Goal: Task Accomplishment & Management: Manage account settings

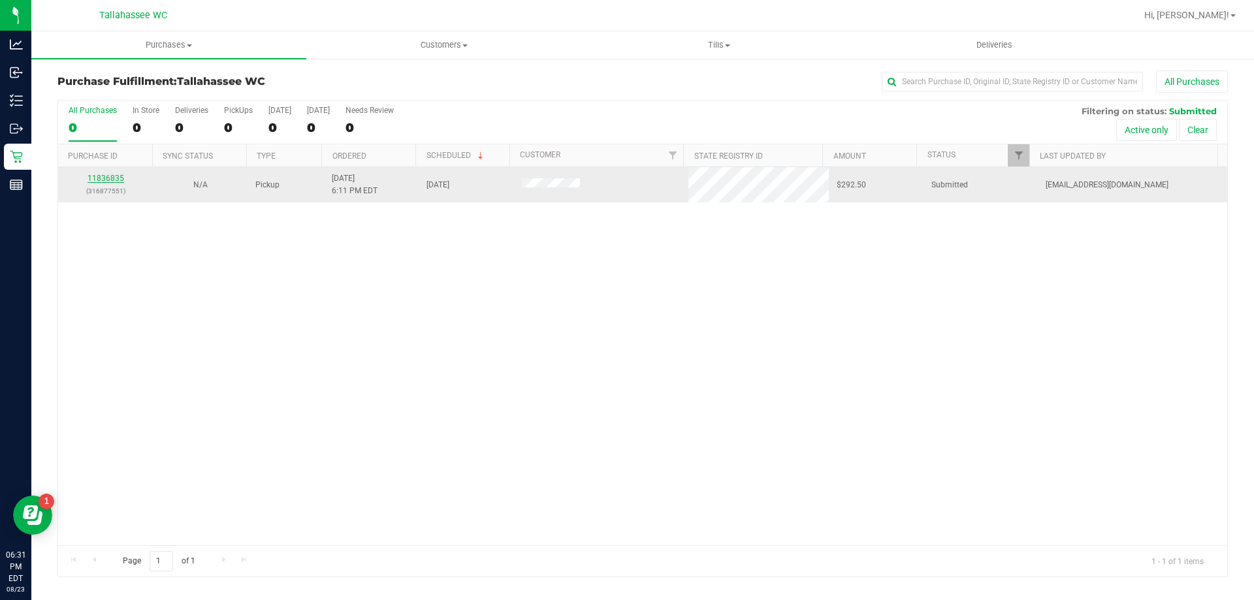
click at [104, 175] on link "11836835" at bounding box center [105, 178] width 37 height 9
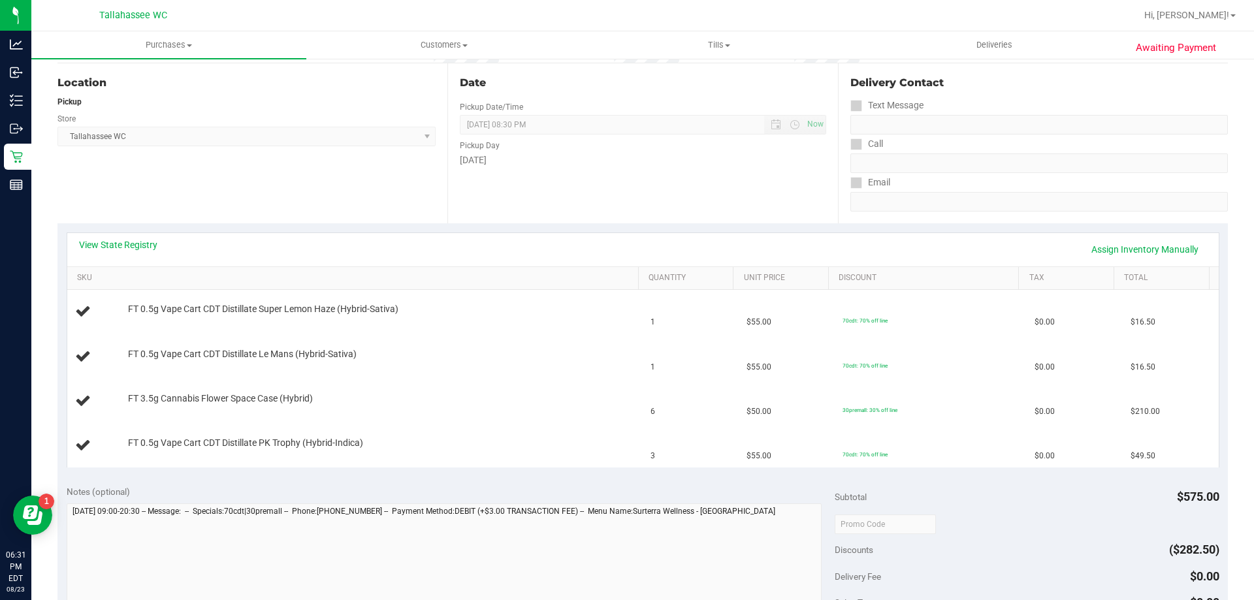
scroll to position [131, 0]
click at [119, 242] on link "View State Registry" at bounding box center [118, 242] width 78 height 13
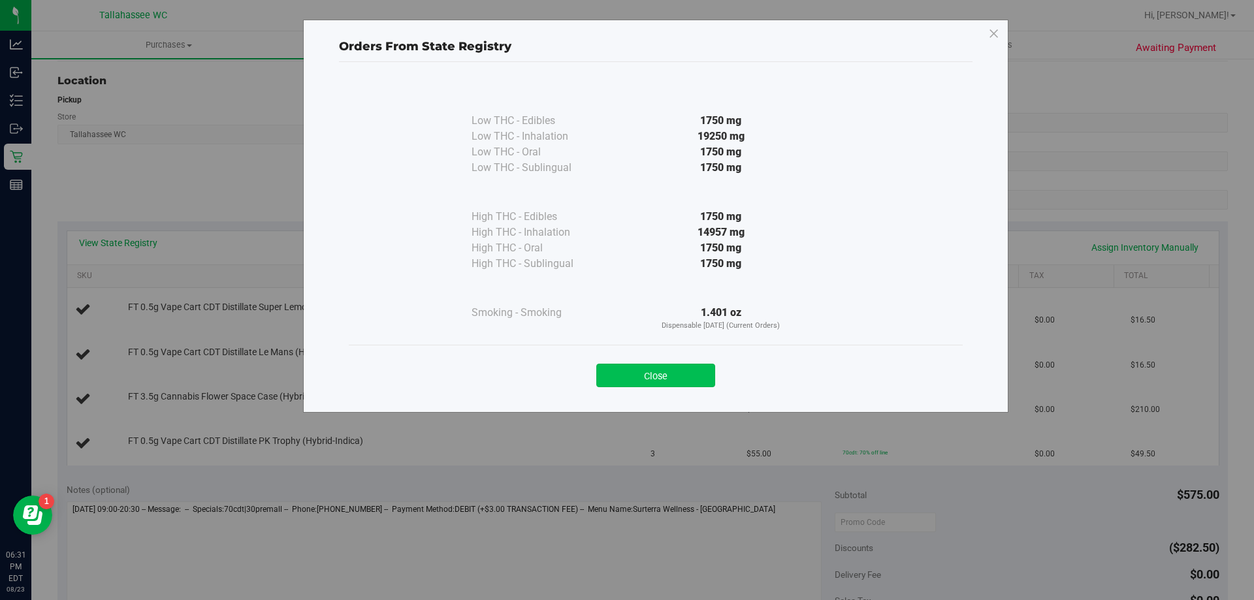
click at [672, 376] on button "Close" at bounding box center [655, 376] width 119 height 24
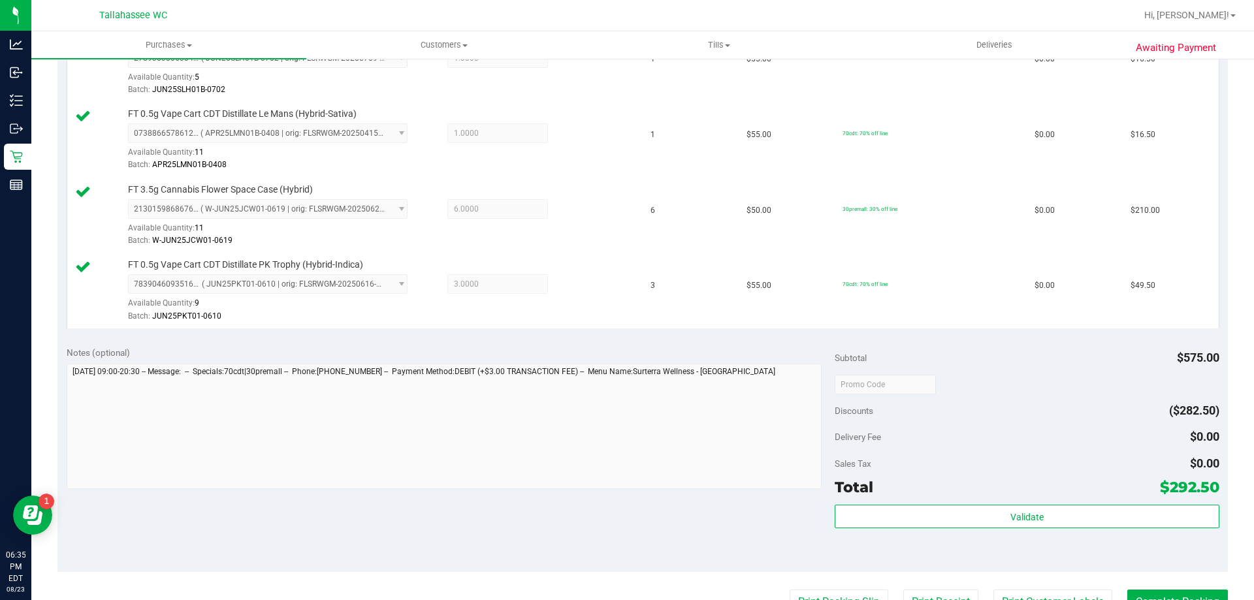
scroll to position [522, 0]
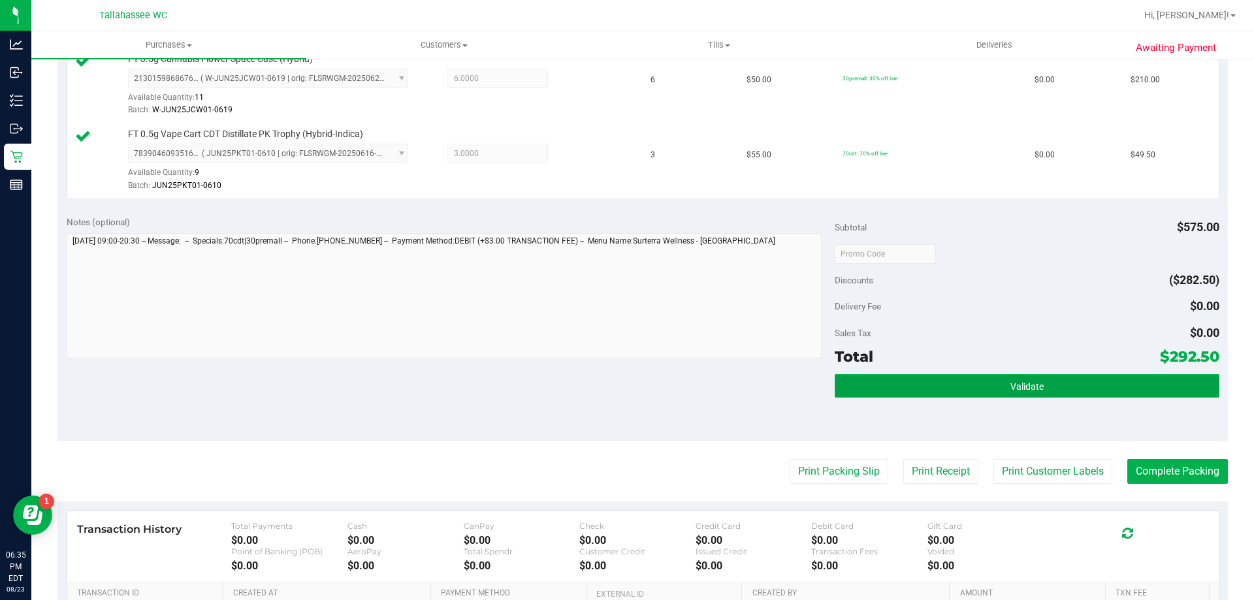
click at [853, 379] on button "Validate" at bounding box center [1026, 386] width 384 height 24
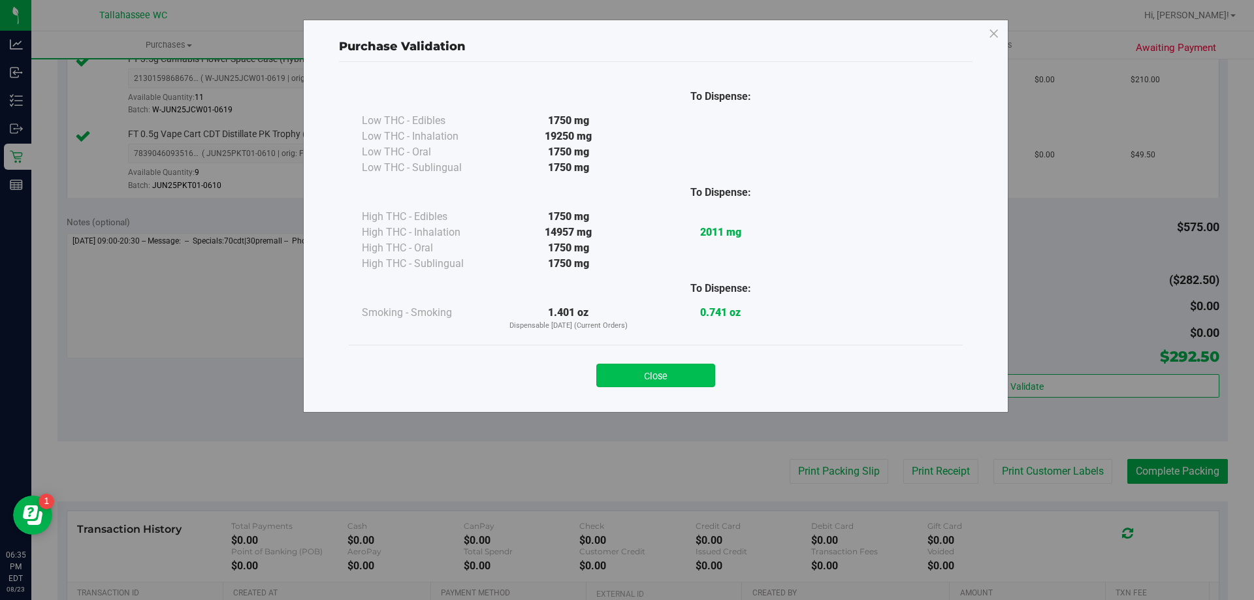
click at [695, 379] on button "Close" at bounding box center [655, 376] width 119 height 24
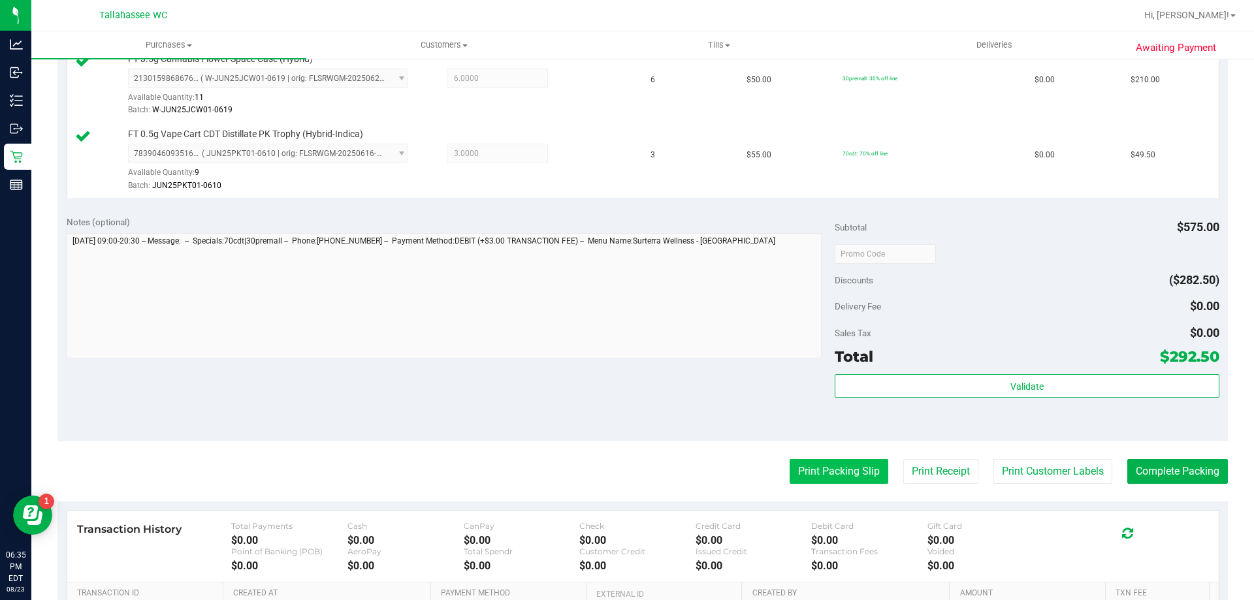
click at [791, 469] on button "Print Packing Slip" at bounding box center [838, 471] width 99 height 25
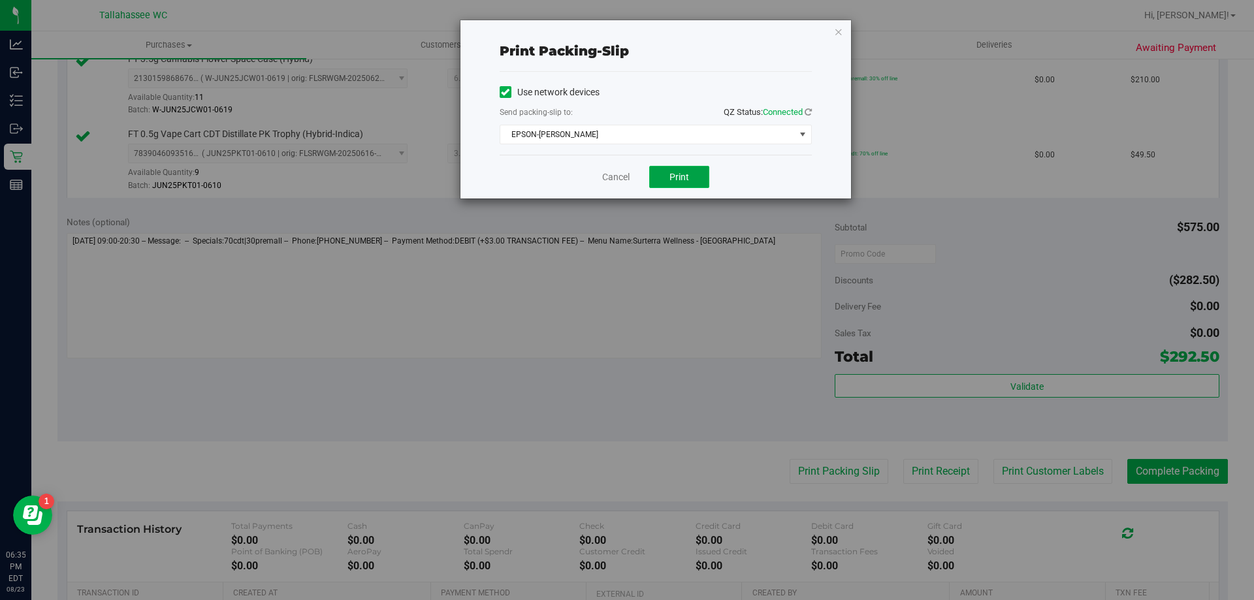
click at [694, 185] on button "Print" at bounding box center [679, 177] width 60 height 22
click at [622, 176] on link "Cancel" at bounding box center [615, 177] width 27 height 14
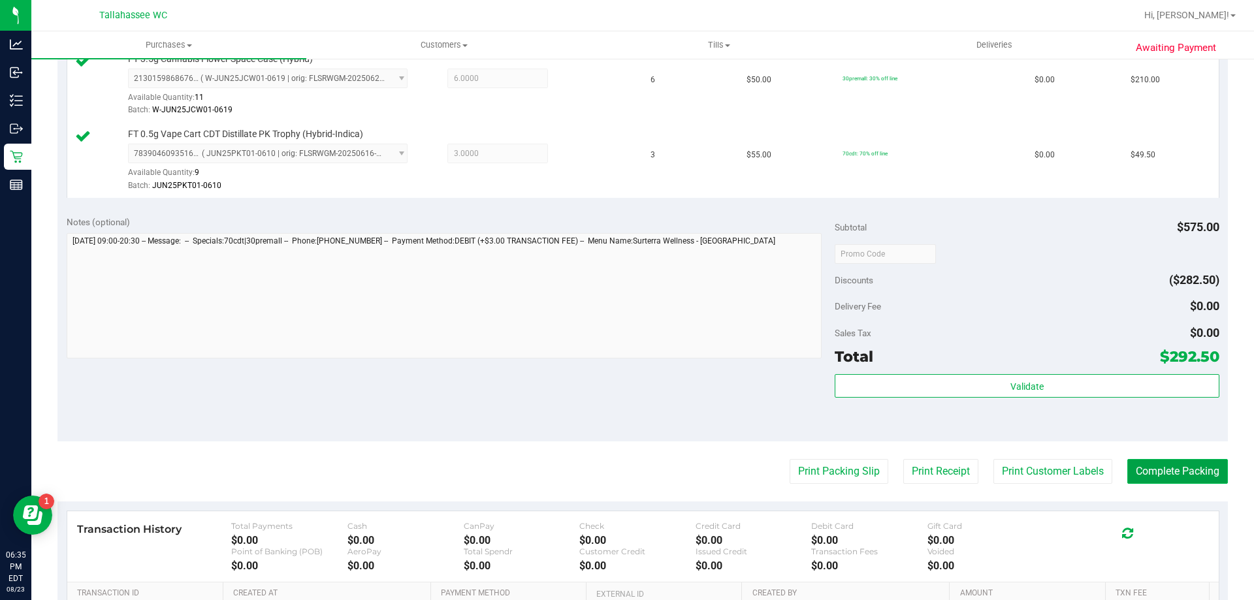
click at [1186, 469] on button "Complete Packing" at bounding box center [1177, 471] width 101 height 25
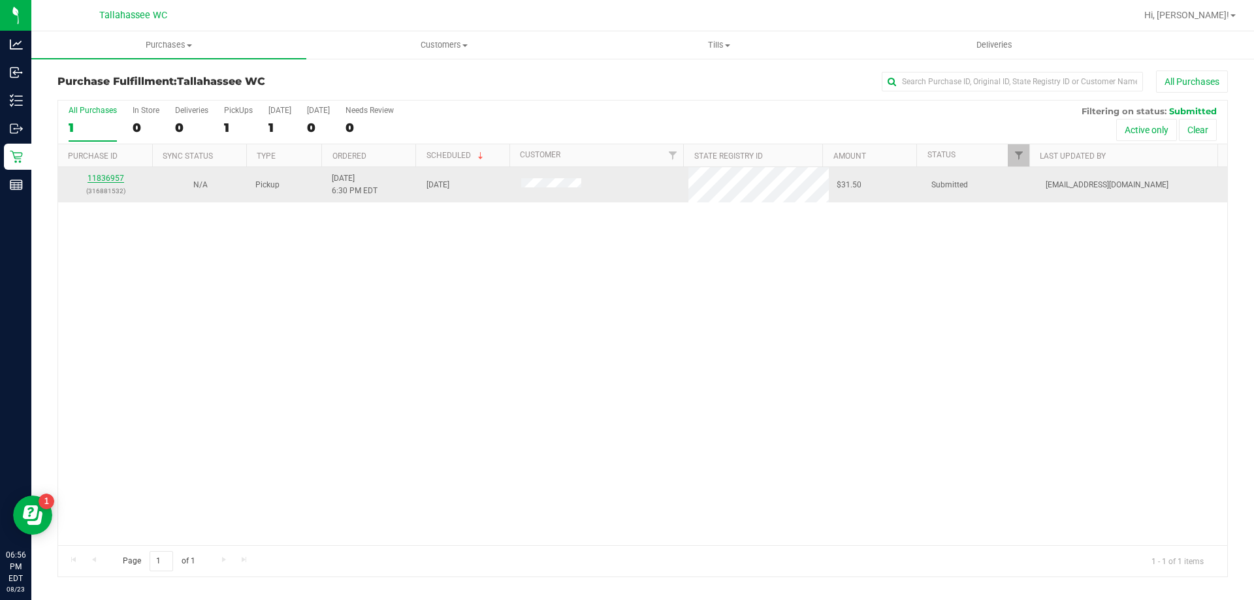
click at [121, 174] on link "11836957" at bounding box center [105, 178] width 37 height 9
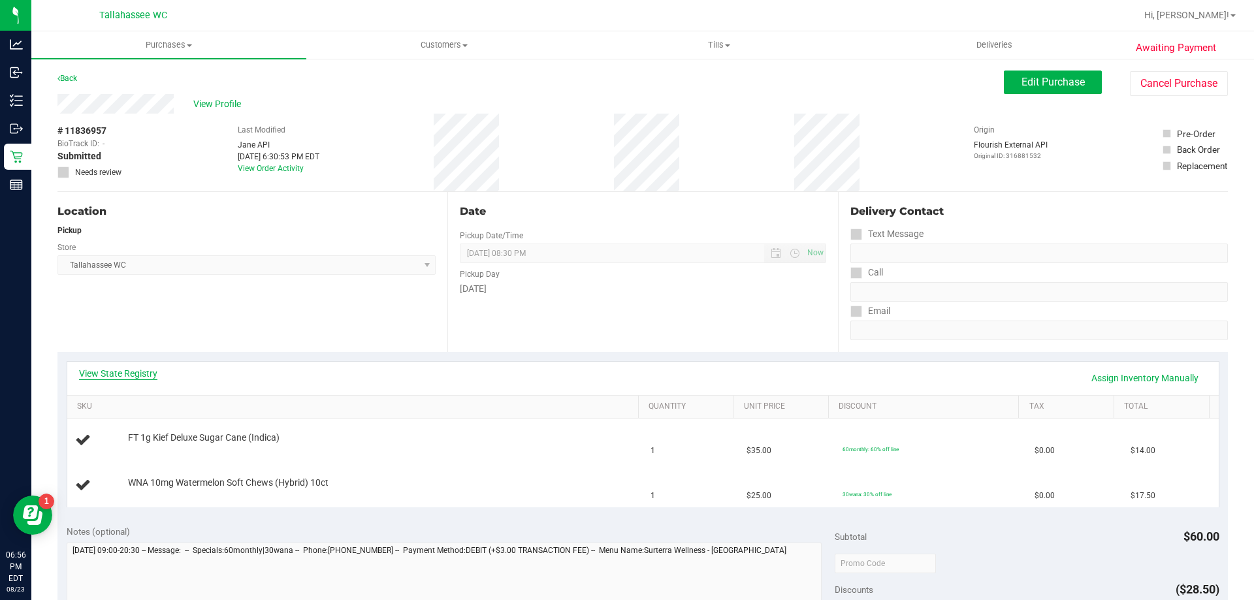
click at [135, 371] on link "View State Registry" at bounding box center [118, 373] width 78 height 13
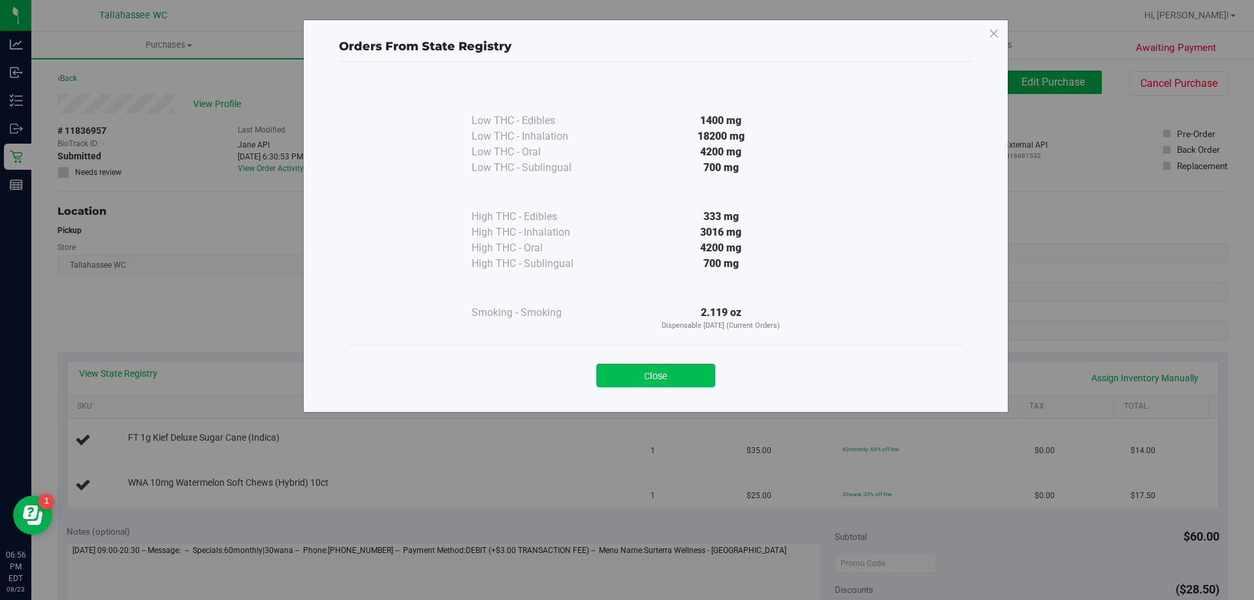
click at [656, 379] on button "Close" at bounding box center [655, 376] width 119 height 24
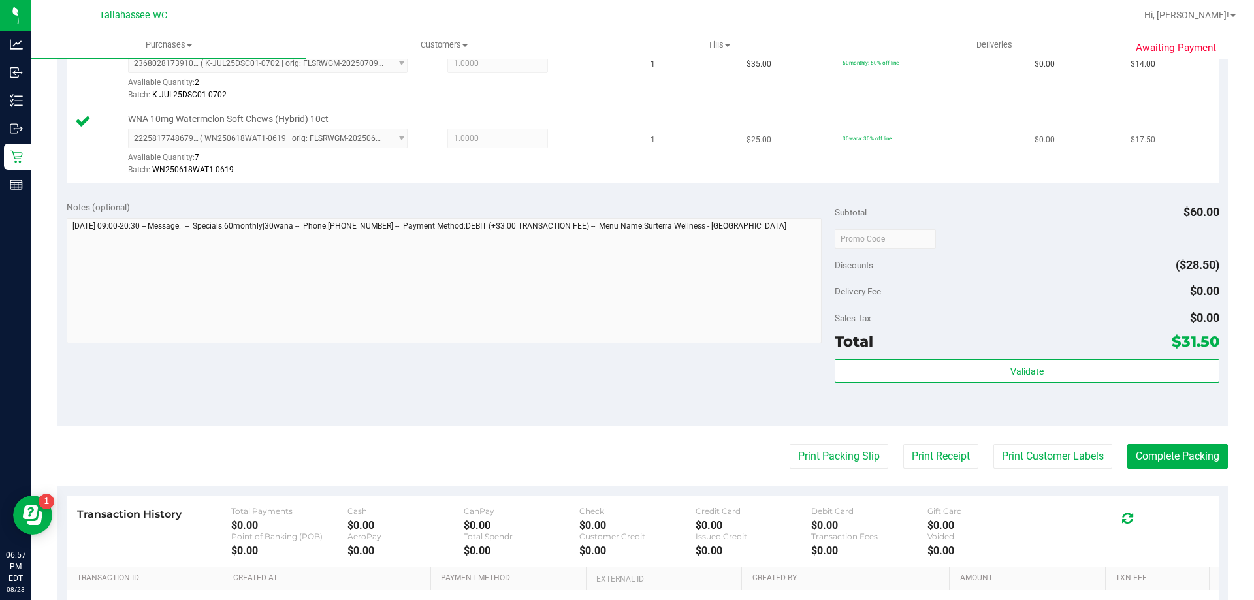
scroll to position [392, 0]
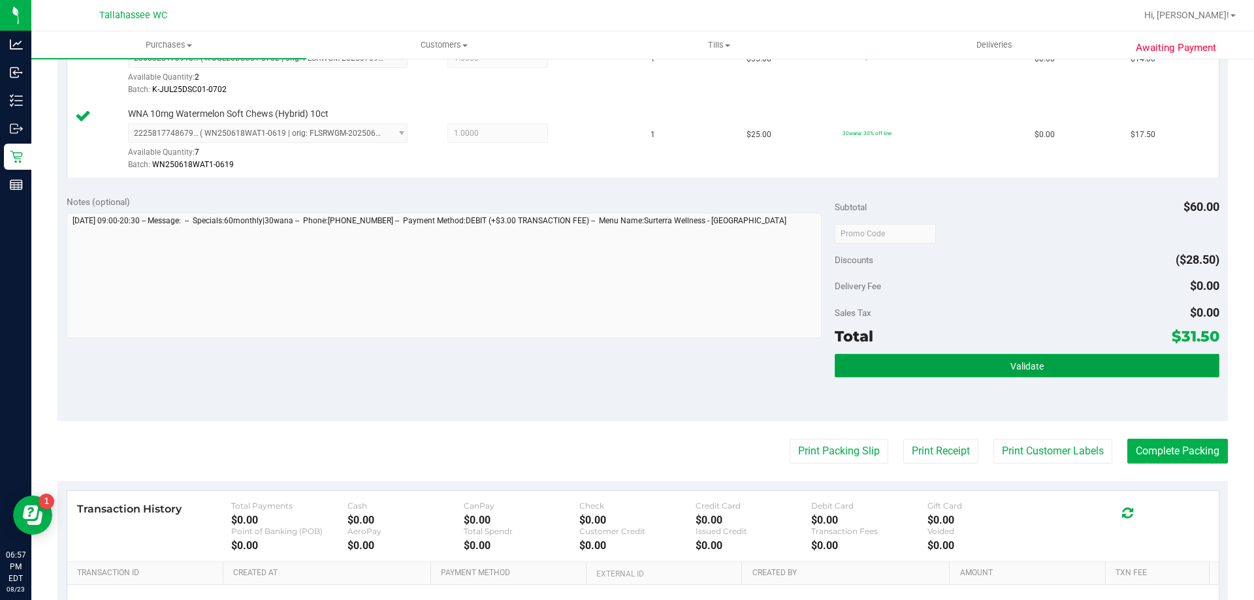
click at [936, 357] on button "Validate" at bounding box center [1026, 366] width 384 height 24
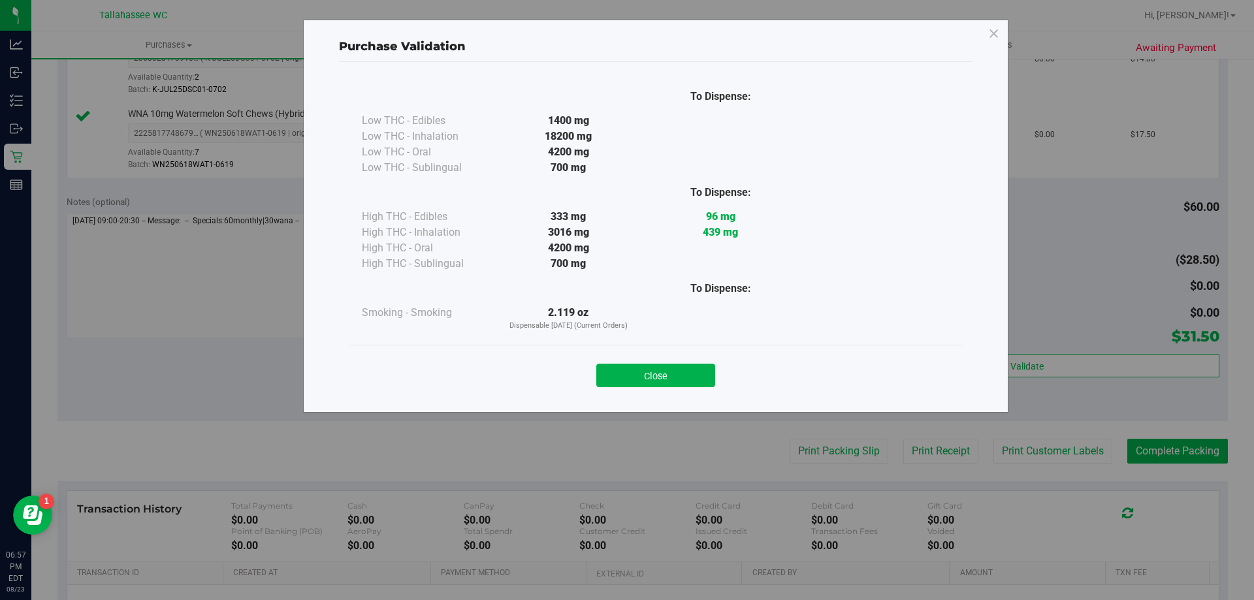
drag, startPoint x: 641, startPoint y: 364, endPoint x: 733, endPoint y: 392, distance: 96.3
click at [641, 364] on button "Close" at bounding box center [655, 376] width 119 height 24
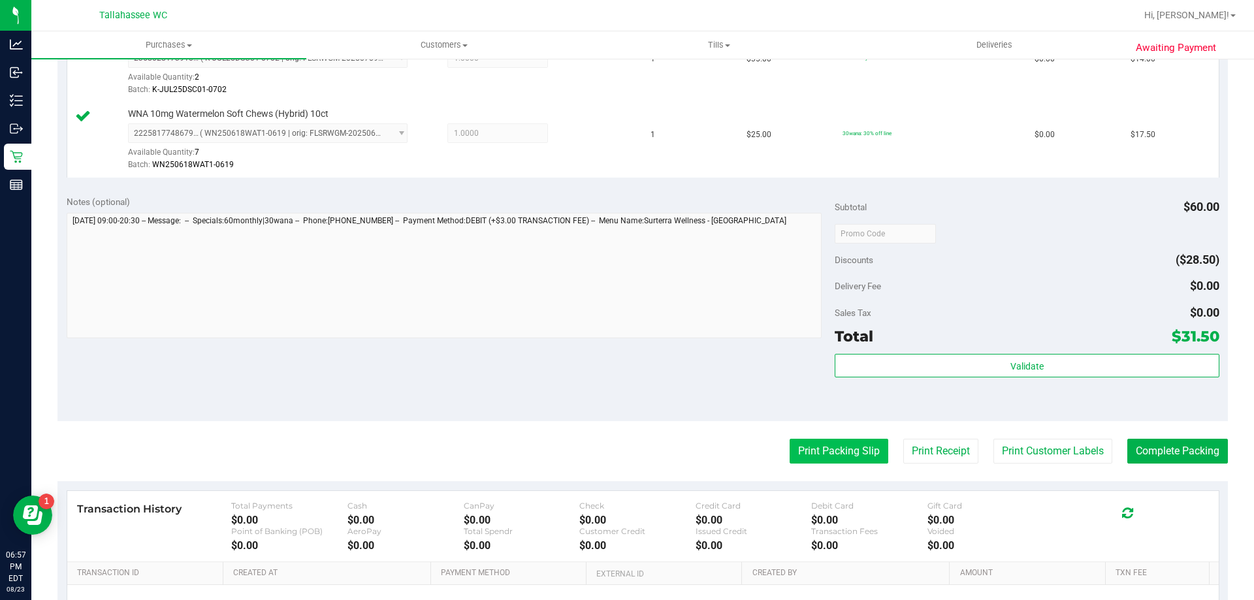
click at [814, 443] on button "Print Packing Slip" at bounding box center [838, 451] width 99 height 25
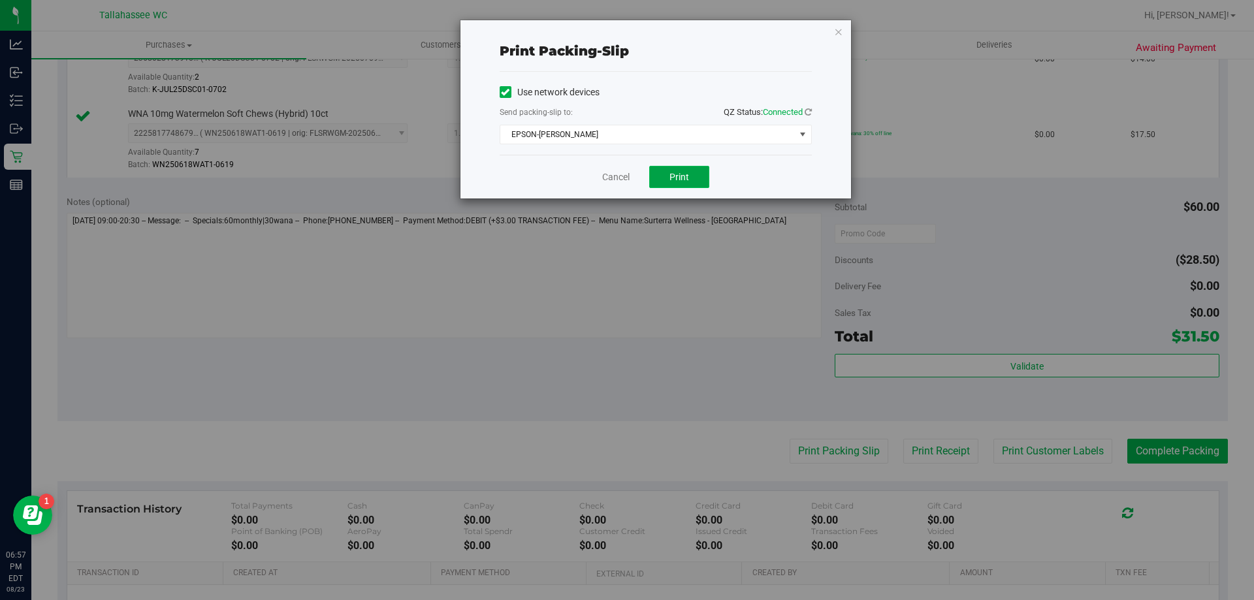
click at [689, 172] on button "Print" at bounding box center [679, 177] width 60 height 22
click at [618, 179] on link "Cancel" at bounding box center [615, 177] width 27 height 14
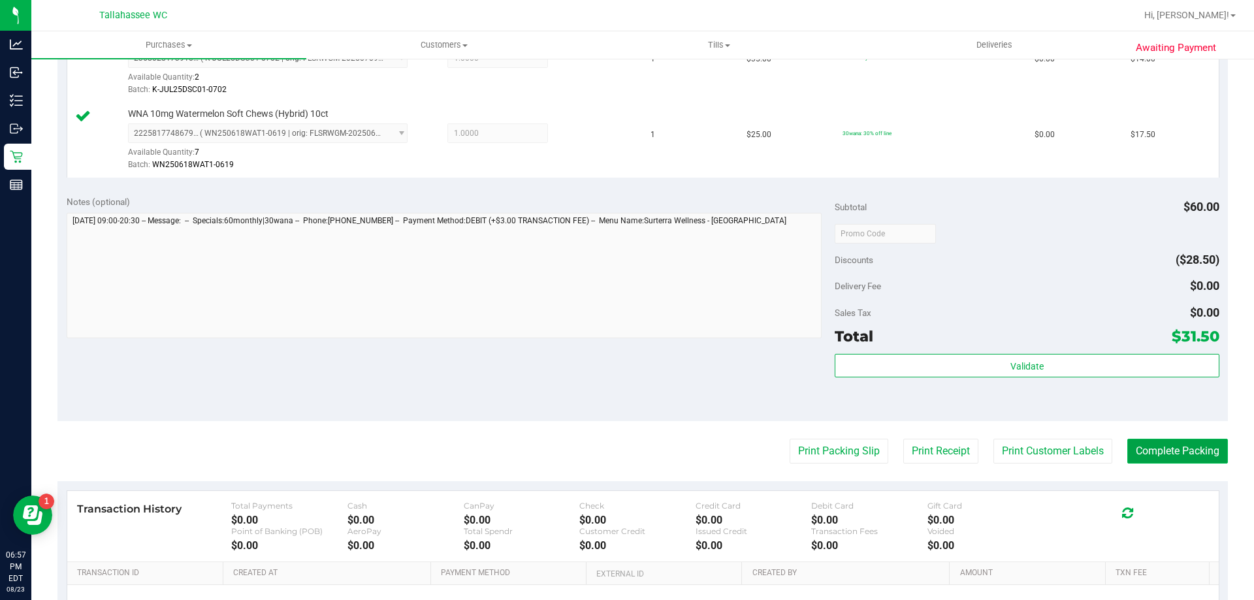
click at [1132, 449] on button "Complete Packing" at bounding box center [1177, 451] width 101 height 25
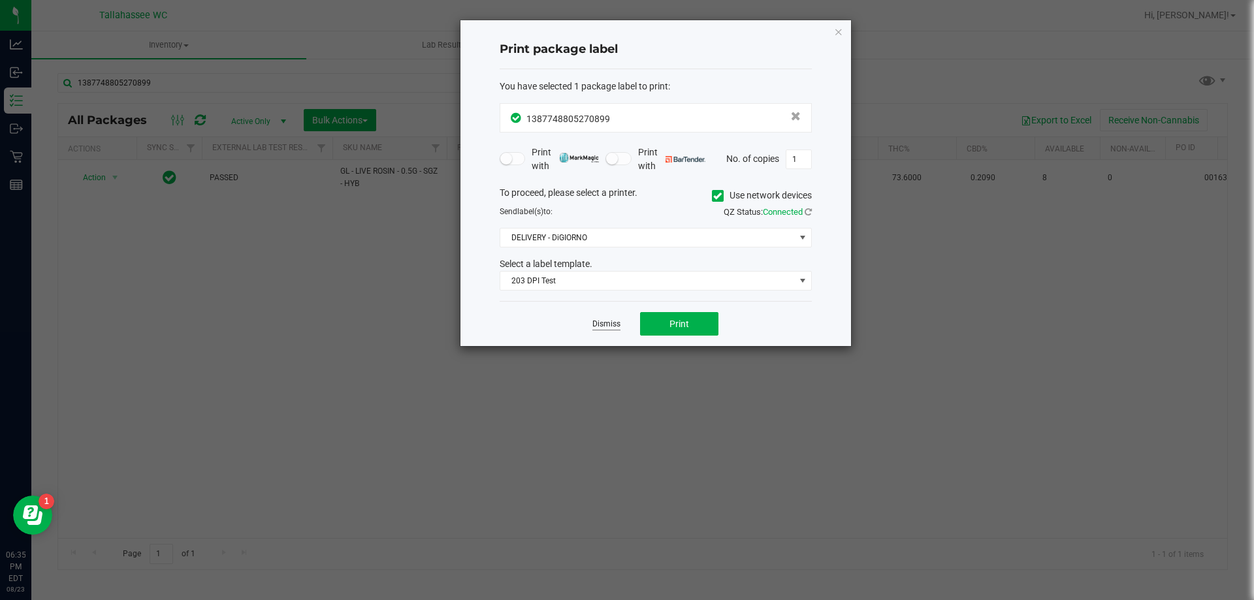
click at [610, 320] on link "Dismiss" at bounding box center [606, 324] width 28 height 11
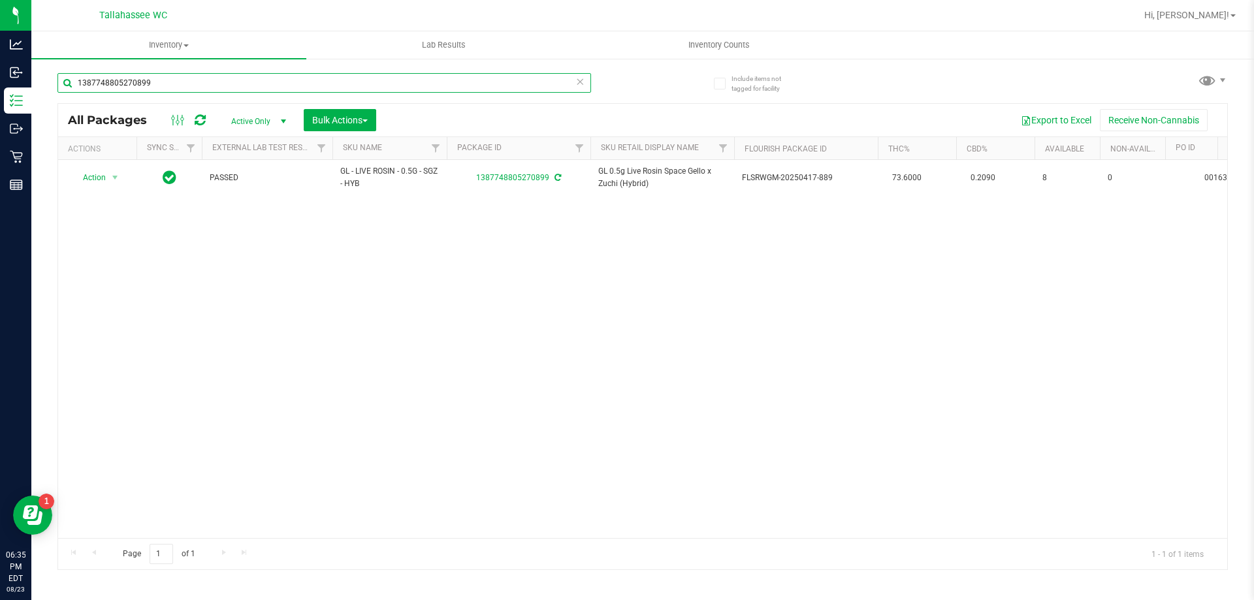
click at [271, 79] on input "1387748805270899" at bounding box center [323, 83] width 533 height 20
click at [270, 79] on input "1387748805270899" at bounding box center [323, 83] width 533 height 20
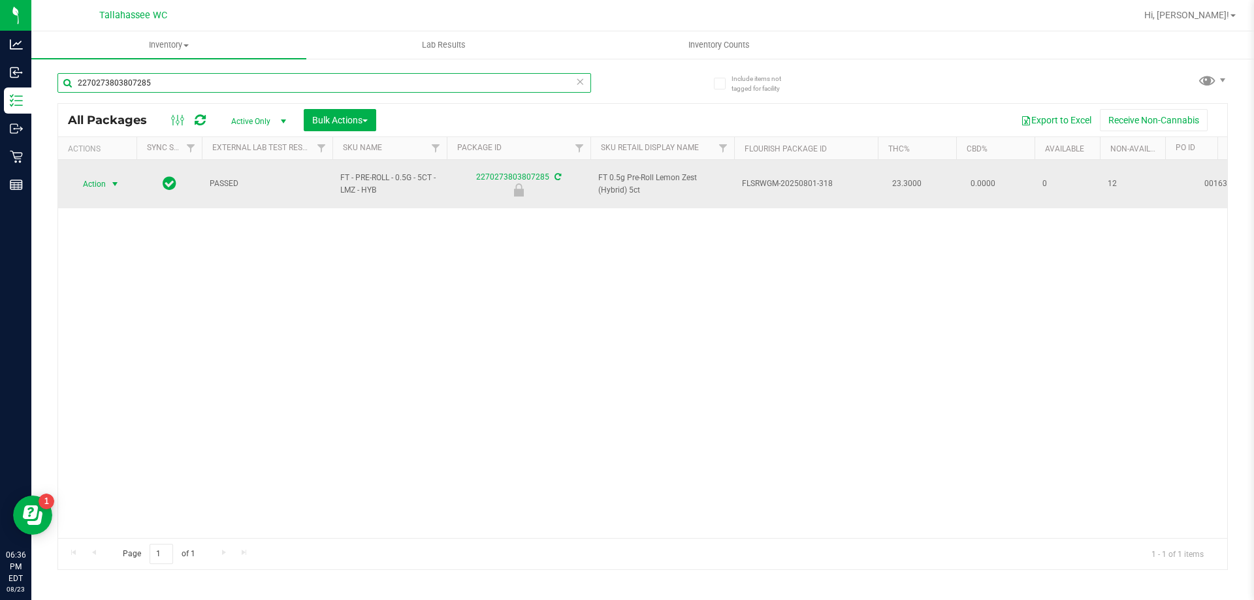
type input "2270273803807285"
click at [116, 179] on span "select" at bounding box center [115, 184] width 10 height 10
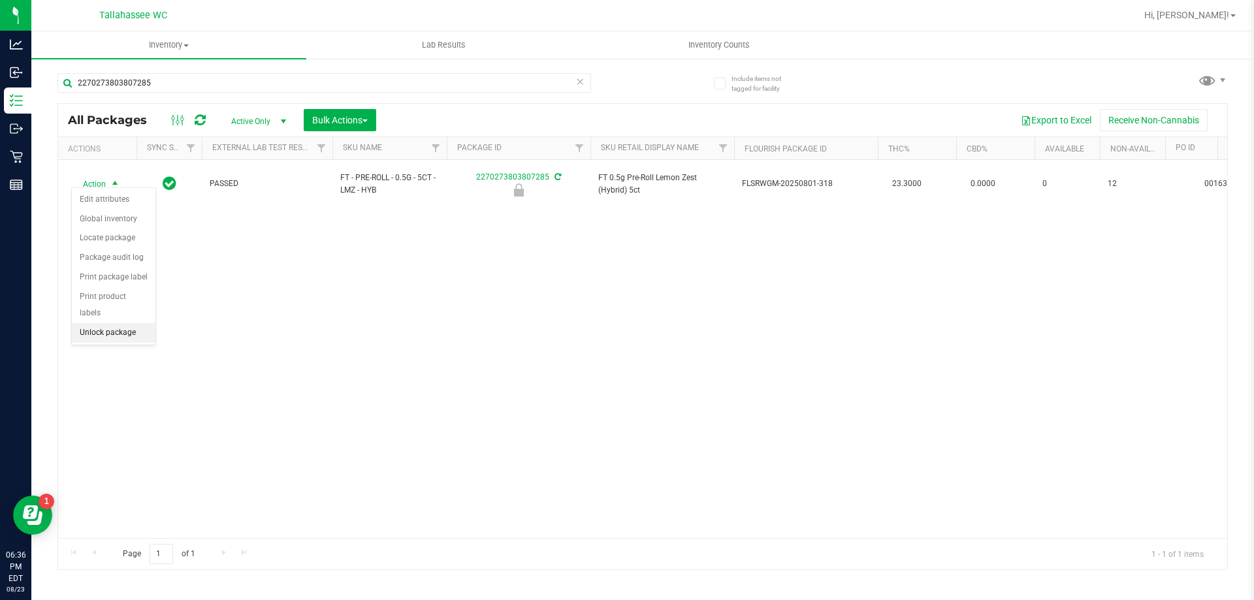
click at [138, 323] on li "Unlock package" at bounding box center [114, 333] width 84 height 20
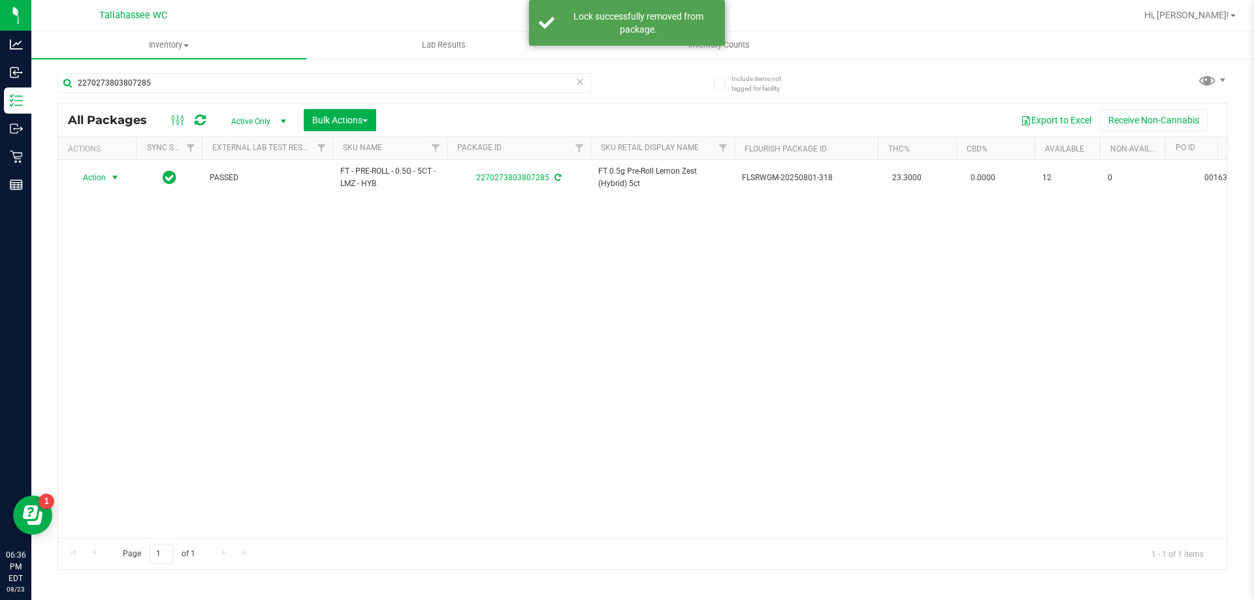
click at [115, 177] on span "select" at bounding box center [115, 177] width 10 height 10
click at [150, 334] on li "Print package label" at bounding box center [122, 336] width 101 height 20
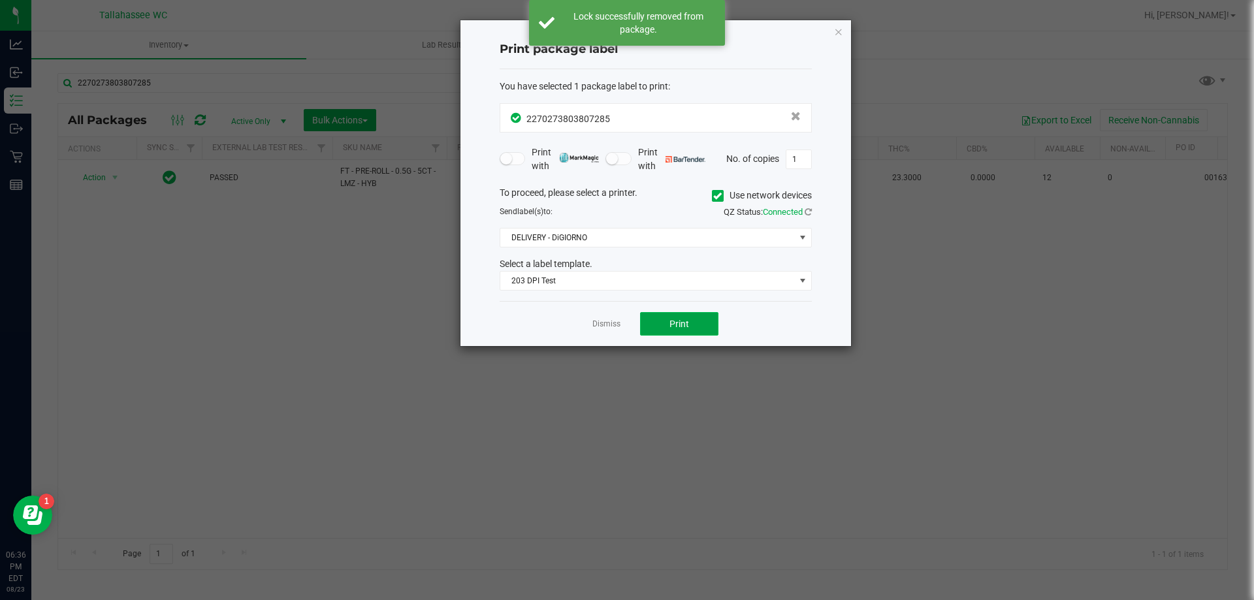
click at [657, 317] on button "Print" at bounding box center [679, 324] width 78 height 24
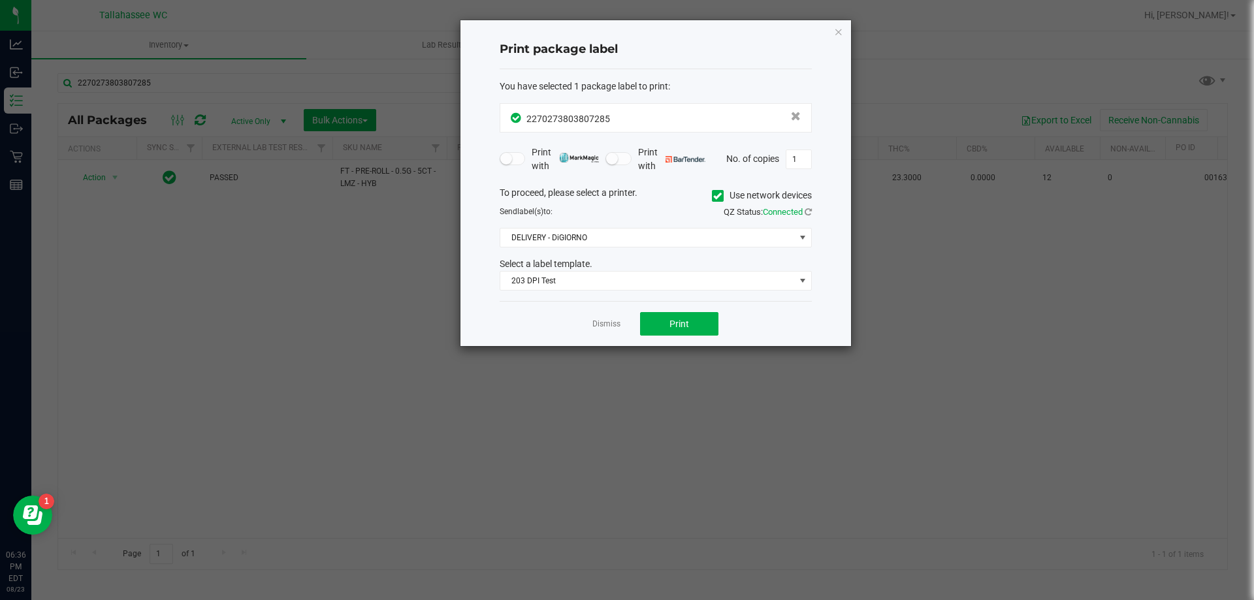
click at [595, 325] on link "Dismiss" at bounding box center [606, 324] width 28 height 11
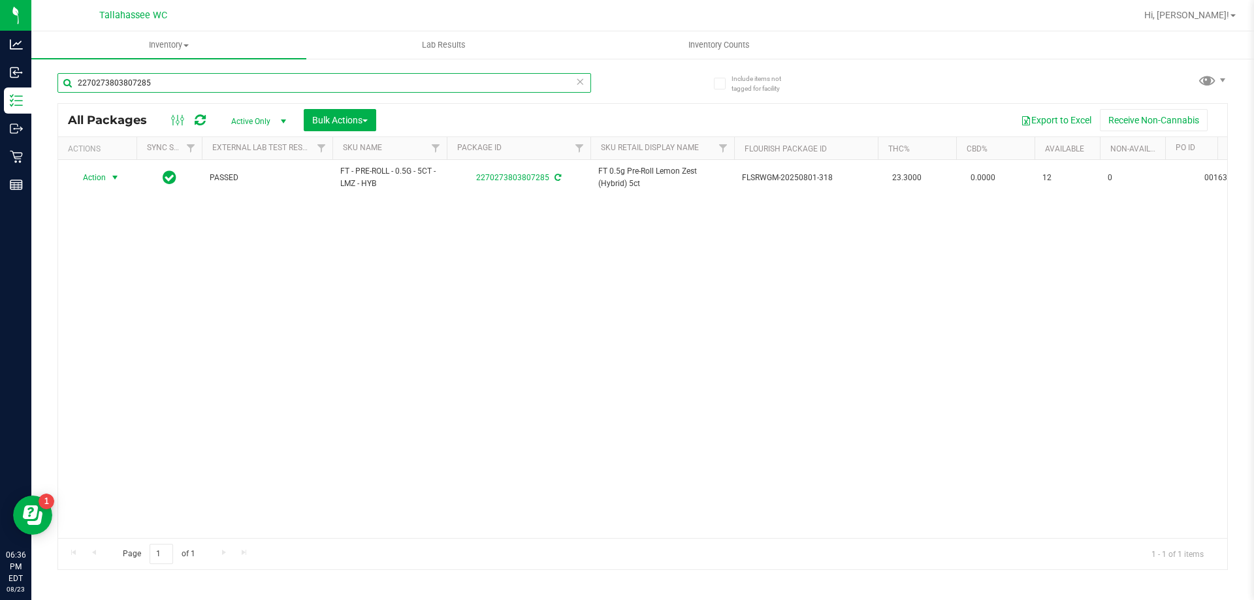
click at [283, 76] on input "2270273803807285" at bounding box center [323, 83] width 533 height 20
type input "2740244410533766"
click at [112, 180] on span "select" at bounding box center [115, 178] width 10 height 10
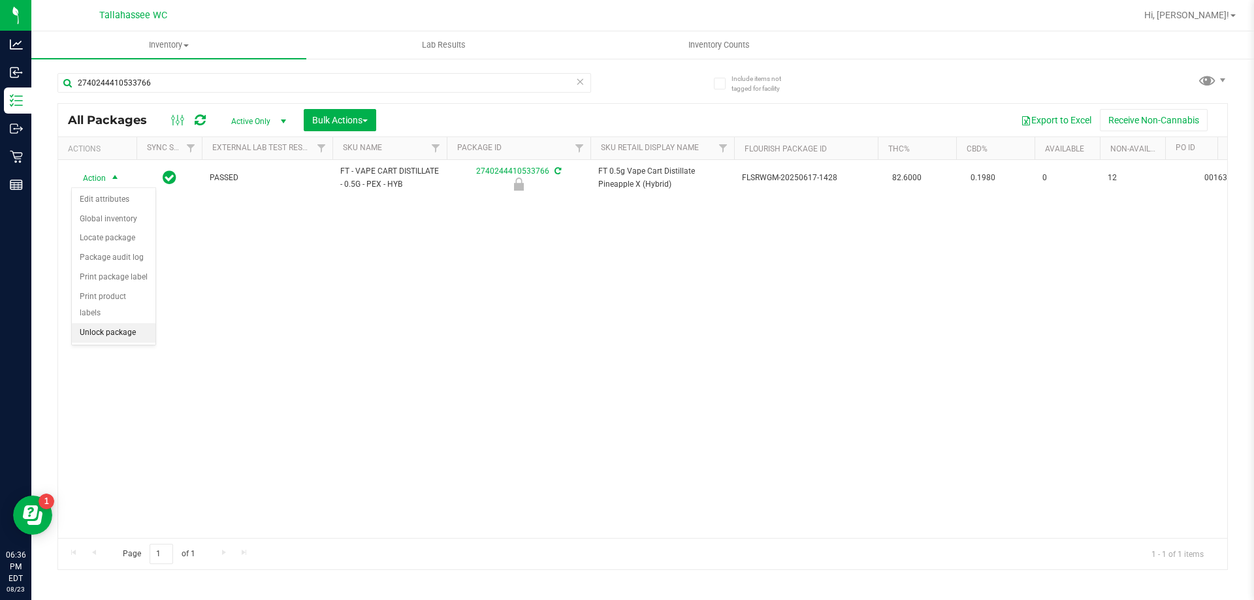
click at [126, 323] on li "Unlock package" at bounding box center [114, 333] width 84 height 20
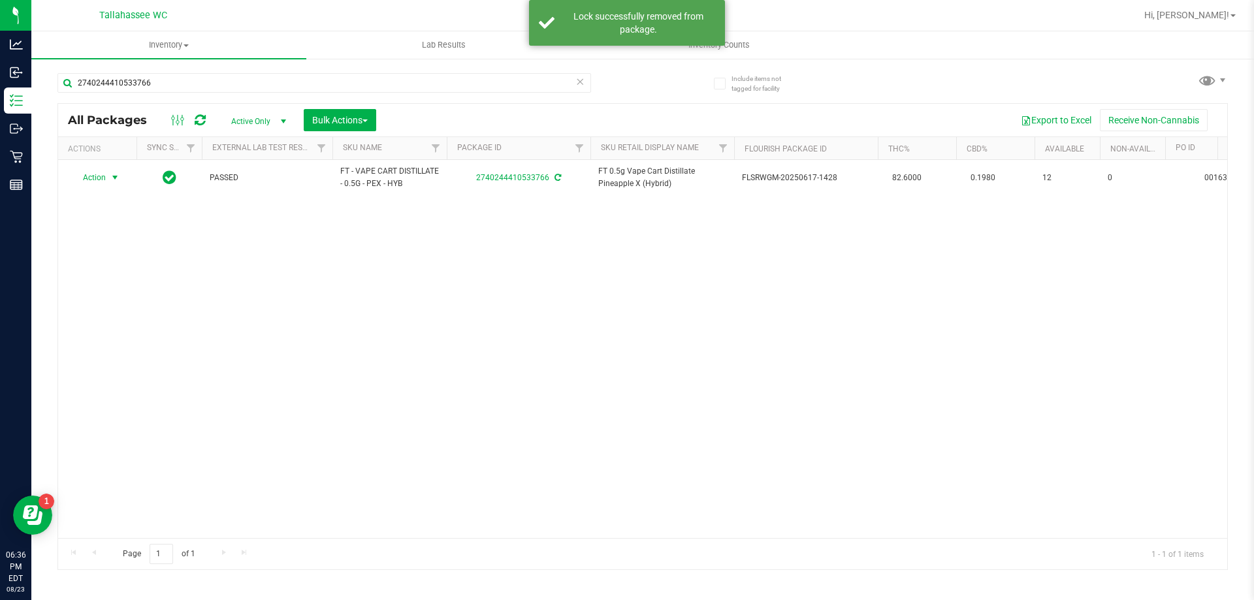
click at [115, 176] on span "select" at bounding box center [115, 177] width 10 height 10
click at [148, 336] on li "Print package label" at bounding box center [122, 336] width 101 height 20
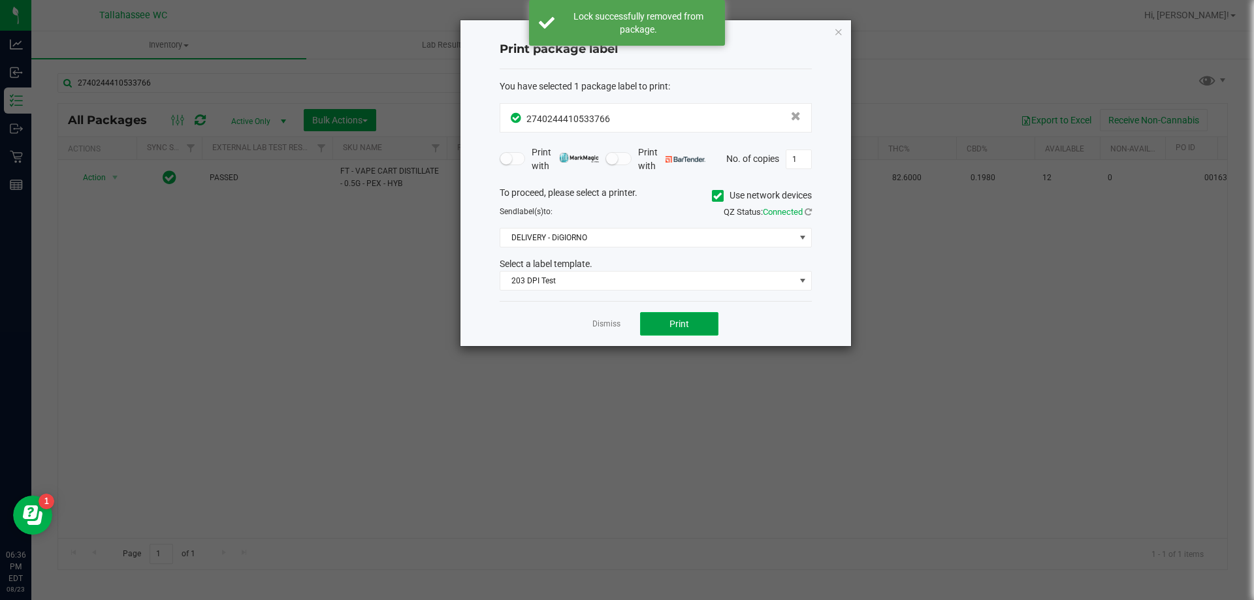
click at [686, 325] on span "Print" at bounding box center [679, 324] width 20 height 10
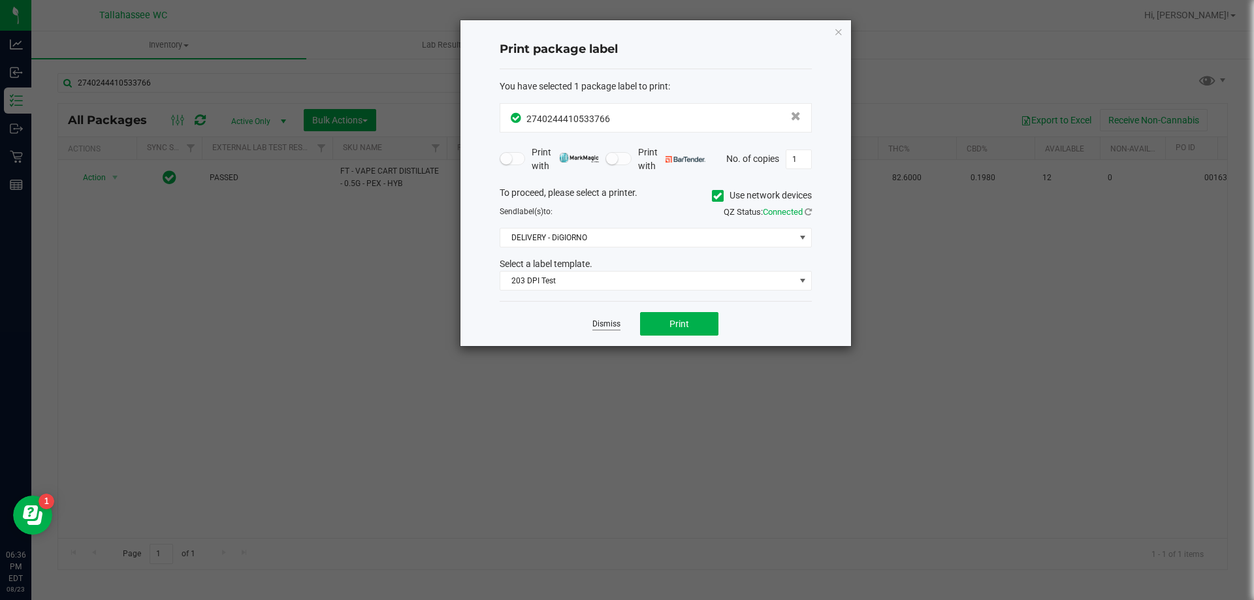
click at [610, 329] on link "Dismiss" at bounding box center [606, 324] width 28 height 11
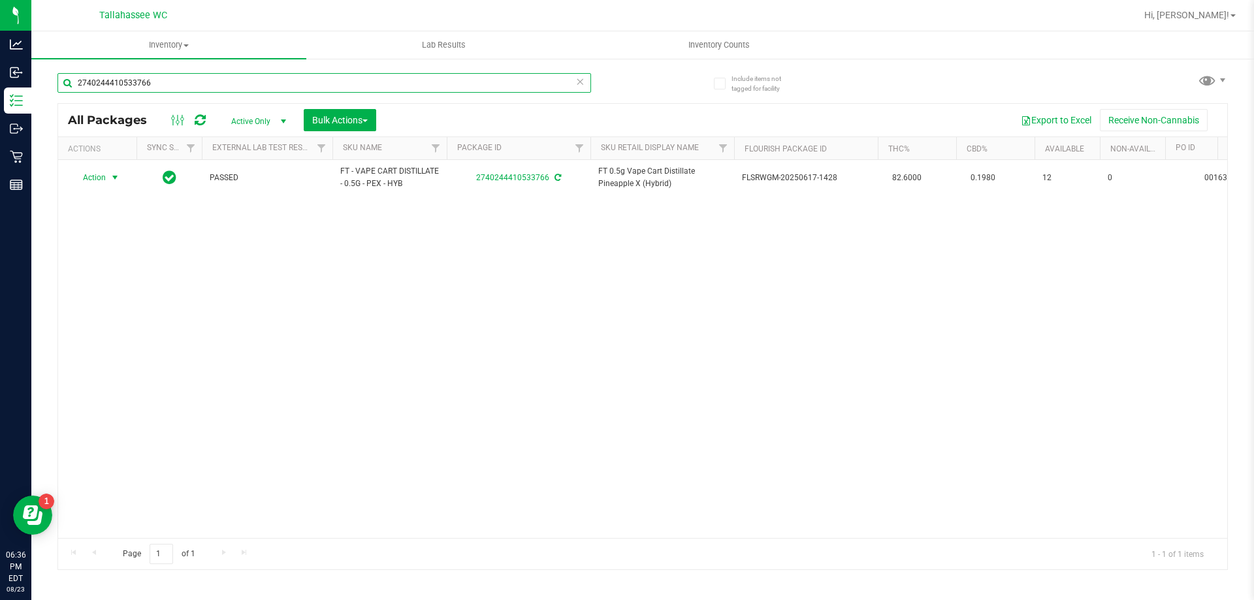
click at [400, 79] on input "2740244410533766" at bounding box center [323, 83] width 533 height 20
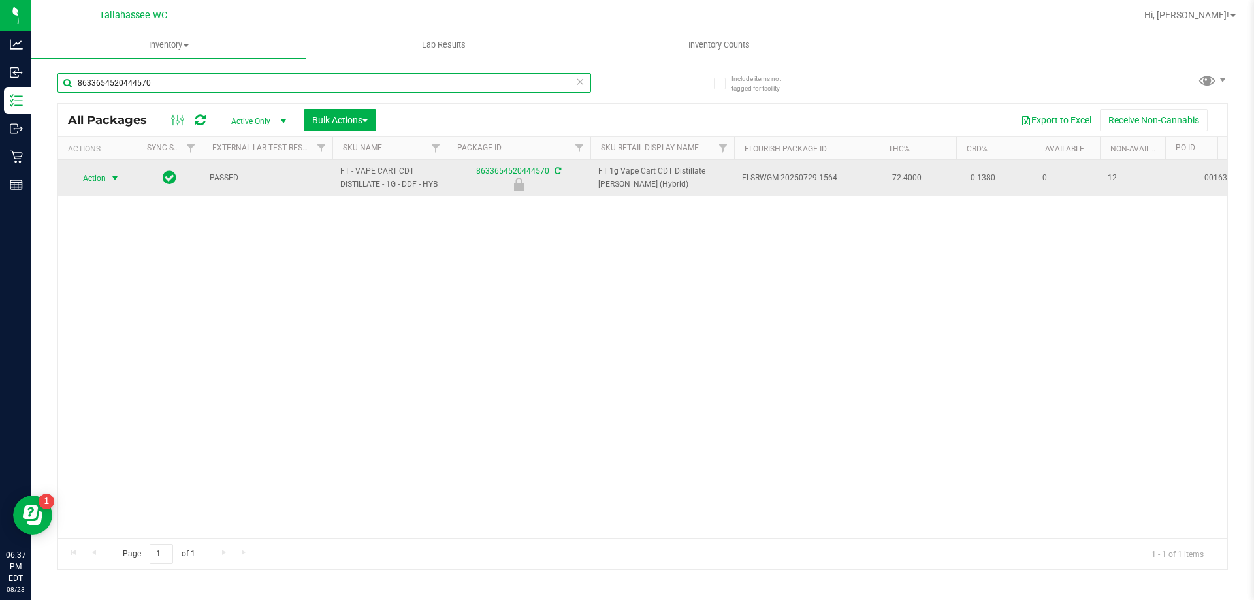
type input "8633654520444570"
click at [118, 177] on span "select" at bounding box center [115, 178] width 10 height 10
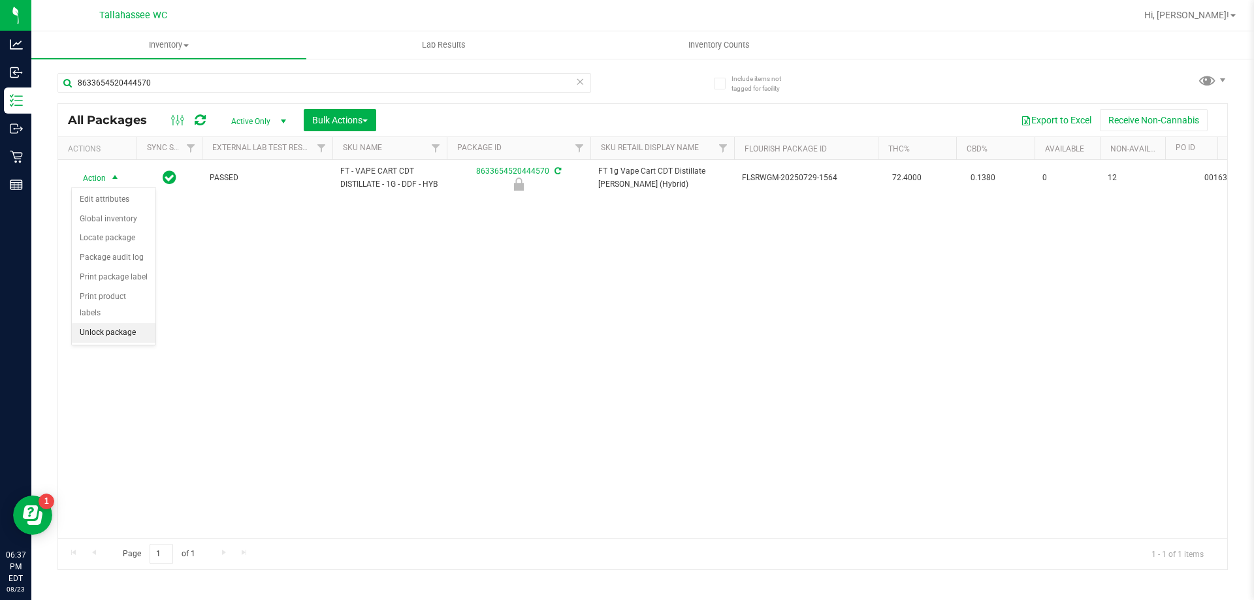
click at [135, 323] on li "Unlock package" at bounding box center [114, 333] width 84 height 20
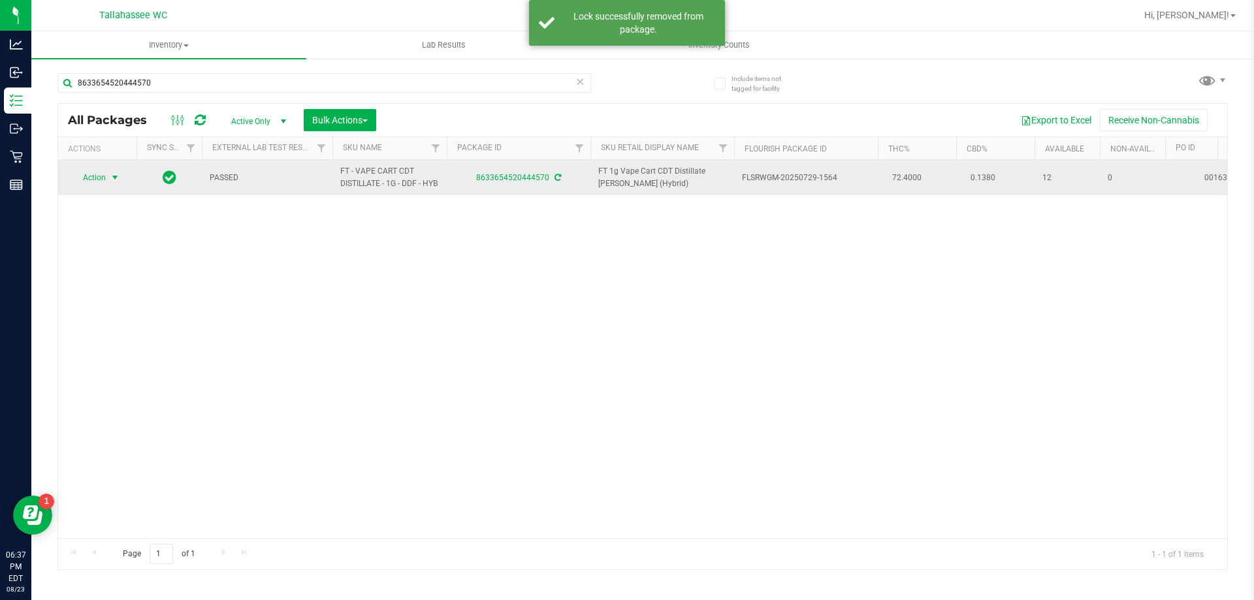
click at [111, 178] on span "select" at bounding box center [115, 177] width 10 height 10
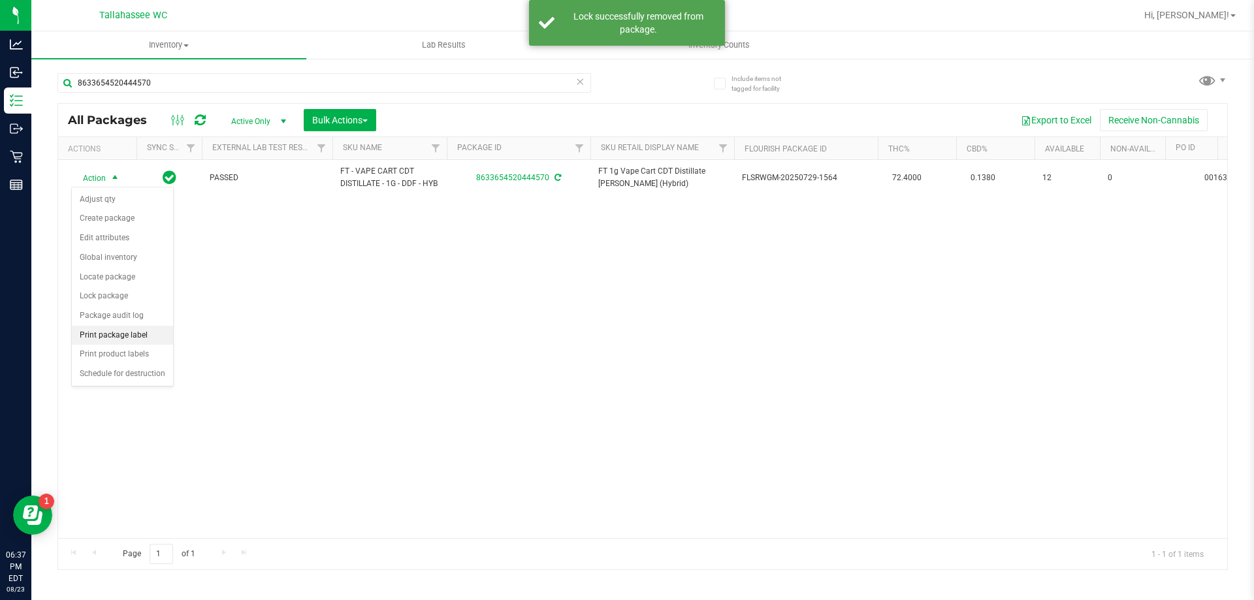
click at [123, 339] on li "Print package label" at bounding box center [122, 336] width 101 height 20
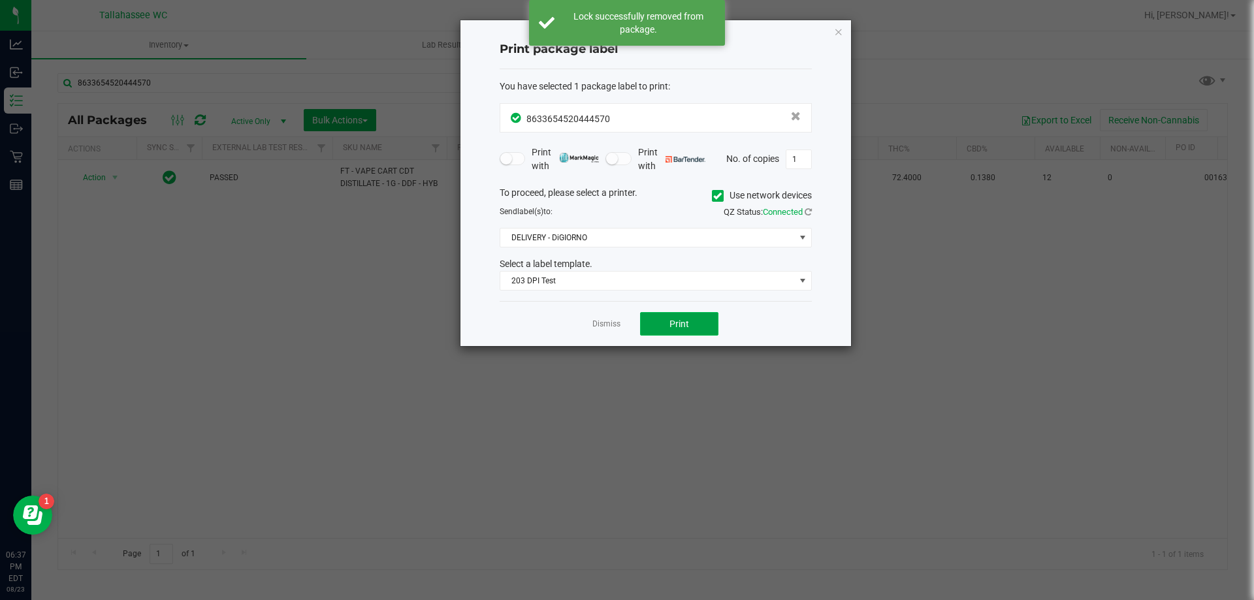
click at [685, 320] on span "Print" at bounding box center [679, 324] width 20 height 10
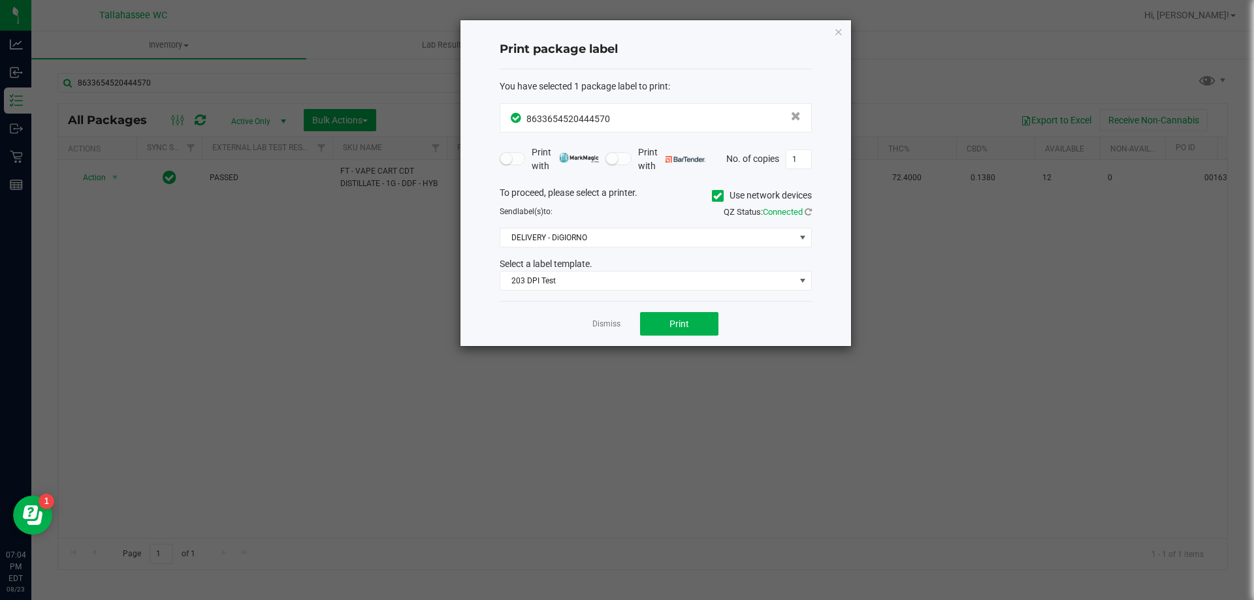
click at [838, 33] on icon "button" at bounding box center [838, 32] width 9 height 16
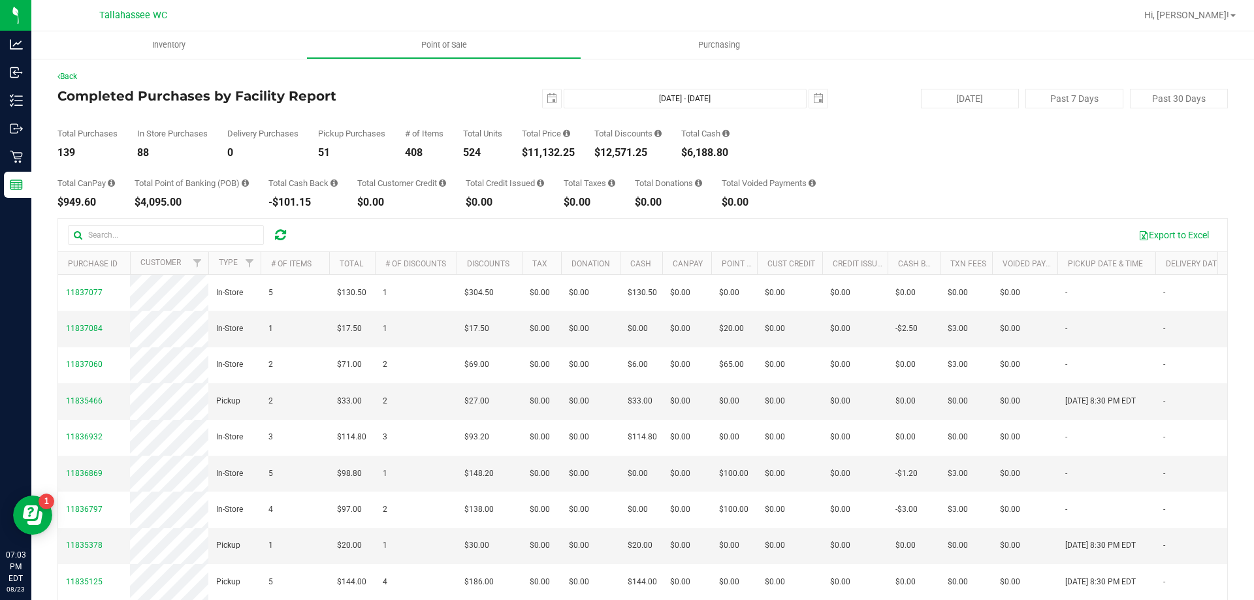
click at [533, 150] on div "$11,132.25" at bounding box center [548, 153] width 53 height 10
copy div "11,132.25"
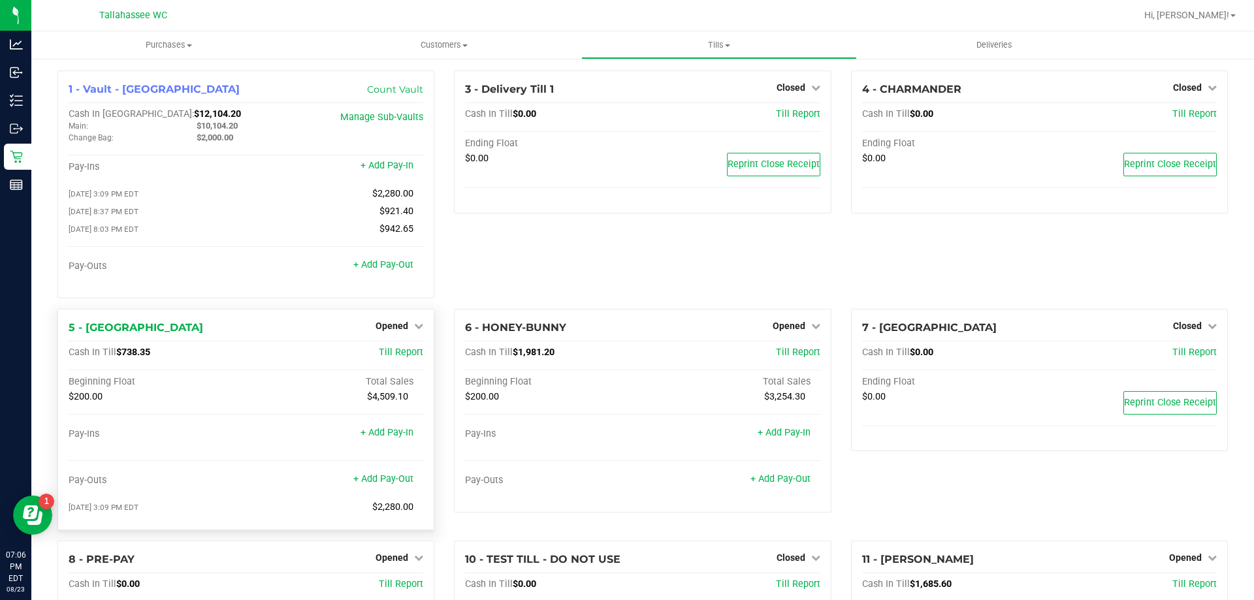
click at [124, 356] on span "$738.35" at bounding box center [133, 352] width 34 height 11
click at [123, 356] on span "$738.35" at bounding box center [133, 352] width 34 height 11
copy span "738.35"
click at [396, 328] on span "Opened" at bounding box center [391, 326] width 33 height 10
click at [406, 353] on link "Close Till" at bounding box center [393, 352] width 35 height 10
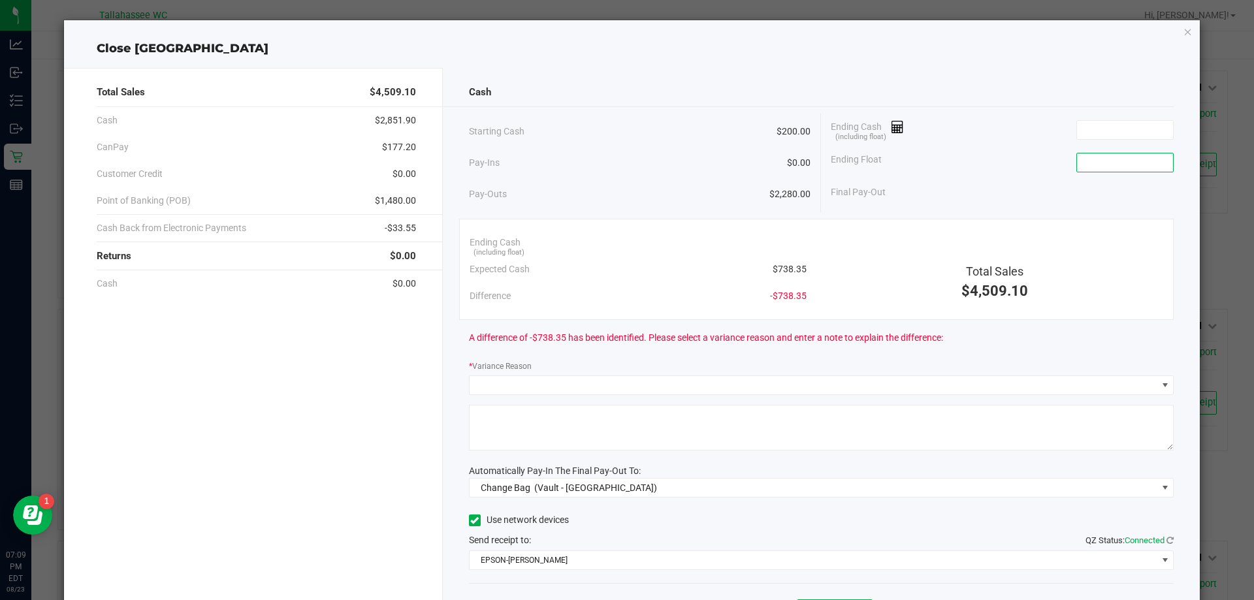
click at [1086, 168] on input at bounding box center [1125, 162] width 96 height 18
type input "$200.00"
click at [1107, 131] on input at bounding box center [1125, 130] width 96 height 18
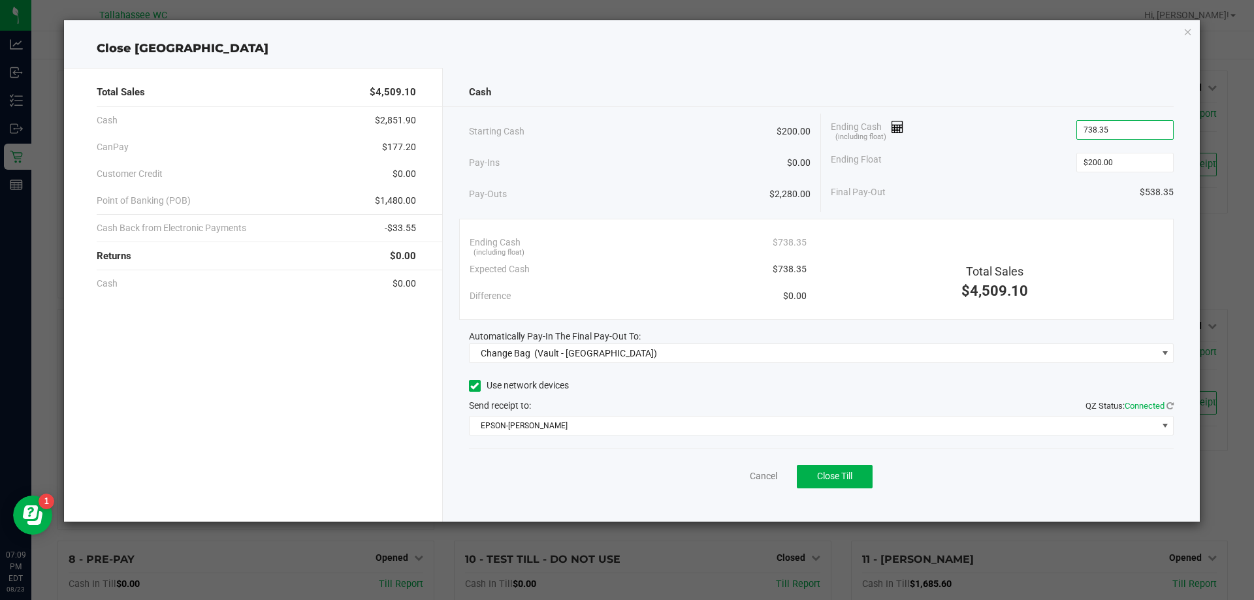
type input "$738.35"
click at [387, 144] on span "$177.20" at bounding box center [399, 147] width 34 height 14
copy span "177.20"
click at [392, 224] on span "-$33.55" at bounding box center [400, 228] width 31 height 14
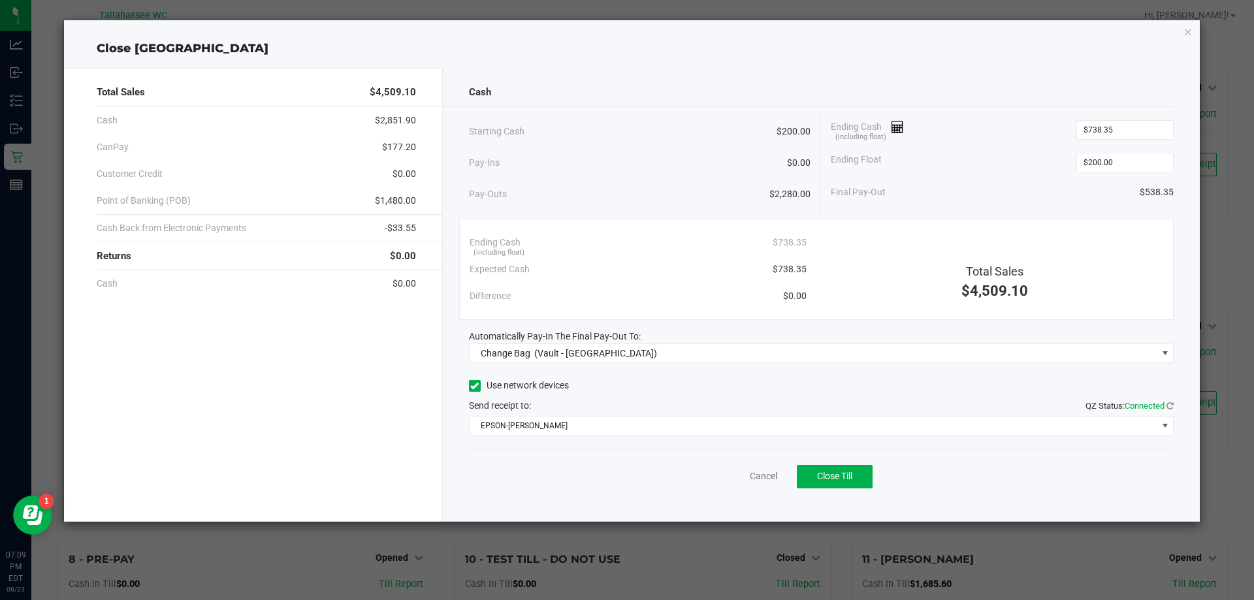
click at [392, 224] on span "-$33.55" at bounding box center [400, 228] width 31 height 14
copy span "33.55"
click at [382, 198] on span "$1,480.00" at bounding box center [395, 201] width 41 height 14
copy span "1,480.00"
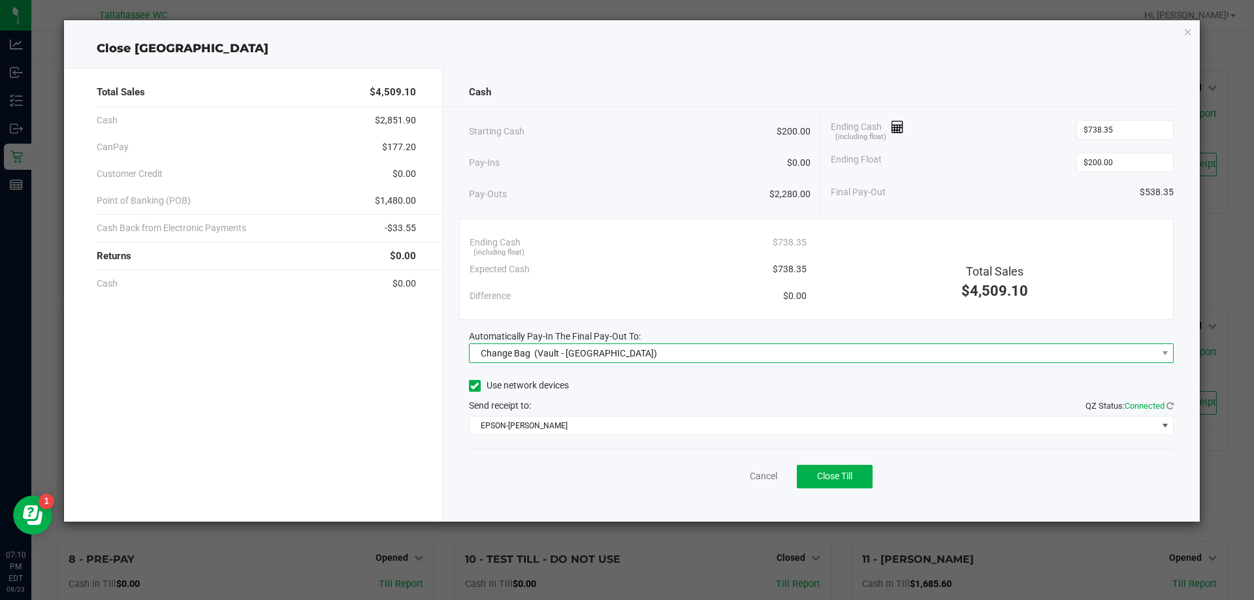
click at [925, 353] on span "Change Bag (Vault - Tallahassee)" at bounding box center [813, 353] width 688 height 18
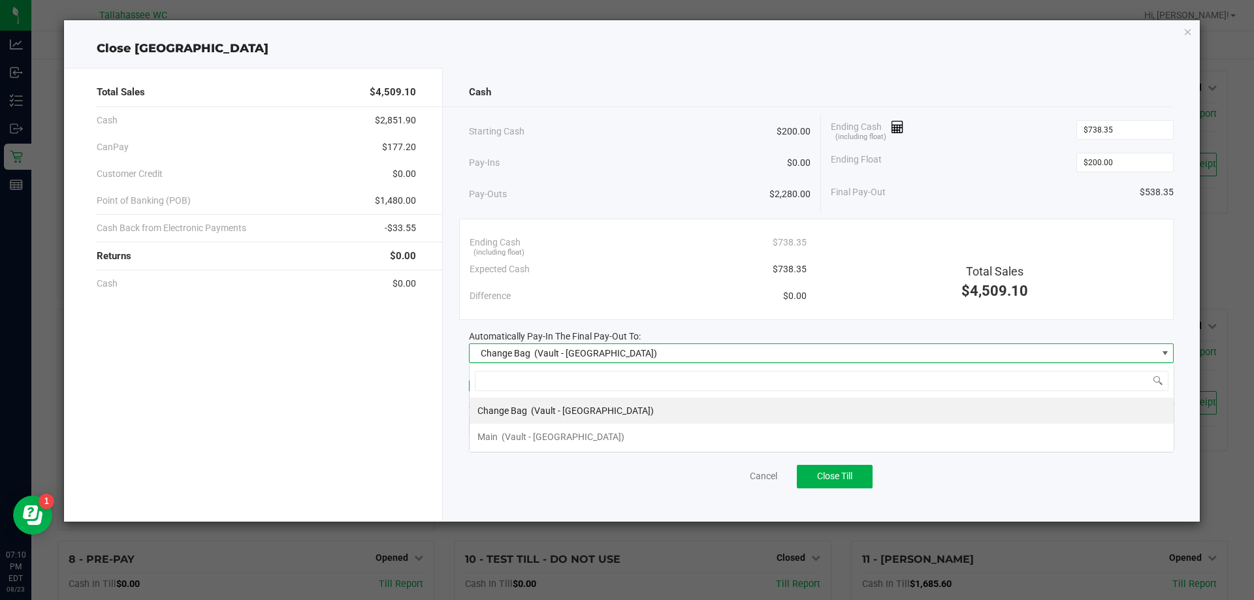
scroll to position [20, 705]
click at [866, 439] on li "Main (Vault - Tallahassee)" at bounding box center [821, 437] width 704 height 26
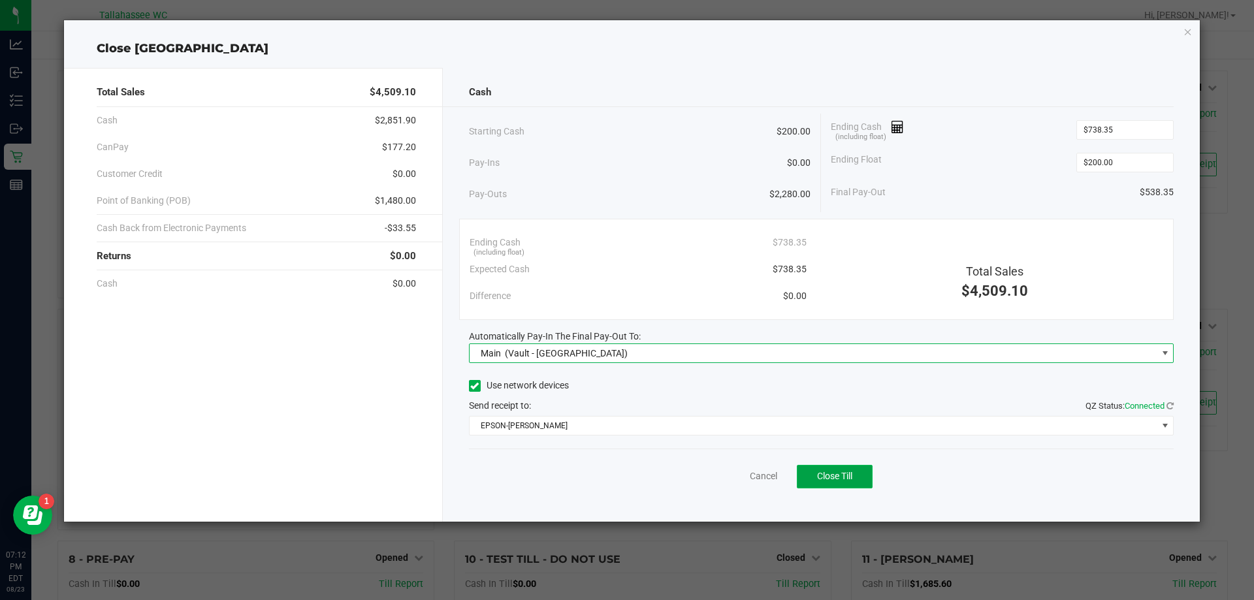
click at [840, 477] on span "Close Till" at bounding box center [834, 476] width 35 height 10
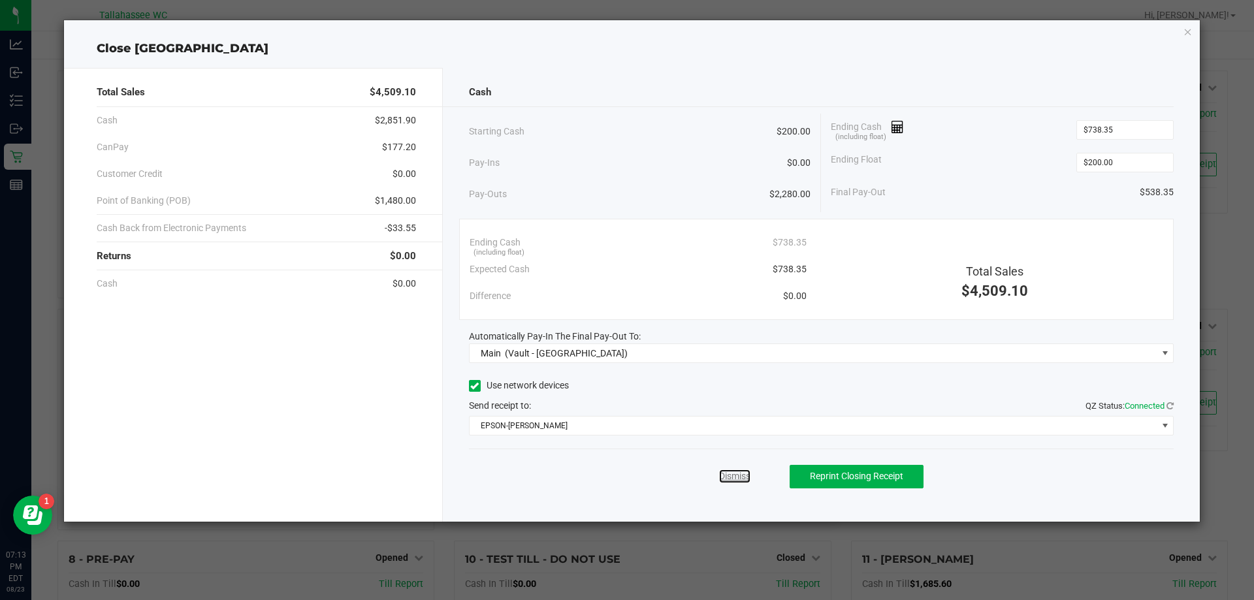
click at [737, 474] on link "Dismiss" at bounding box center [734, 476] width 31 height 14
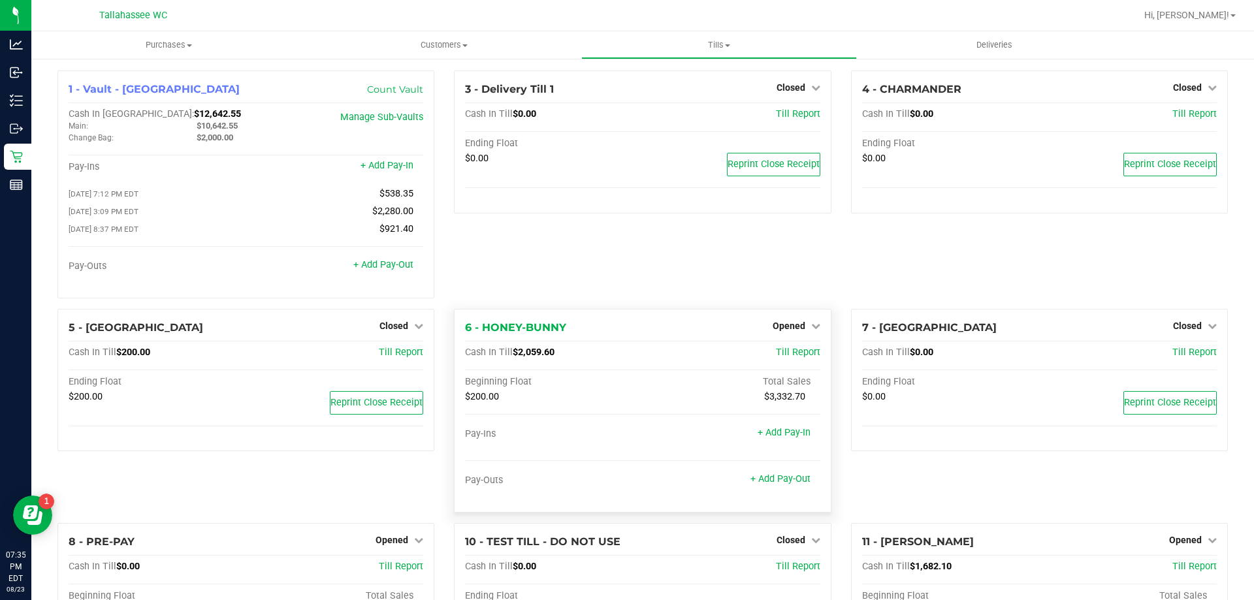
click at [514, 356] on span "$2,059.60" at bounding box center [534, 352] width 42 height 11
copy span "2,059.60"
click at [802, 330] on link "Opened" at bounding box center [796, 326] width 48 height 10
click at [797, 357] on link "Close Till" at bounding box center [789, 352] width 35 height 10
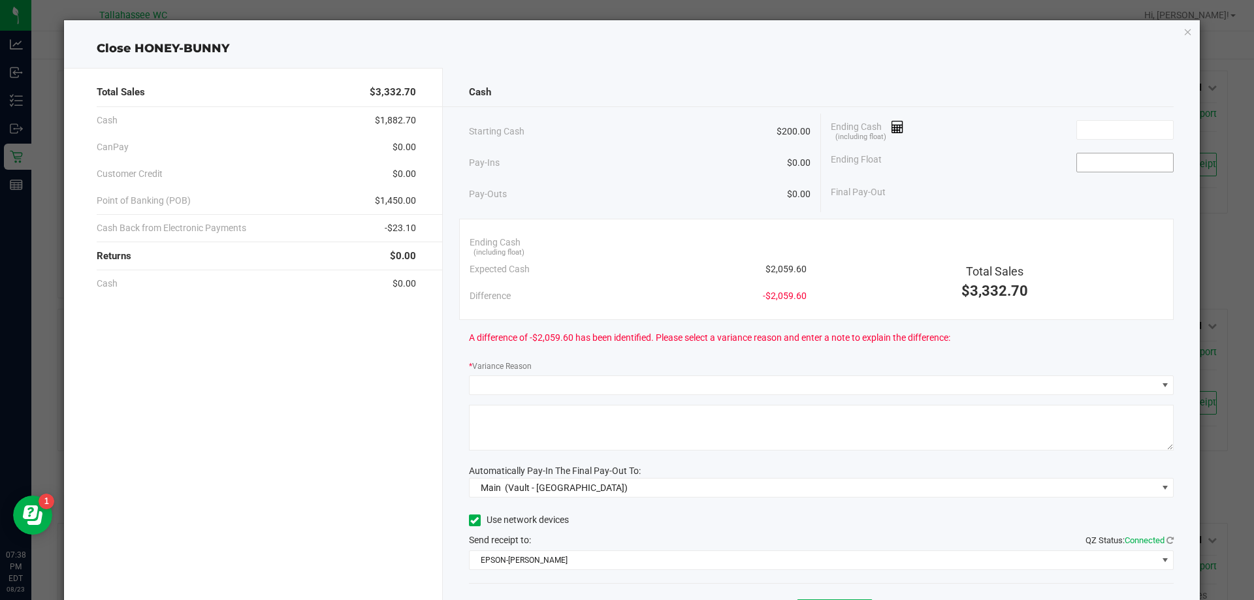
click at [1089, 164] on input at bounding box center [1125, 162] width 96 height 18
type input "$200.00"
click at [1131, 133] on input at bounding box center [1125, 130] width 96 height 18
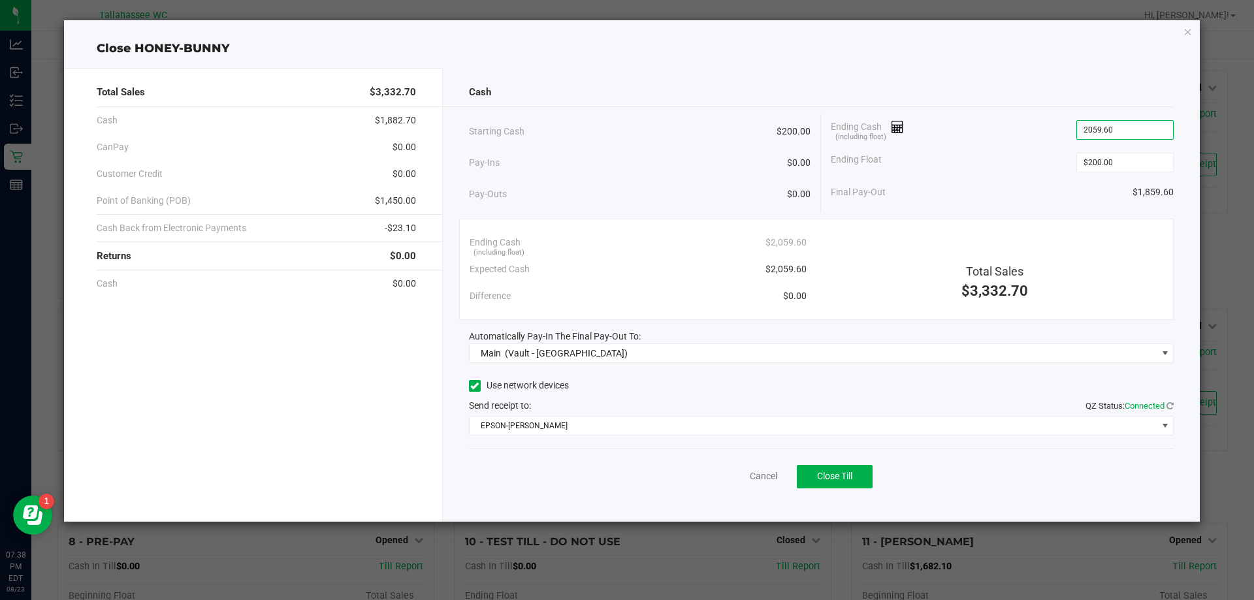
type input "$2,059.60"
click at [390, 226] on span "-$23.10" at bounding box center [400, 228] width 31 height 14
copy span "23.10"
click at [382, 199] on span "$1,450.00" at bounding box center [395, 201] width 41 height 14
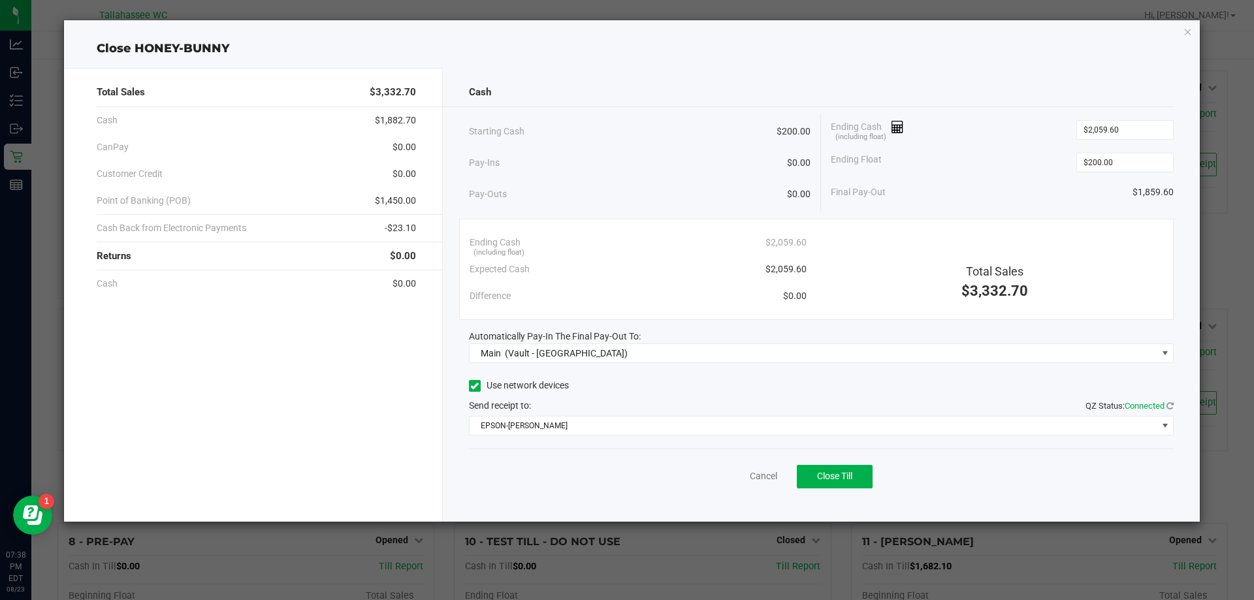
click at [382, 199] on span "$1,450.00" at bounding box center [395, 201] width 41 height 14
copy span "1,450.00"
click at [838, 481] on span "Close Till" at bounding box center [834, 476] width 35 height 10
click at [736, 477] on link "Dismiss" at bounding box center [734, 476] width 31 height 14
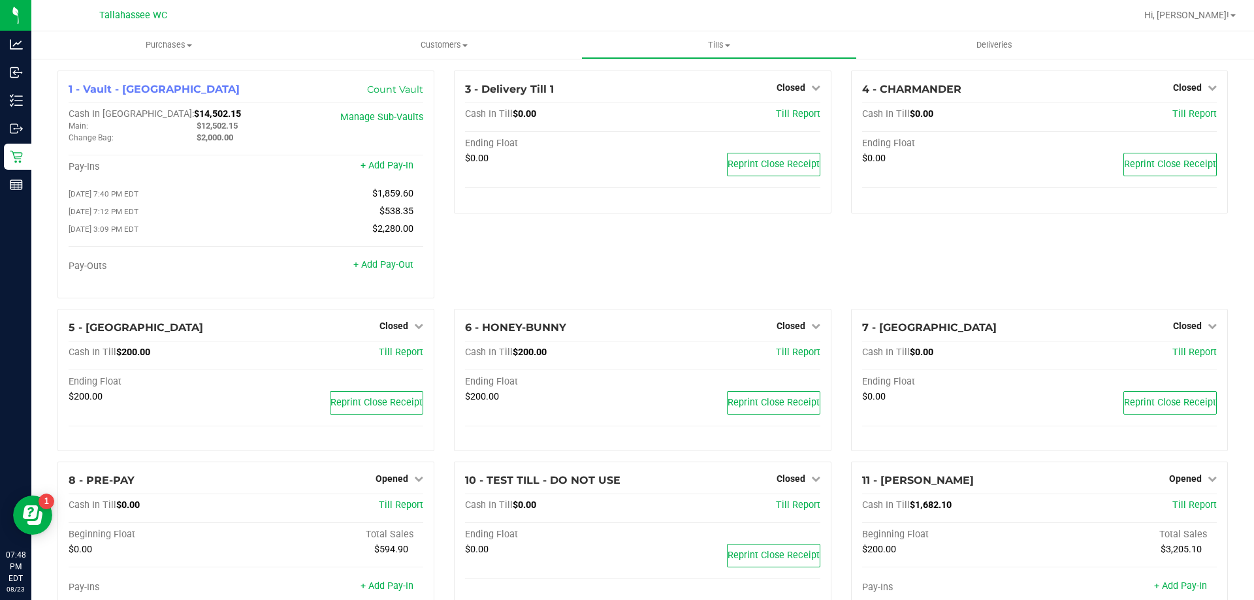
click at [634, 255] on div "3 - Delivery Till 1 Closed Open Till Cash In Till $0.00 Till Report Ending Floa…" at bounding box center [642, 190] width 396 height 238
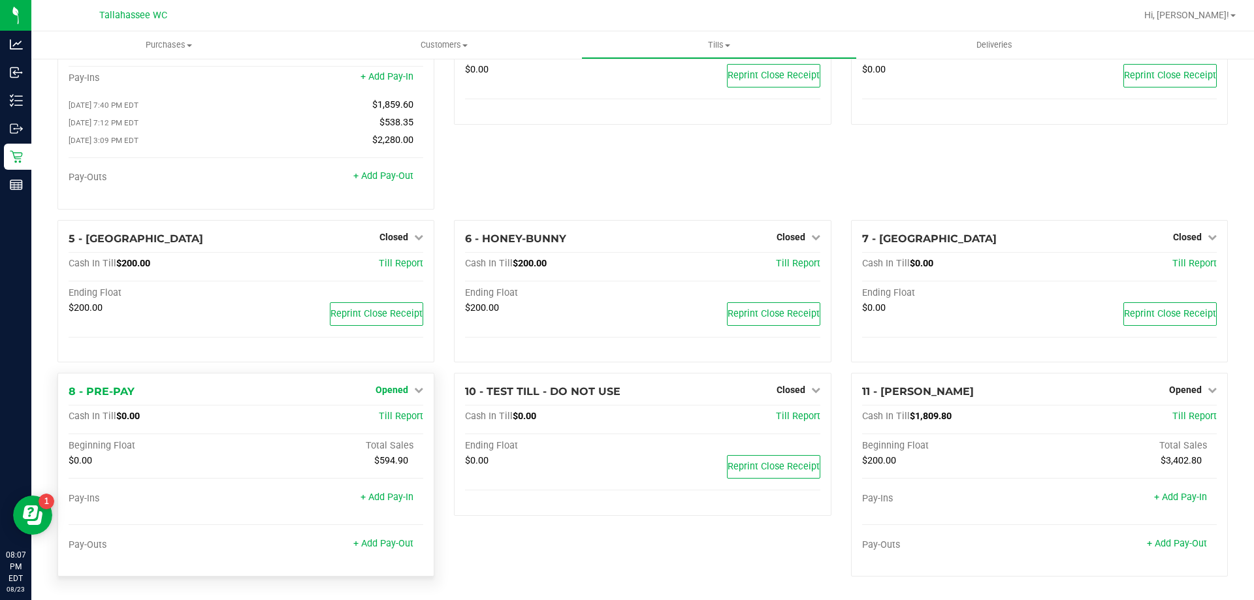
scroll to position [92, 0]
click at [395, 391] on span "Opened" at bounding box center [391, 390] width 33 height 10
click at [407, 415] on link "Close Till" at bounding box center [393, 417] width 35 height 10
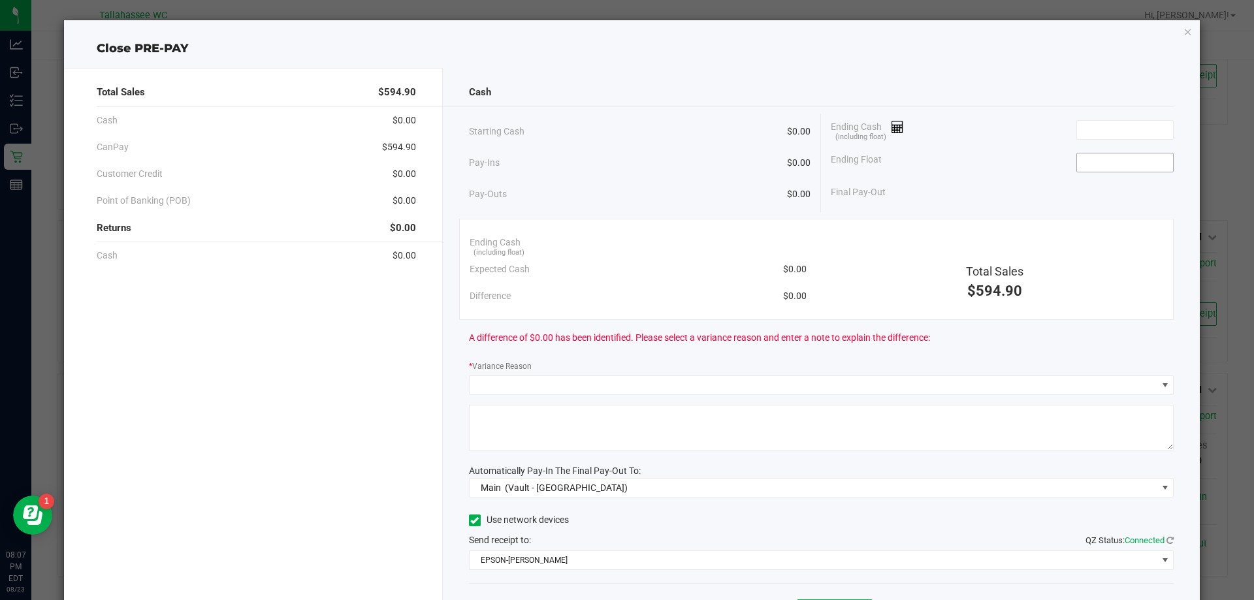
click at [1099, 168] on input at bounding box center [1125, 162] width 96 height 18
type input "$0.00"
click at [1097, 133] on input at bounding box center [1125, 130] width 96 height 18
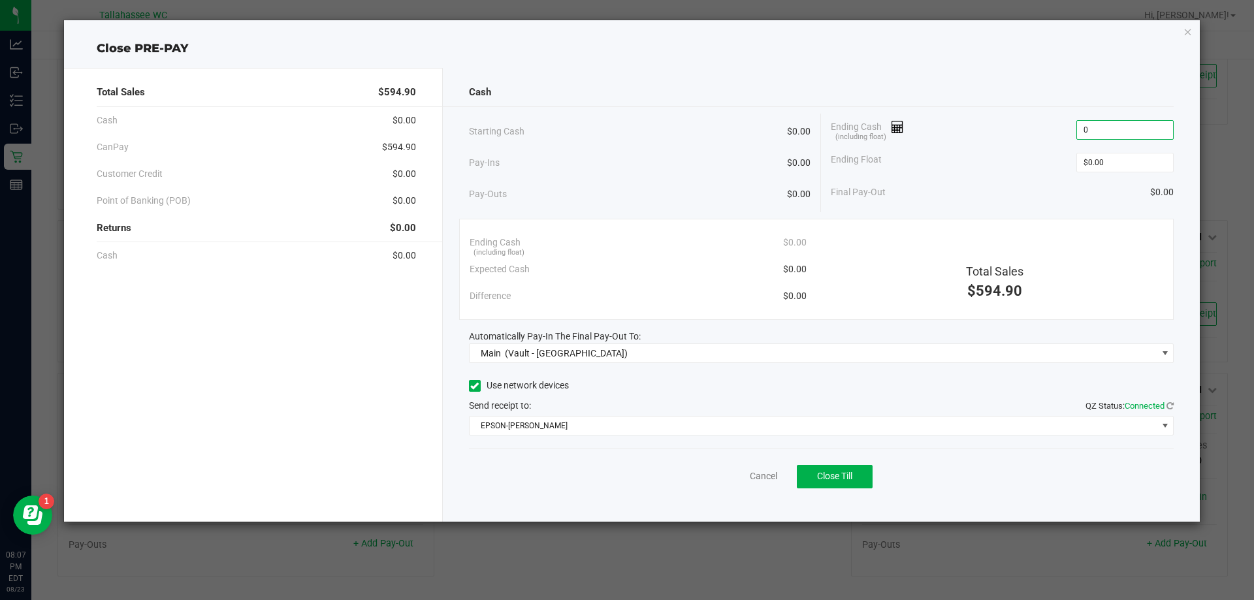
type input "$0.00"
click at [387, 143] on span "$594.90" at bounding box center [399, 147] width 34 height 14
copy span "594.90"
click at [836, 479] on span "Close Till" at bounding box center [834, 476] width 35 height 10
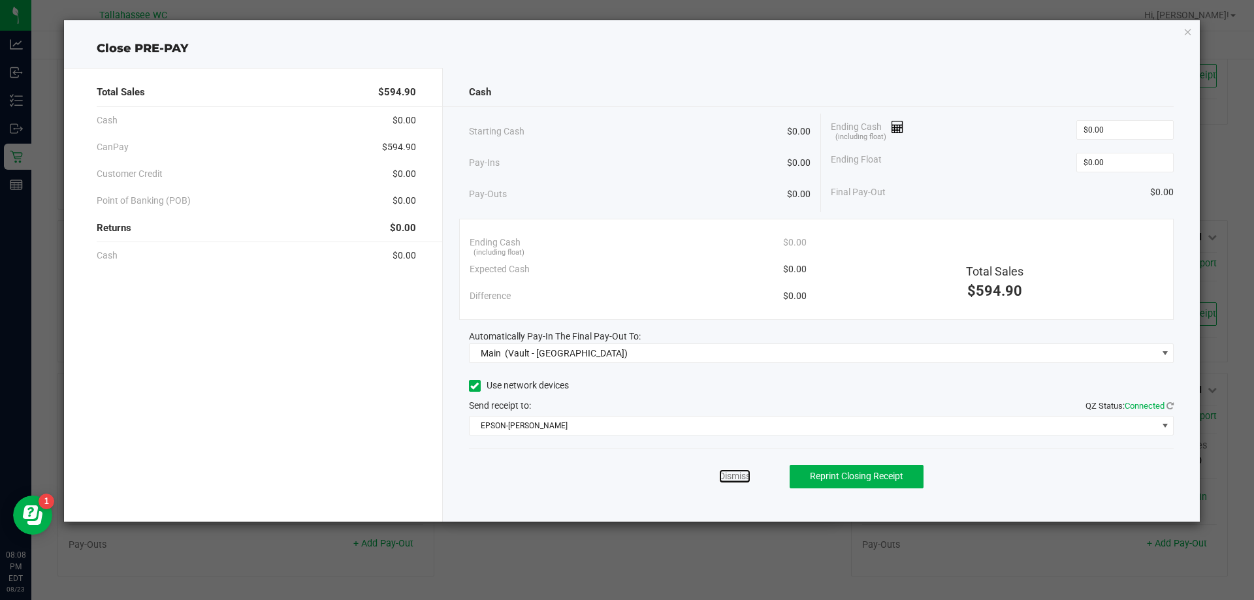
click at [727, 476] on link "Dismiss" at bounding box center [734, 476] width 31 height 14
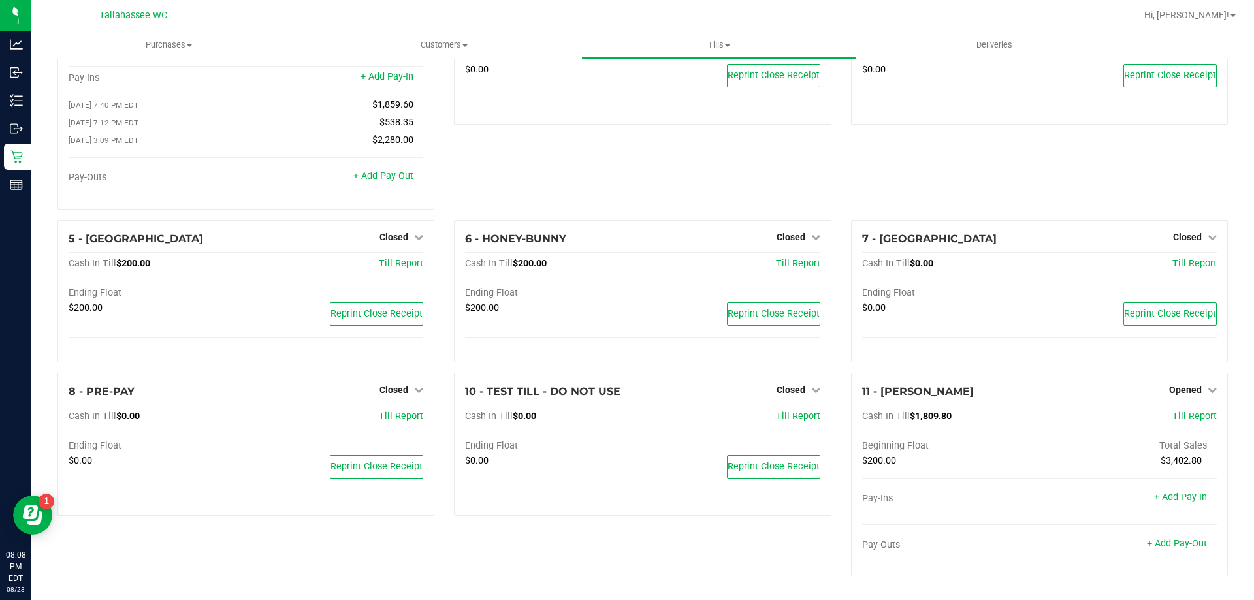
click at [677, 166] on div "3 - Delivery Till 1 Closed Open Till Cash In Till $0.00 Till Report Ending Floa…" at bounding box center [642, 101] width 396 height 238
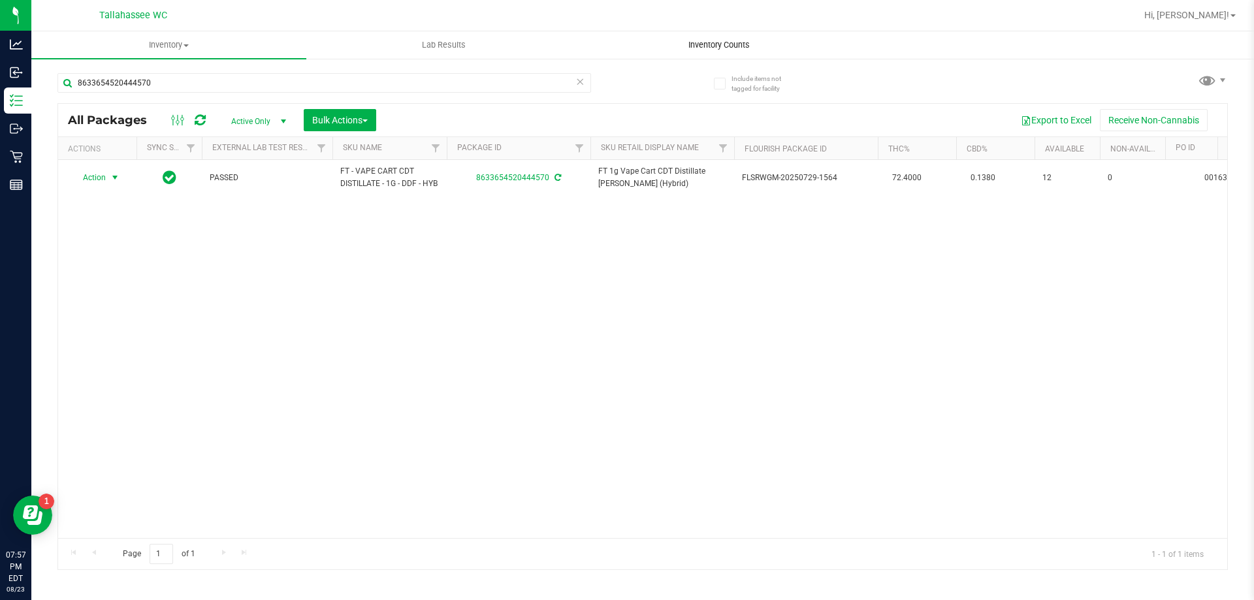
click at [688, 39] on span "Inventory Counts" at bounding box center [719, 45] width 97 height 12
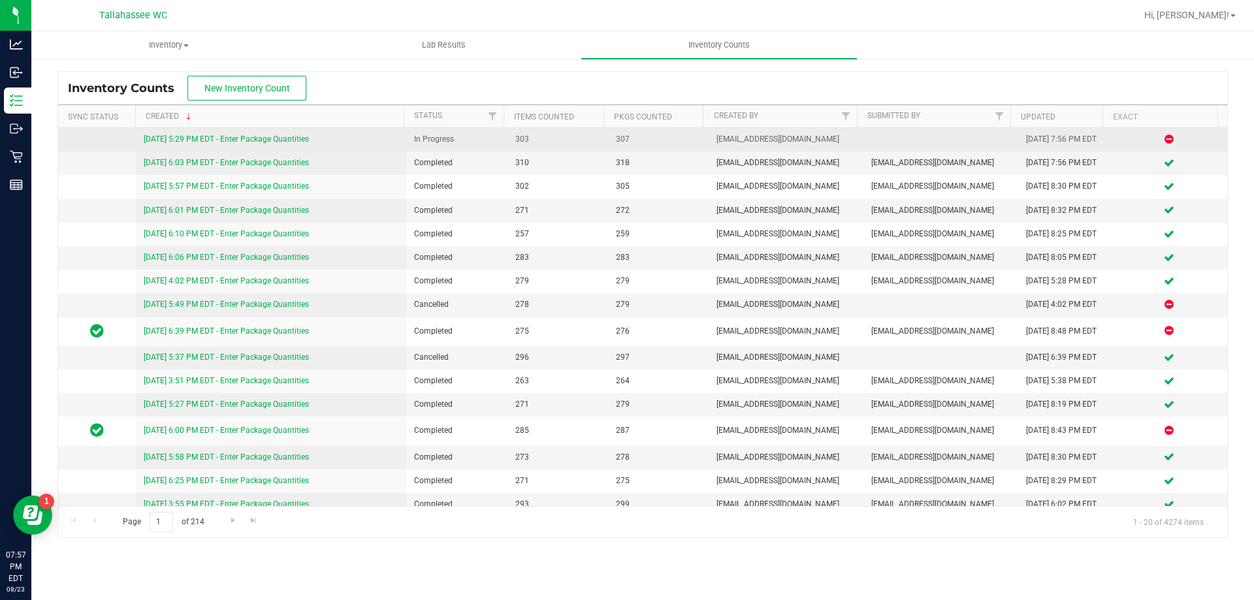
click at [256, 135] on link "[DATE] 5:29 PM EDT - Enter Package Quantities" at bounding box center [226, 139] width 165 height 9
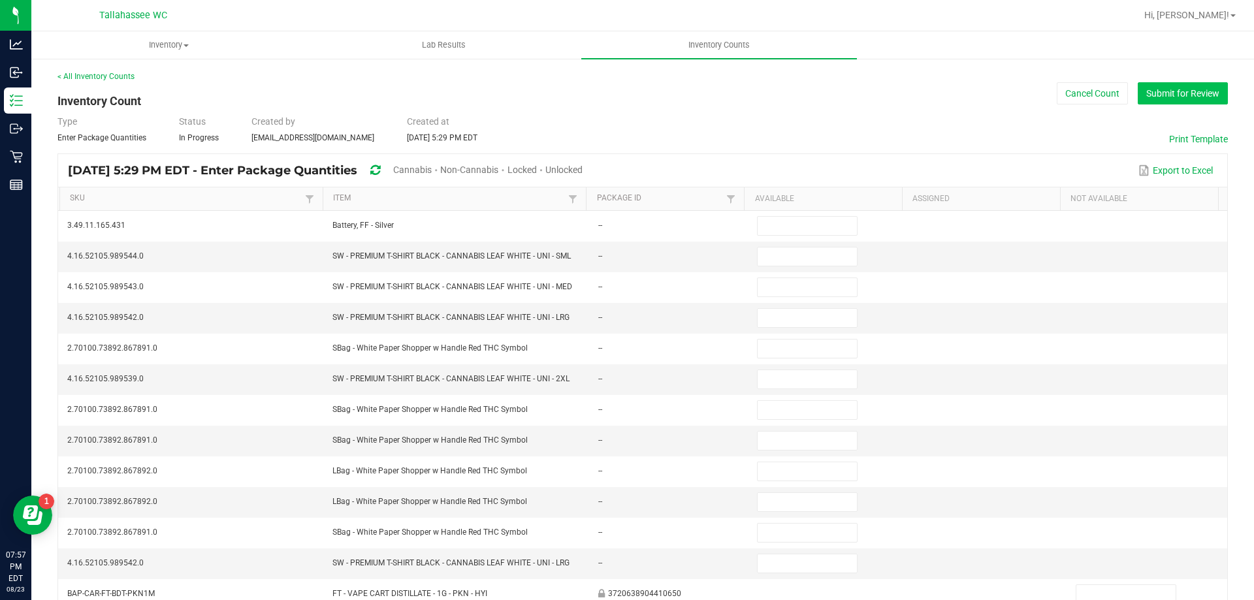
click at [1150, 99] on button "Submit for Review" at bounding box center [1182, 93] width 90 height 22
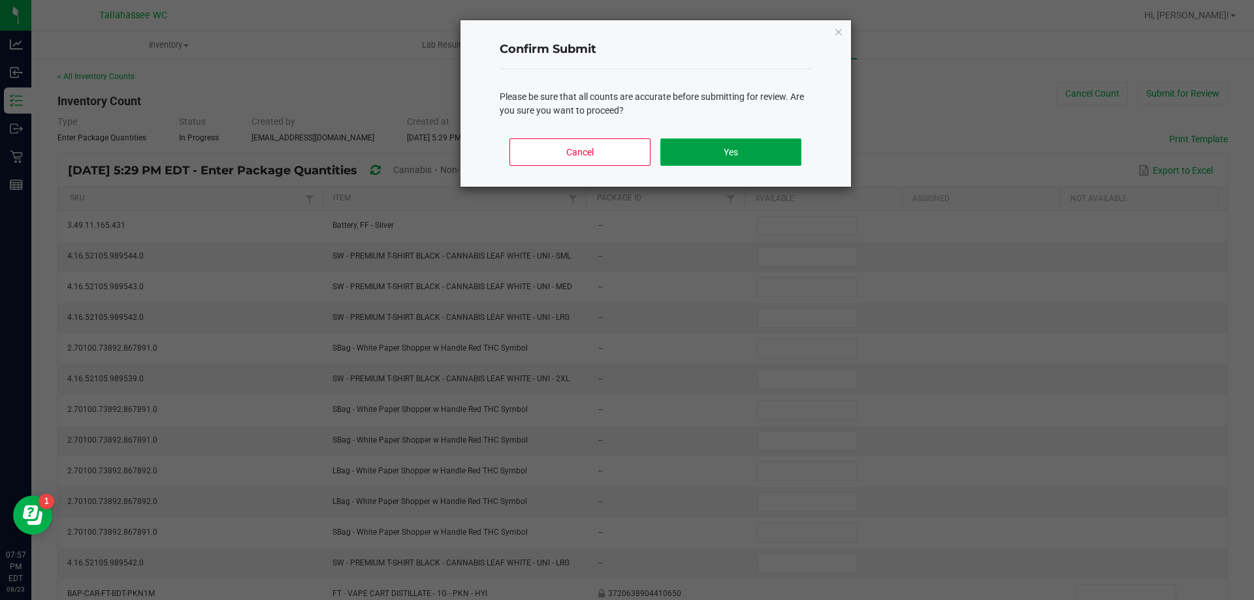
click at [784, 159] on button "Yes" at bounding box center [730, 151] width 140 height 27
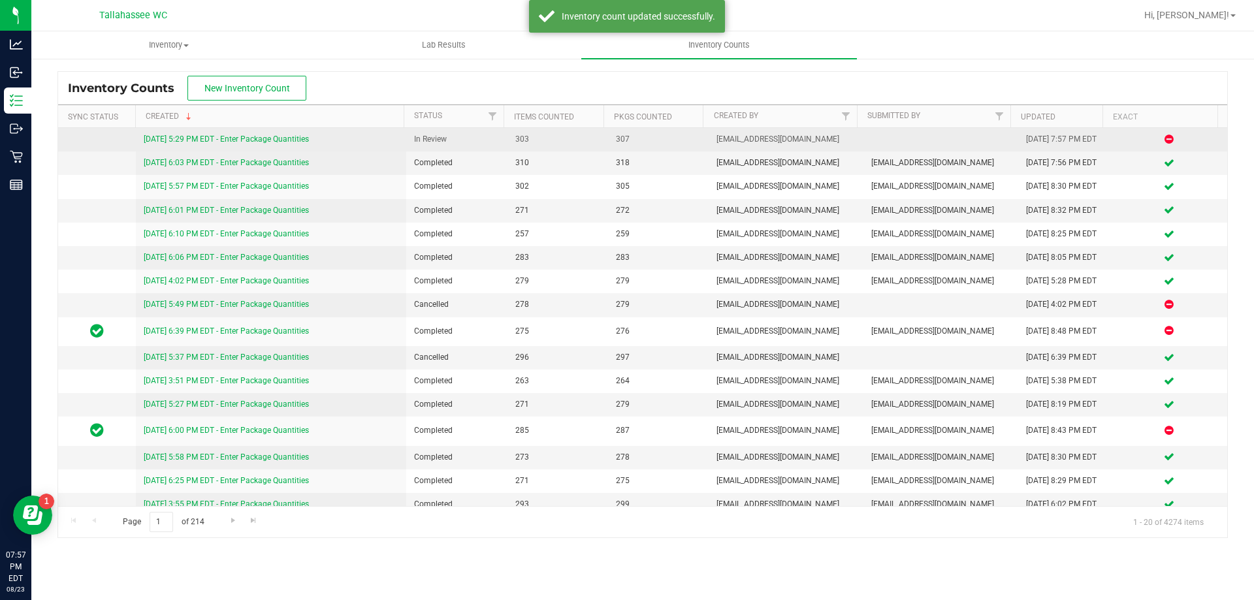
click at [286, 133] on div "[DATE] 5:29 PM EDT - Enter Package Quantities" at bounding box center [271, 139] width 255 height 12
click at [294, 136] on link "[DATE] 5:29 PM EDT - Enter Package Quantities" at bounding box center [226, 139] width 165 height 9
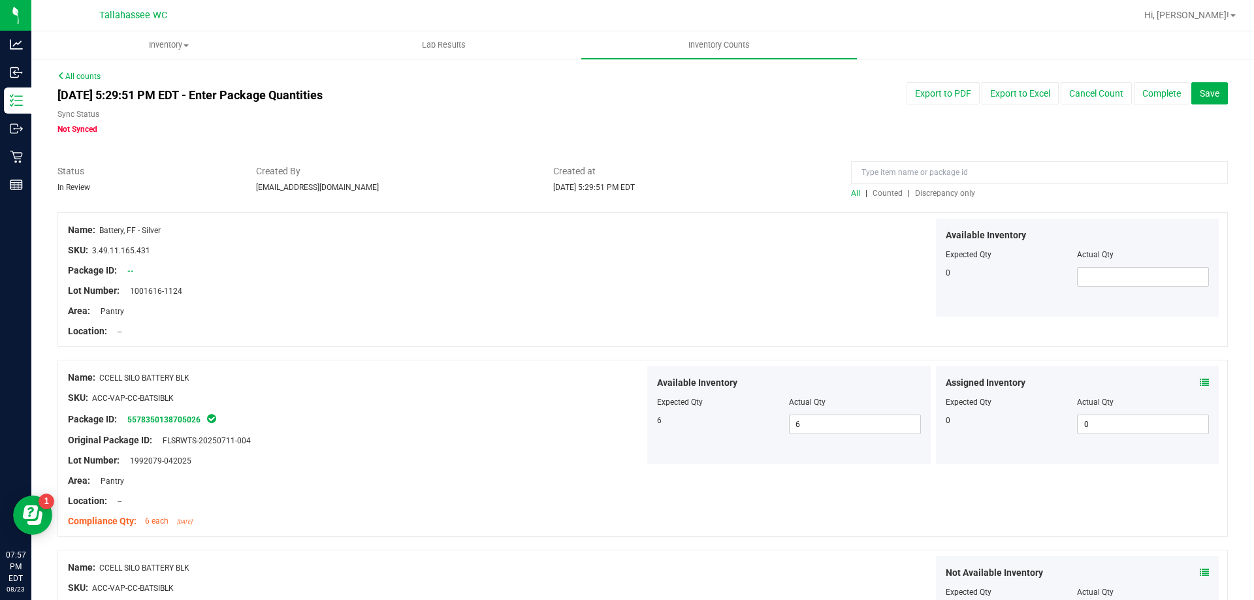
click at [943, 194] on span "Discrepancy only" at bounding box center [945, 193] width 60 height 9
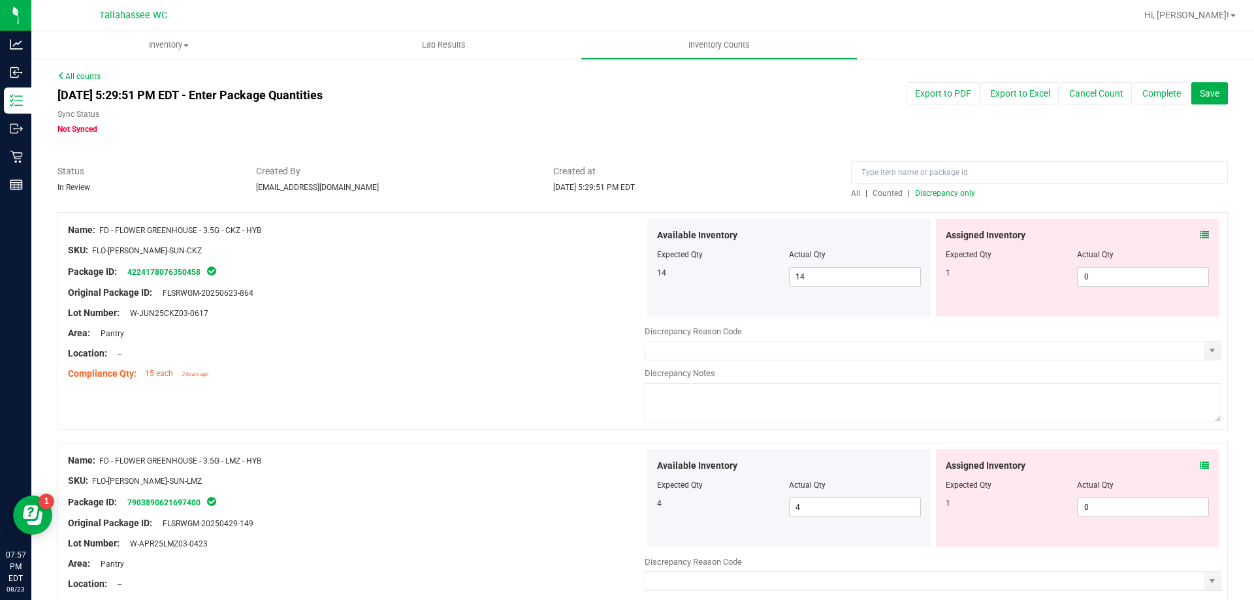
click at [1199, 234] on icon at bounding box center [1203, 234] width 9 height 9
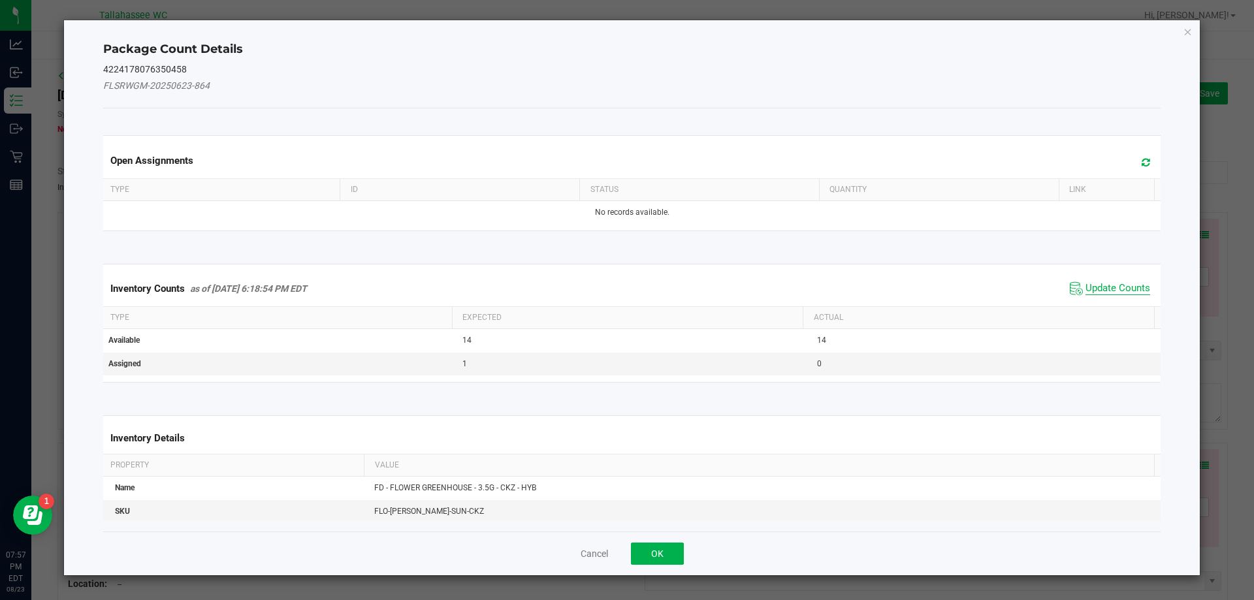
click at [1098, 291] on span "Update Counts" at bounding box center [1117, 288] width 65 height 13
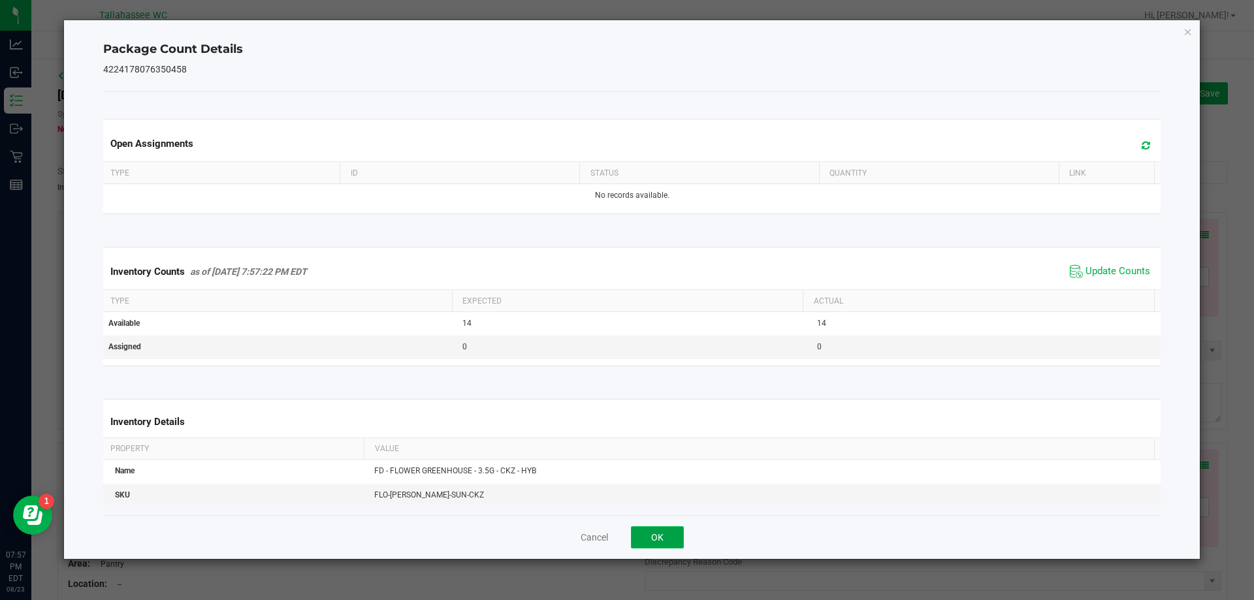
click at [674, 544] on button "OK" at bounding box center [657, 537] width 53 height 22
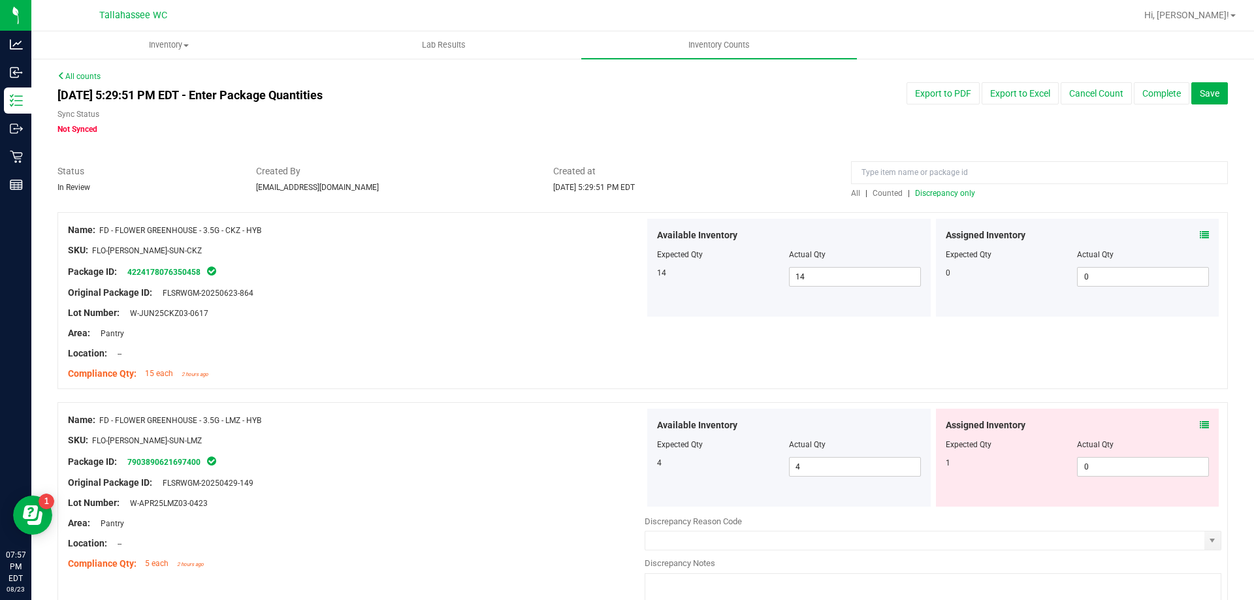
click at [1199, 420] on icon at bounding box center [1203, 424] width 9 height 9
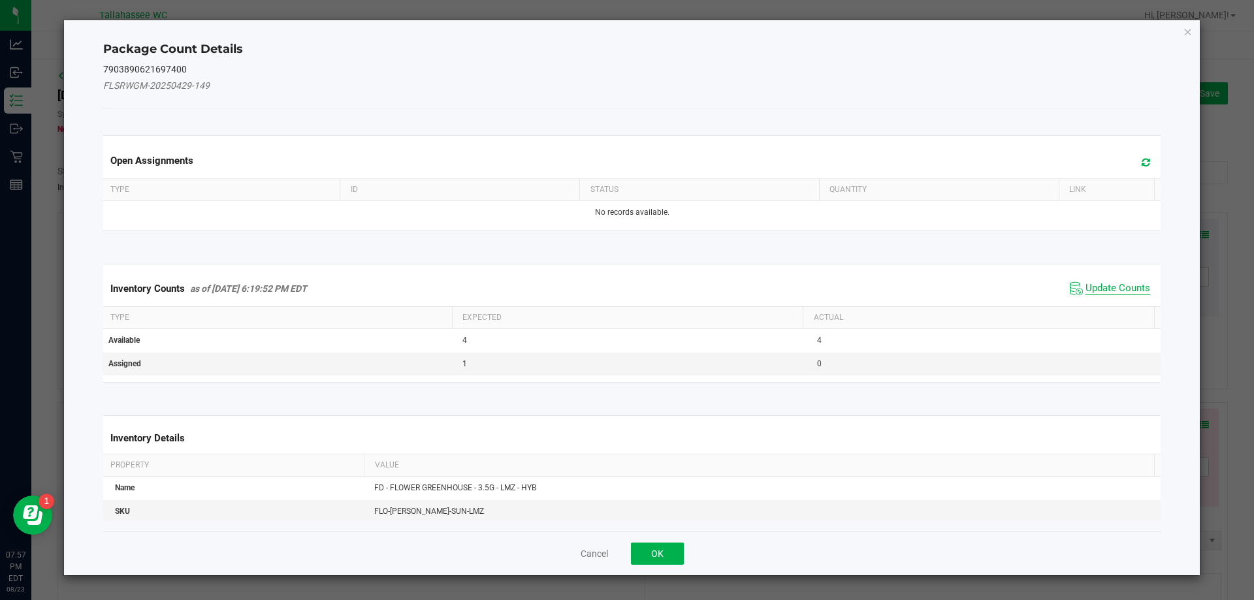
click at [1110, 286] on span "Update Counts" at bounding box center [1117, 288] width 65 height 13
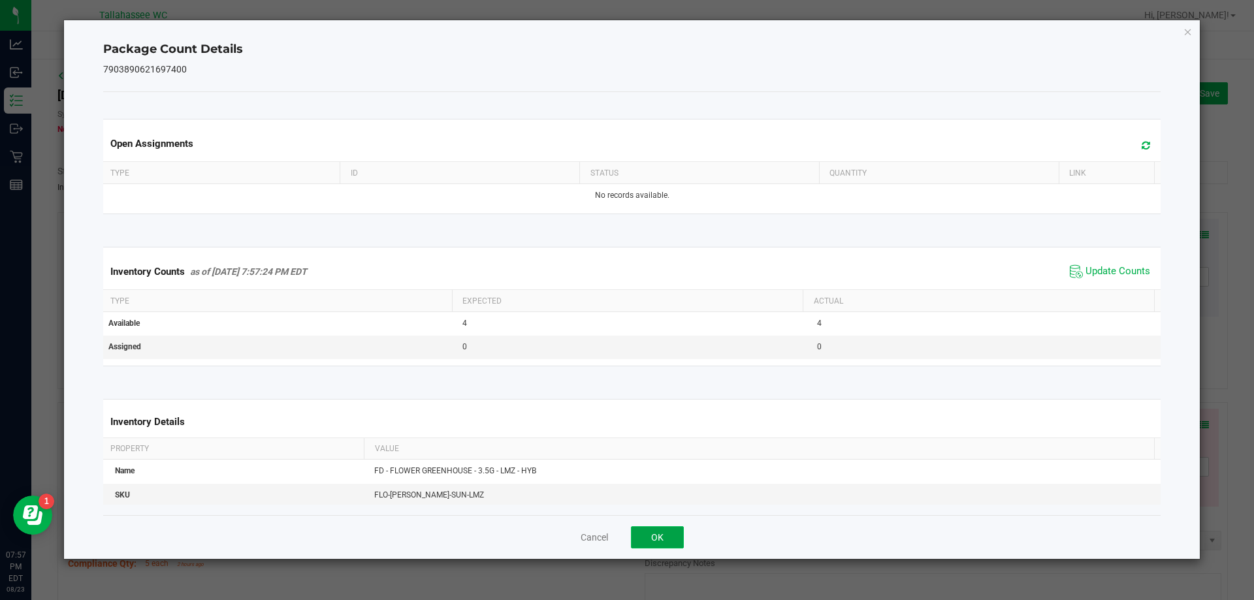
click at [659, 545] on button "OK" at bounding box center [657, 537] width 53 height 22
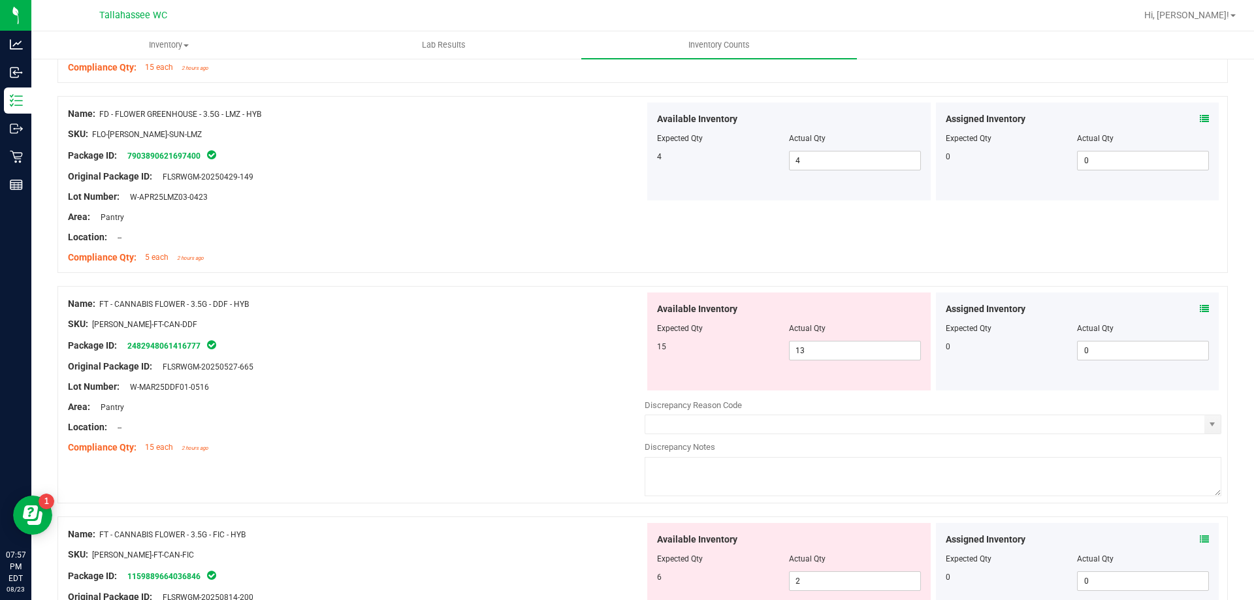
scroll to position [310, 0]
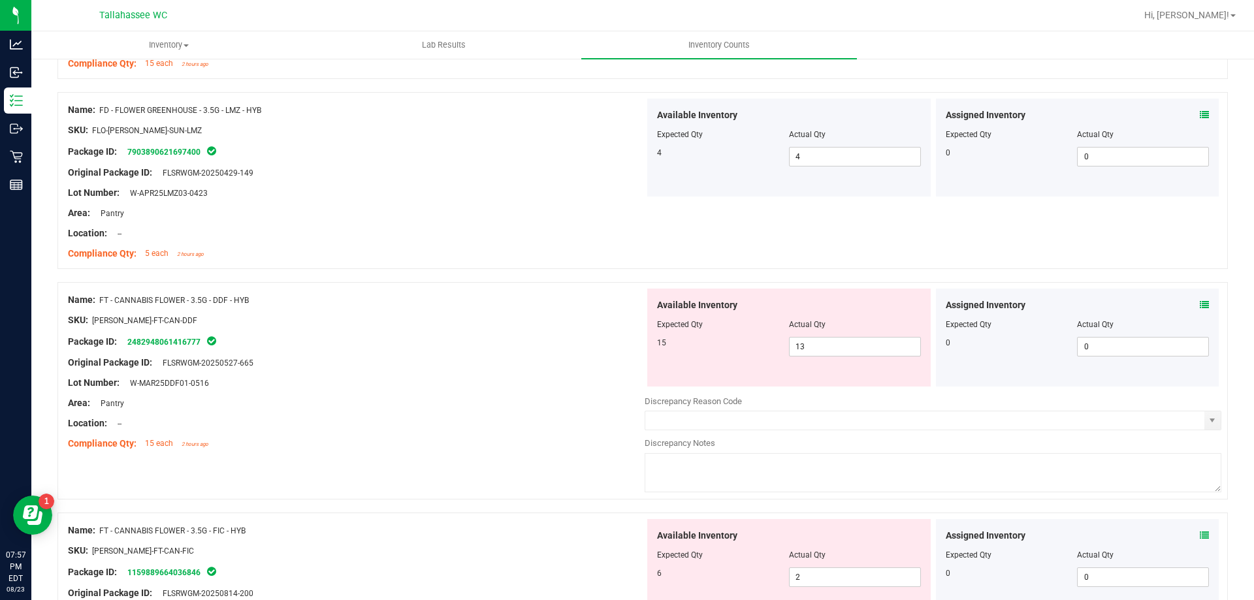
click at [1199, 309] on icon at bounding box center [1203, 304] width 9 height 9
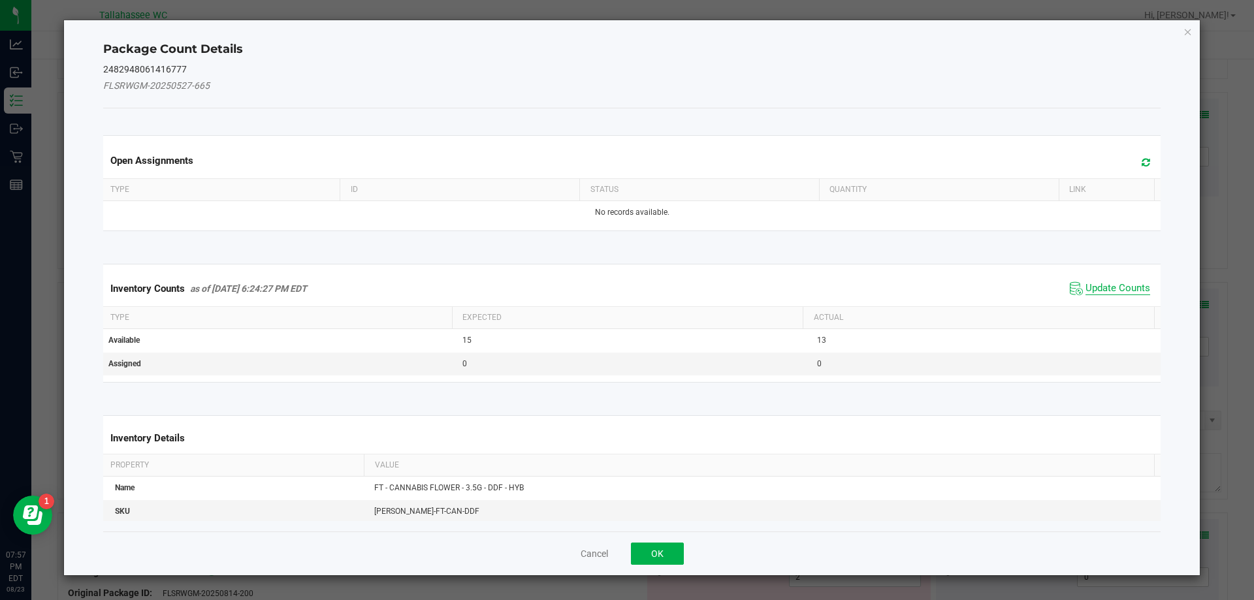
click at [1115, 292] on span "Update Counts" at bounding box center [1117, 288] width 65 height 13
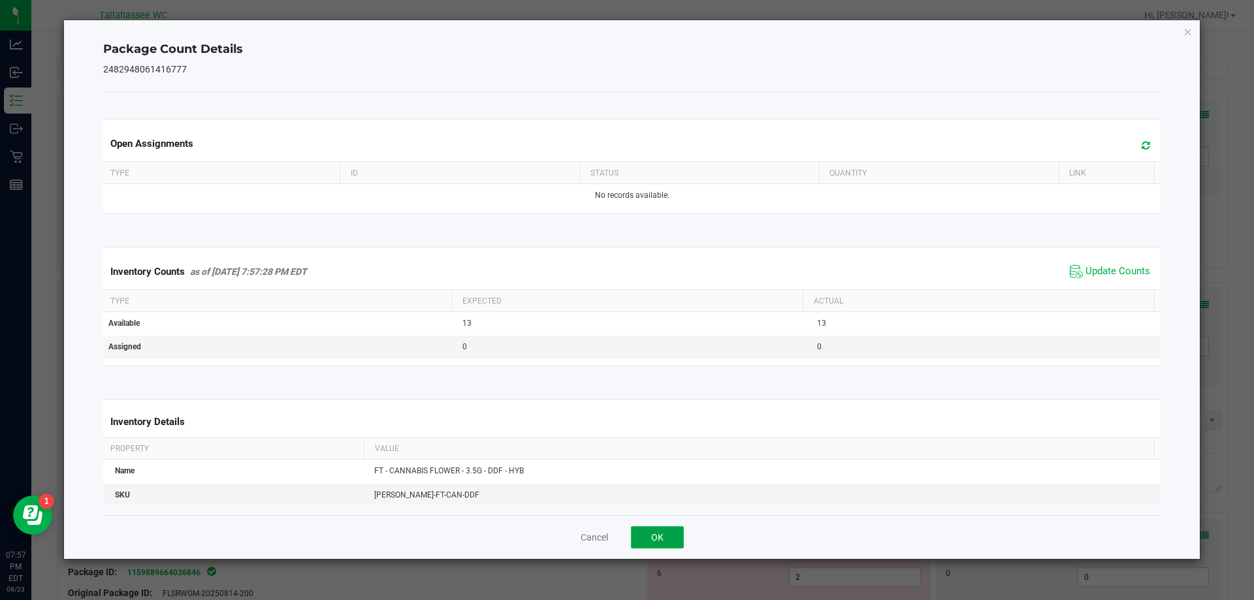
click at [665, 539] on button "OK" at bounding box center [657, 537] width 53 height 22
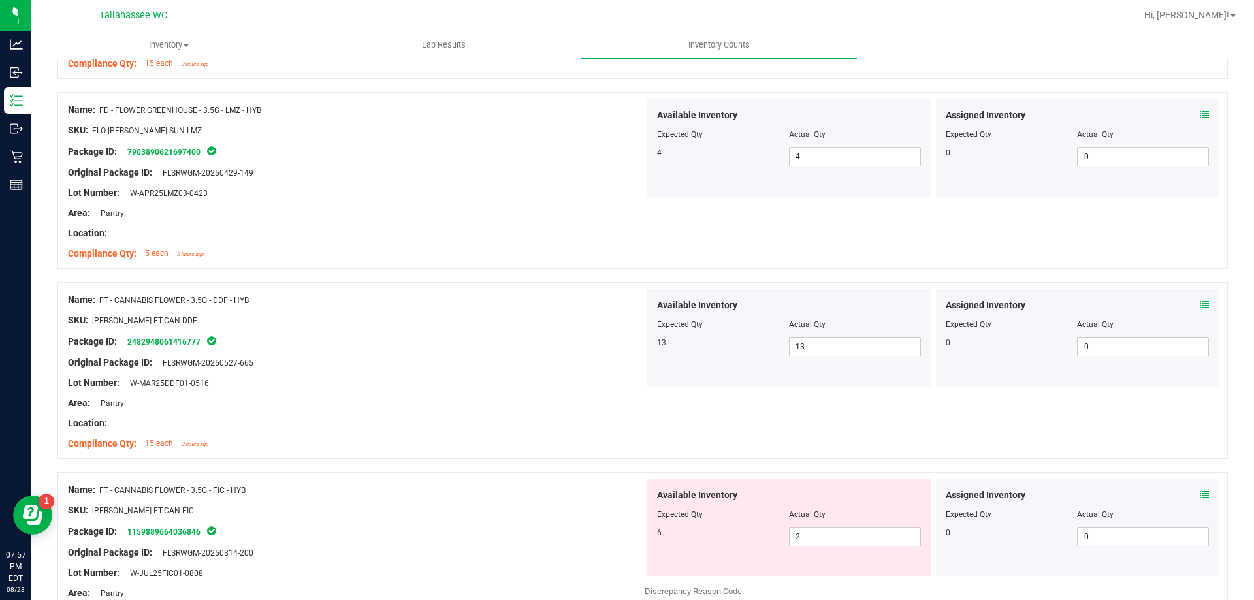
click at [1199, 494] on icon at bounding box center [1203, 494] width 9 height 9
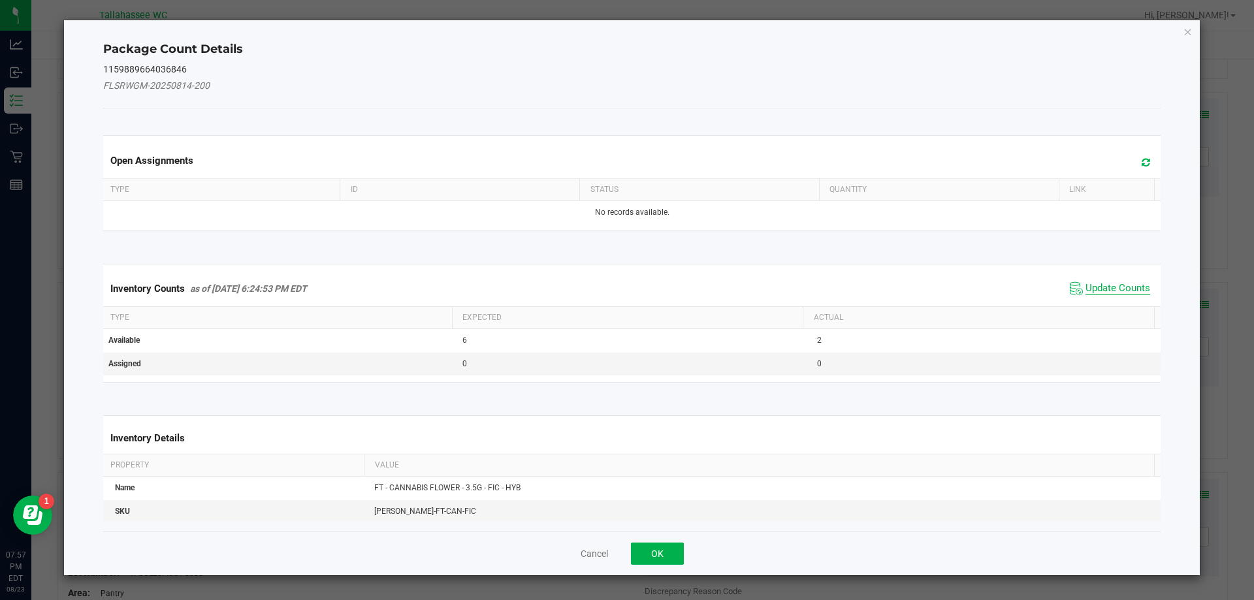
click at [1103, 285] on span "Update Counts" at bounding box center [1117, 288] width 65 height 13
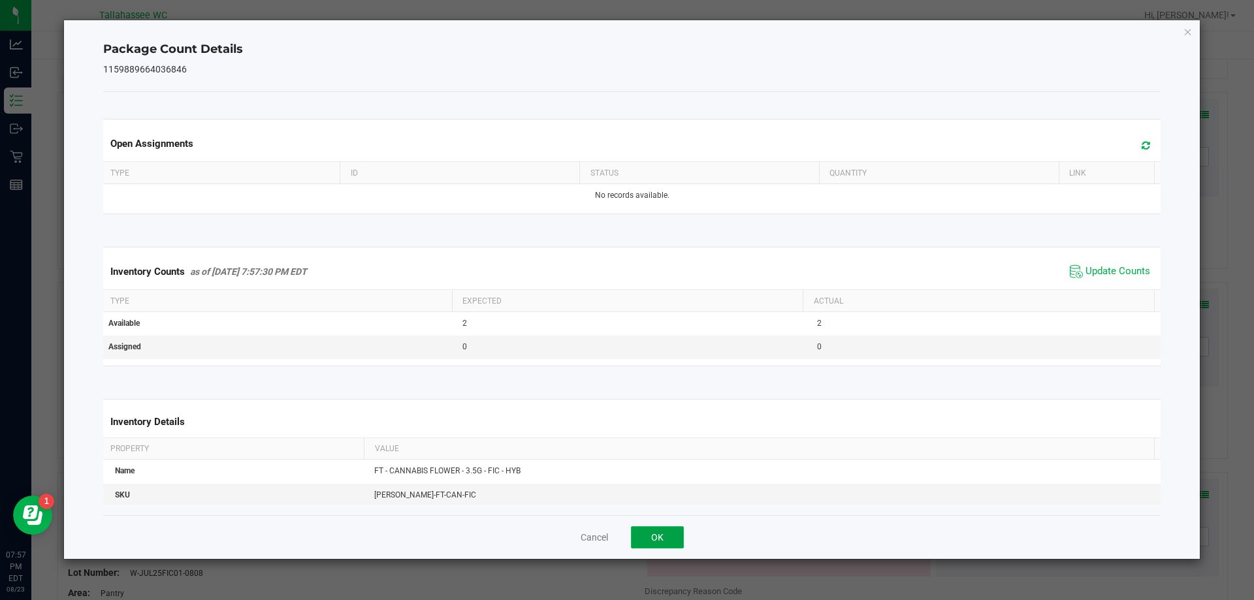
click at [663, 537] on button "OK" at bounding box center [657, 537] width 53 height 22
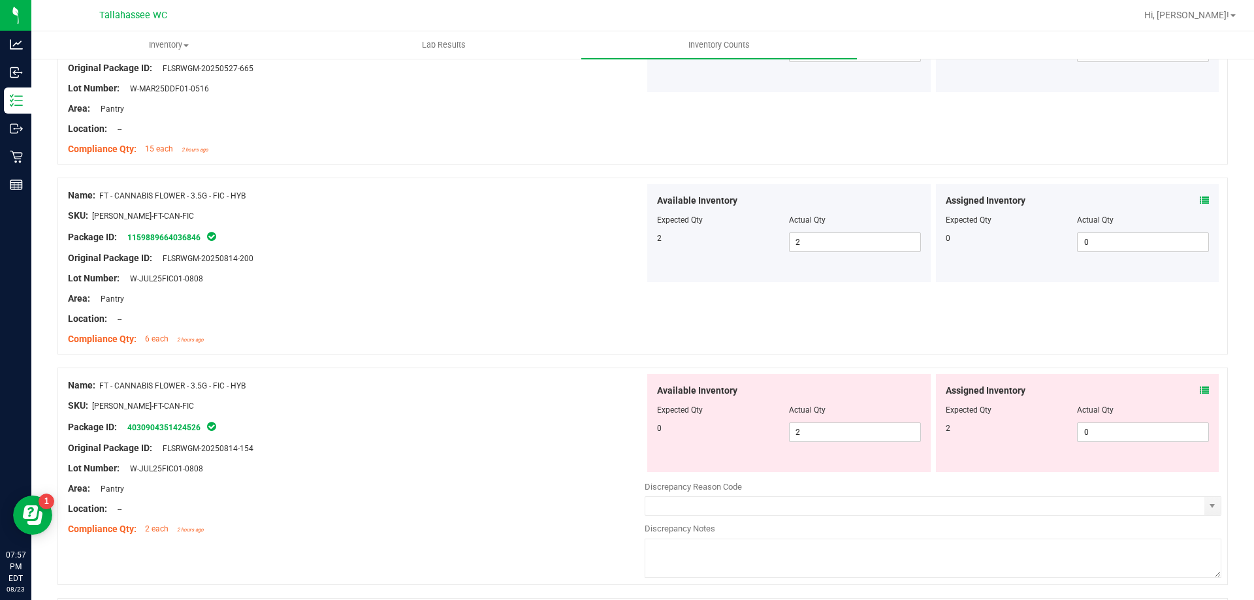
scroll to position [610, 0]
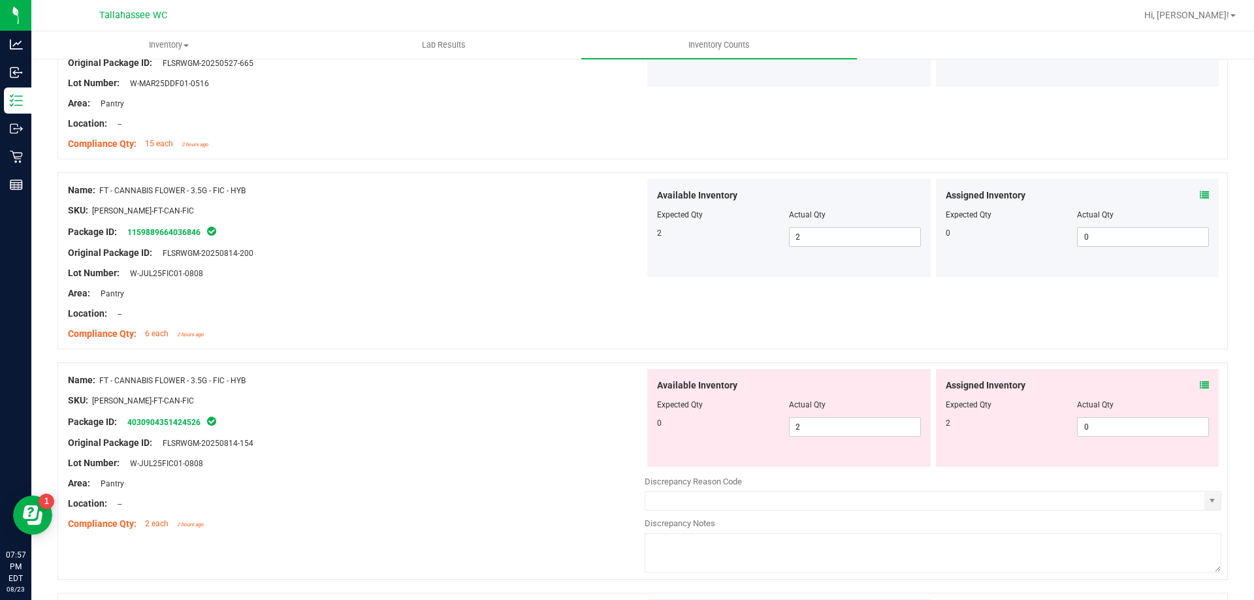
click at [1199, 388] on icon at bounding box center [1203, 385] width 9 height 9
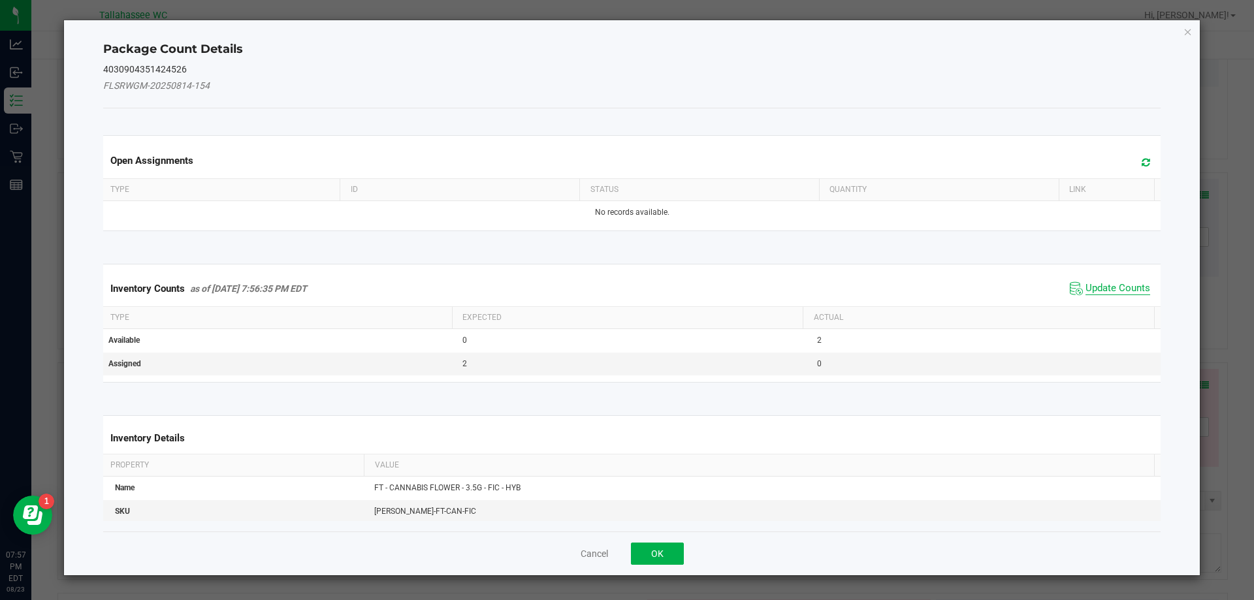
click at [1103, 294] on span "Update Counts" at bounding box center [1117, 288] width 65 height 13
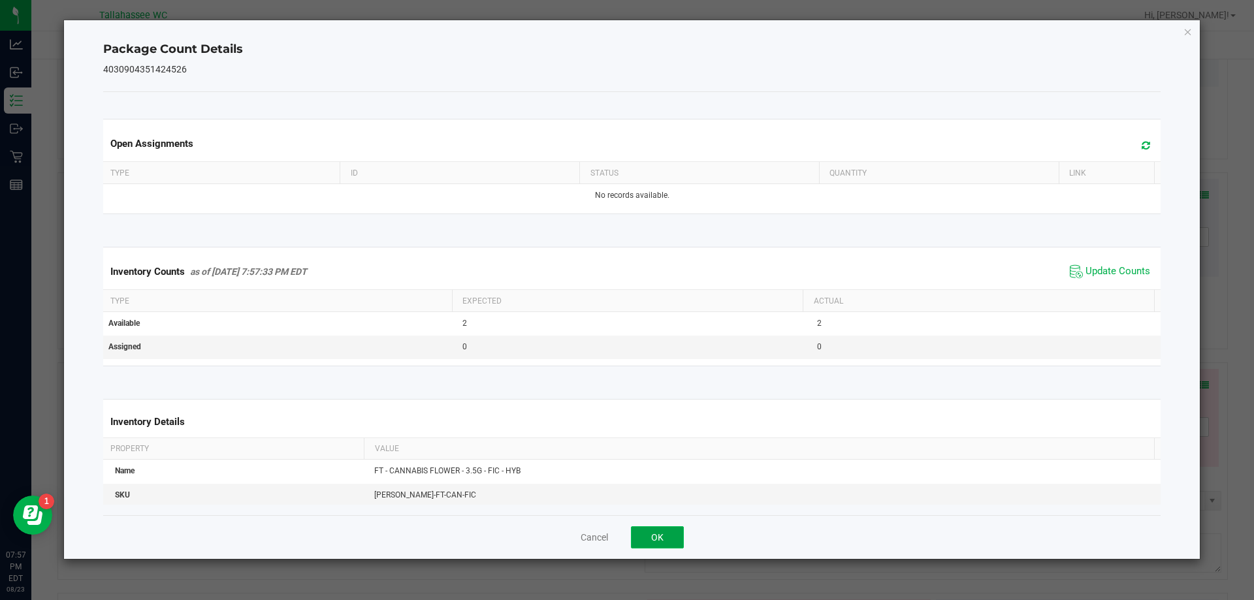
click at [666, 538] on button "OK" at bounding box center [657, 537] width 53 height 22
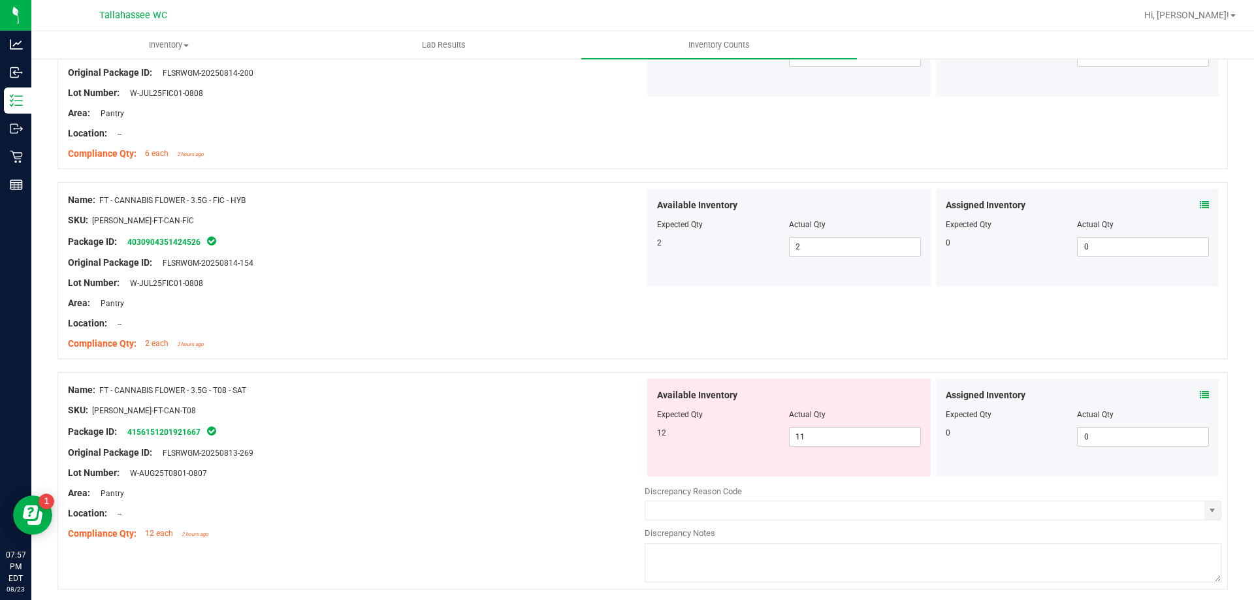
scroll to position [819, 0]
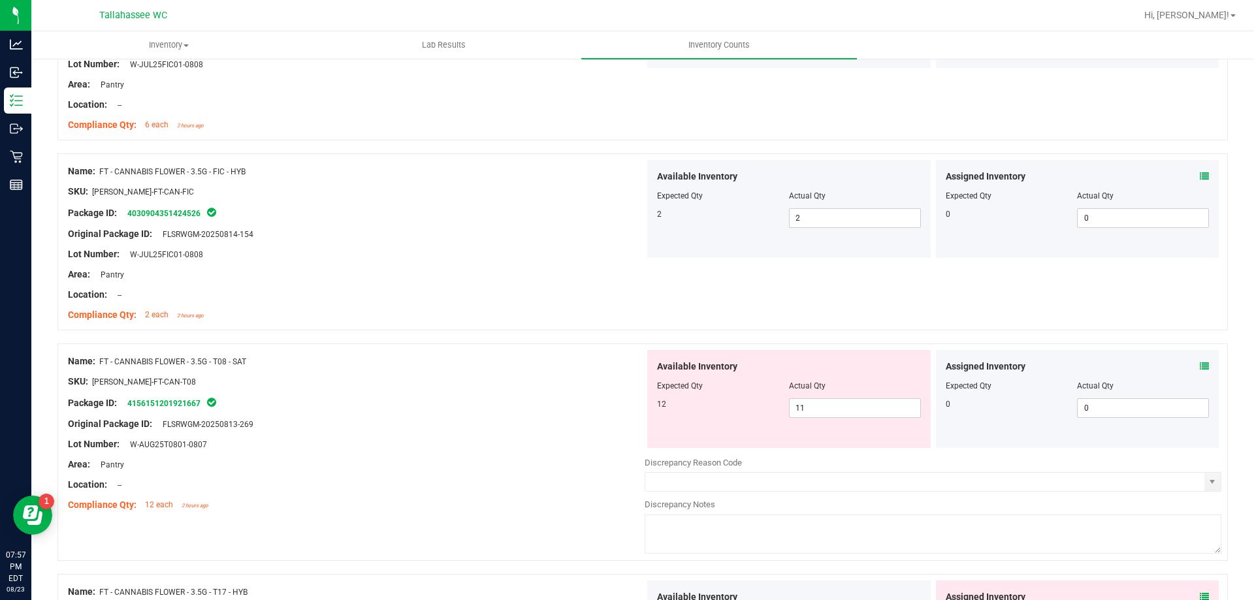
click at [1199, 364] on icon at bounding box center [1203, 366] width 9 height 9
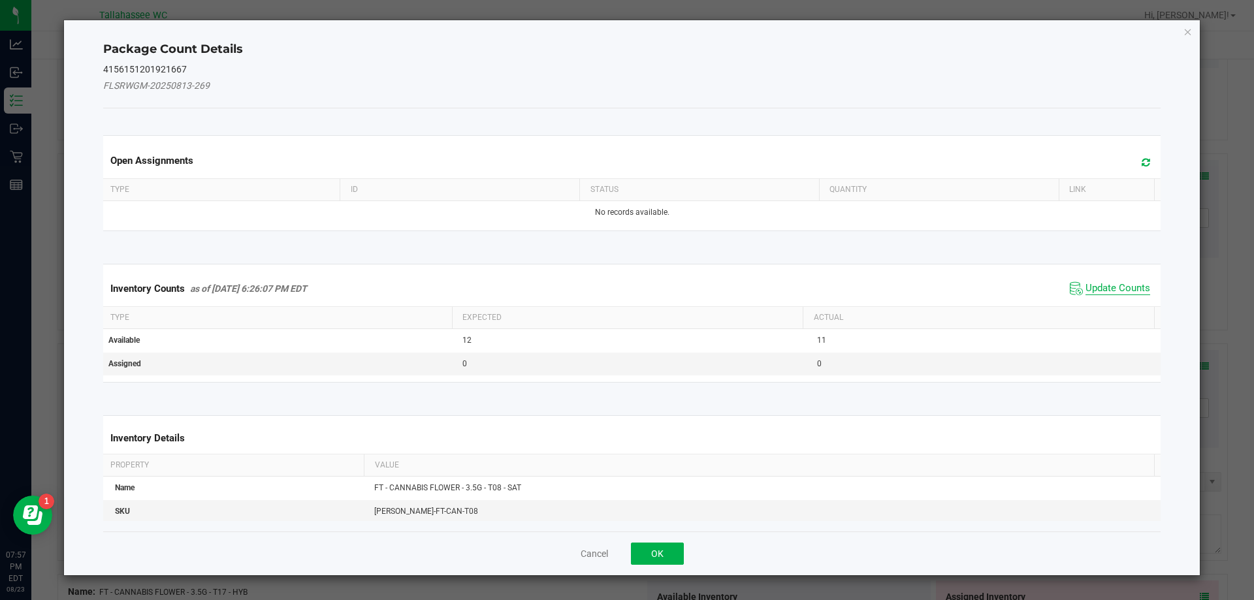
click at [1111, 294] on span "Update Counts" at bounding box center [1117, 288] width 65 height 13
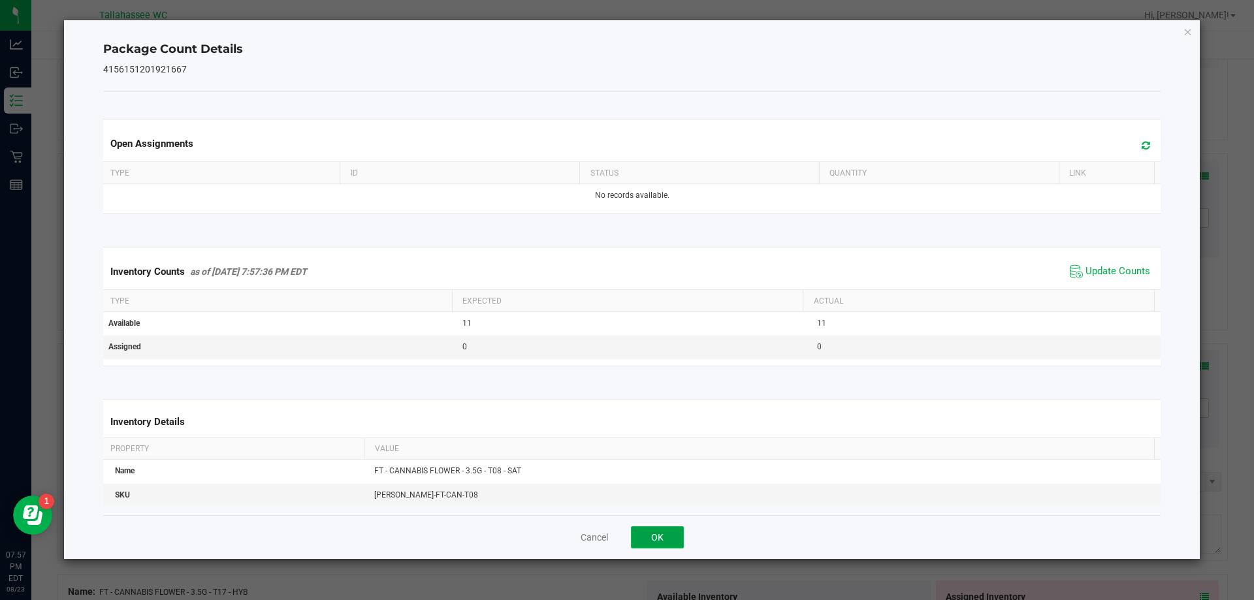
click at [667, 539] on button "OK" at bounding box center [657, 537] width 53 height 22
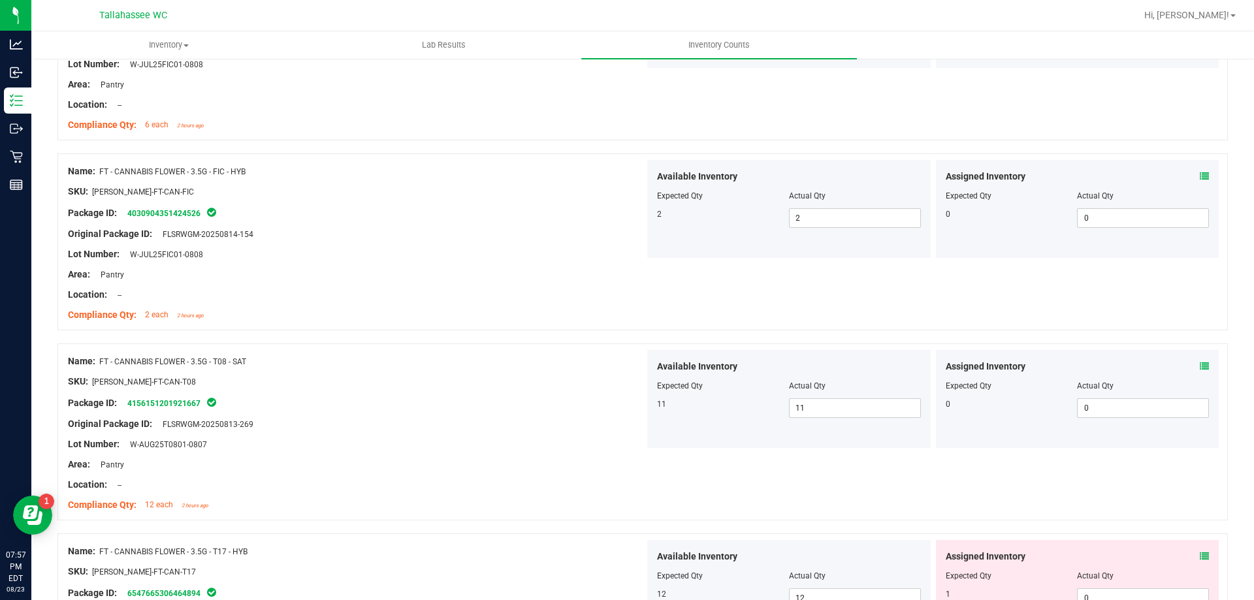
click at [1199, 560] on icon at bounding box center [1203, 556] width 9 height 9
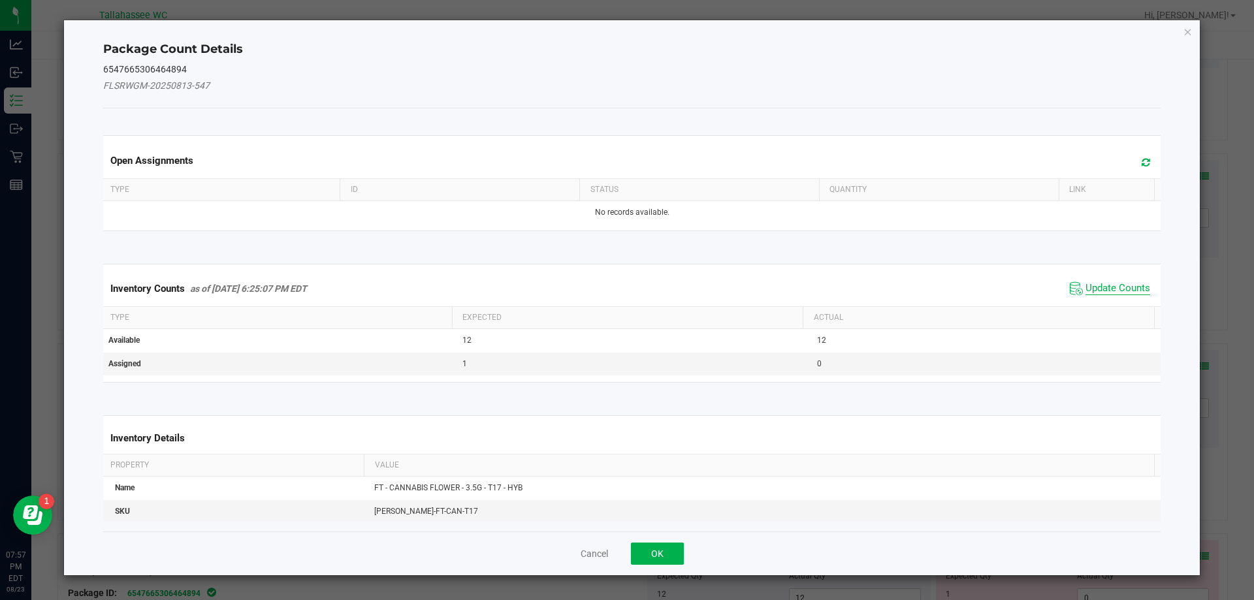
click at [1110, 285] on span "Update Counts" at bounding box center [1117, 288] width 65 height 13
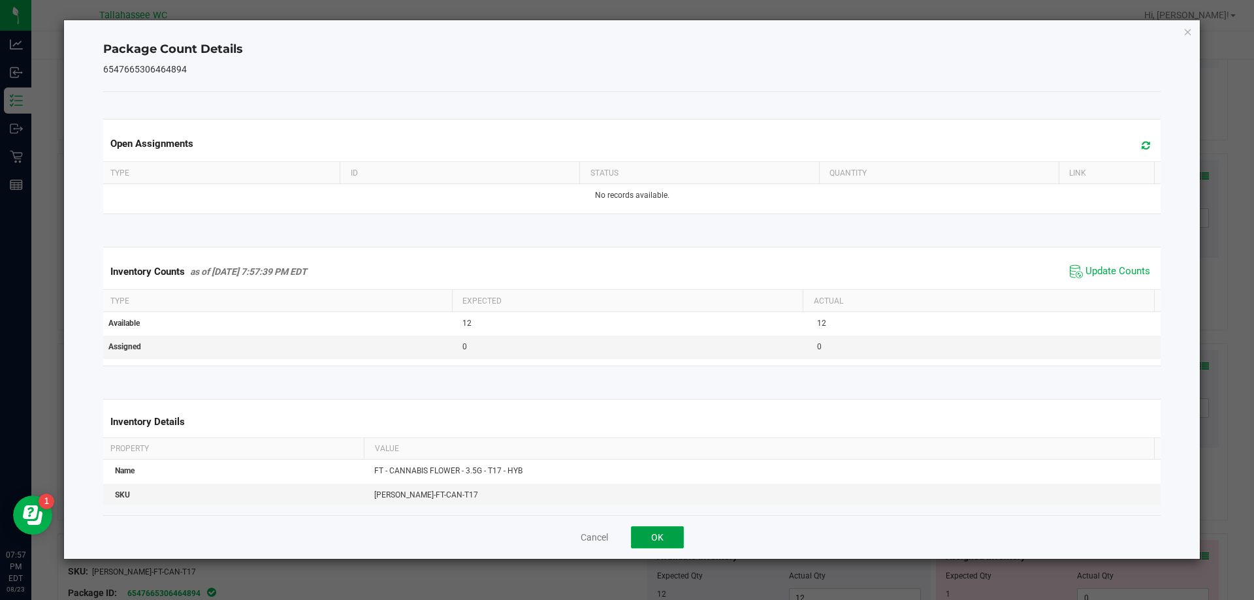
click at [657, 538] on button "OK" at bounding box center [657, 537] width 53 height 22
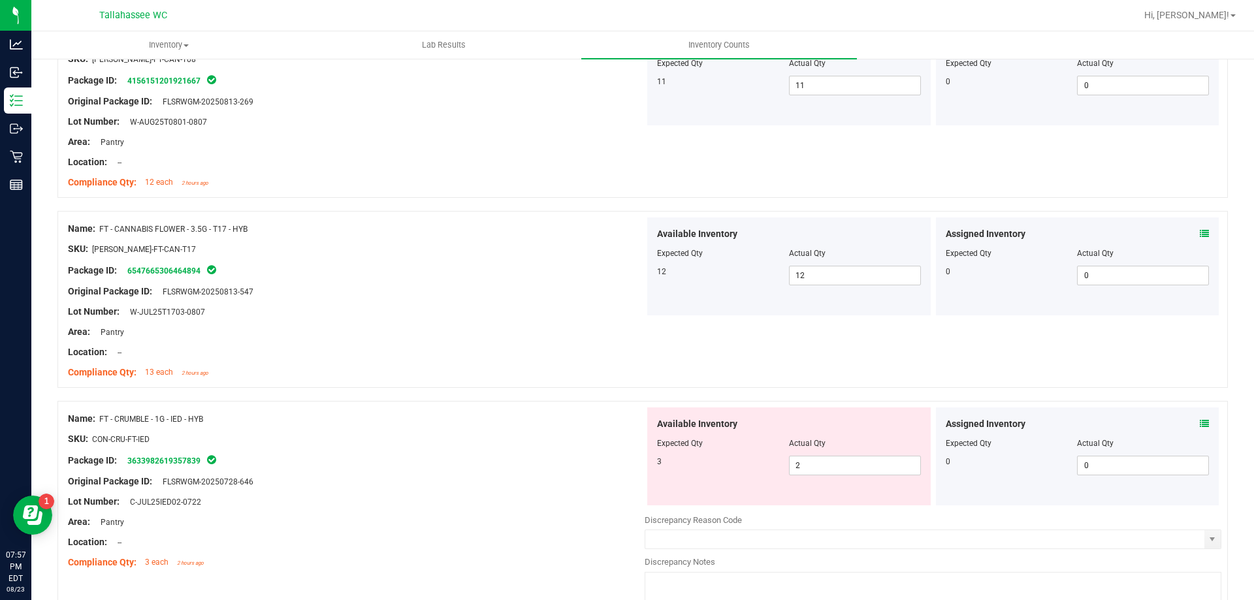
scroll to position [1145, 0]
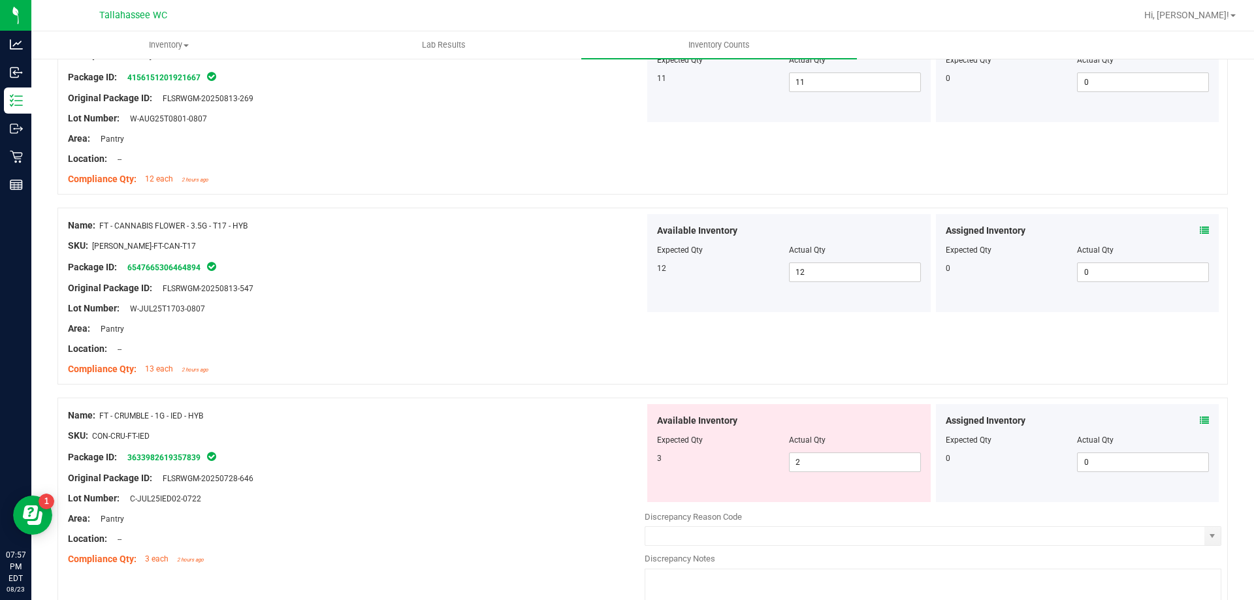
click at [1199, 421] on icon at bounding box center [1203, 420] width 9 height 9
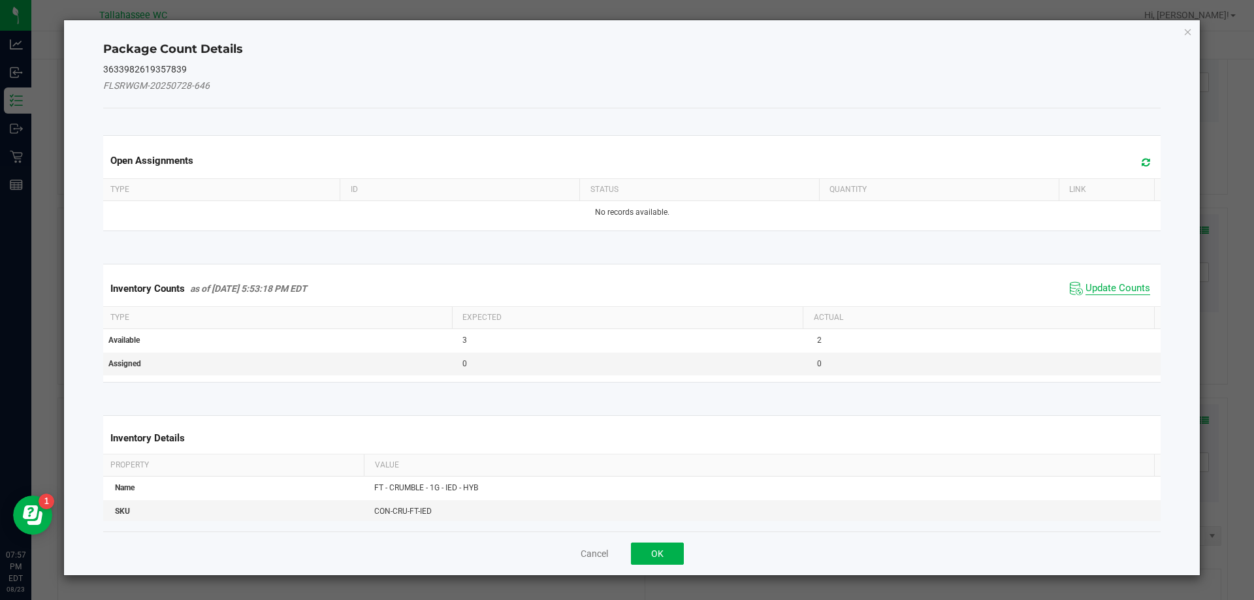
click at [1117, 293] on span "Update Counts" at bounding box center [1117, 288] width 65 height 13
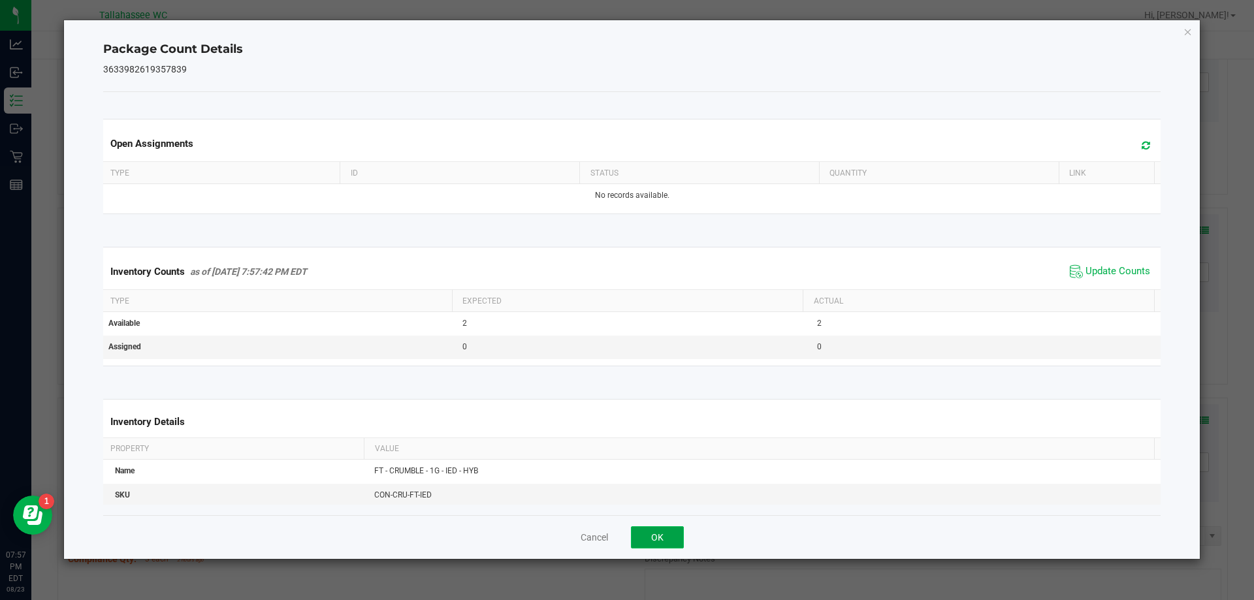
click at [655, 536] on button "OK" at bounding box center [657, 537] width 53 height 22
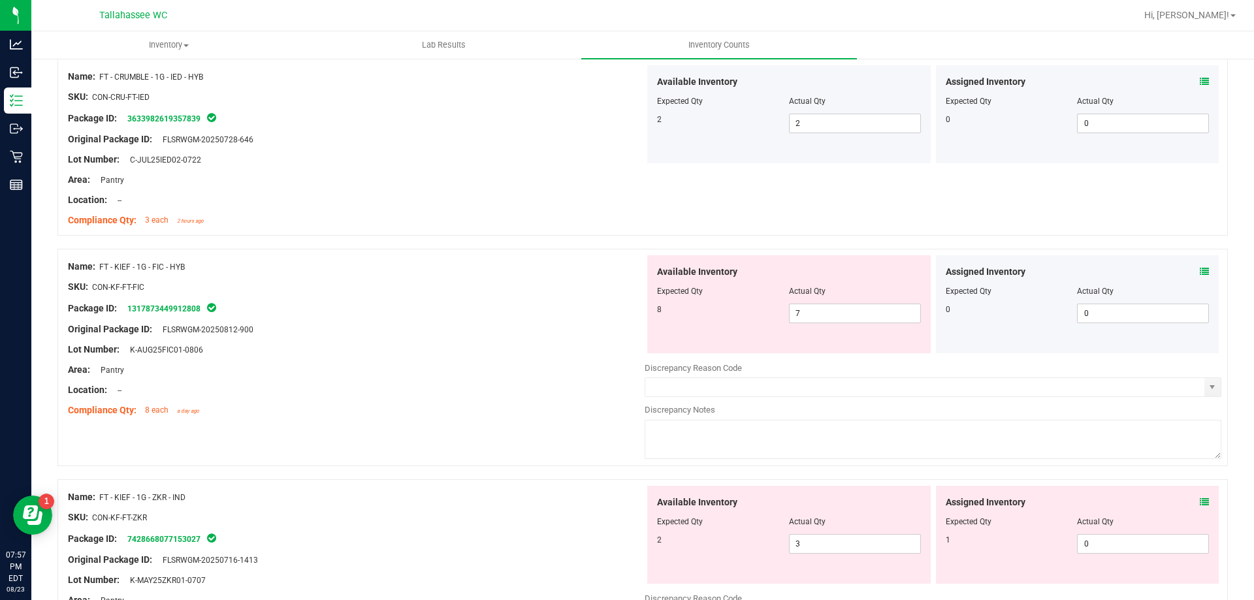
scroll to position [1485, 0]
click at [1199, 270] on icon at bounding box center [1203, 270] width 9 height 9
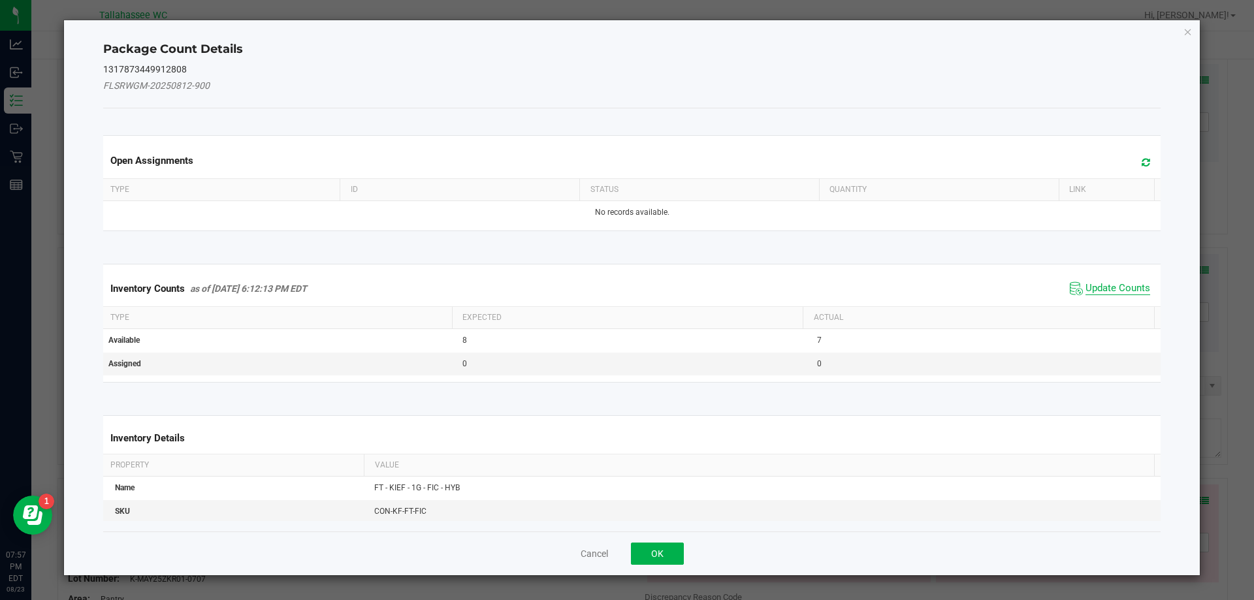
click at [1090, 286] on span "Update Counts" at bounding box center [1117, 288] width 65 height 13
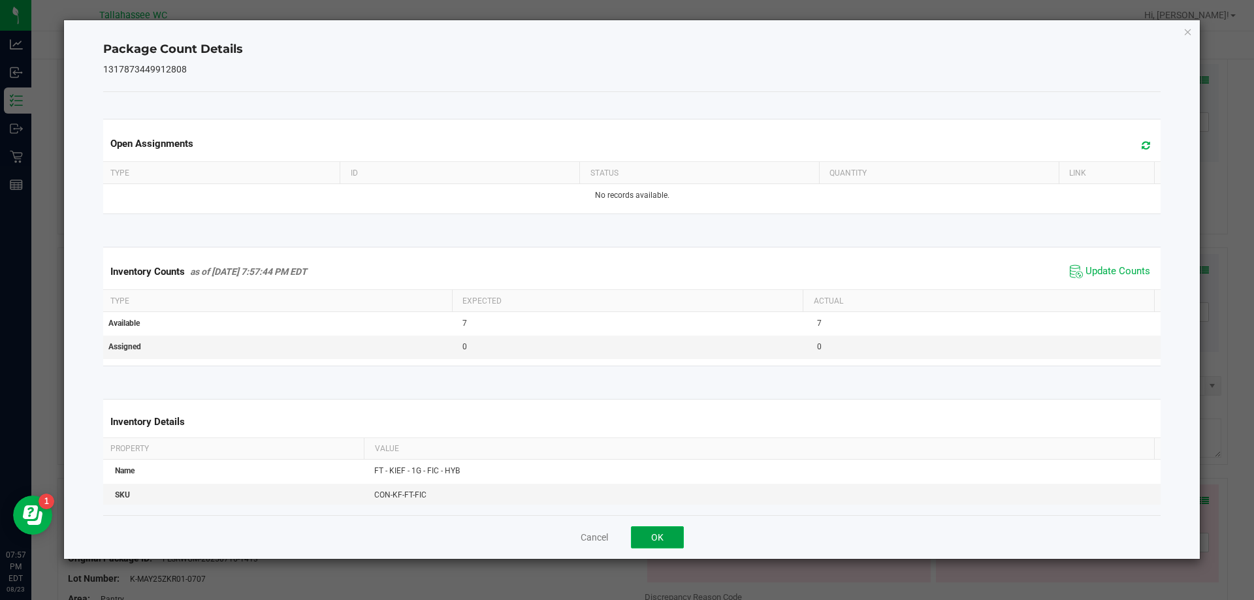
click at [664, 539] on button "OK" at bounding box center [657, 537] width 53 height 22
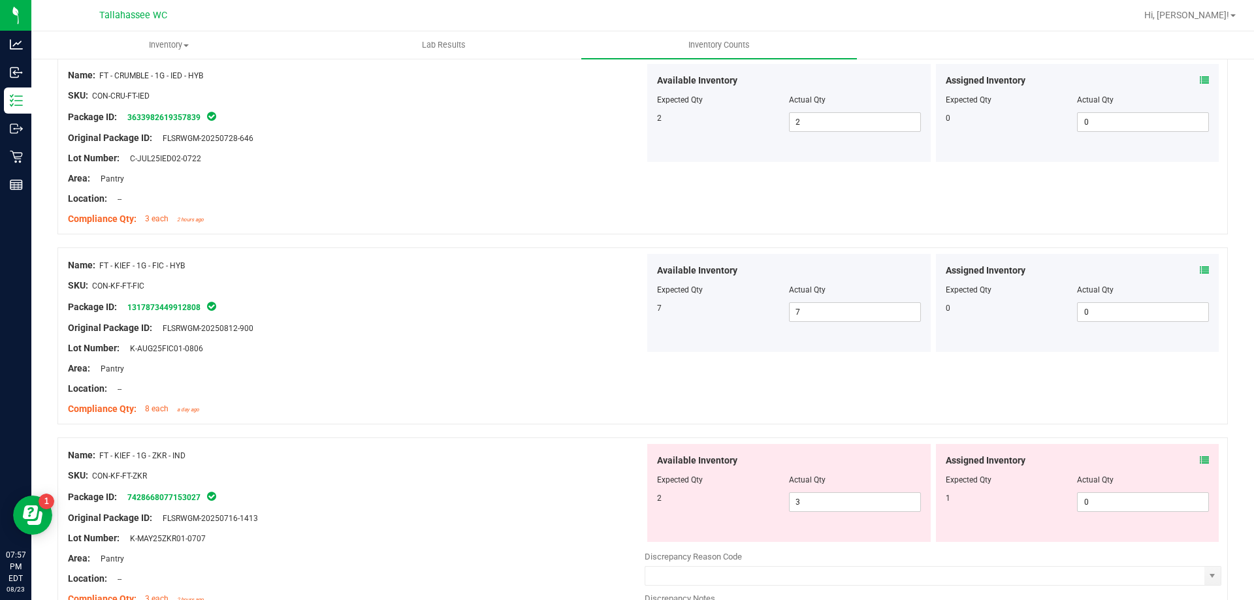
click at [1199, 460] on icon at bounding box center [1203, 460] width 9 height 9
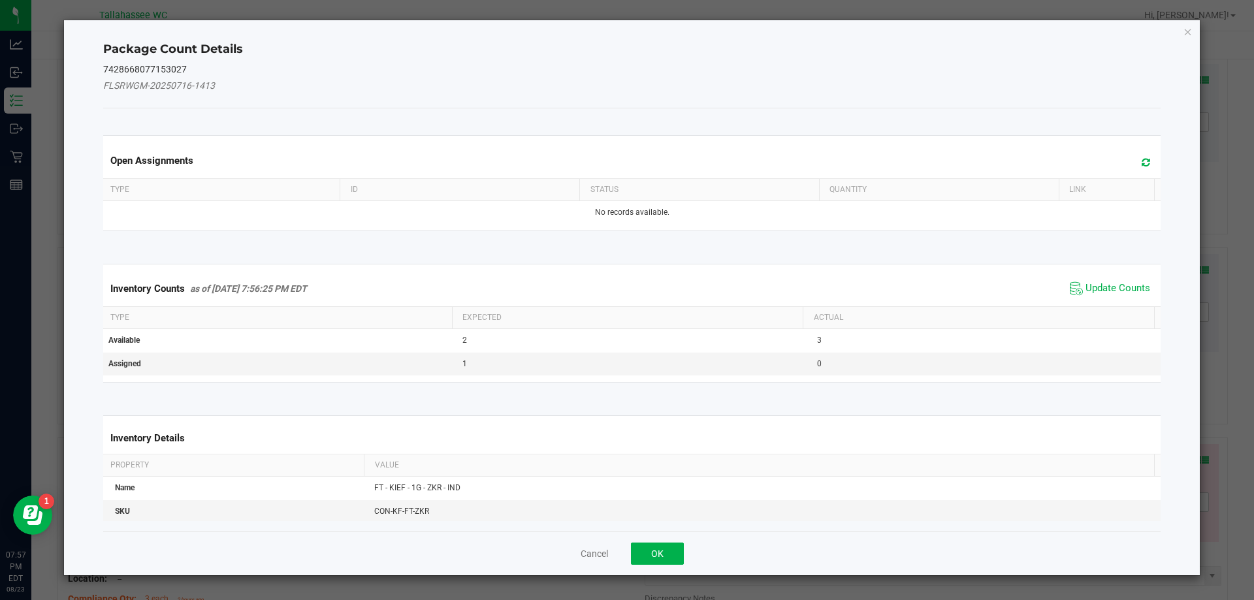
click at [1103, 310] on th "Actual" at bounding box center [977, 318] width 351 height 22
click at [1117, 294] on span "Update Counts" at bounding box center [1117, 288] width 65 height 13
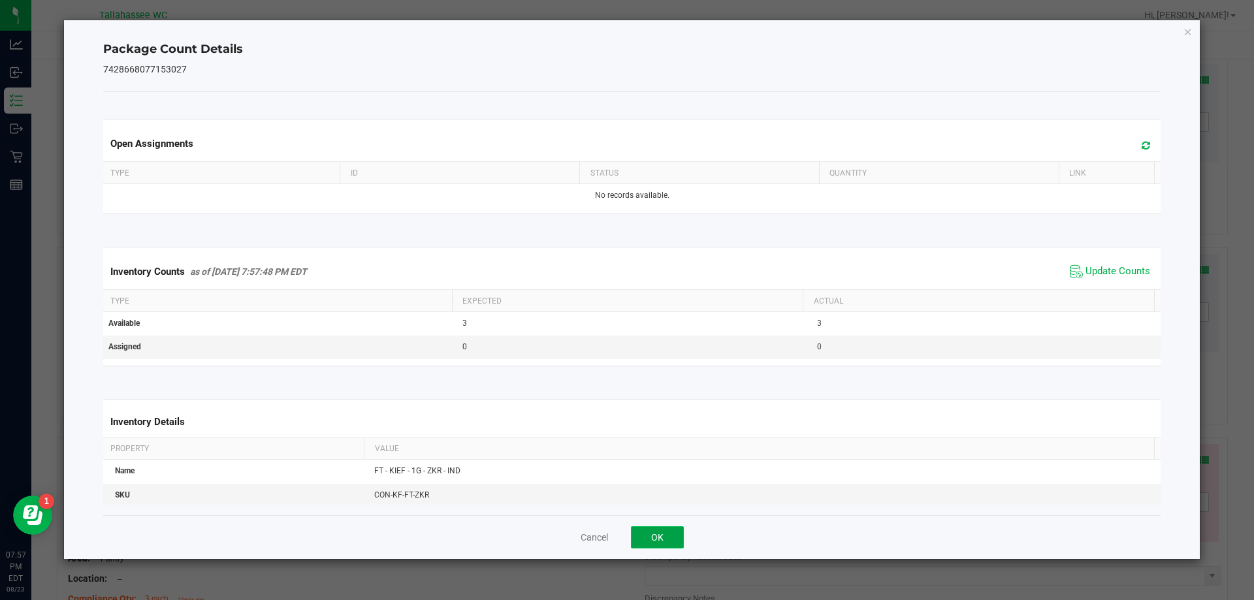
click at [673, 542] on button "OK" at bounding box center [657, 537] width 53 height 22
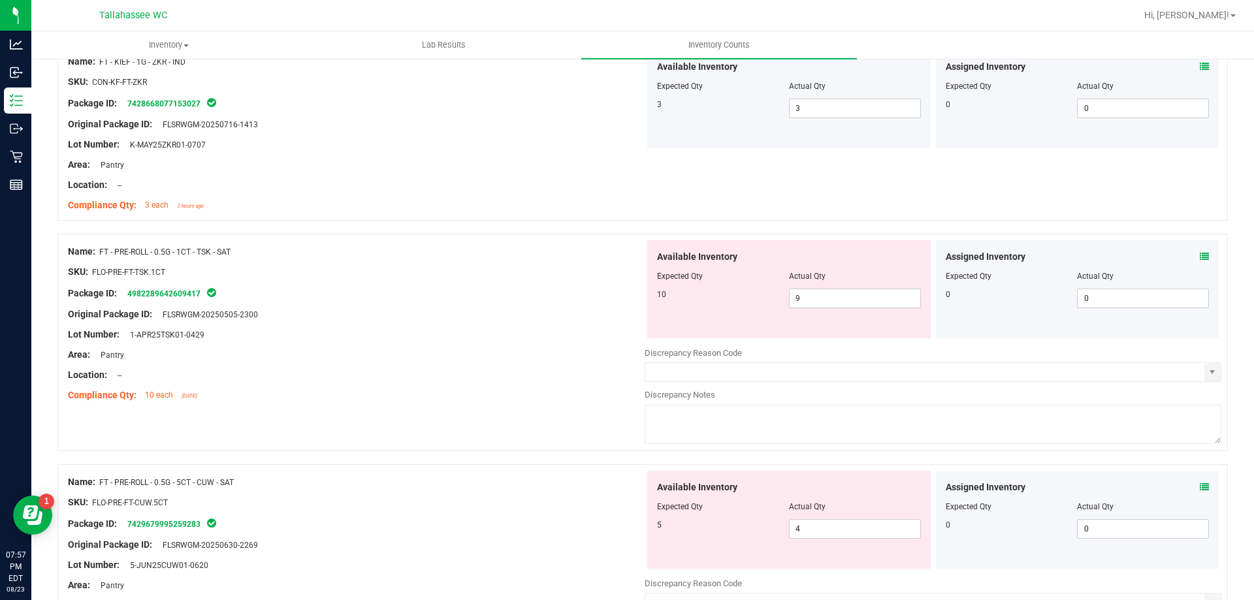
scroll to position [1886, 0]
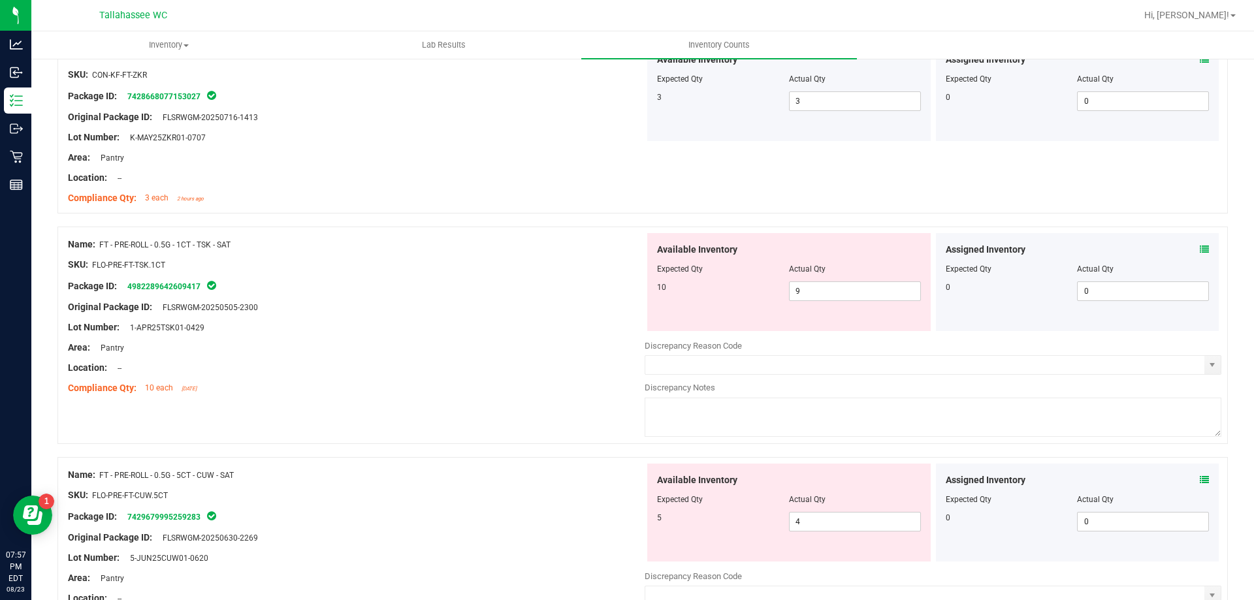
click at [1199, 249] on icon at bounding box center [1203, 249] width 9 height 9
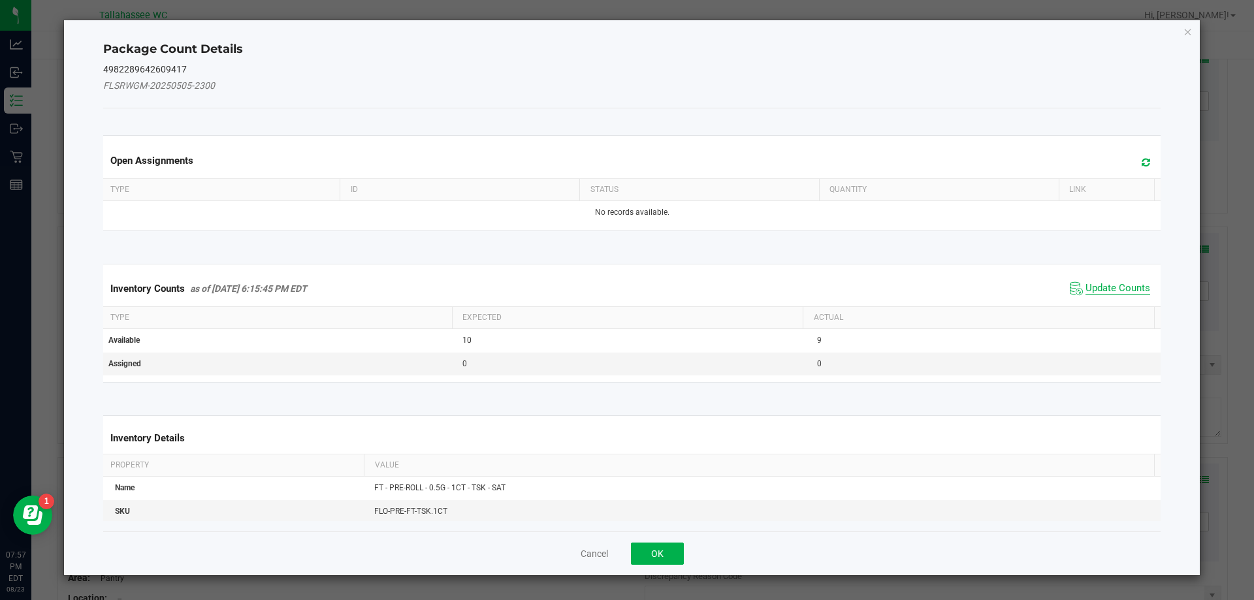
click at [1097, 293] on span "Update Counts" at bounding box center [1117, 288] width 65 height 13
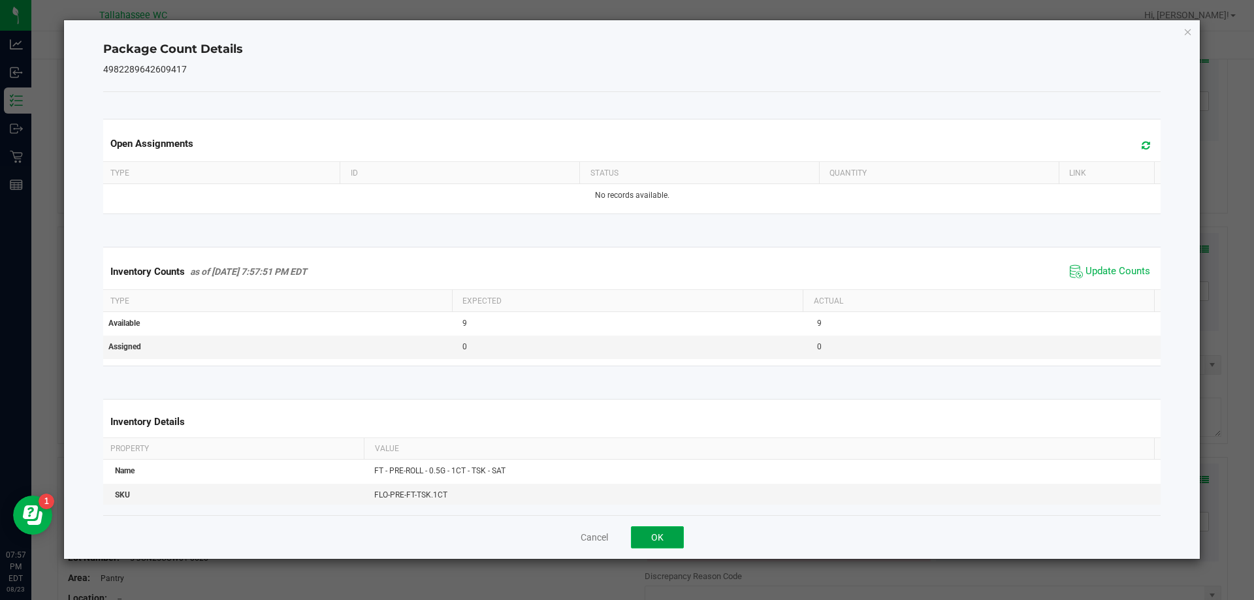
click at [675, 534] on button "OK" at bounding box center [657, 537] width 53 height 22
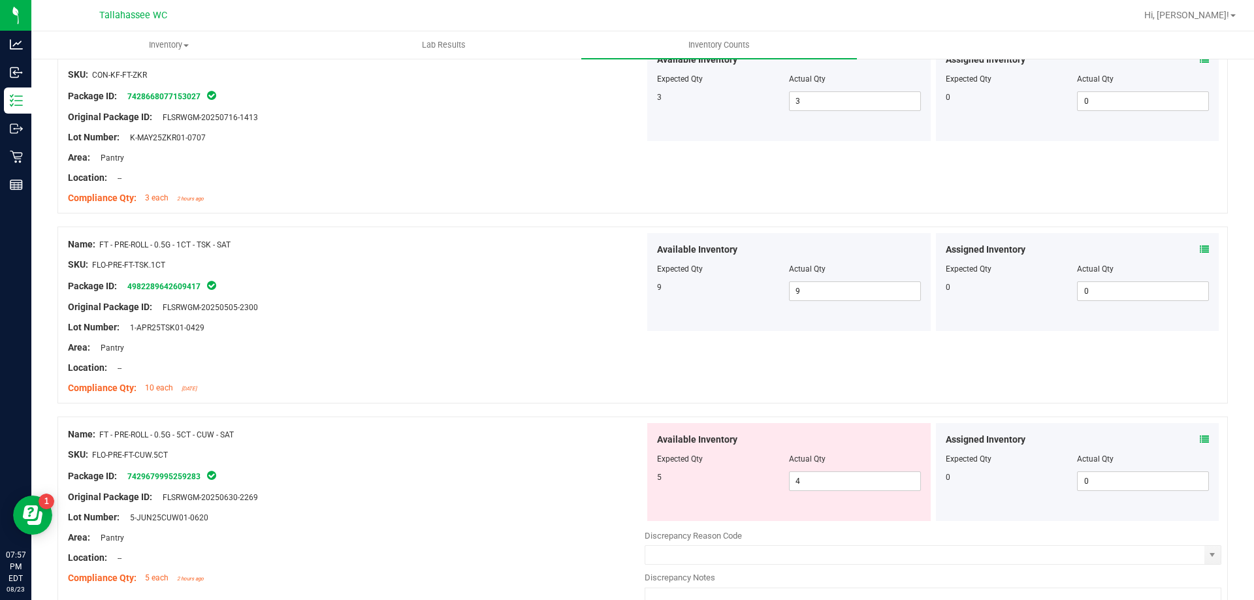
click at [1199, 439] on icon at bounding box center [1203, 439] width 9 height 9
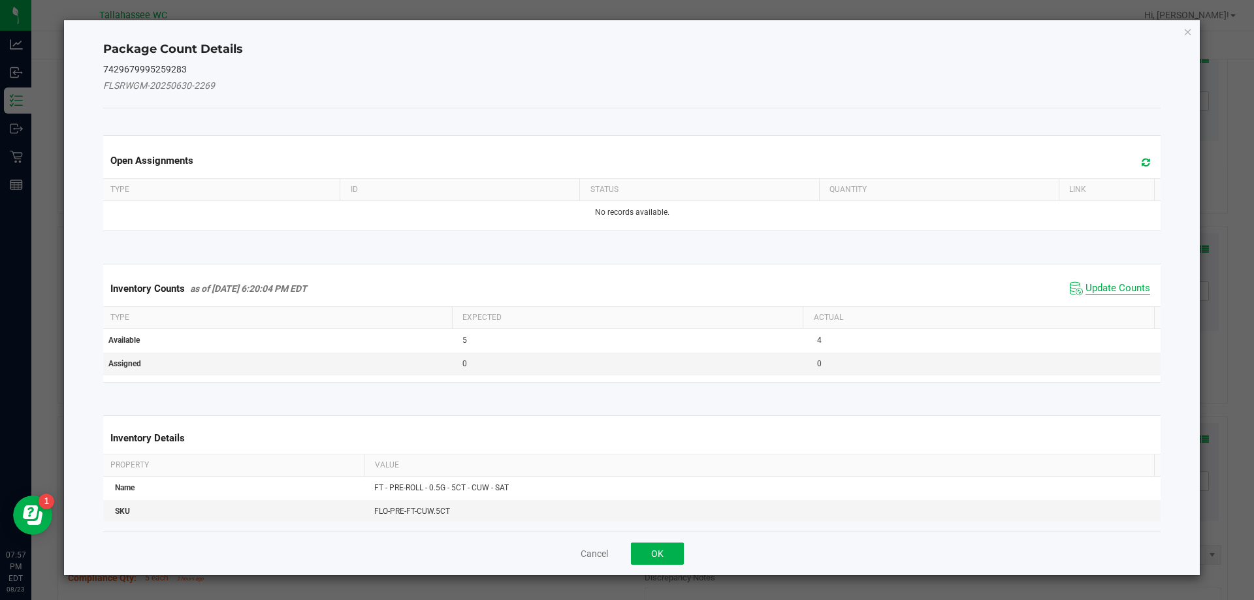
click at [1107, 285] on span "Update Counts" at bounding box center [1117, 288] width 65 height 13
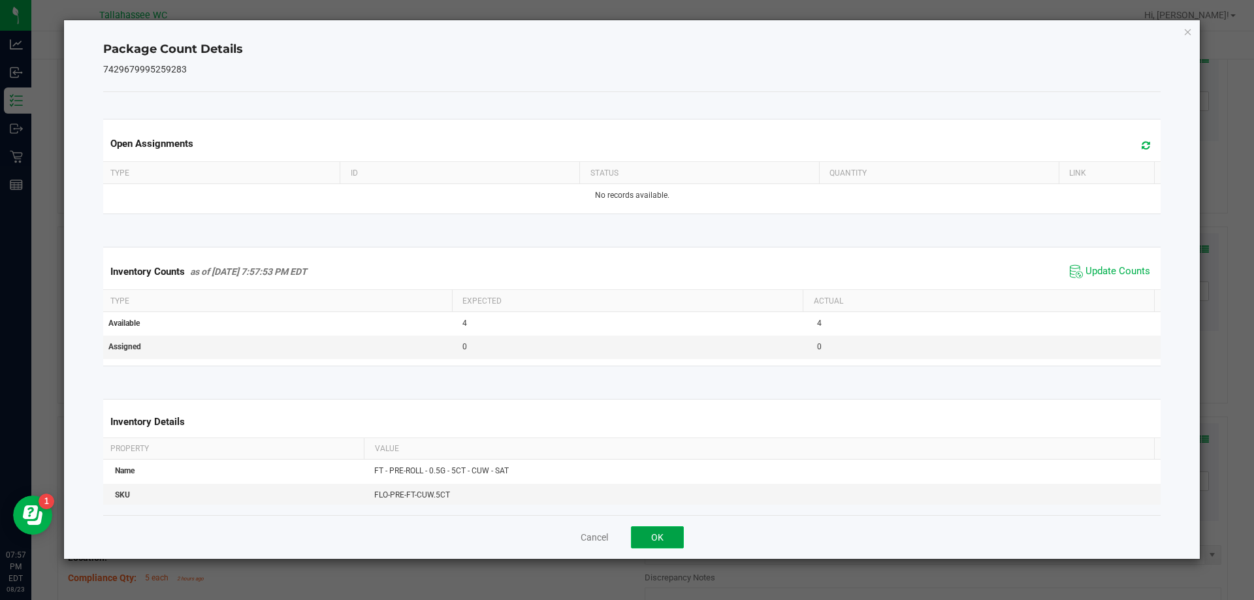
click at [665, 538] on button "OK" at bounding box center [657, 537] width 53 height 22
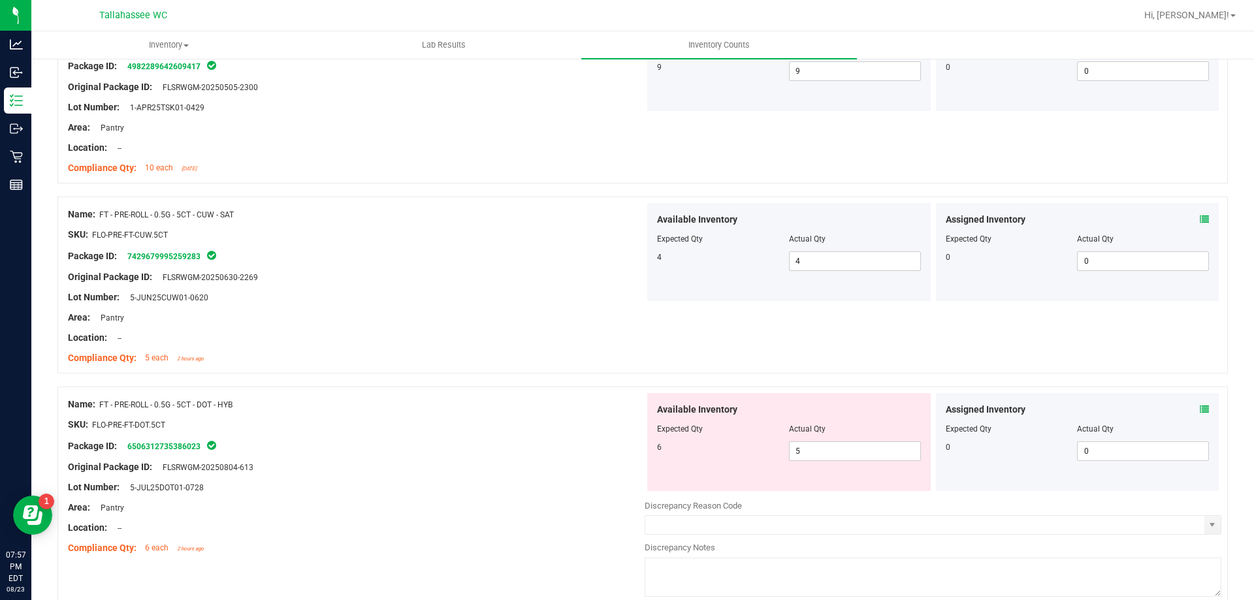
scroll to position [2106, 0]
click at [1199, 405] on icon at bounding box center [1203, 408] width 9 height 9
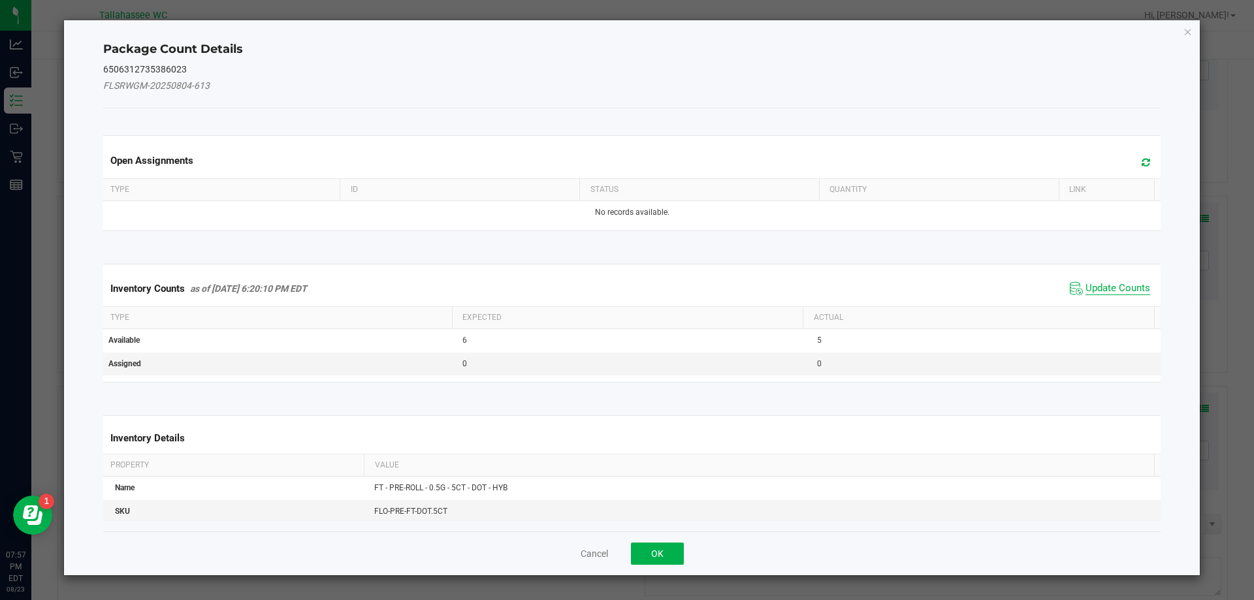
click at [1085, 291] on span "Update Counts" at bounding box center [1117, 288] width 65 height 13
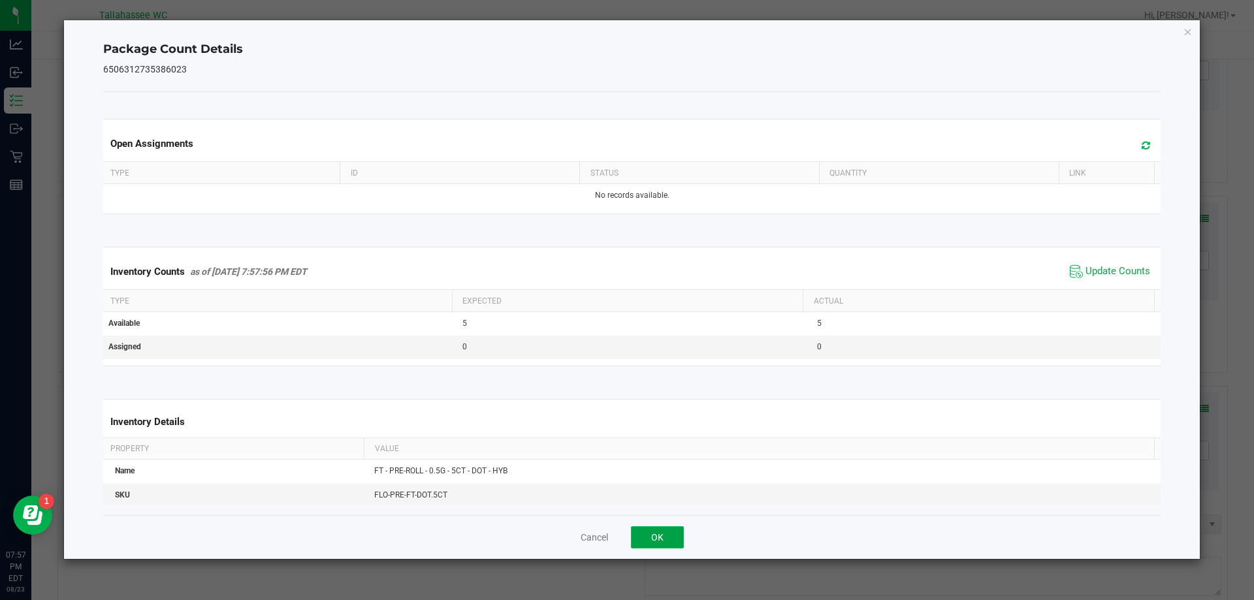
click at [673, 545] on button "OK" at bounding box center [657, 537] width 53 height 22
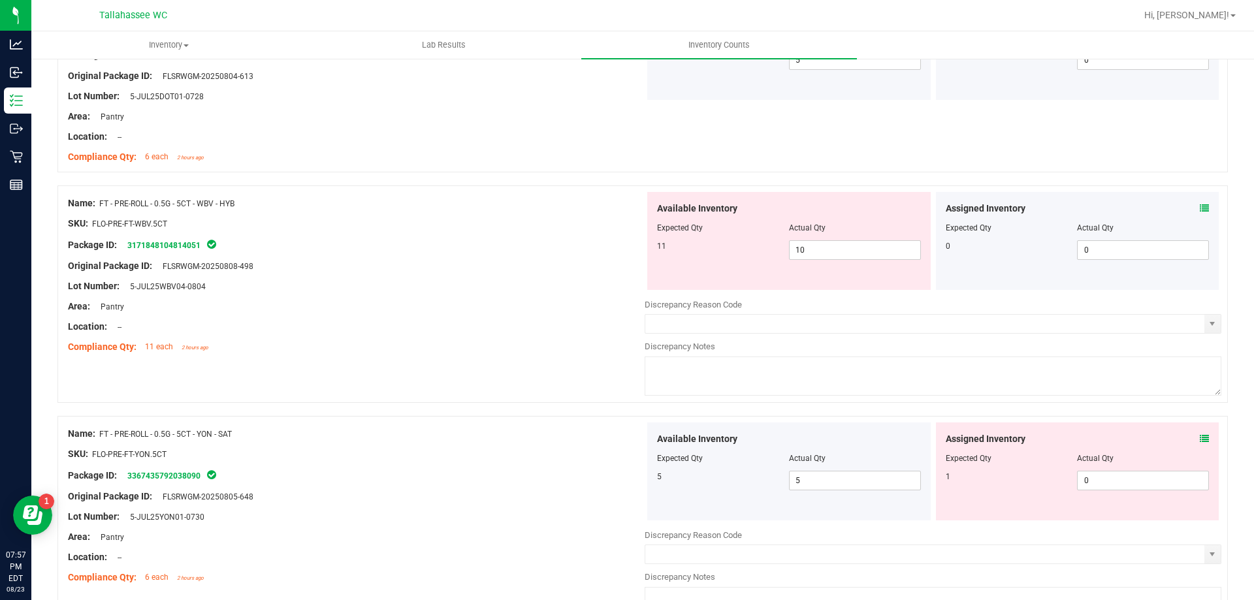
scroll to position [2503, 0]
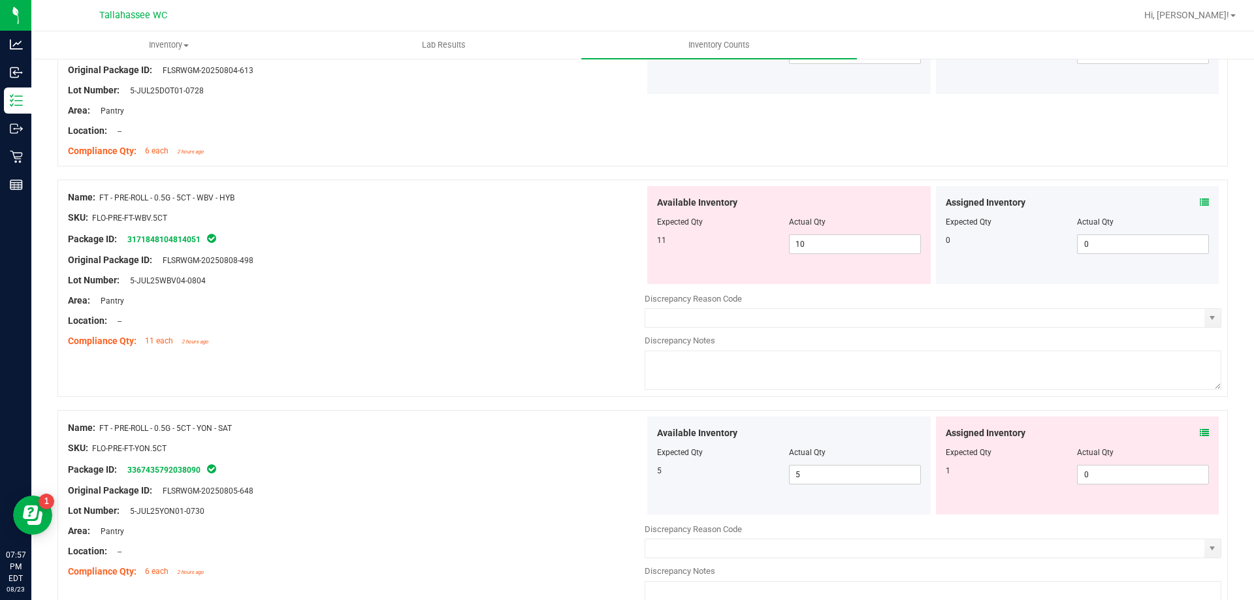
click at [1199, 204] on icon at bounding box center [1203, 202] width 9 height 9
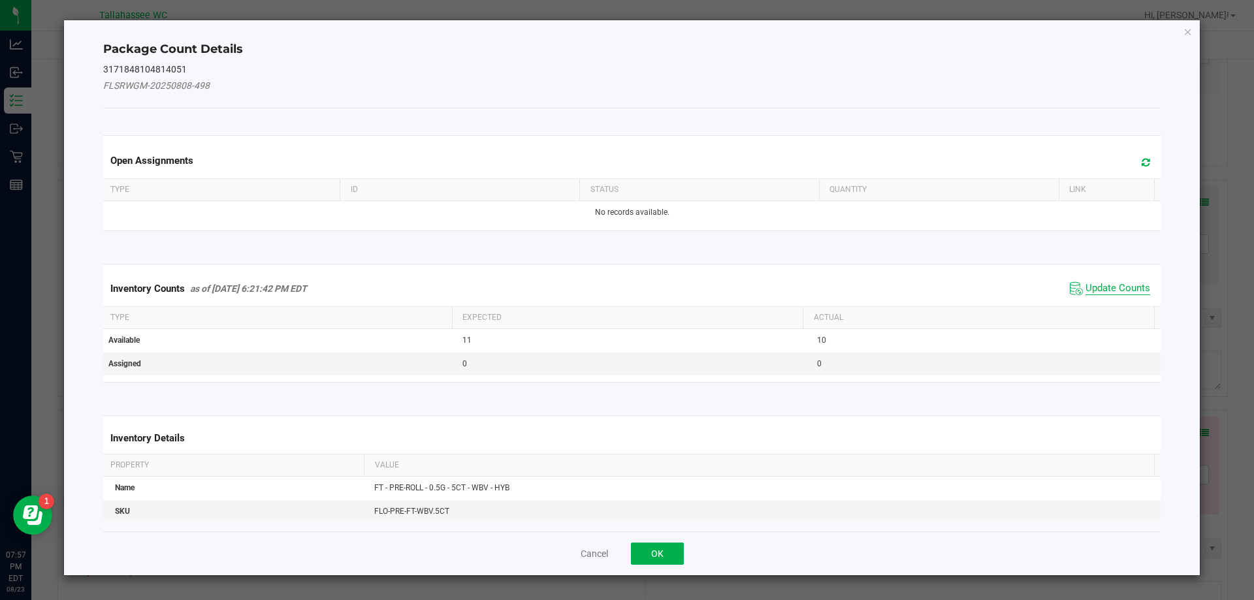
click at [1094, 288] on span "Update Counts" at bounding box center [1117, 288] width 65 height 13
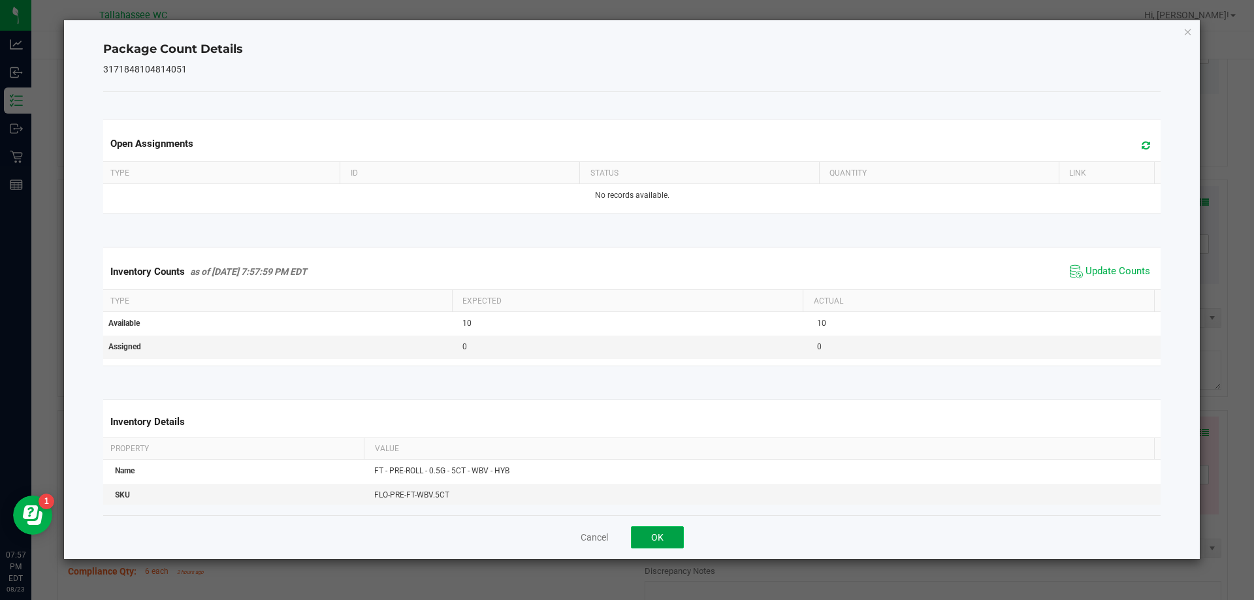
click at [665, 526] on button "OK" at bounding box center [657, 537] width 53 height 22
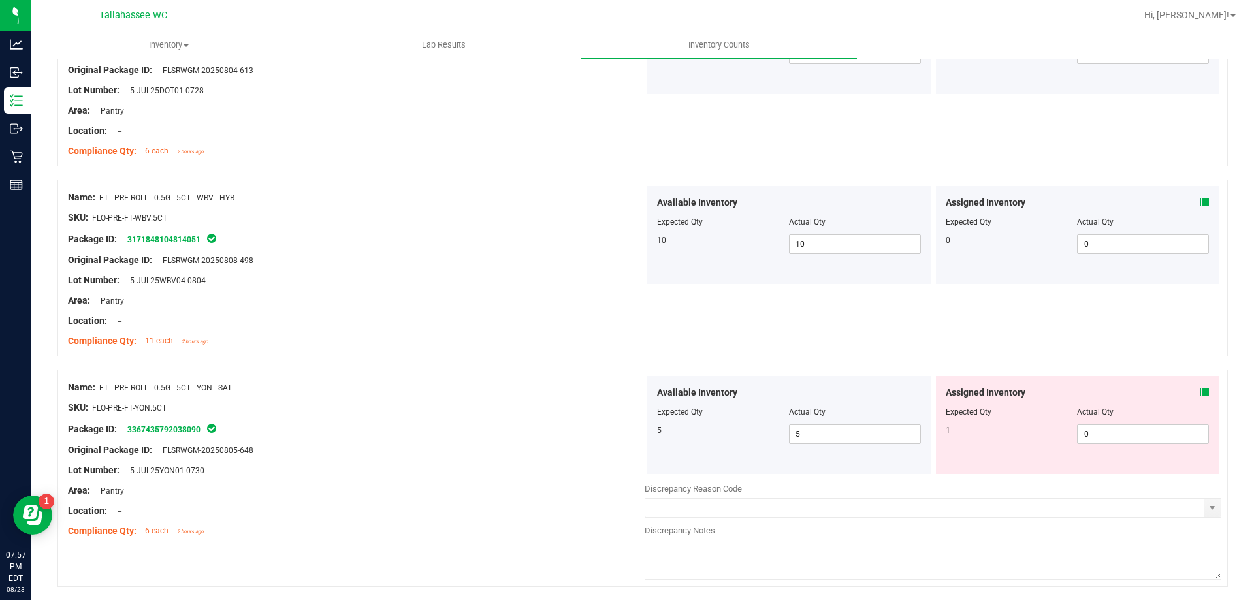
click at [1199, 388] on icon at bounding box center [1203, 392] width 9 height 9
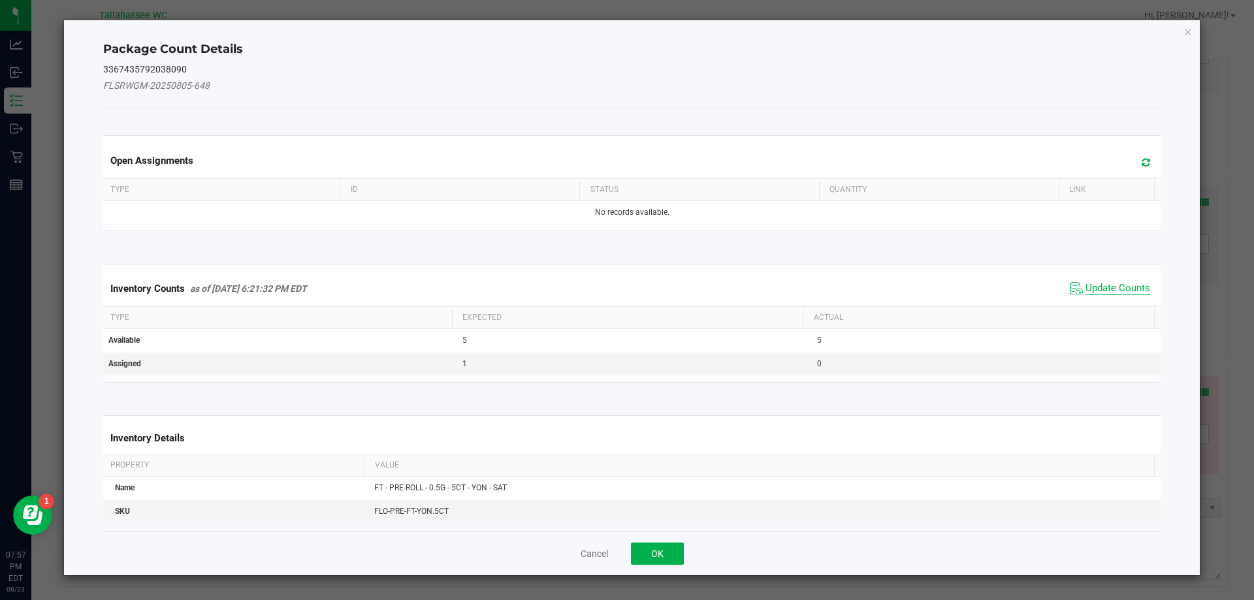
click at [1110, 294] on span "Update Counts" at bounding box center [1117, 288] width 65 height 13
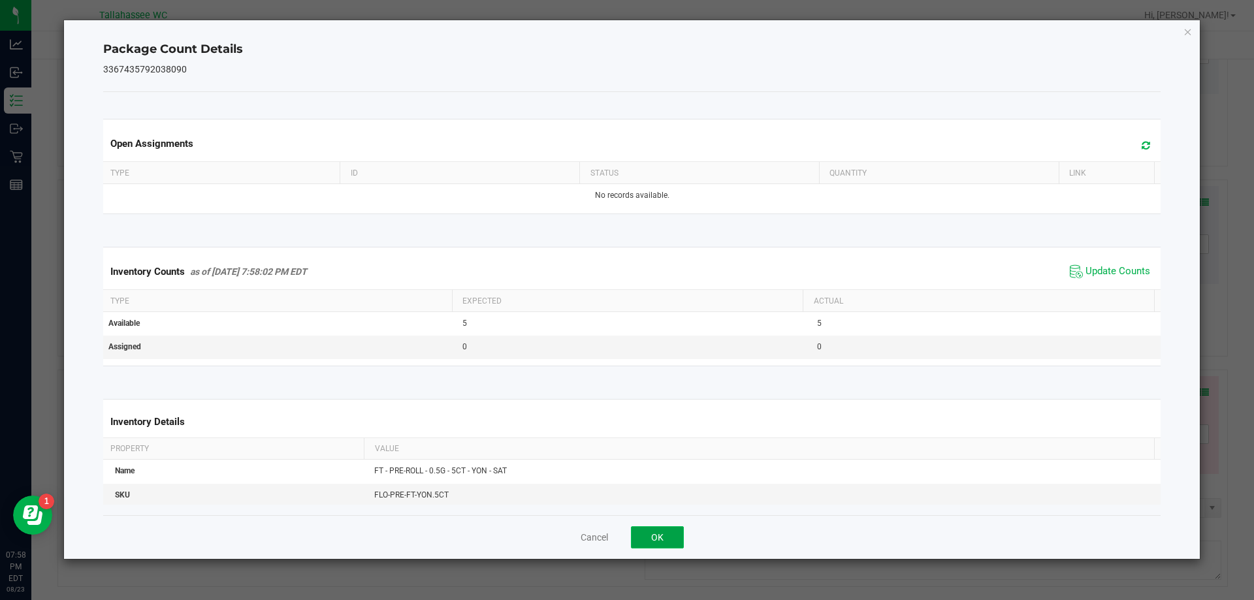
click at [679, 548] on button "OK" at bounding box center [657, 537] width 53 height 22
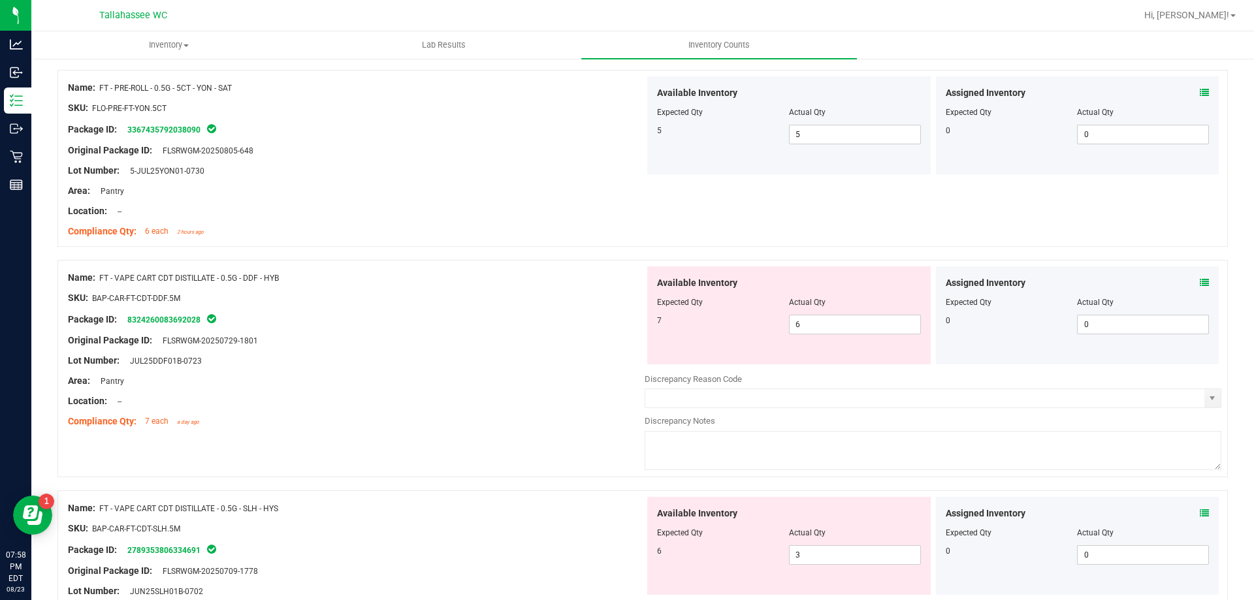
scroll to position [2829, 0]
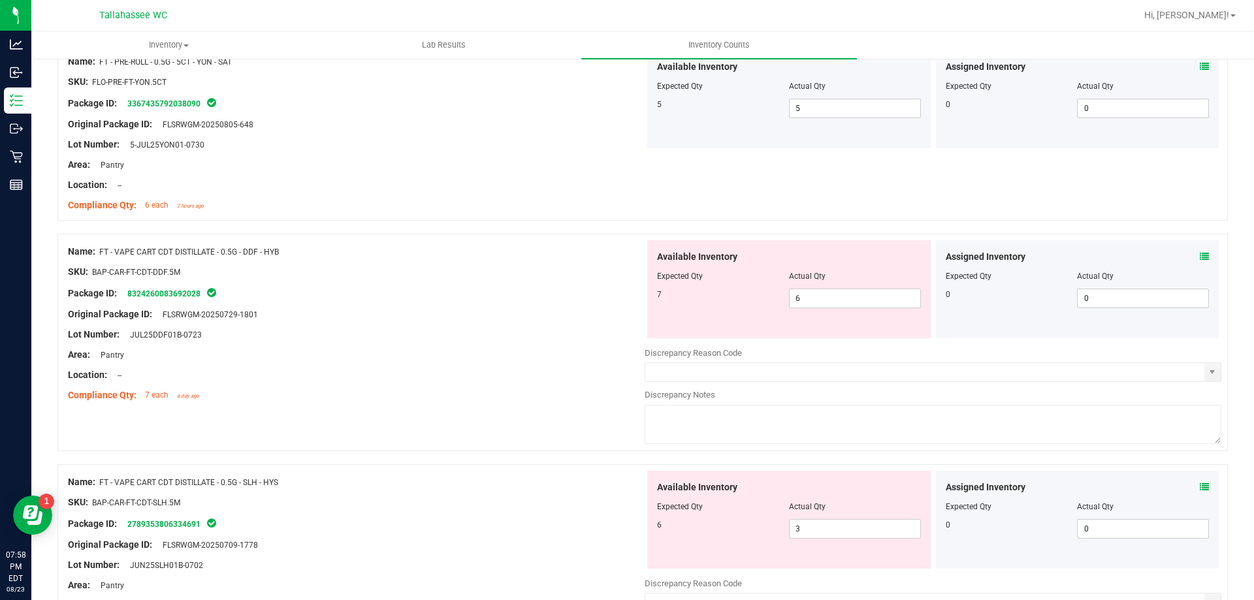
click at [1199, 256] on icon at bounding box center [1203, 256] width 9 height 9
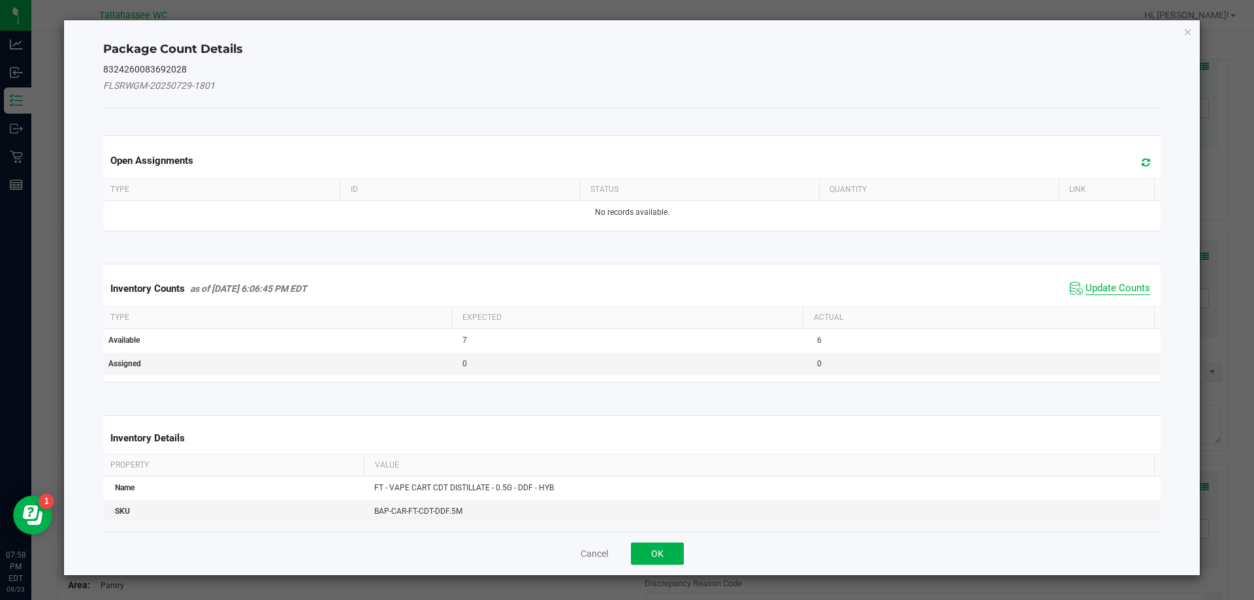
click at [1102, 290] on span "Update Counts" at bounding box center [1117, 288] width 65 height 13
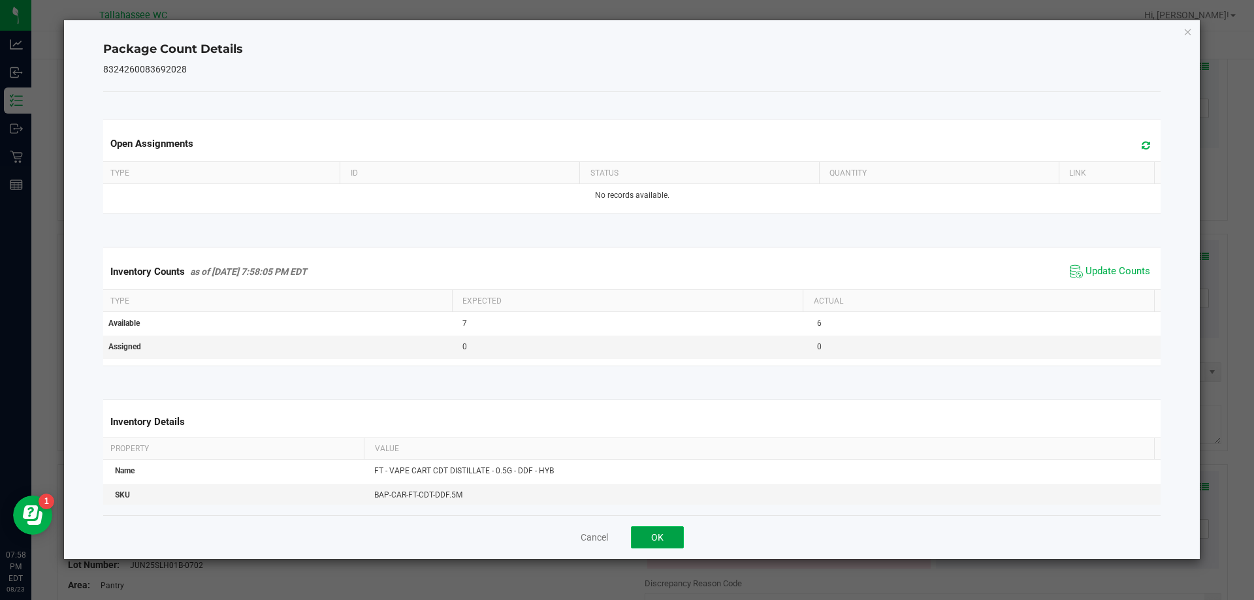
click at [678, 545] on button "OK" at bounding box center [657, 537] width 53 height 22
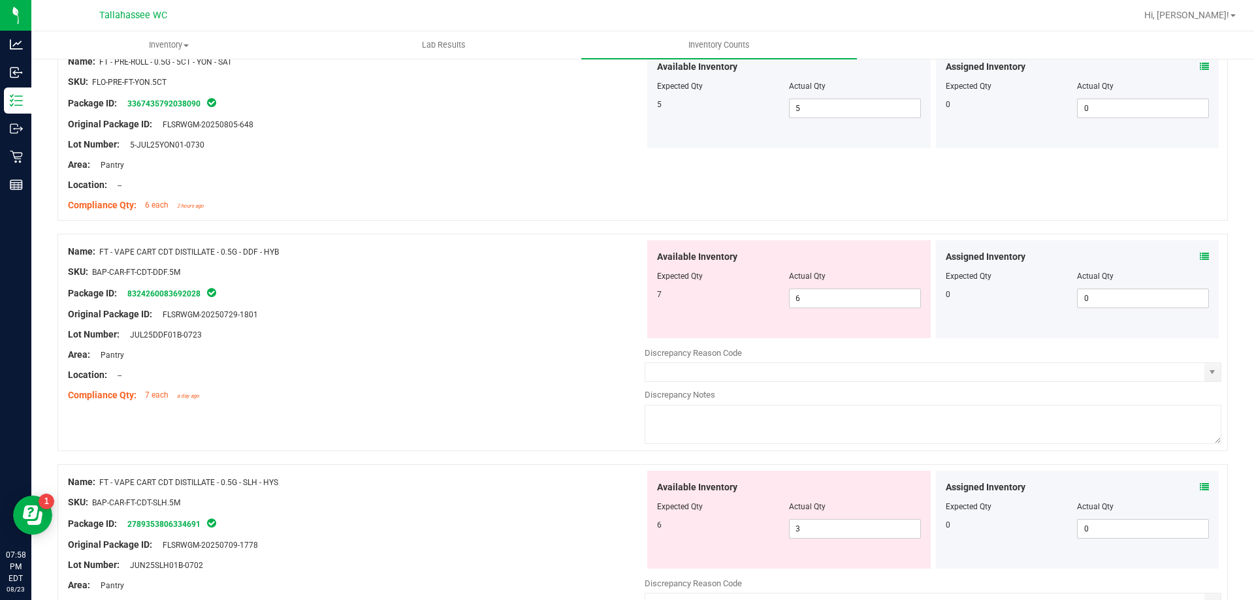
click at [1199, 486] on icon at bounding box center [1203, 487] width 9 height 9
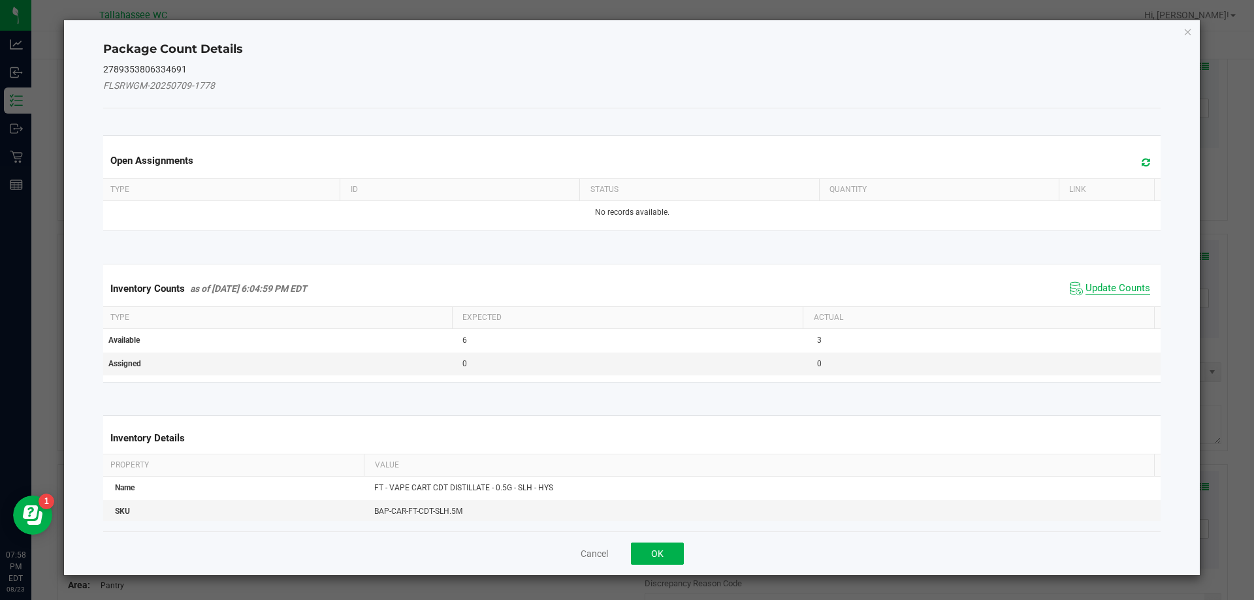
click at [1100, 290] on span "Update Counts" at bounding box center [1117, 288] width 65 height 13
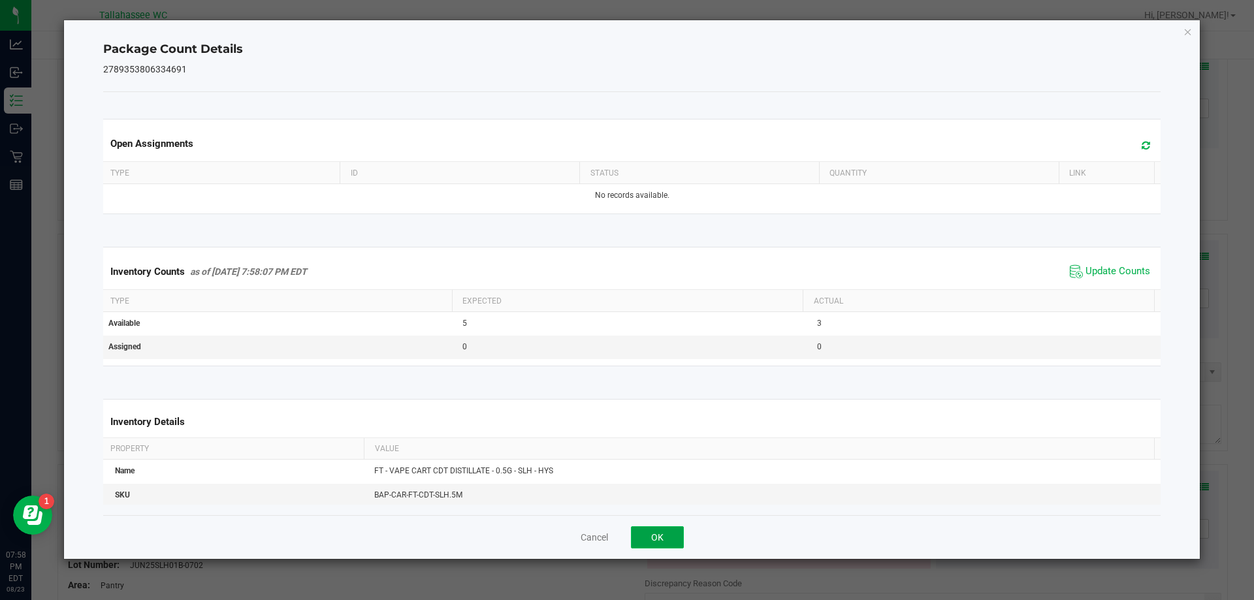
click at [664, 530] on button "OK" at bounding box center [657, 537] width 53 height 22
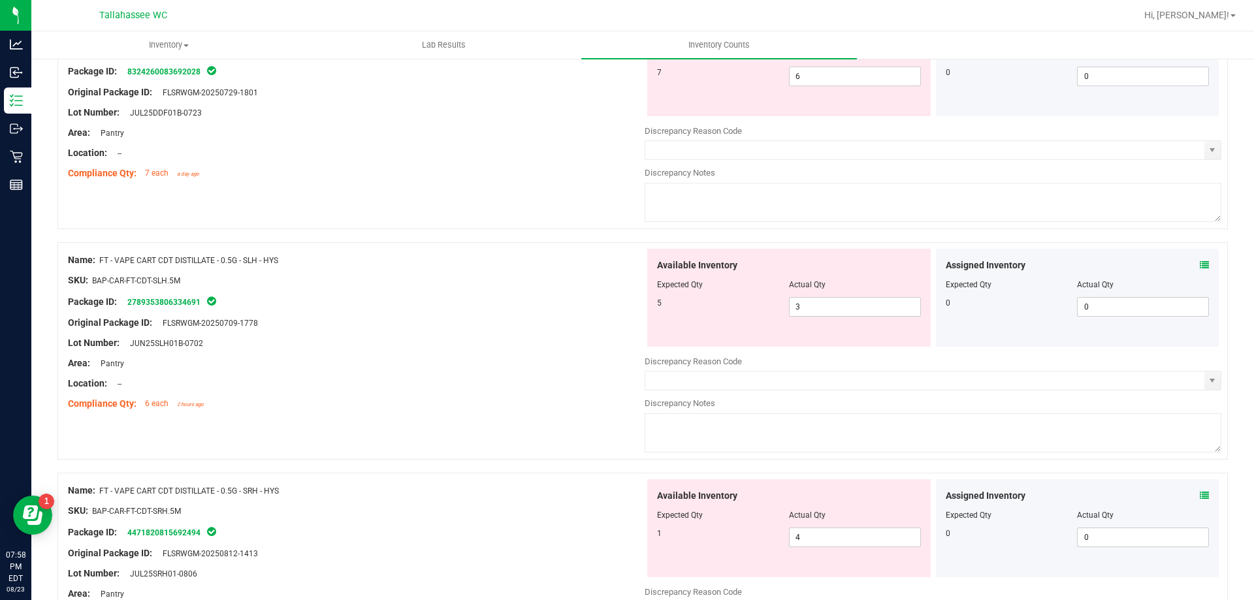
scroll to position [3052, 0]
click at [1199, 498] on icon at bounding box center [1203, 494] width 9 height 9
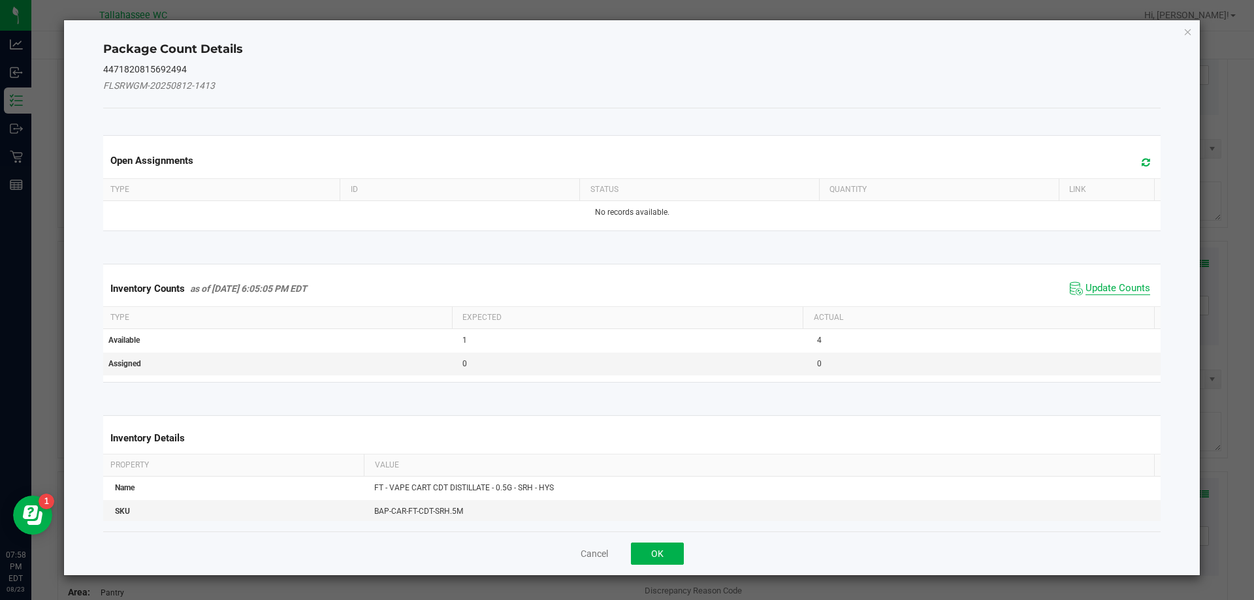
click at [1105, 292] on span "Update Counts" at bounding box center [1117, 288] width 65 height 13
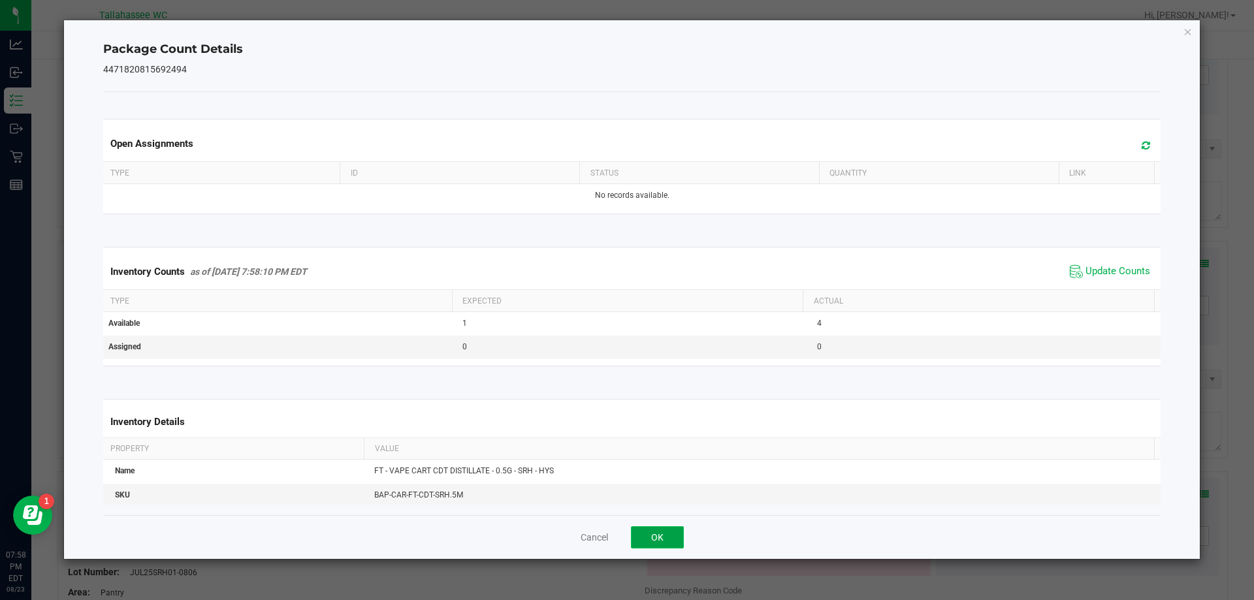
click at [673, 538] on button "OK" at bounding box center [657, 537] width 53 height 22
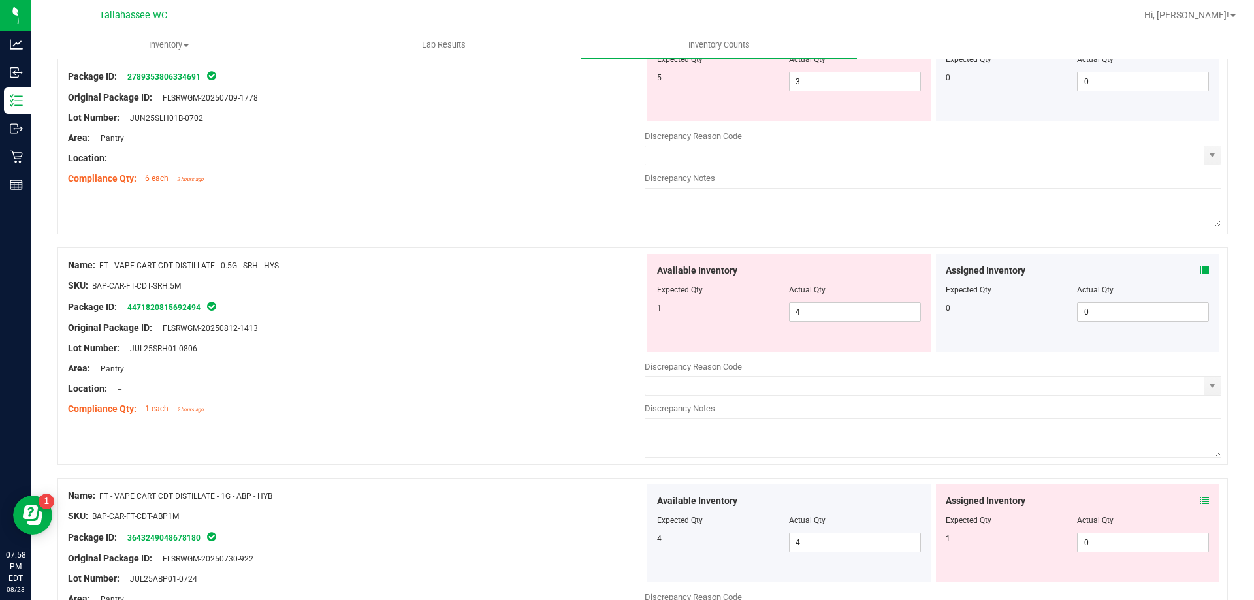
scroll to position [3278, 0]
click at [1199, 498] on icon at bounding box center [1203, 498] width 9 height 9
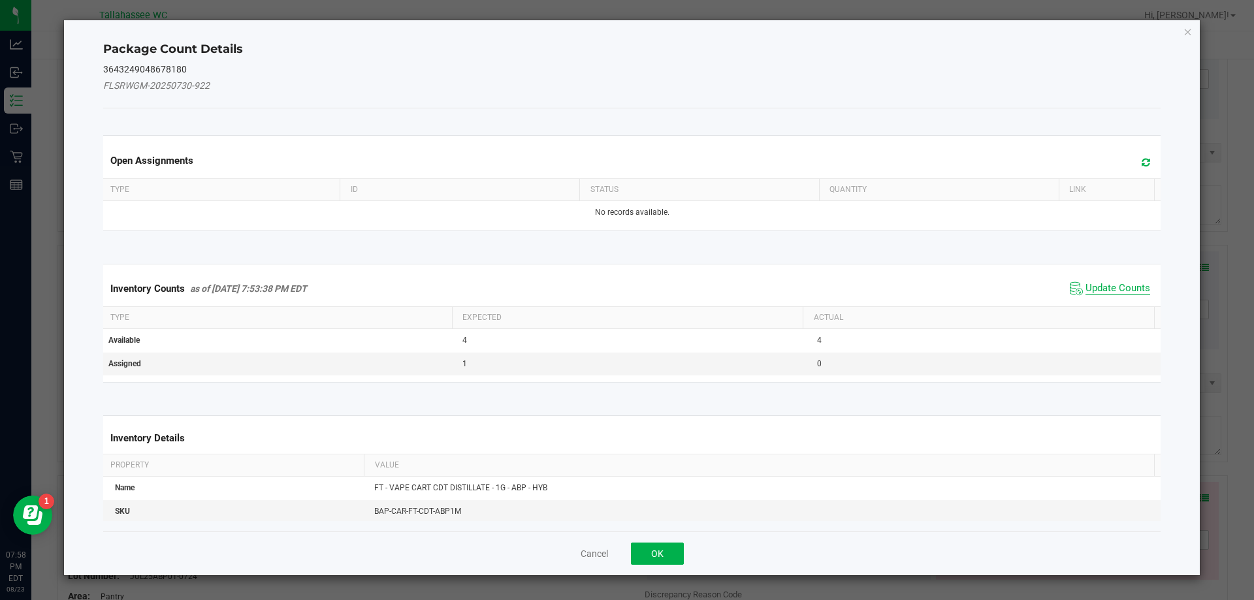
click at [1106, 293] on span "Update Counts" at bounding box center [1117, 288] width 65 height 13
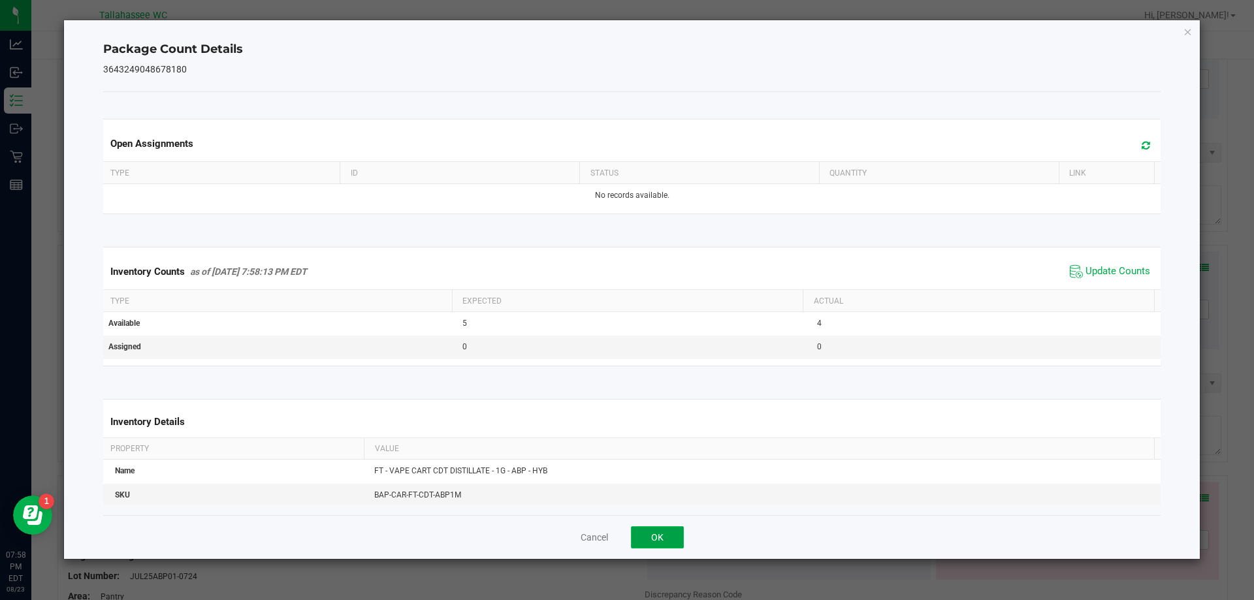
click at [675, 538] on button "OK" at bounding box center [657, 537] width 53 height 22
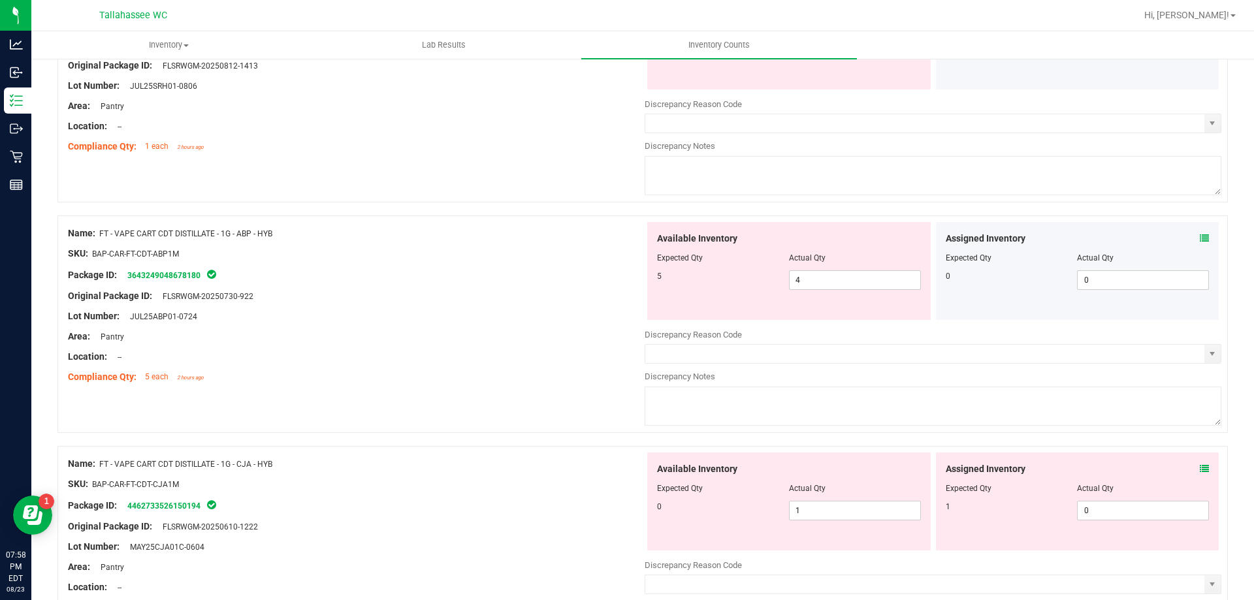
scroll to position [3550, 0]
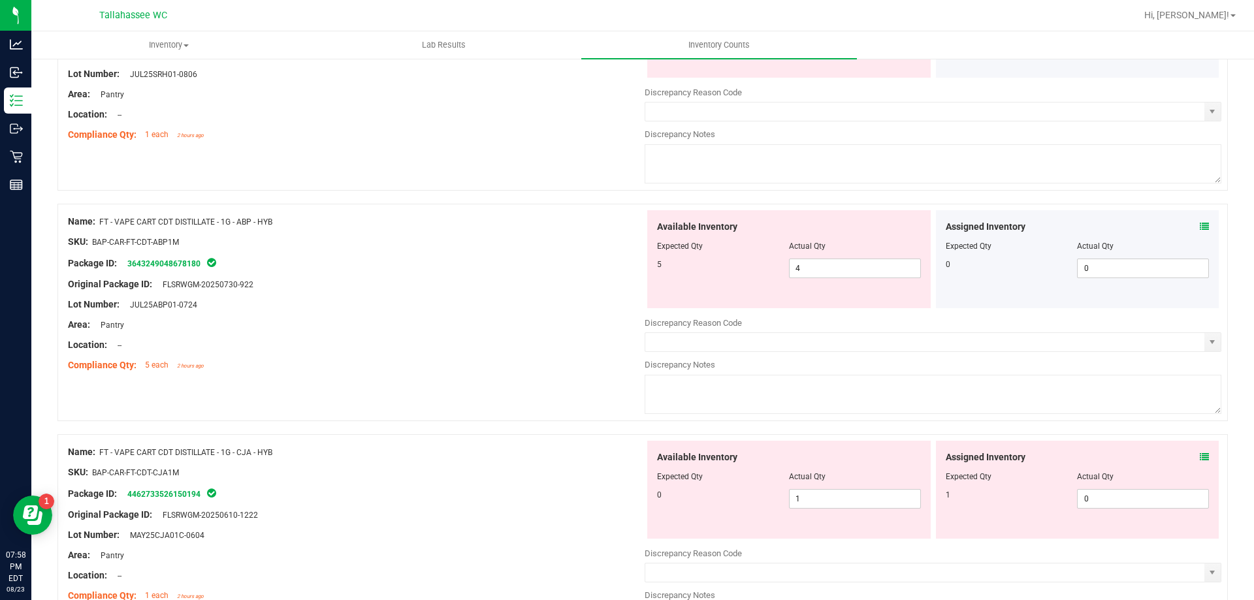
click at [1199, 456] on icon at bounding box center [1203, 456] width 9 height 9
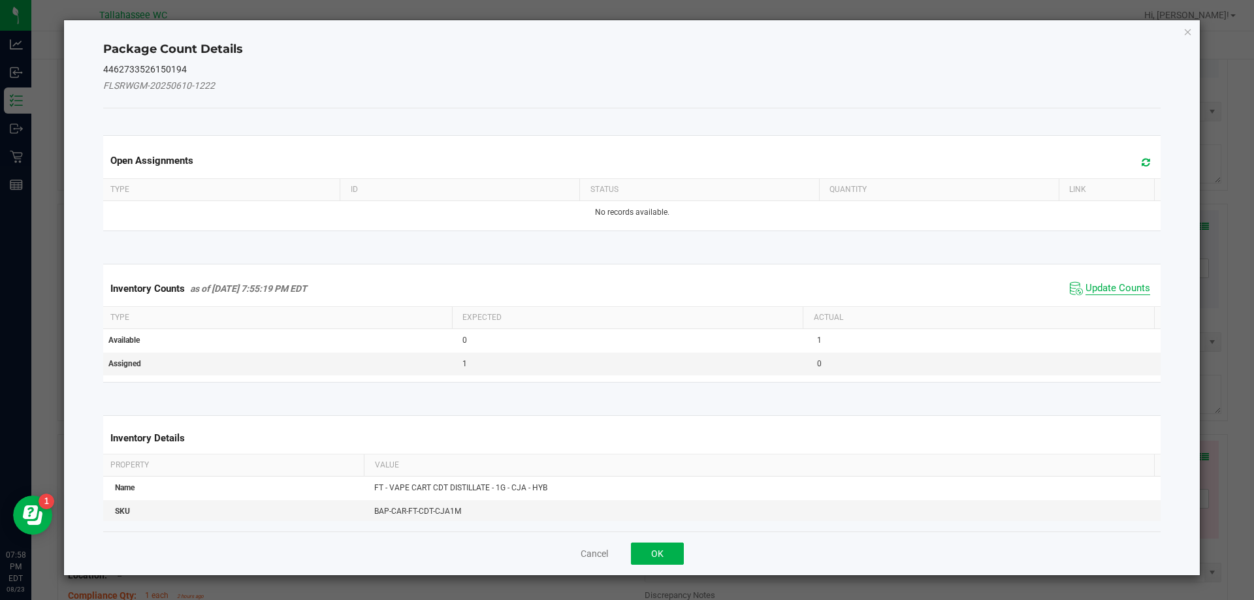
click at [1104, 289] on span "Update Counts" at bounding box center [1117, 288] width 65 height 13
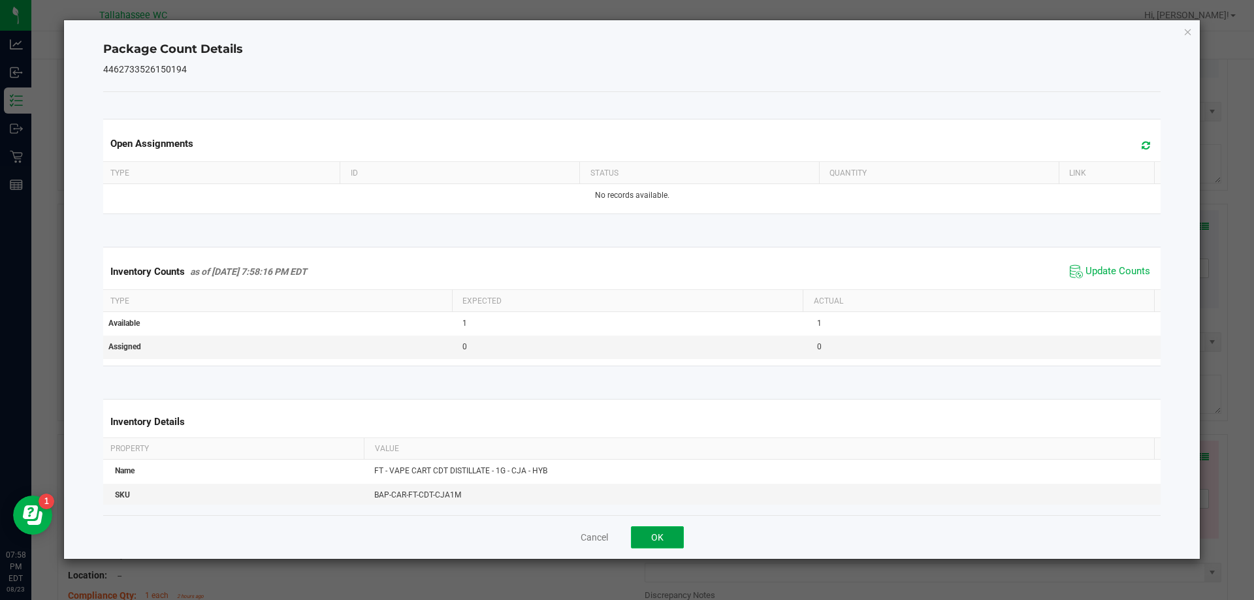
click at [673, 547] on button "OK" at bounding box center [657, 537] width 53 height 22
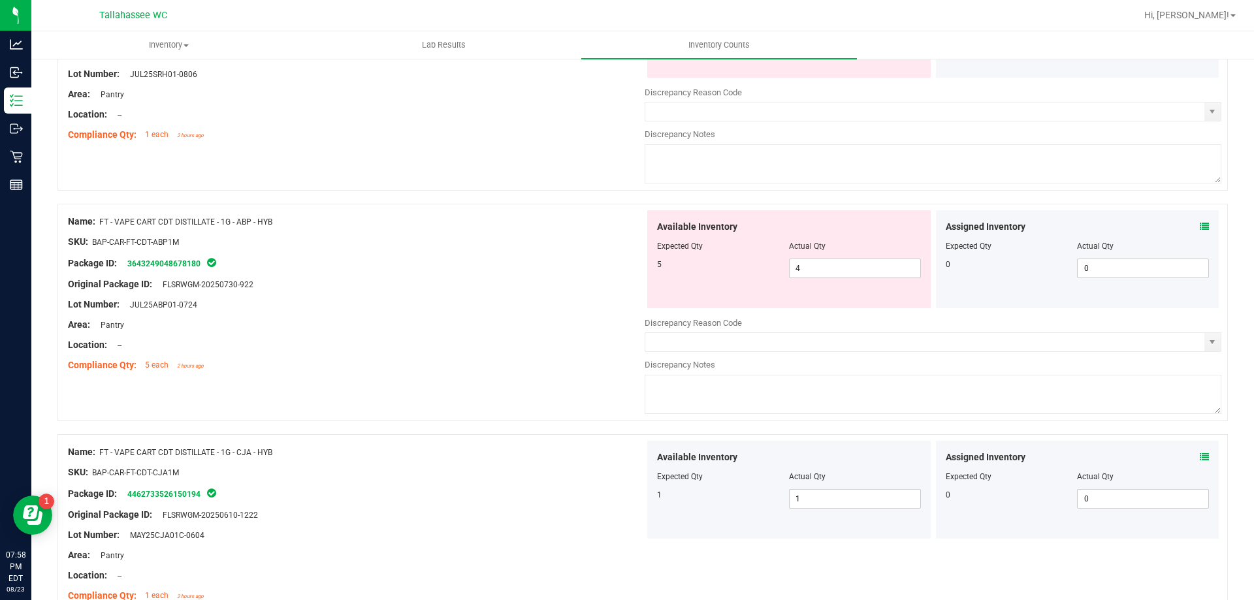
scroll to position [3619, 0]
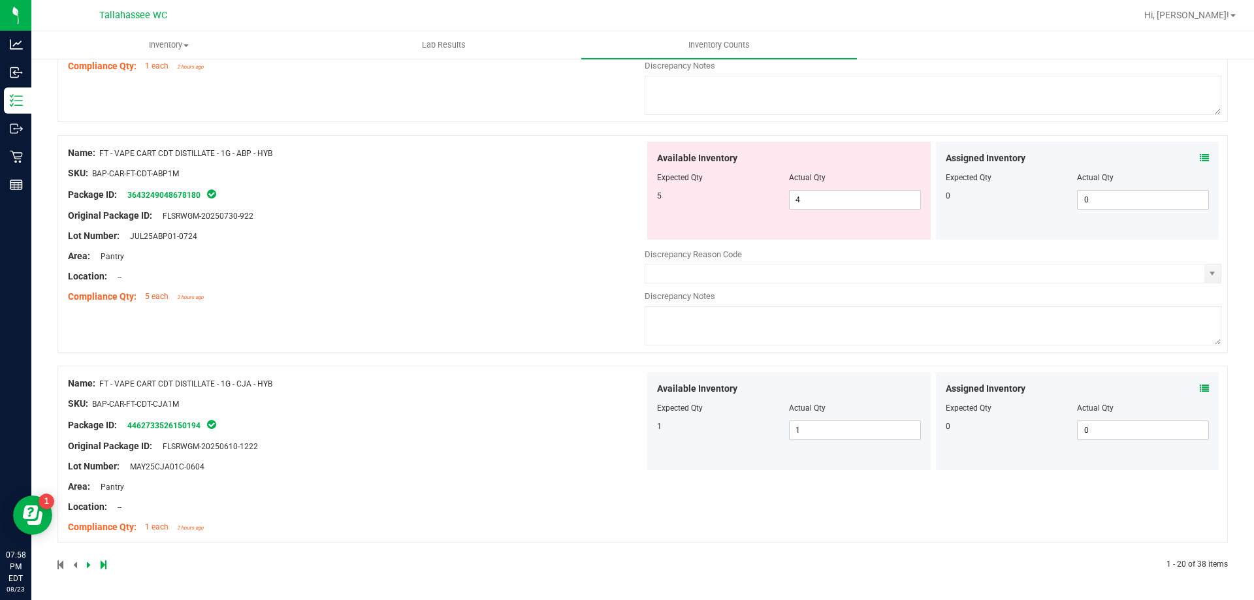
click at [89, 564] on icon at bounding box center [89, 565] width 4 height 8
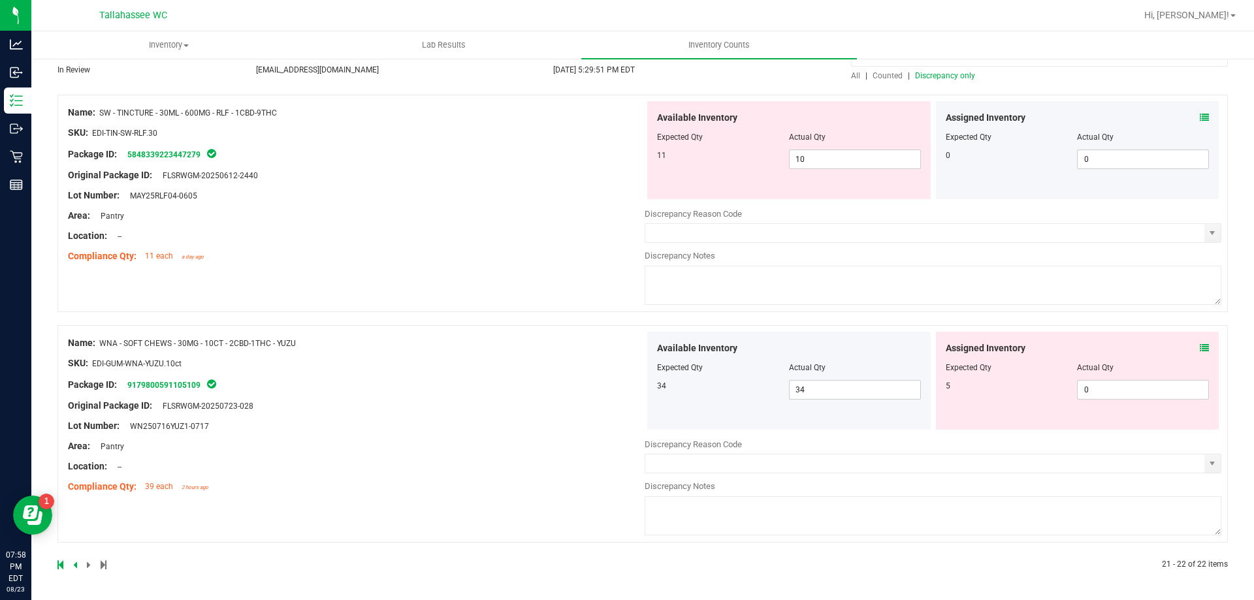
scroll to position [0, 0]
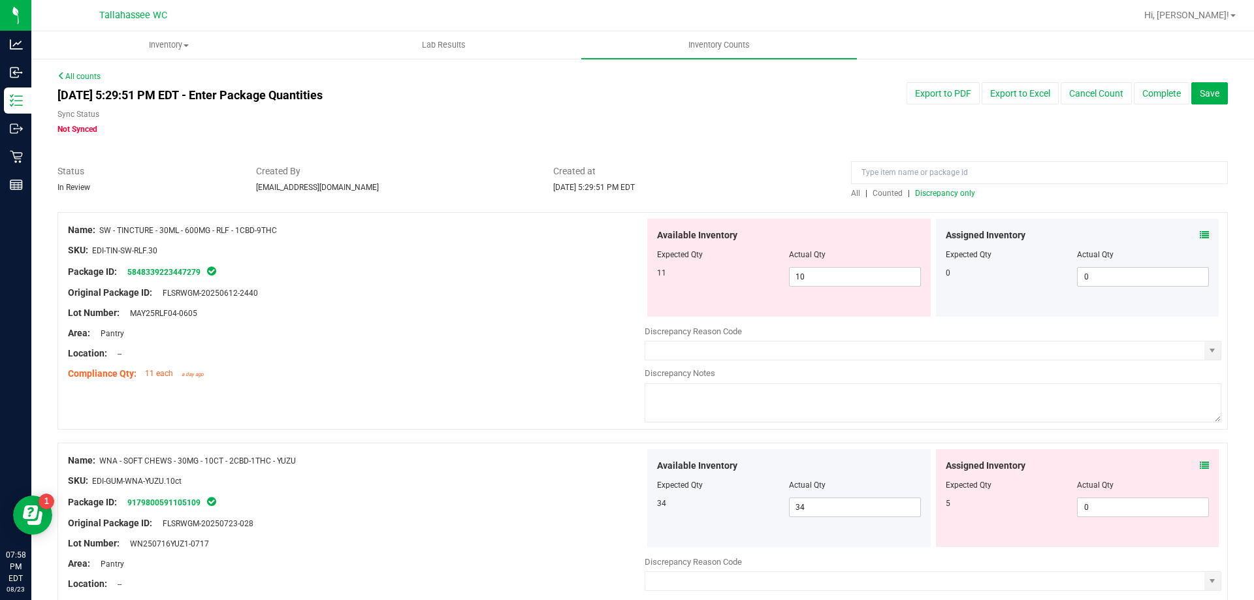
click at [1199, 235] on icon at bounding box center [1203, 234] width 9 height 9
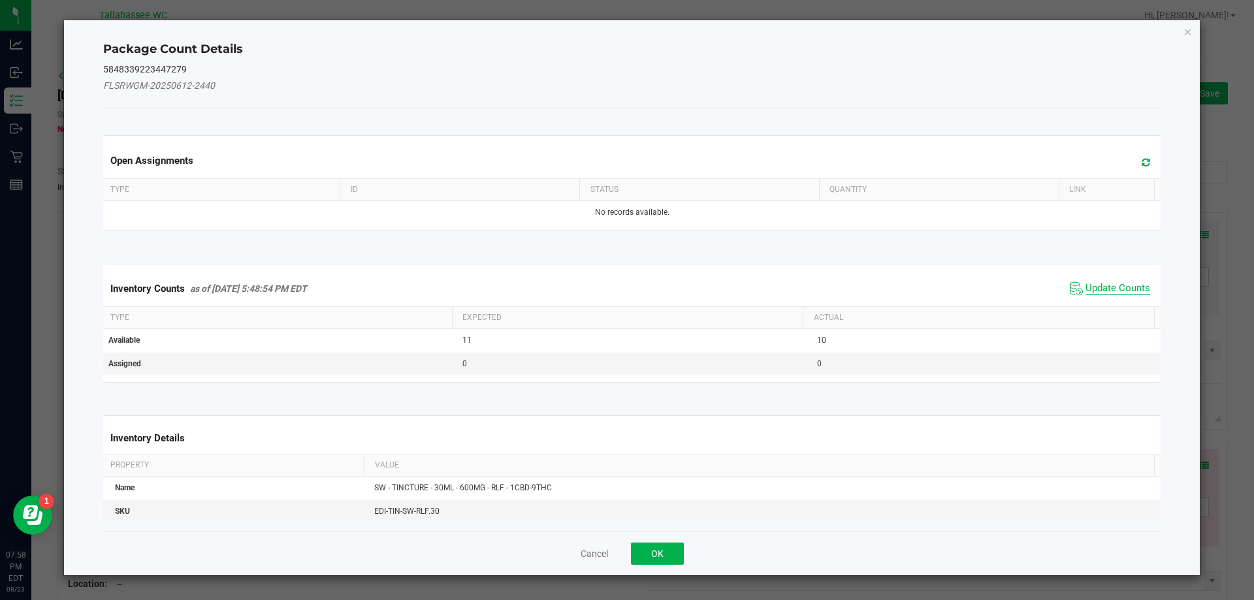
click at [1091, 289] on span "Update Counts" at bounding box center [1117, 288] width 65 height 13
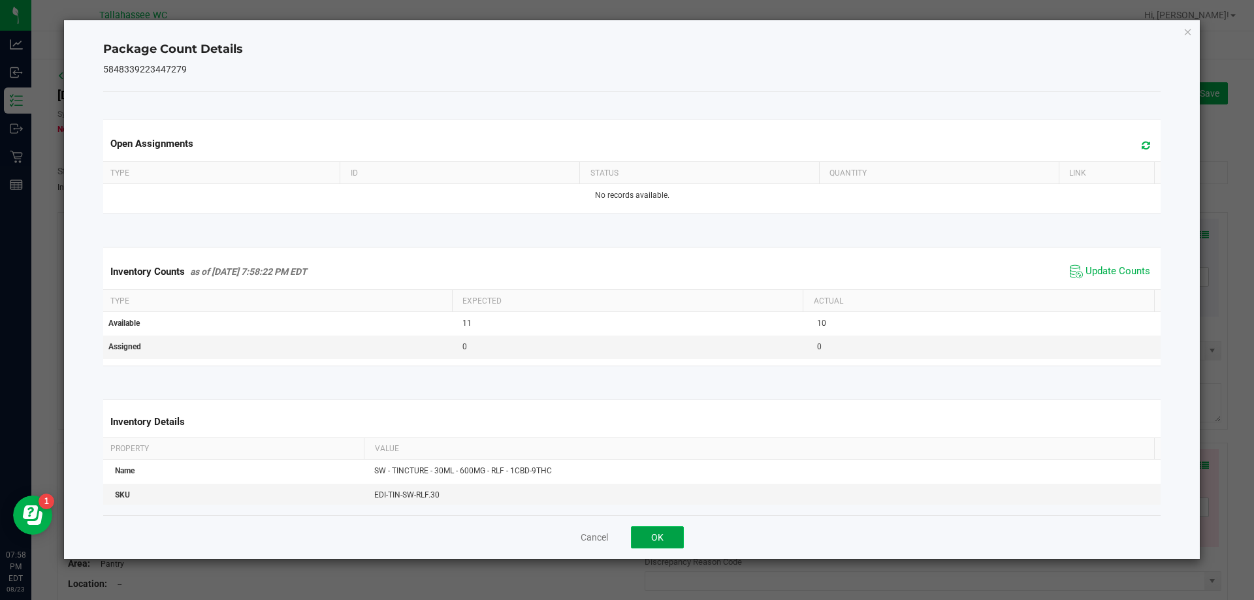
click at [659, 546] on button "OK" at bounding box center [657, 537] width 53 height 22
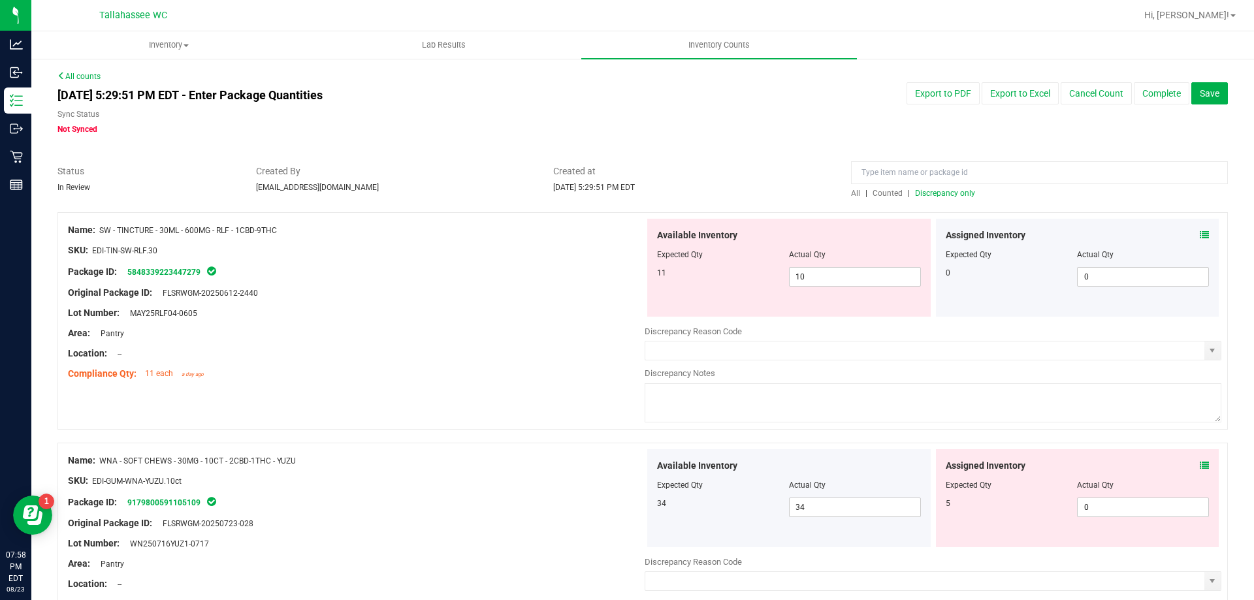
click at [1199, 466] on icon at bounding box center [1203, 465] width 9 height 9
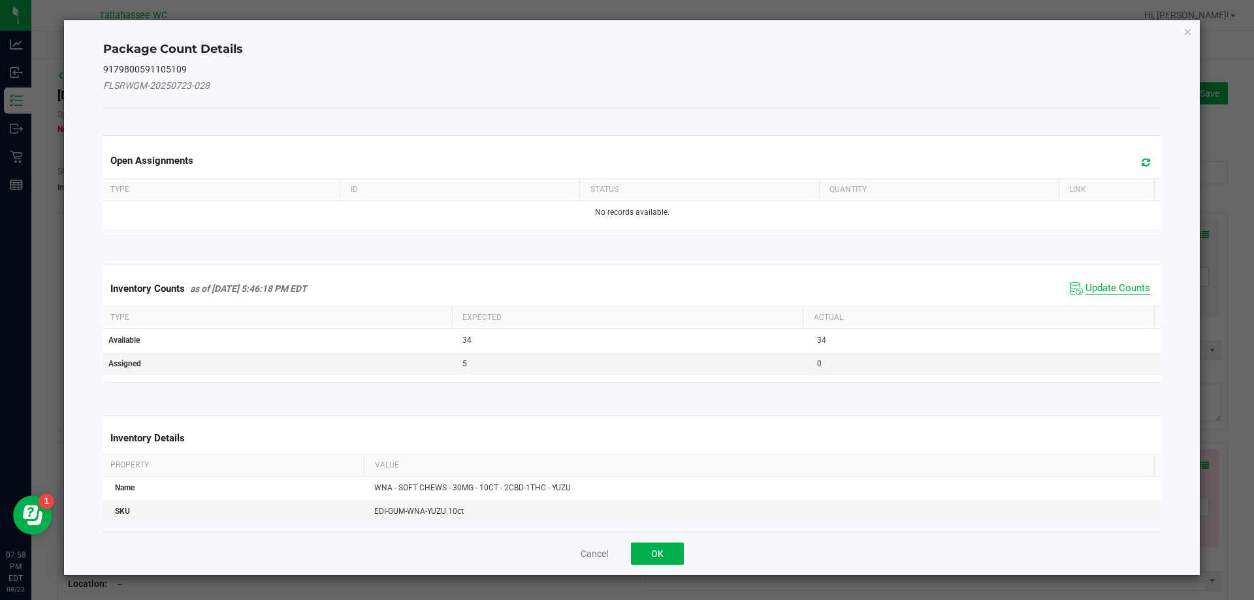
click at [1091, 294] on span "Update Counts" at bounding box center [1117, 288] width 65 height 13
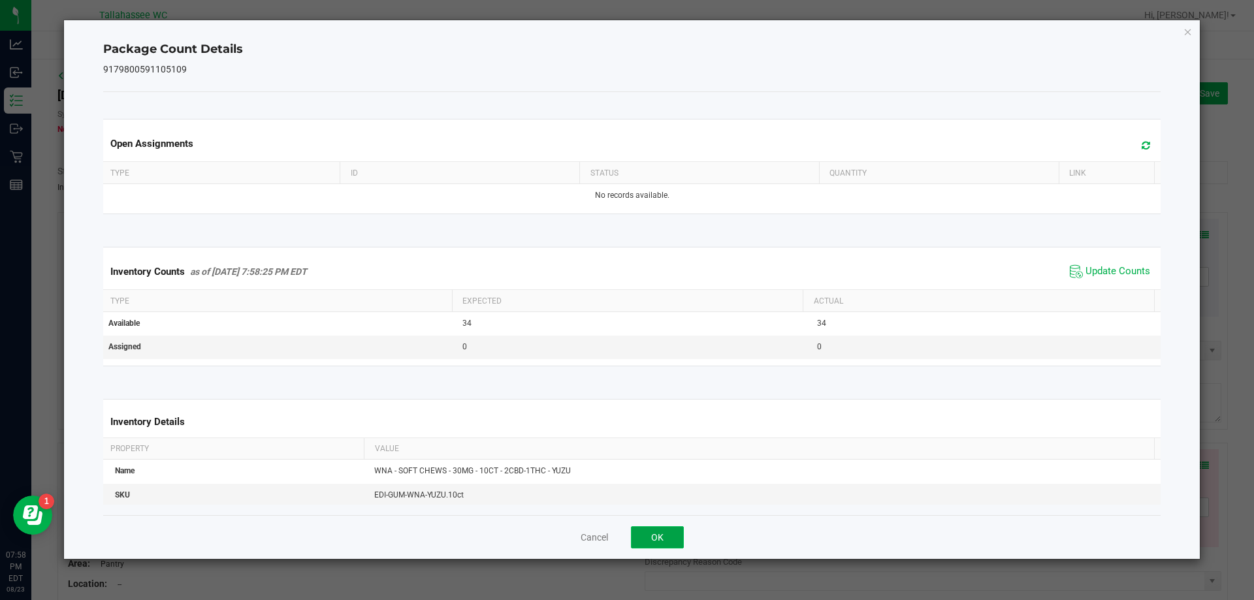
click at [667, 538] on button "OK" at bounding box center [657, 537] width 53 height 22
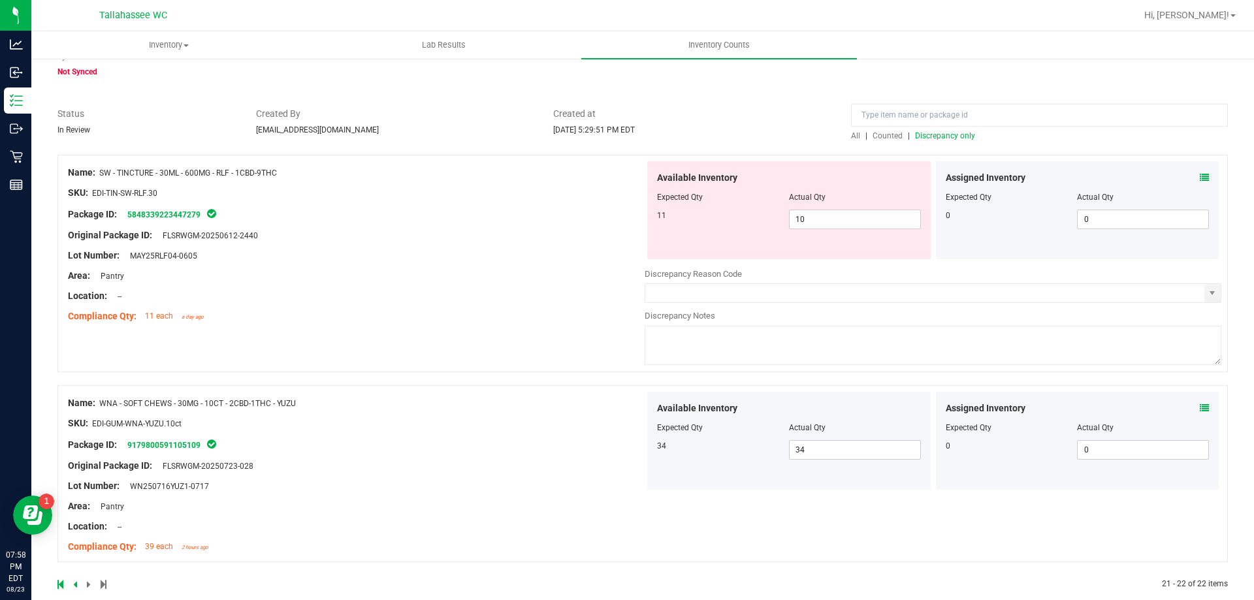
scroll to position [77, 0]
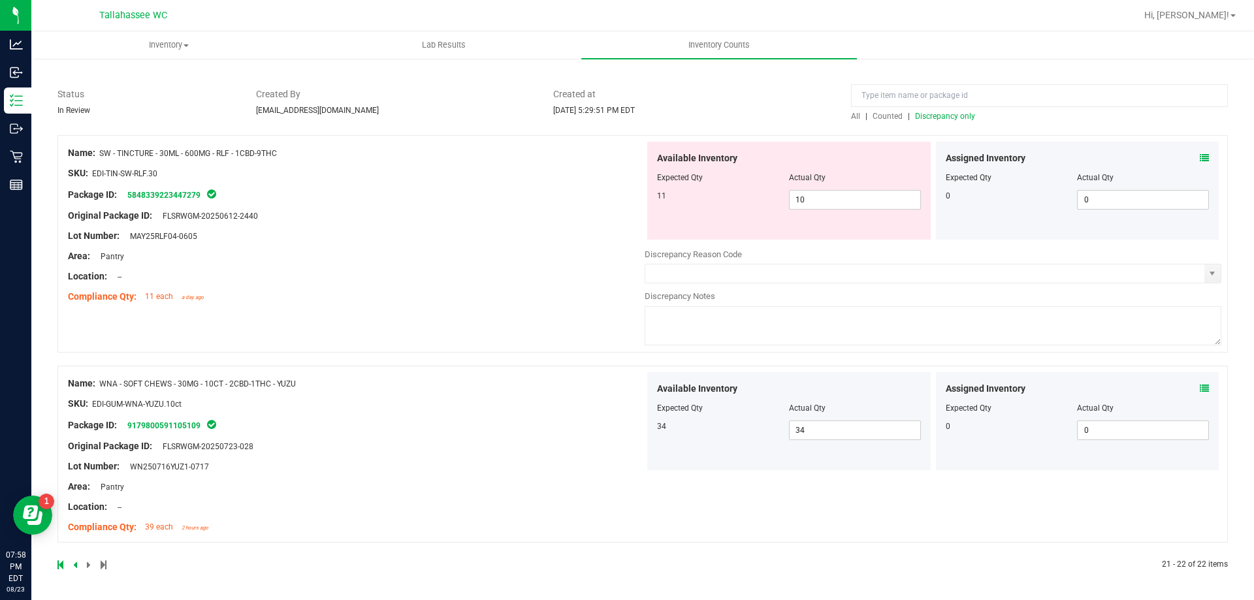
click at [948, 118] on span "Discrepancy only" at bounding box center [945, 116] width 60 height 9
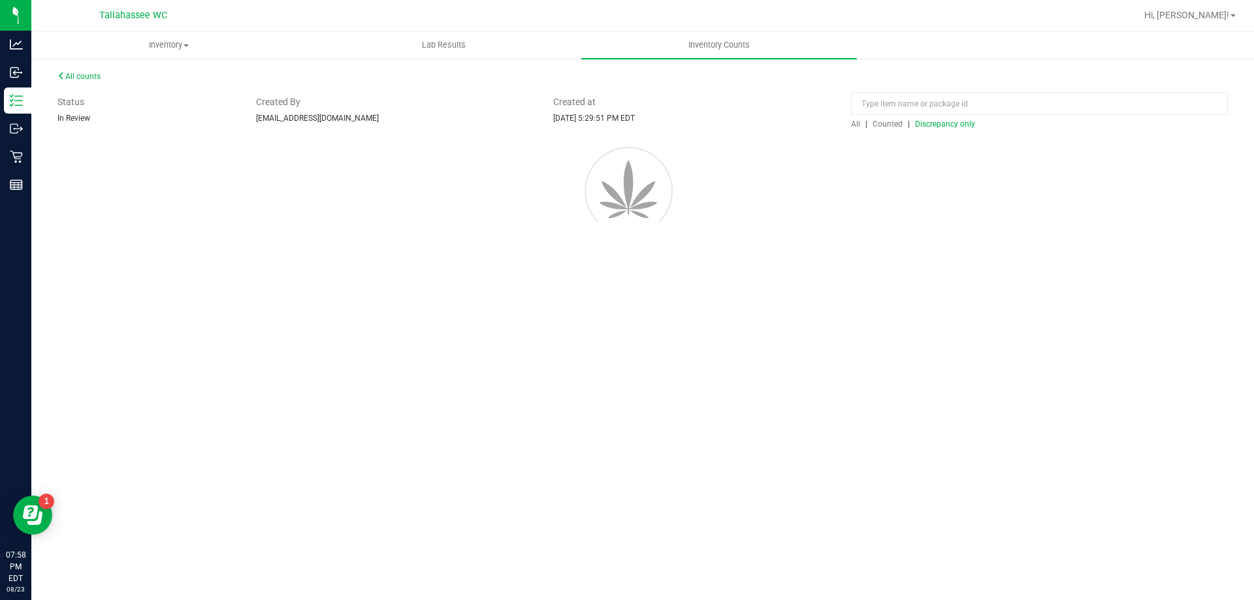
scroll to position [0, 0]
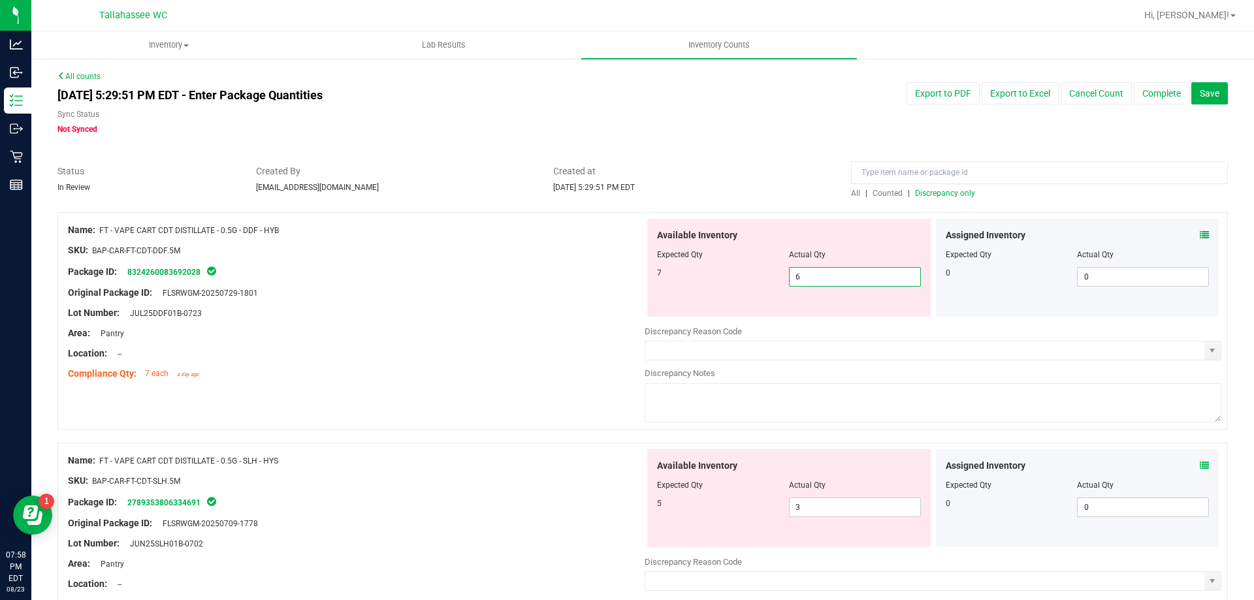
click at [838, 279] on span "6 6" at bounding box center [855, 277] width 132 height 20
type input "7"
click at [490, 490] on div "Name: FT - VAPE CART CDT DISTILLATE - 0.5G - SLH - HYS SKU: BAP-CAR-FT-CDT-SLH.…" at bounding box center [356, 532] width 577 height 166
type input "7"
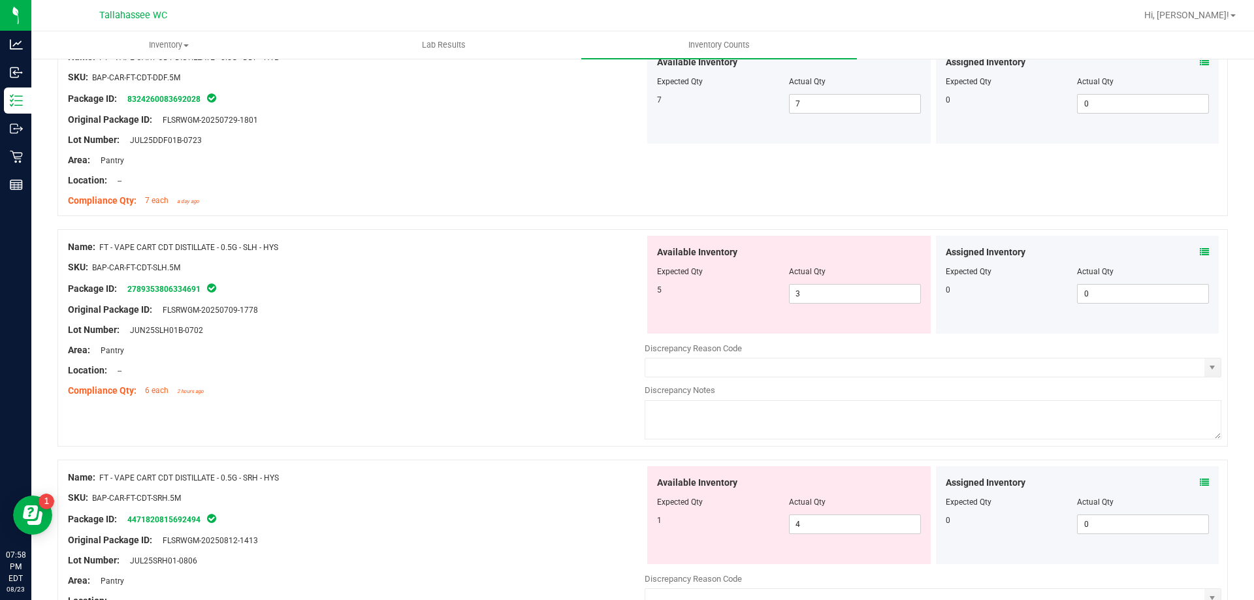
scroll to position [196, 0]
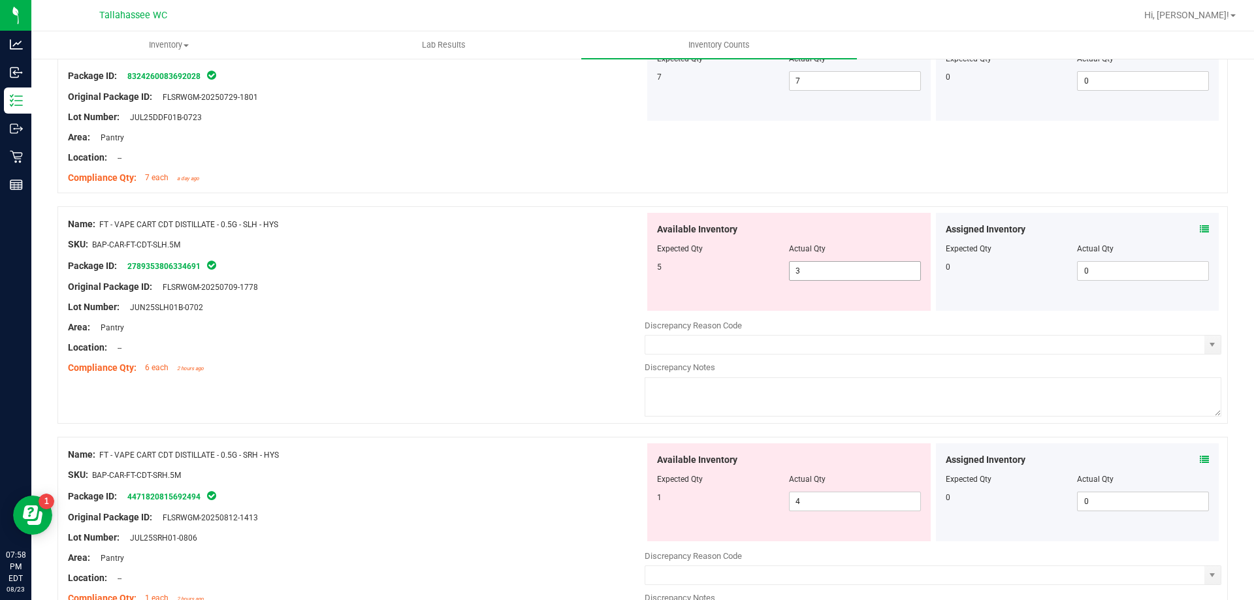
click at [800, 268] on span "3 3" at bounding box center [855, 271] width 132 height 20
type input "5"
click at [503, 277] on div at bounding box center [356, 277] width 577 height 7
type input "5"
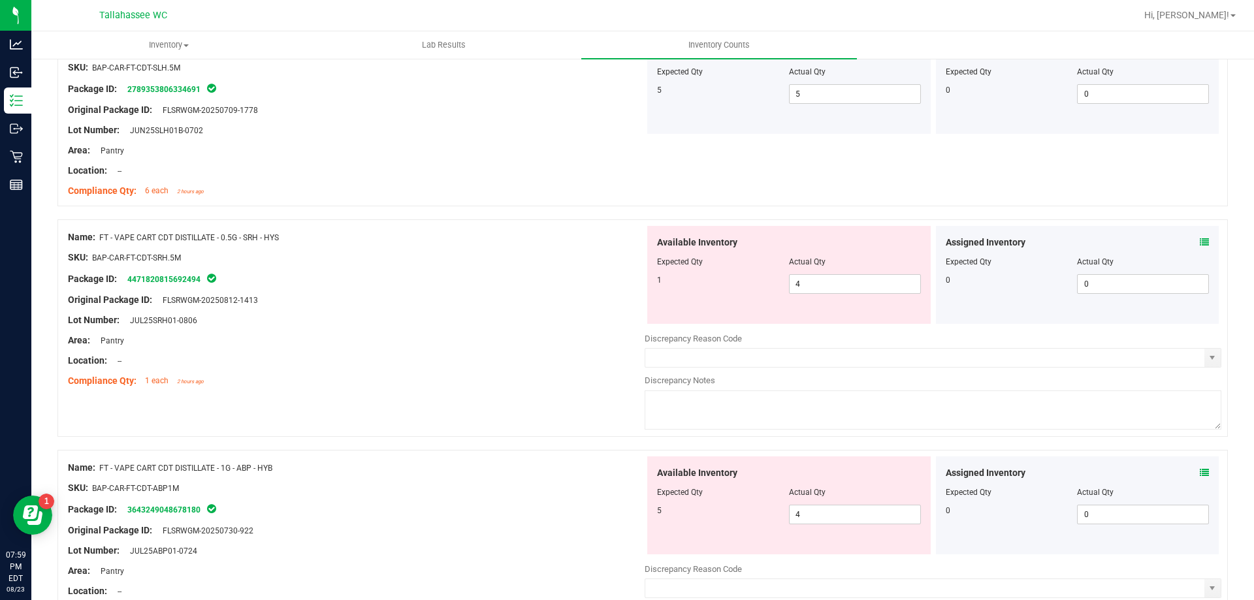
scroll to position [392, 0]
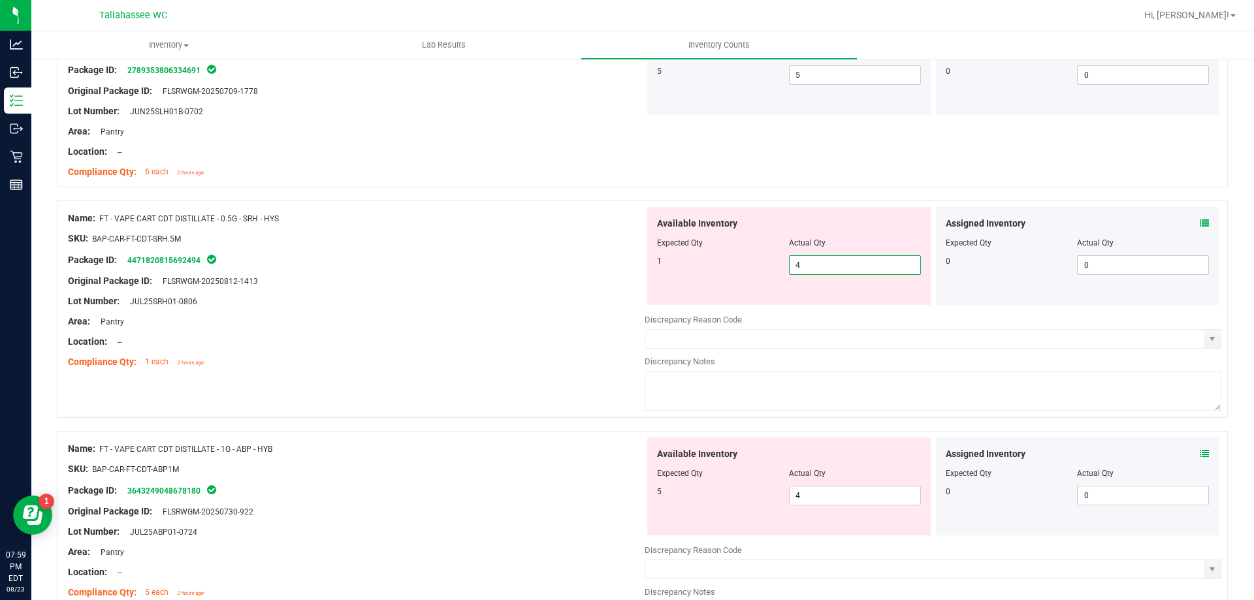
click at [816, 265] on span "4 4" at bounding box center [855, 265] width 132 height 20
type input "1"
click at [515, 280] on div "Original Package ID: FLSRWGM-20250812-1413" at bounding box center [356, 281] width 577 height 14
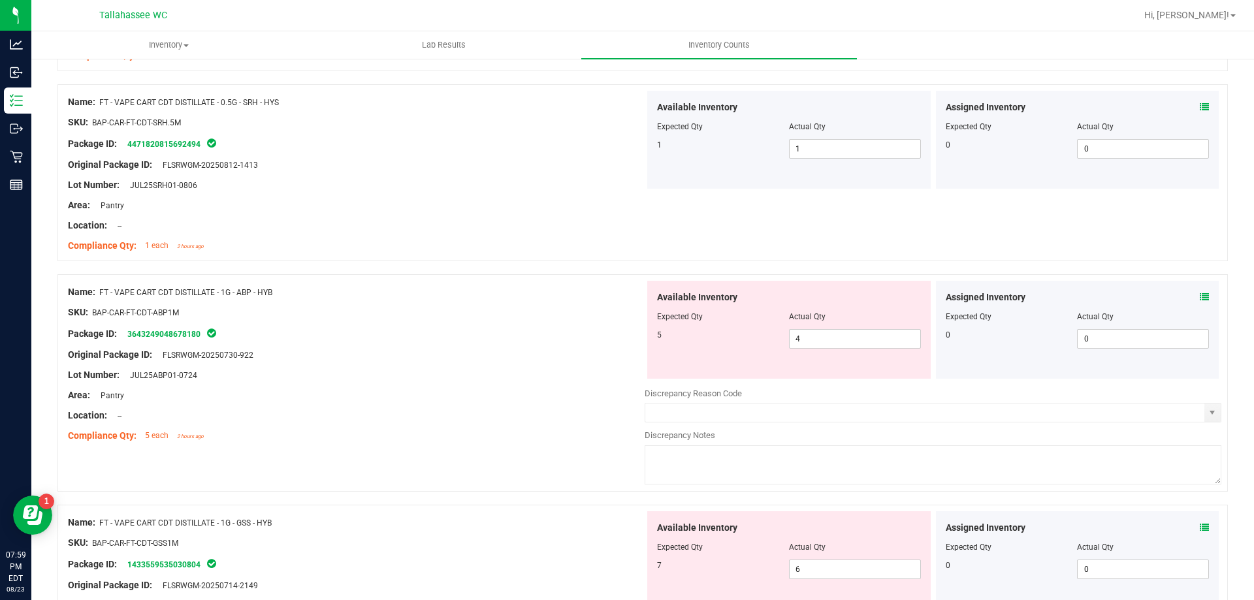
scroll to position [588, 0]
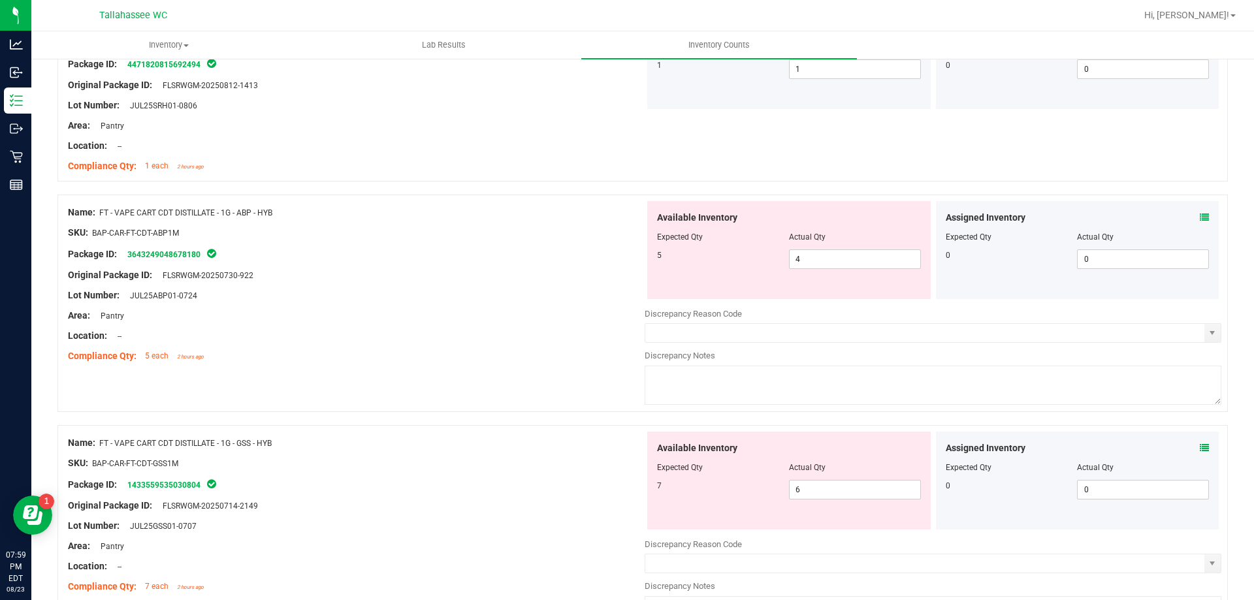
click at [1199, 216] on icon at bounding box center [1203, 217] width 9 height 9
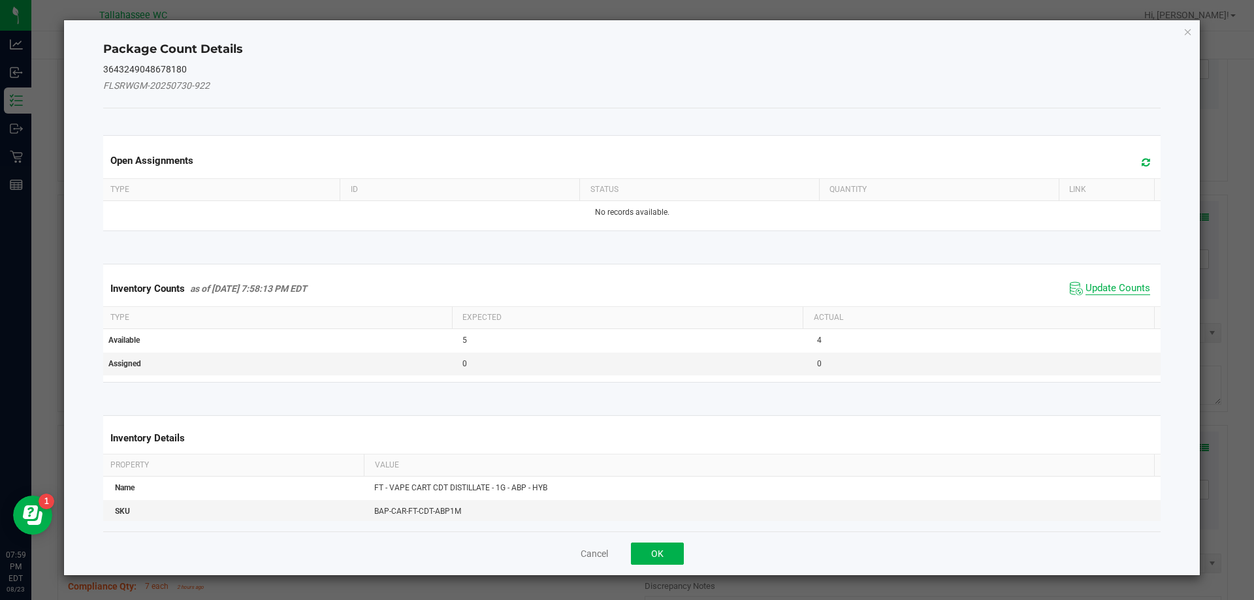
click at [1100, 285] on span "Update Counts" at bounding box center [1117, 288] width 65 height 13
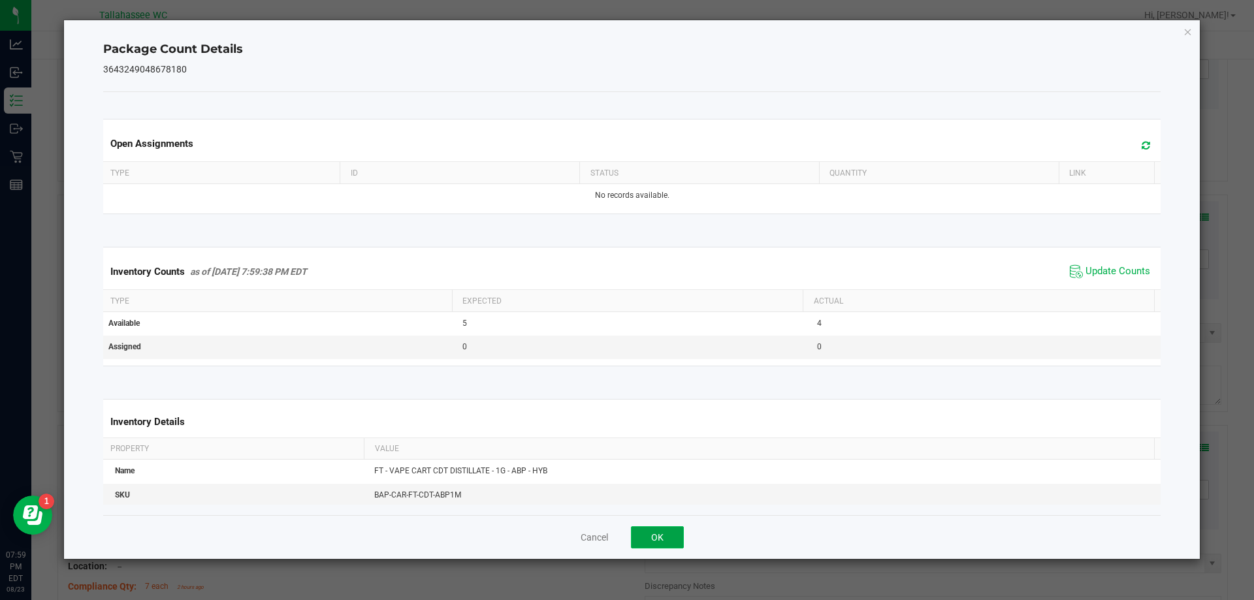
click at [670, 528] on button "OK" at bounding box center [657, 537] width 53 height 22
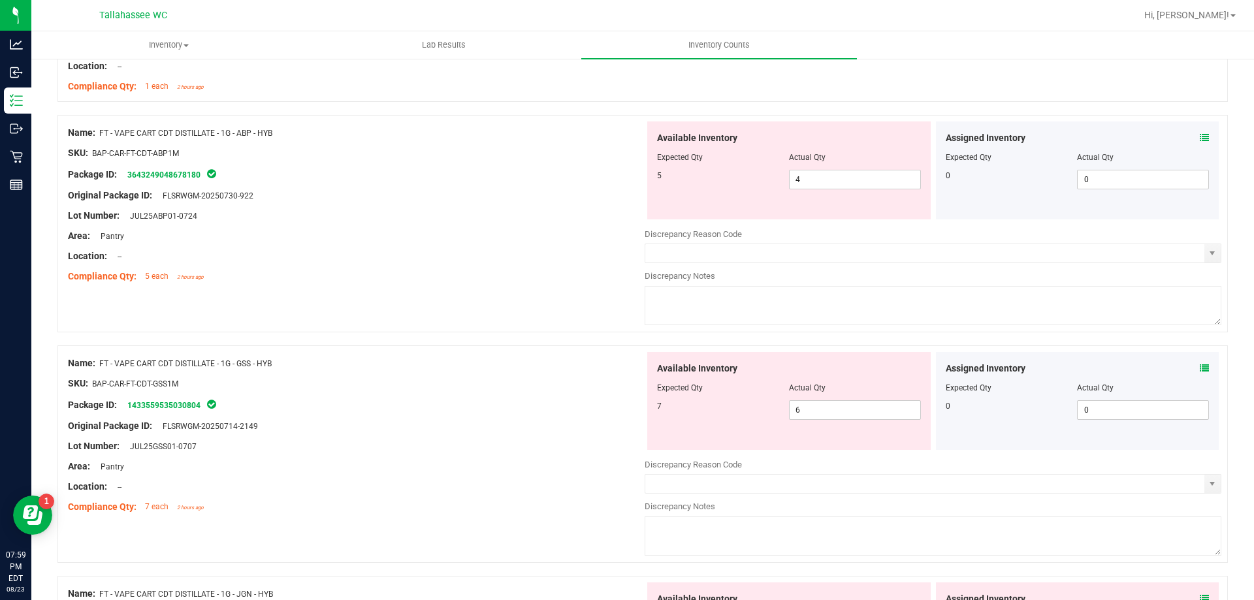
scroll to position [718, 0]
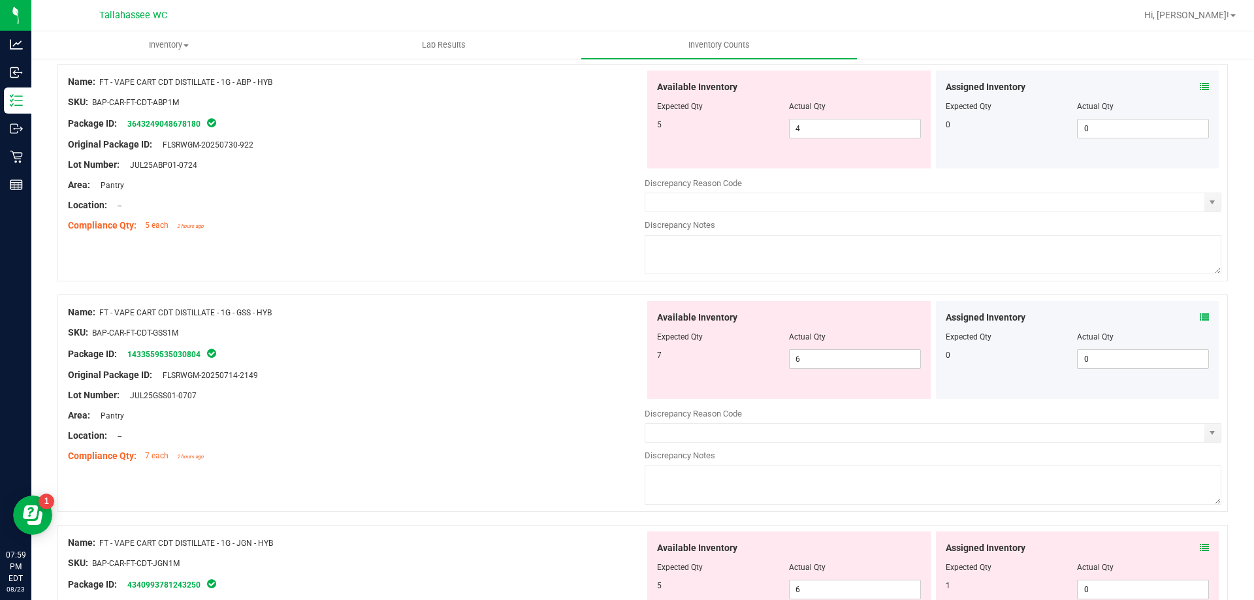
click at [1199, 317] on icon at bounding box center [1203, 317] width 9 height 9
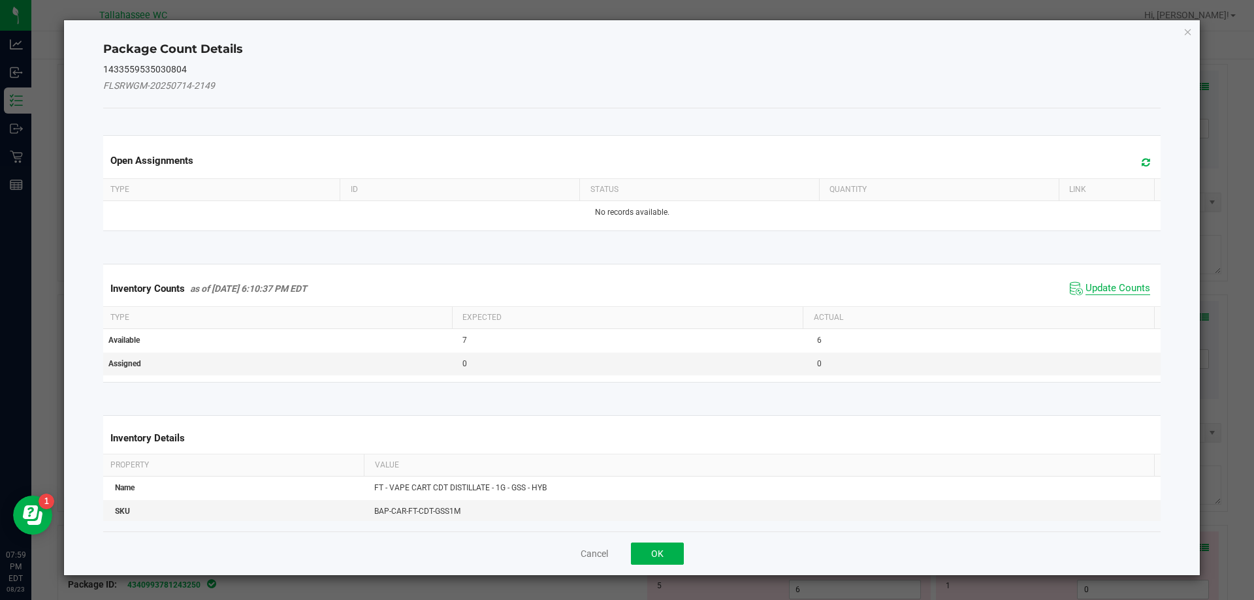
click at [1128, 291] on span "Update Counts" at bounding box center [1117, 288] width 65 height 13
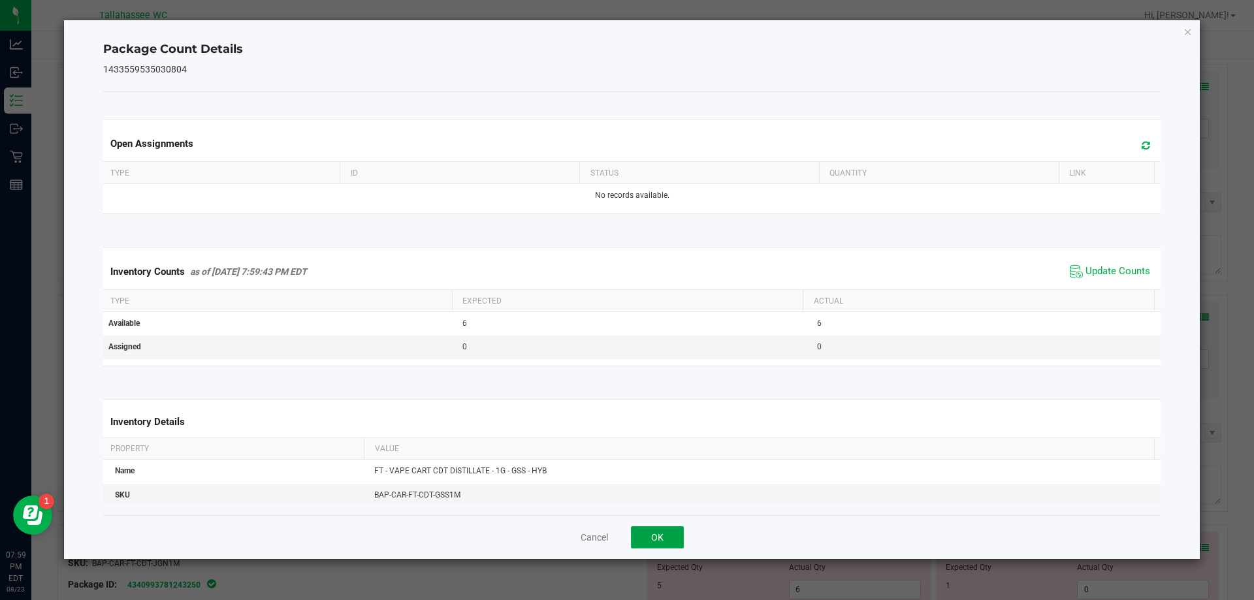
click at [638, 538] on button "OK" at bounding box center [657, 537] width 53 height 22
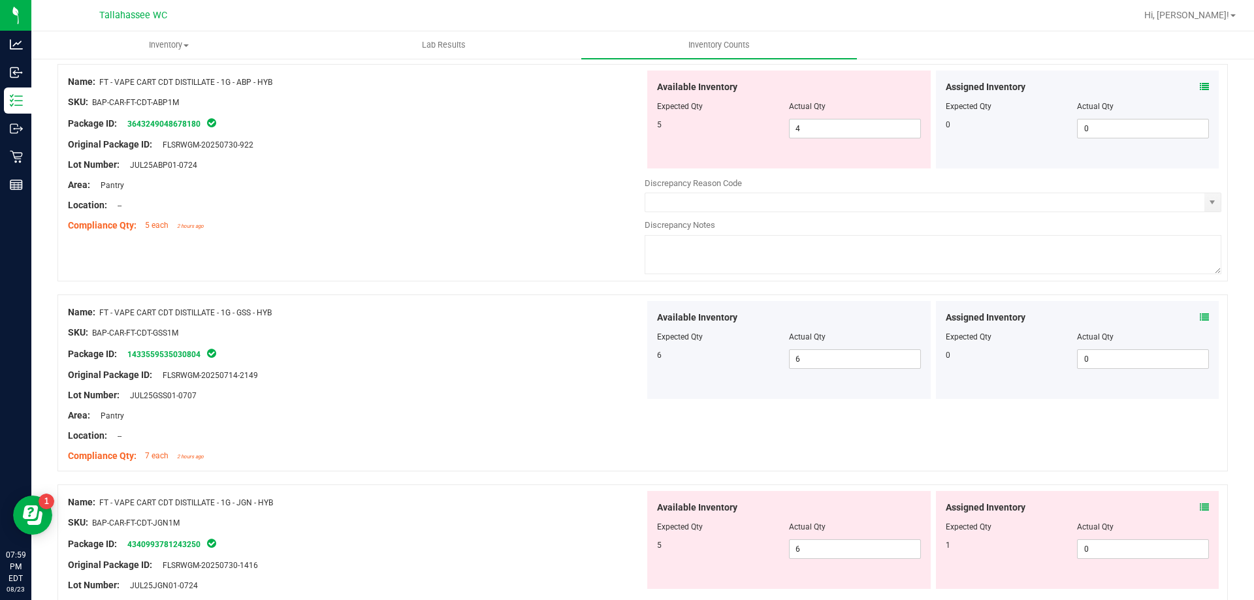
click at [1199, 505] on icon at bounding box center [1203, 507] width 9 height 9
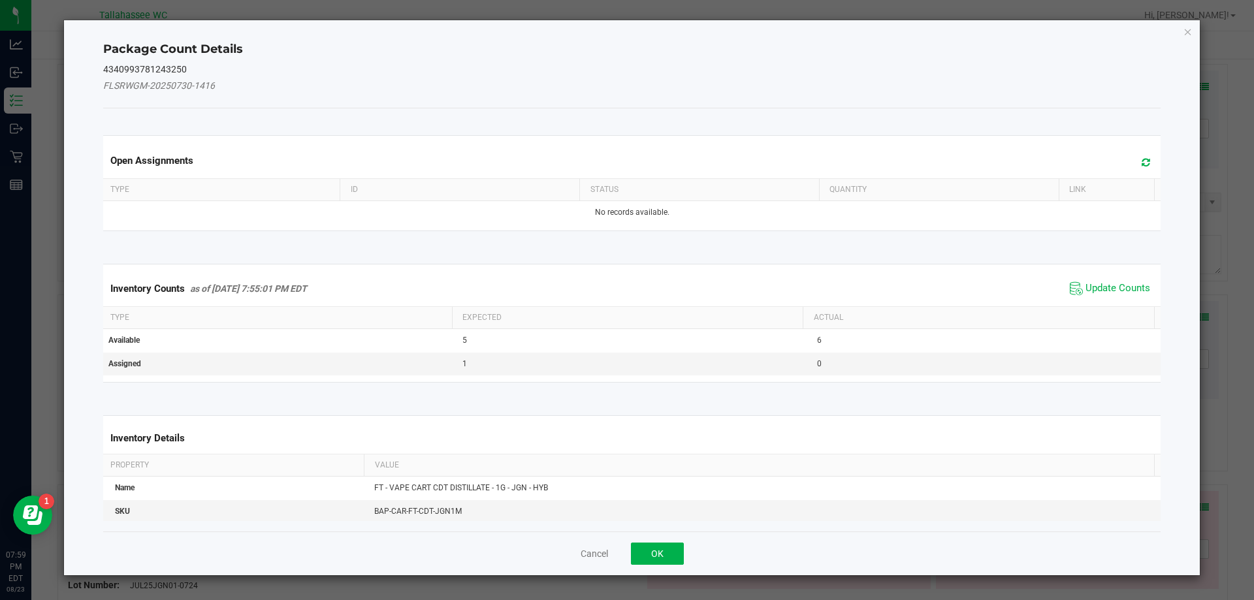
drag, startPoint x: 1098, startPoint y: 285, endPoint x: 1085, endPoint y: 303, distance: 21.9
click at [1098, 285] on span "Update Counts" at bounding box center [1117, 288] width 65 height 13
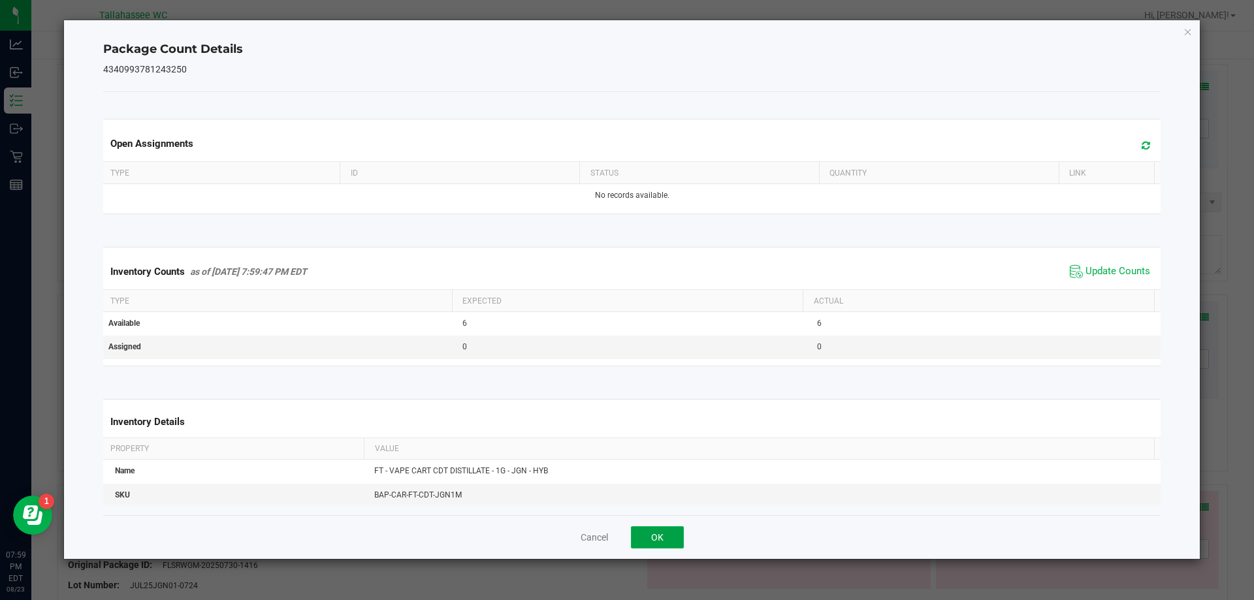
drag, startPoint x: 671, startPoint y: 533, endPoint x: 696, endPoint y: 528, distance: 25.2
click at [671, 532] on button "OK" at bounding box center [657, 537] width 53 height 22
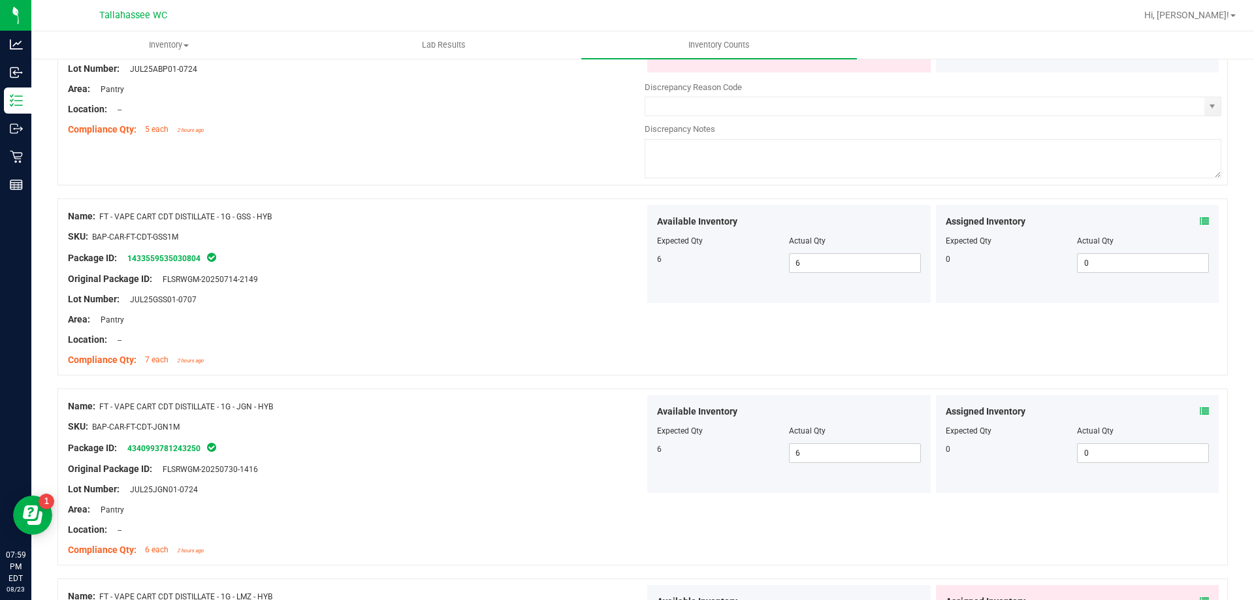
scroll to position [914, 0]
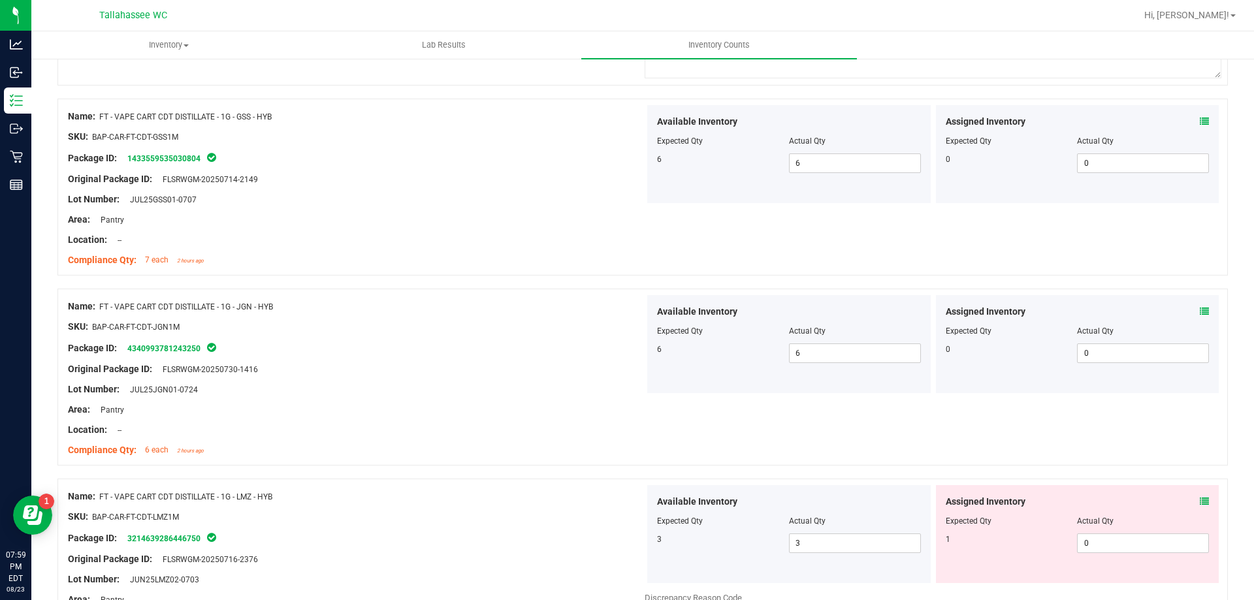
click at [1199, 501] on icon at bounding box center [1203, 501] width 9 height 9
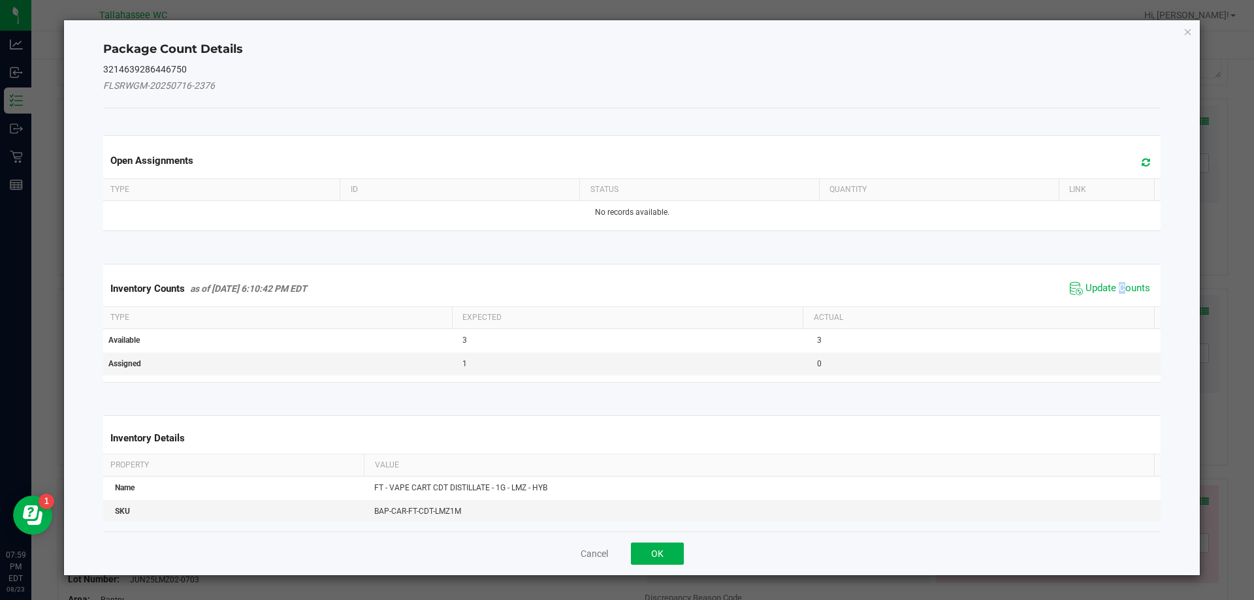
click at [1112, 289] on span "Update Counts" at bounding box center [1117, 288] width 65 height 13
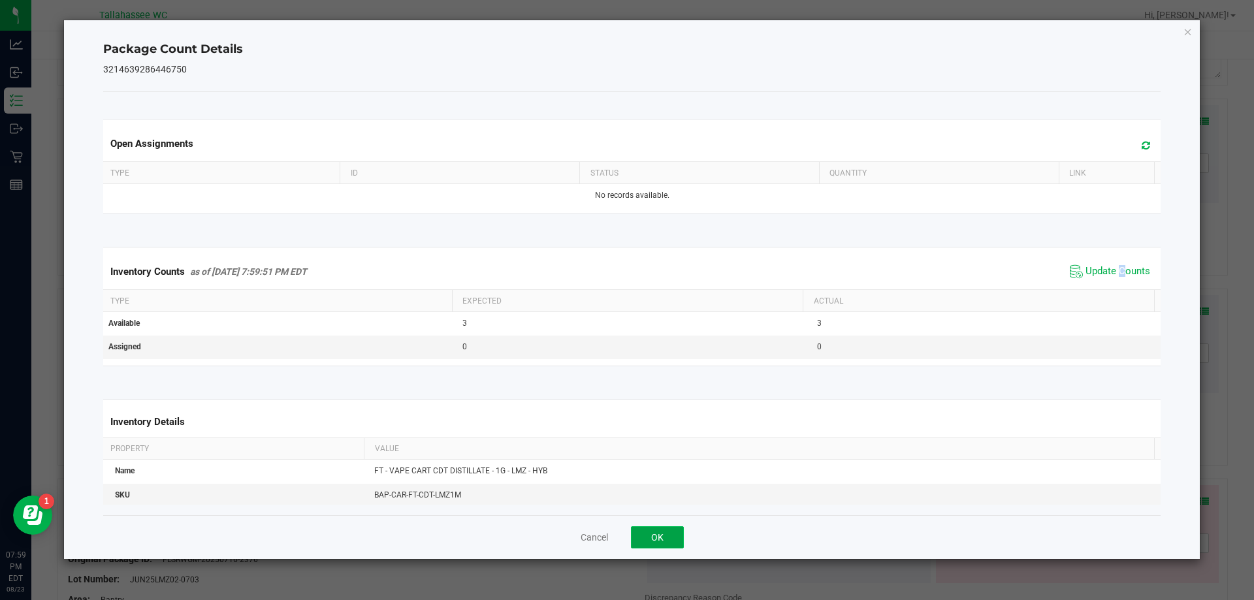
click at [663, 539] on button "OK" at bounding box center [657, 537] width 53 height 22
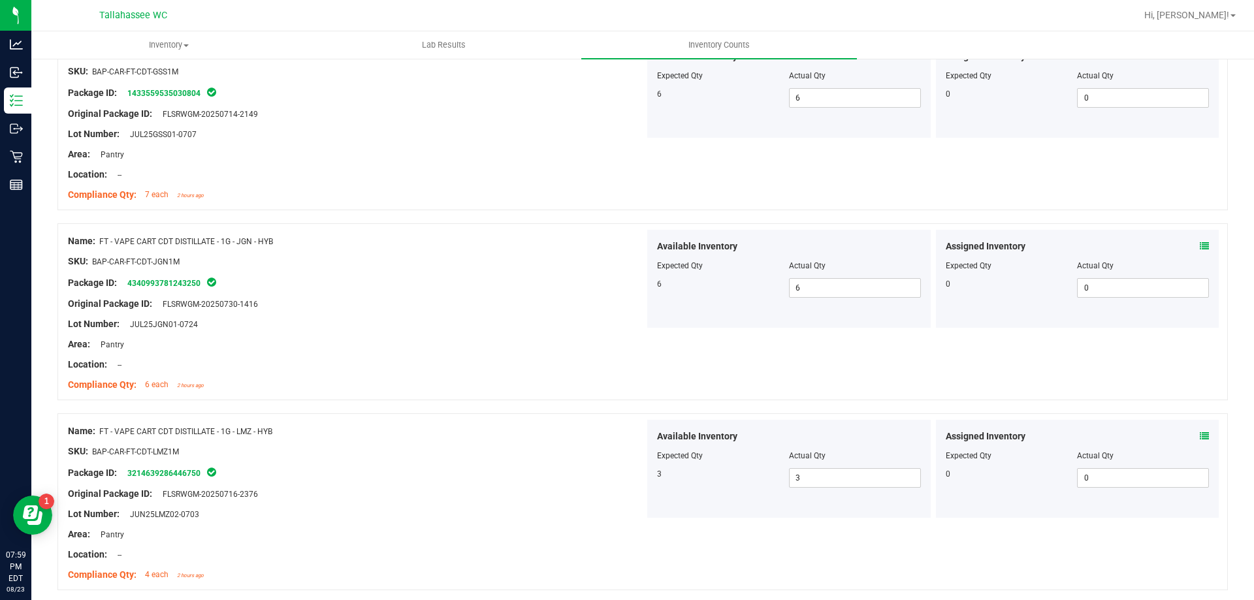
scroll to position [1110, 0]
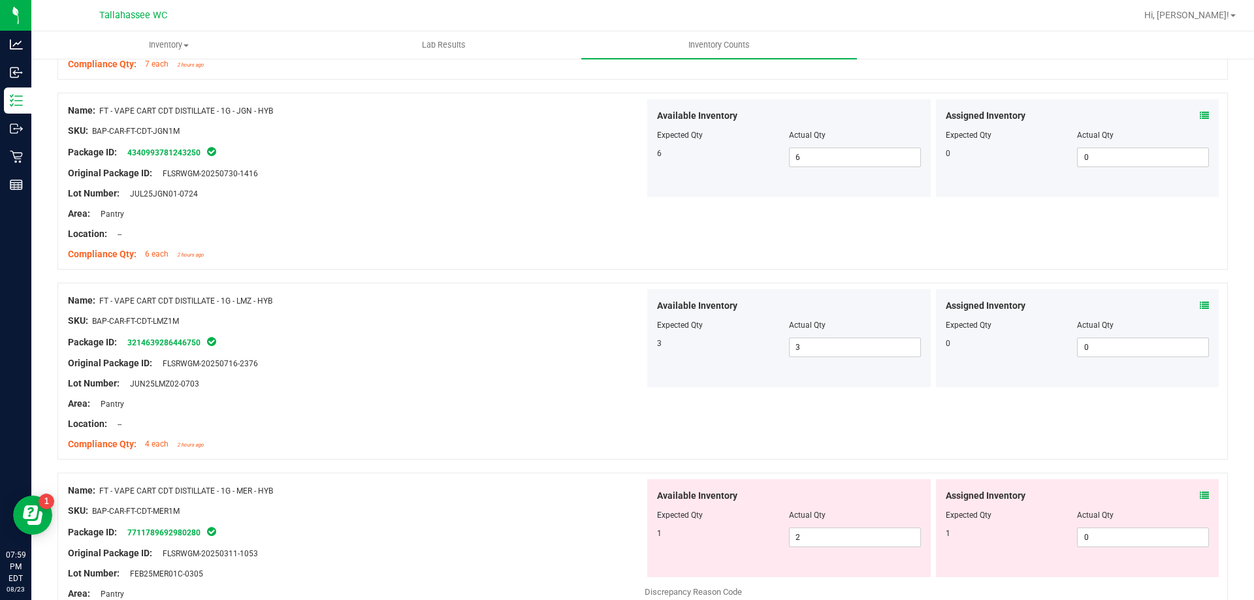
click at [507, 392] on div at bounding box center [356, 393] width 577 height 7
click at [1199, 495] on icon at bounding box center [1203, 495] width 9 height 9
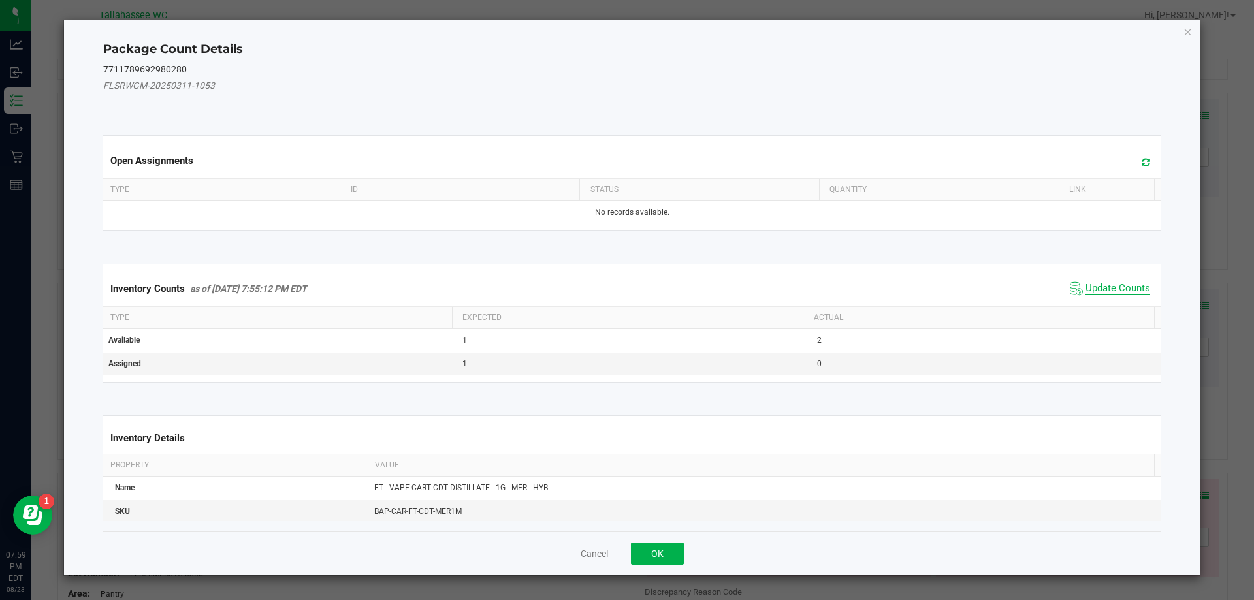
click at [1095, 291] on span "Update Counts" at bounding box center [1117, 288] width 65 height 13
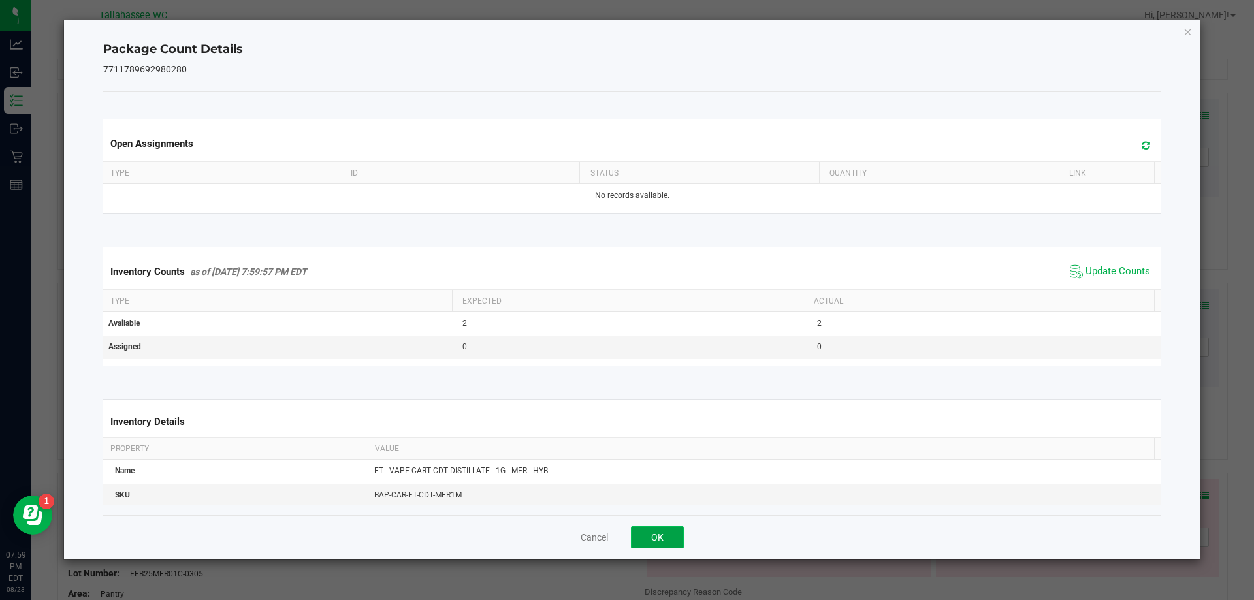
click at [661, 527] on button "OK" at bounding box center [657, 537] width 53 height 22
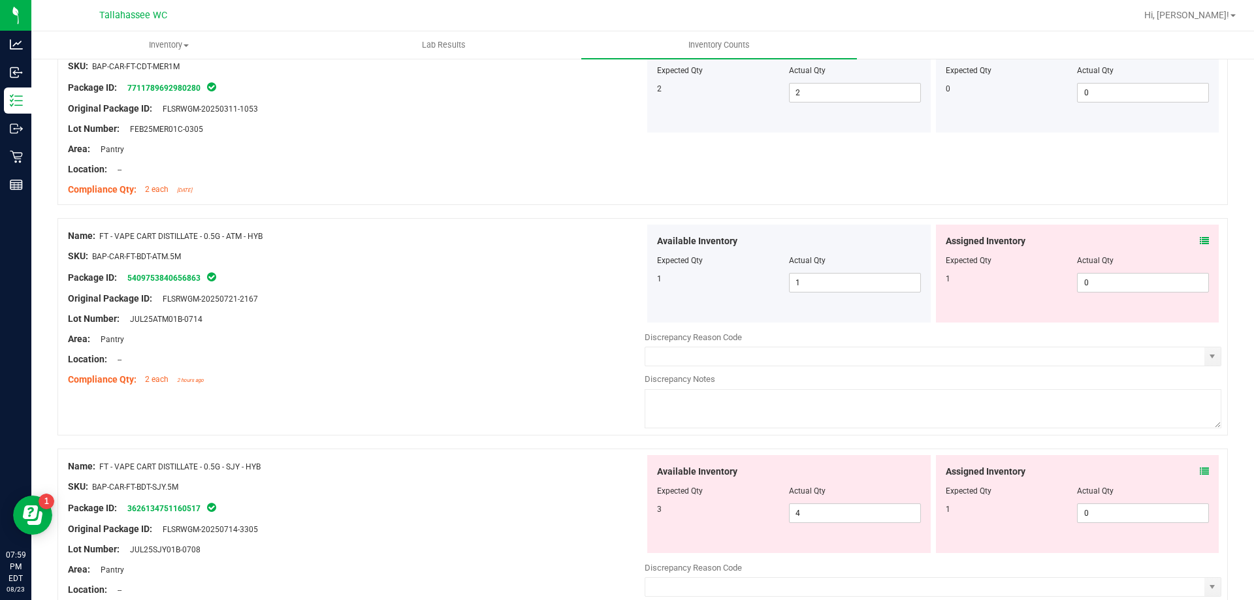
scroll to position [1557, 0]
click at [1199, 238] on icon at bounding box center [1203, 238] width 9 height 9
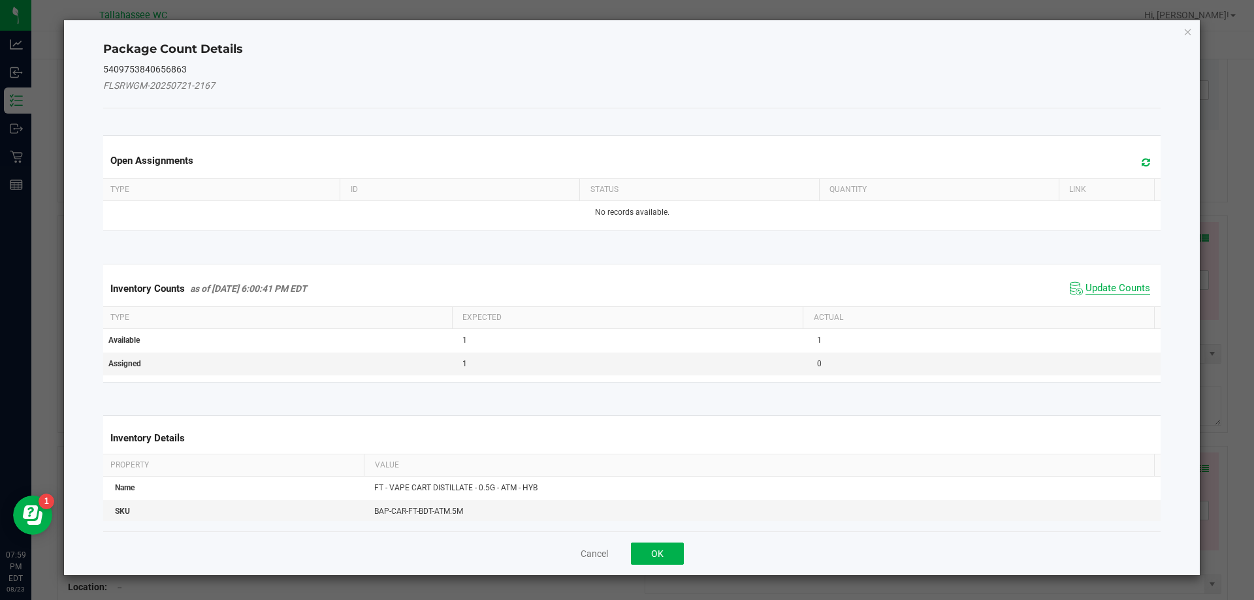
click at [1094, 287] on span "Update Counts" at bounding box center [1117, 288] width 65 height 13
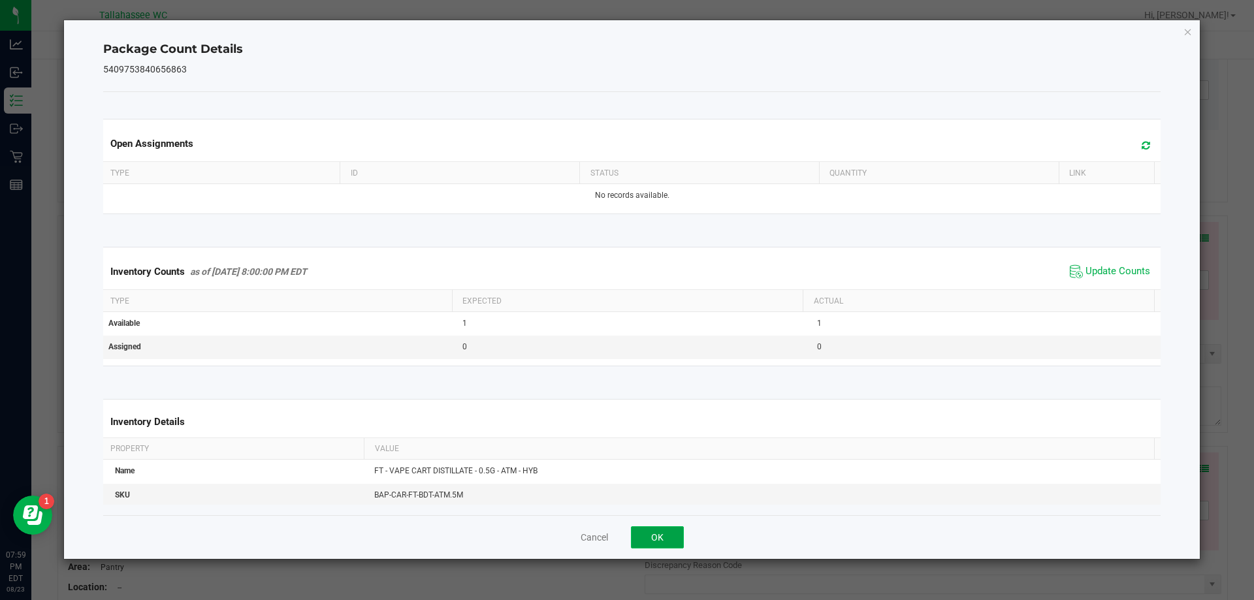
click at [662, 534] on button "OK" at bounding box center [657, 537] width 53 height 22
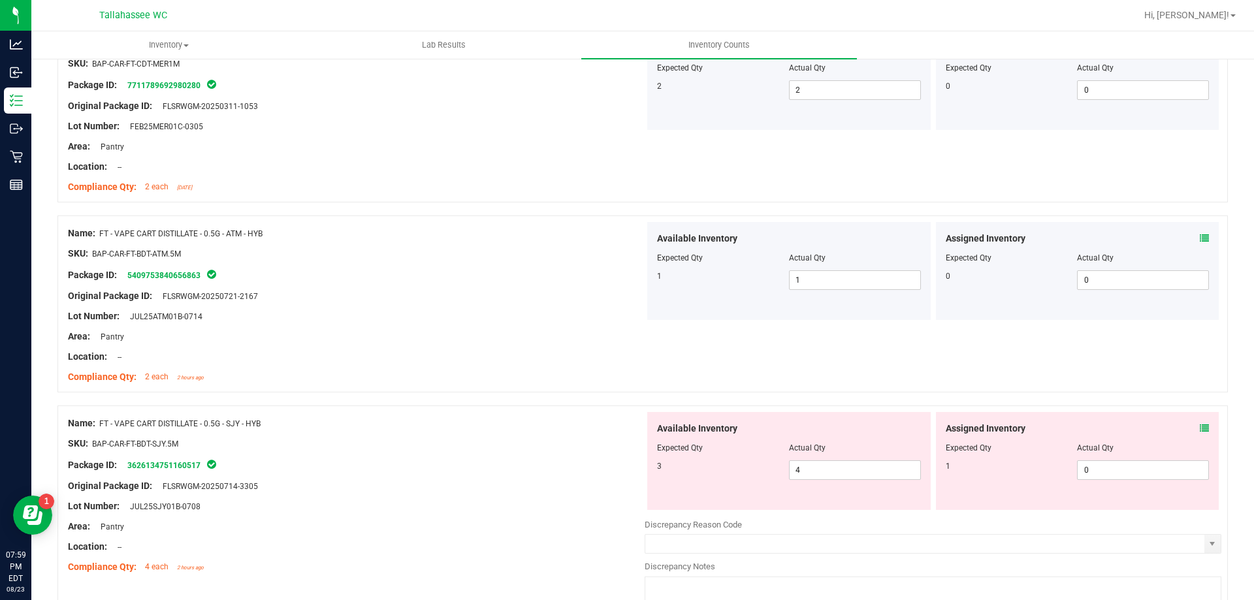
click at [1199, 428] on icon at bounding box center [1203, 428] width 9 height 9
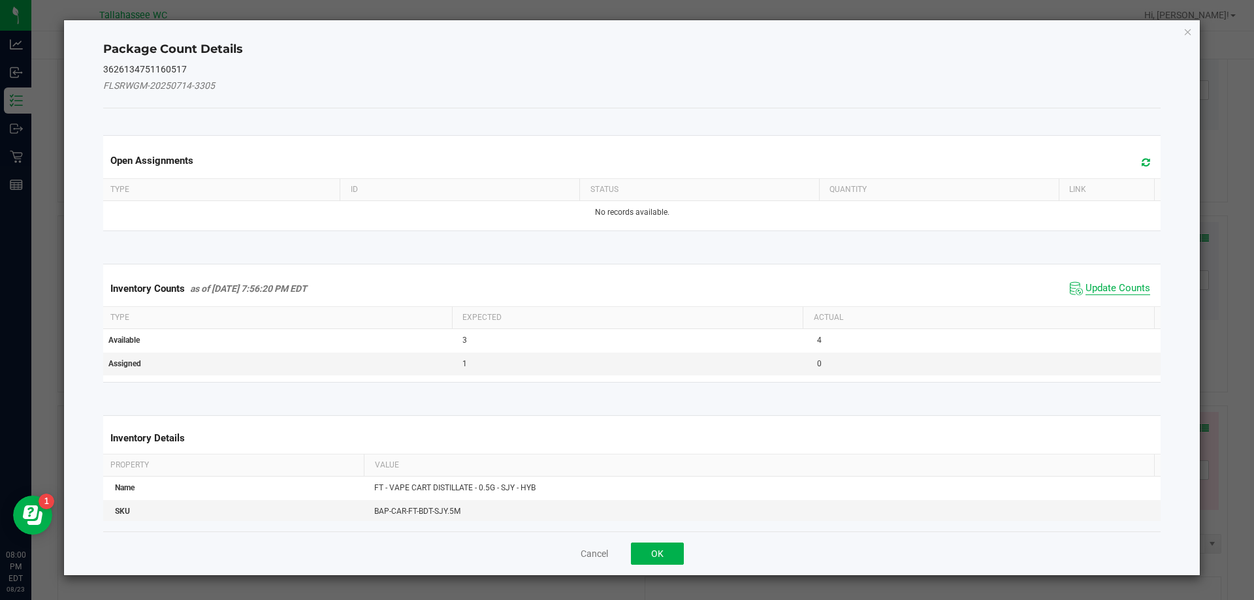
click at [1100, 286] on span "Update Counts" at bounding box center [1117, 288] width 65 height 13
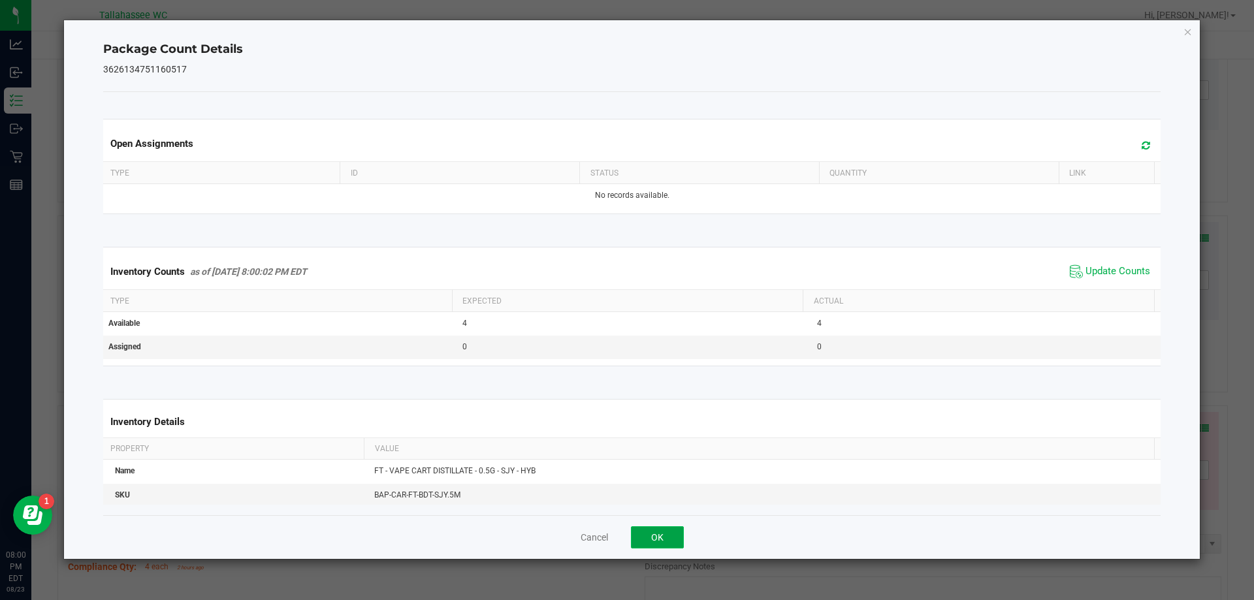
click at [657, 538] on button "OK" at bounding box center [657, 537] width 53 height 22
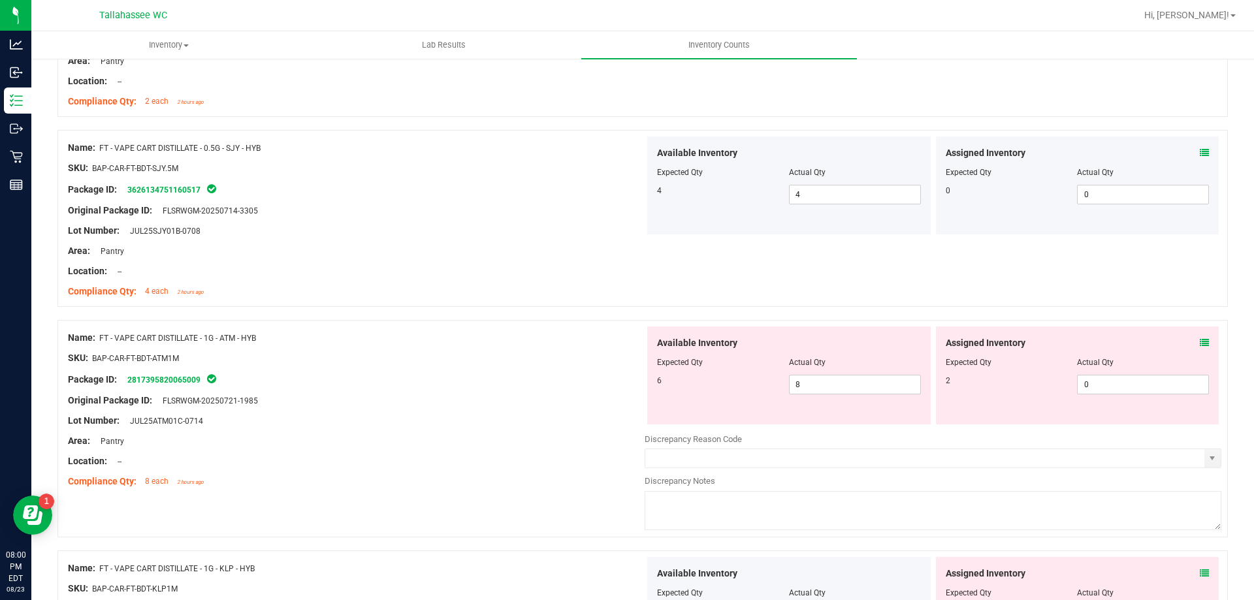
scroll to position [1874, 0]
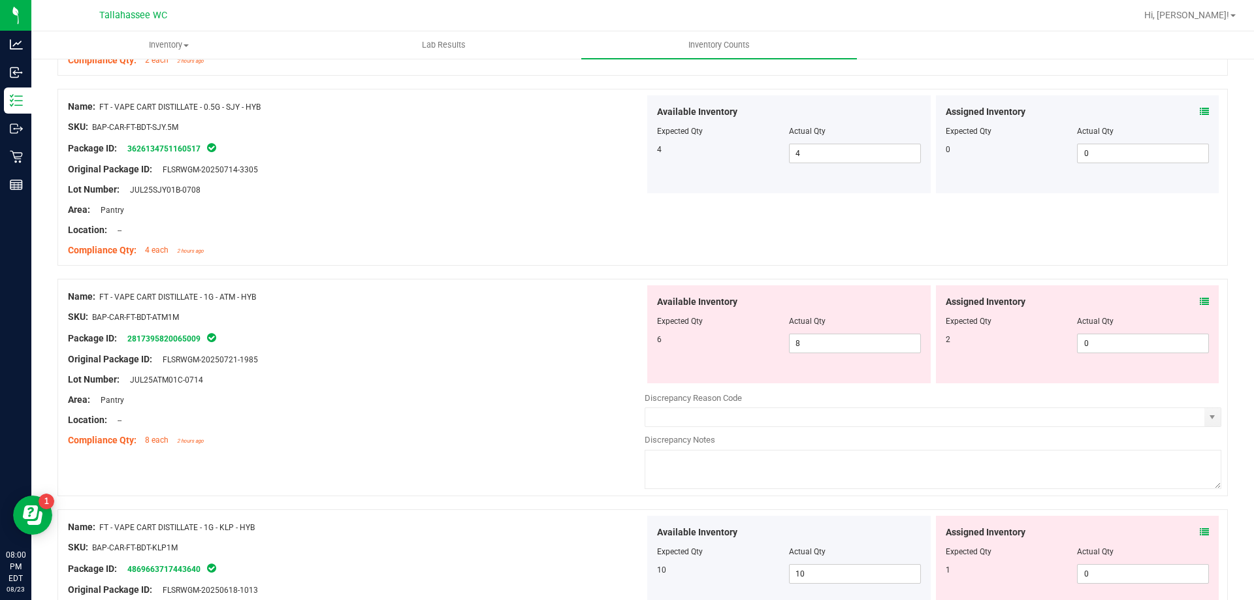
click at [1199, 302] on icon at bounding box center [1203, 301] width 9 height 9
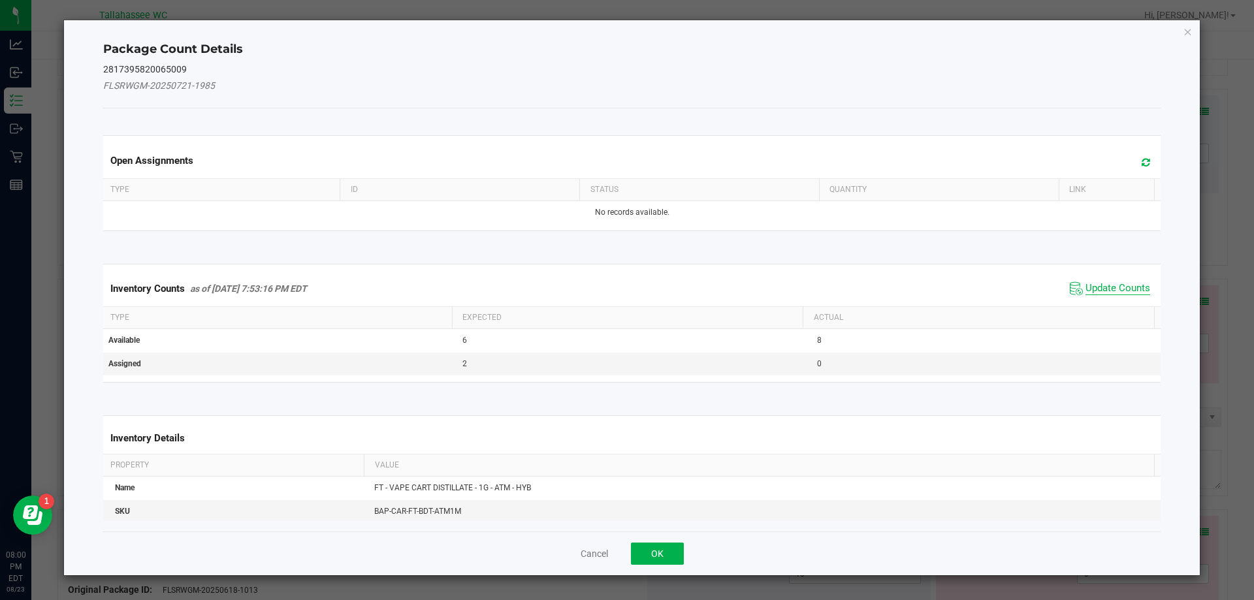
click at [1104, 286] on span "Update Counts" at bounding box center [1117, 288] width 65 height 13
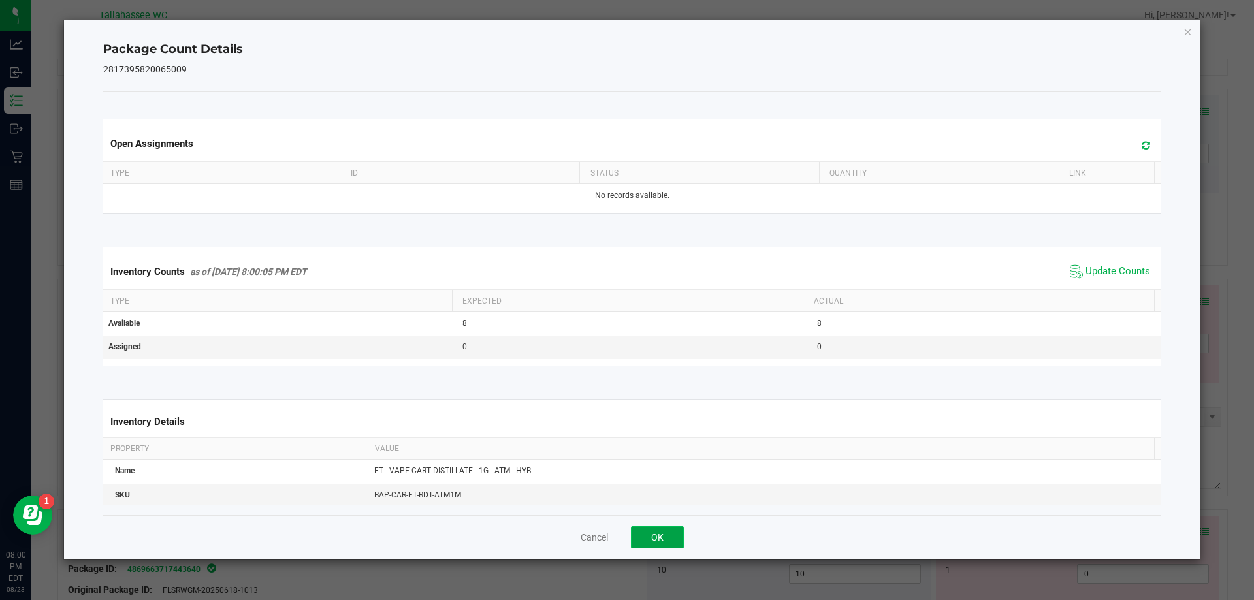
click at [657, 537] on button "OK" at bounding box center [657, 537] width 53 height 22
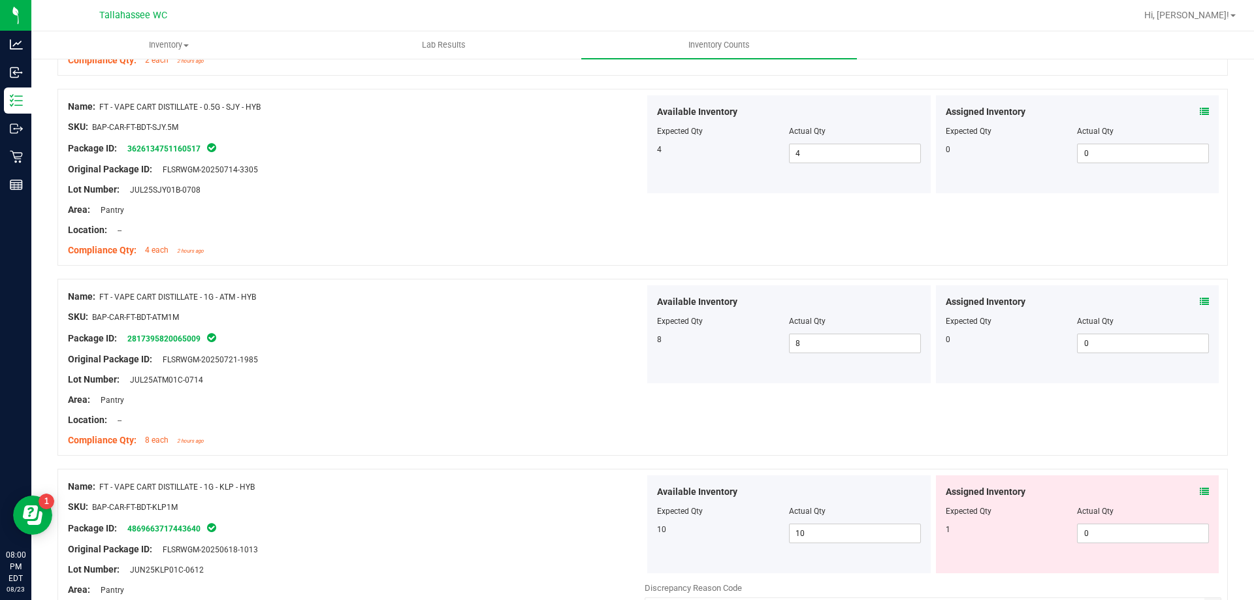
click at [1199, 490] on icon at bounding box center [1203, 491] width 9 height 9
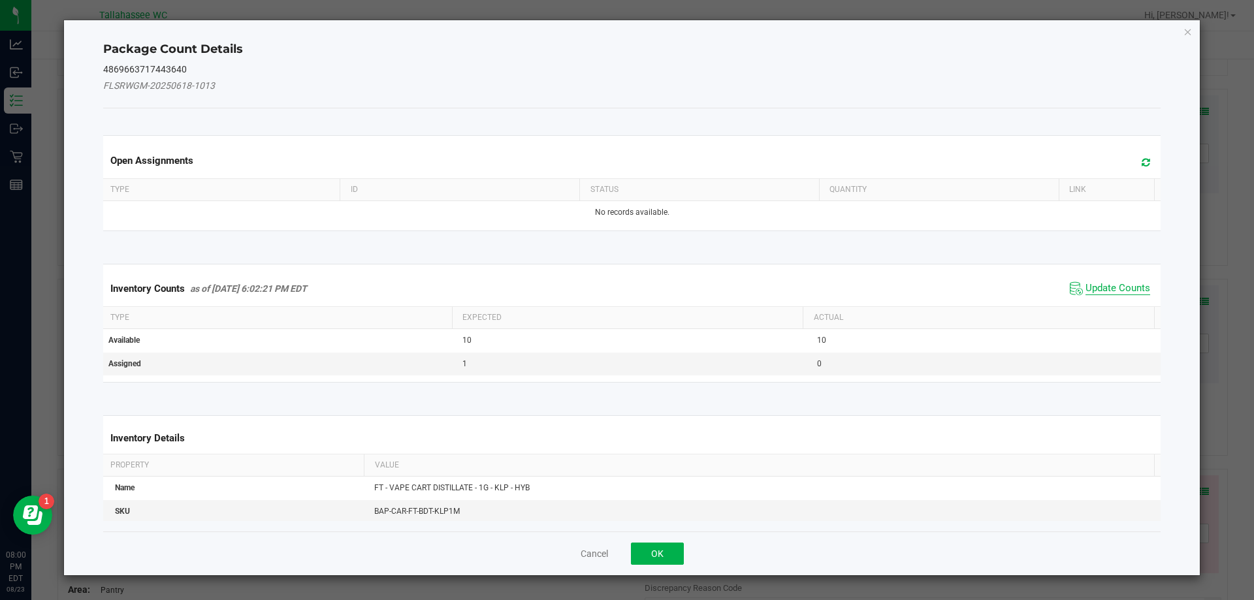
click at [1090, 290] on span "Update Counts" at bounding box center [1117, 288] width 65 height 13
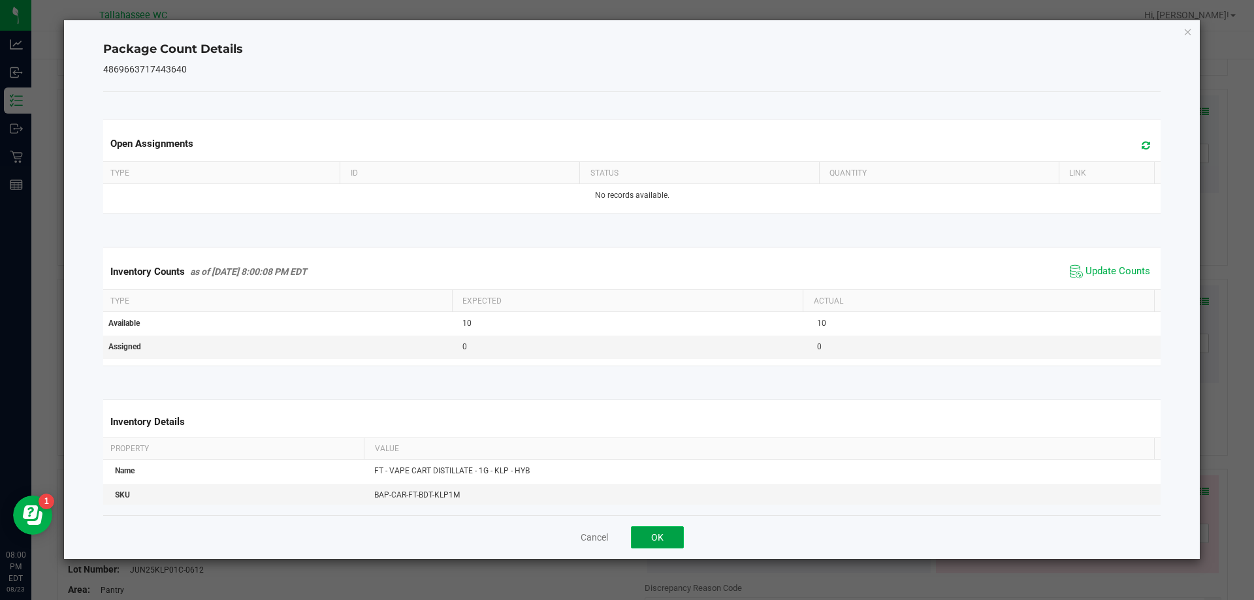
click at [655, 540] on button "OK" at bounding box center [657, 537] width 53 height 22
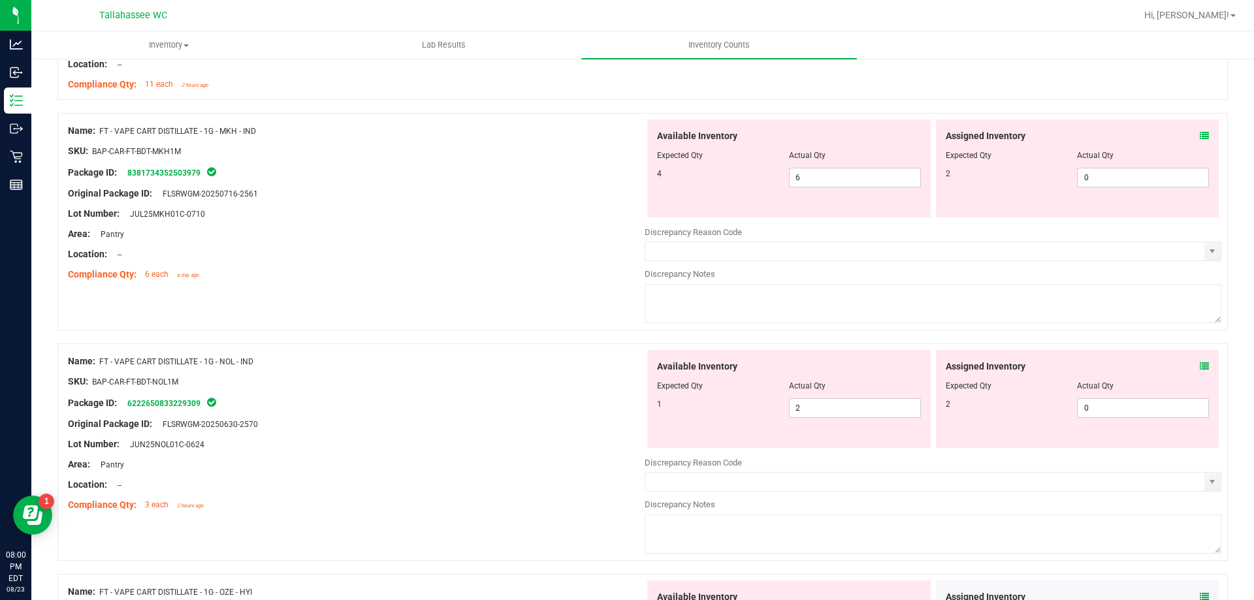
scroll to position [2434, 0]
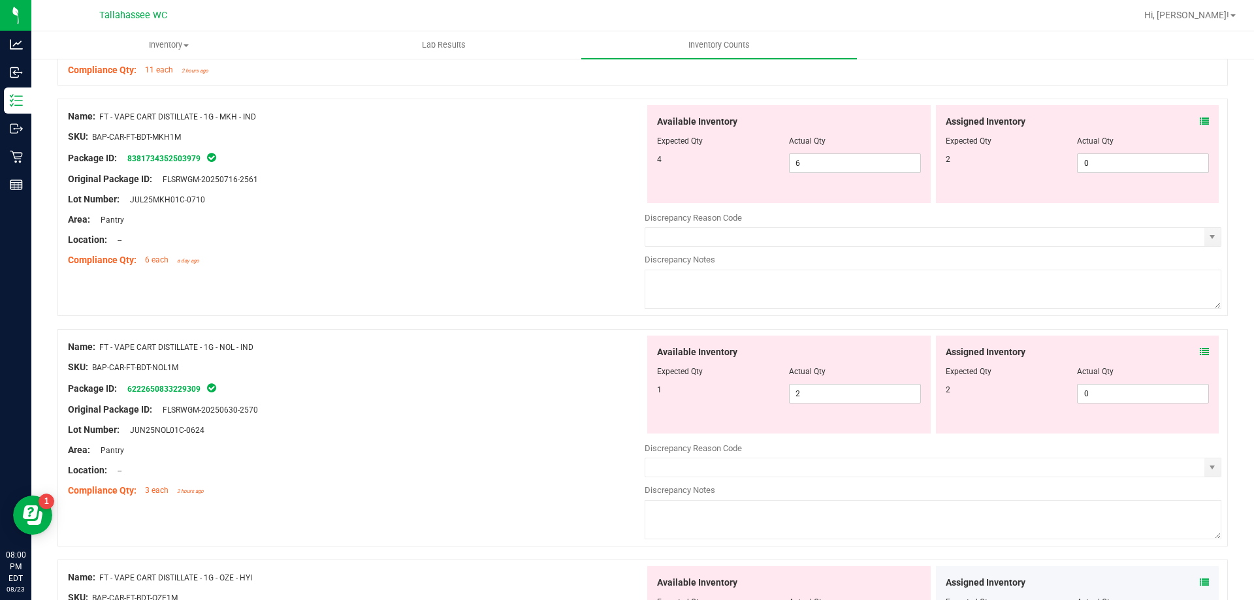
click at [1199, 125] on icon at bounding box center [1203, 121] width 9 height 9
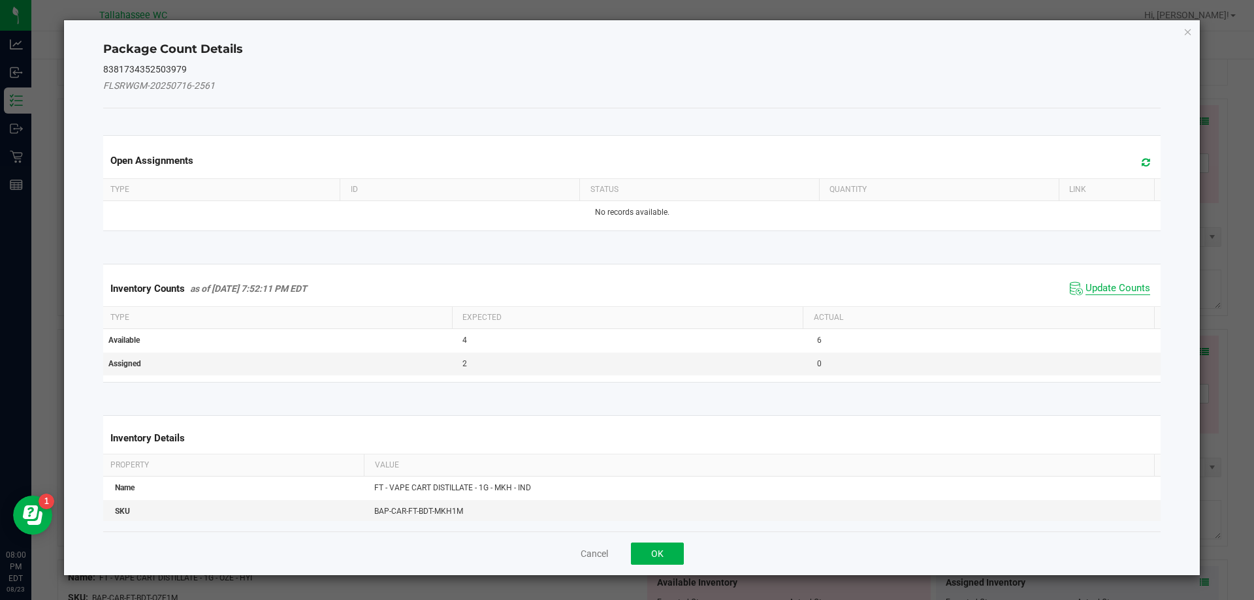
click at [1100, 291] on span "Update Counts" at bounding box center [1117, 288] width 65 height 13
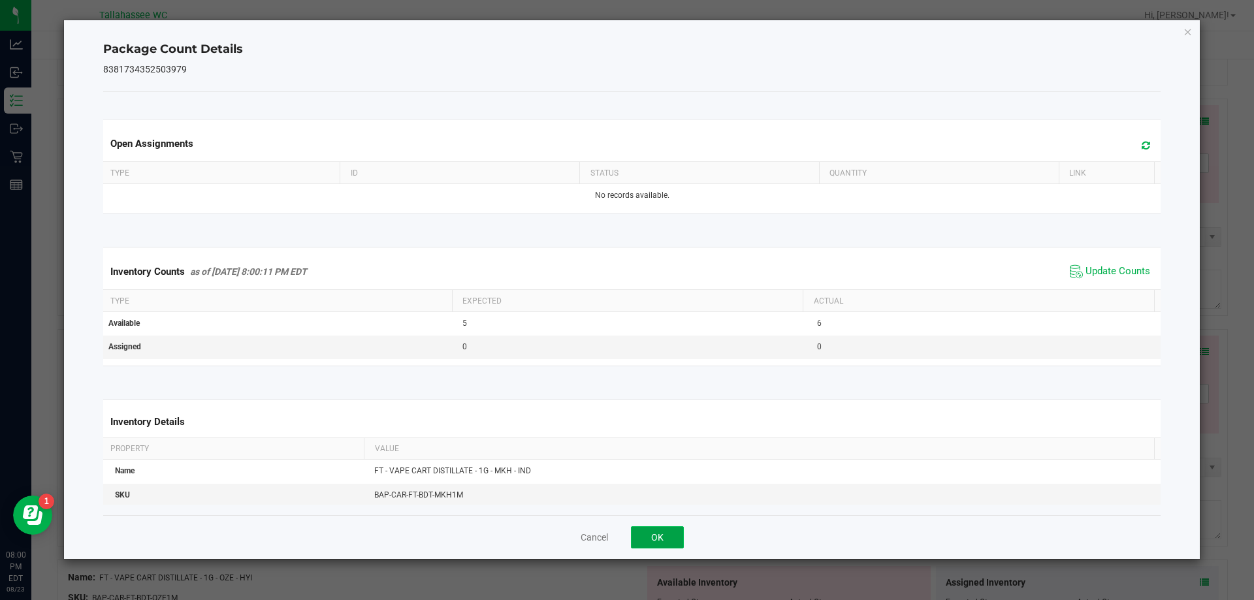
click at [667, 540] on button "OK" at bounding box center [657, 537] width 53 height 22
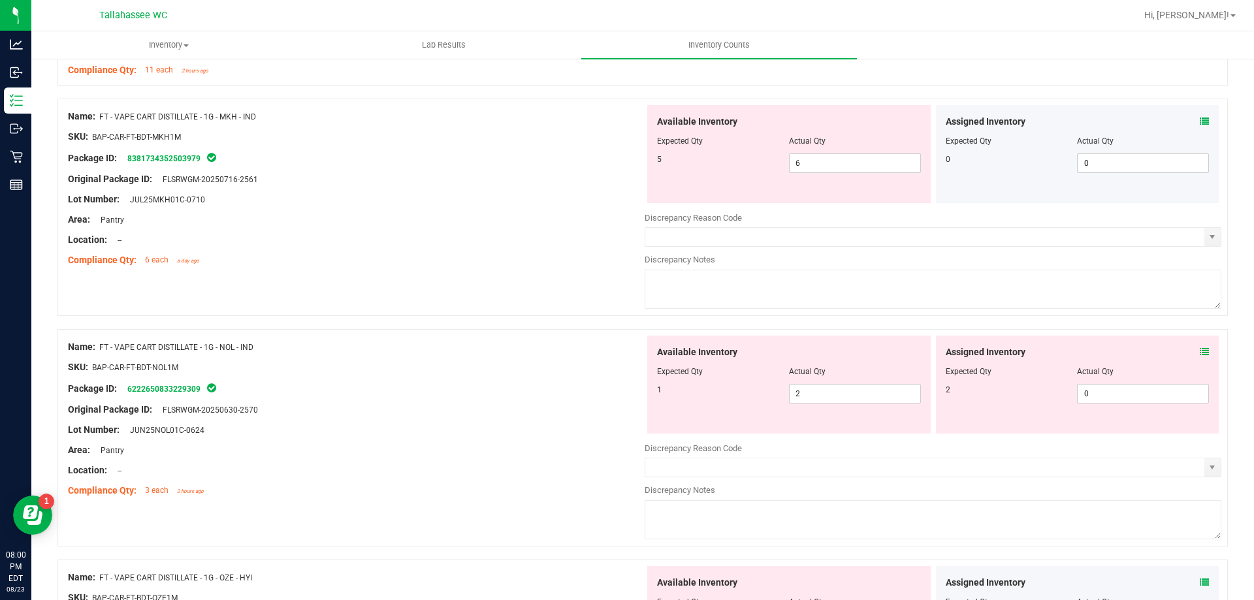
click at [1199, 352] on icon at bounding box center [1203, 351] width 9 height 9
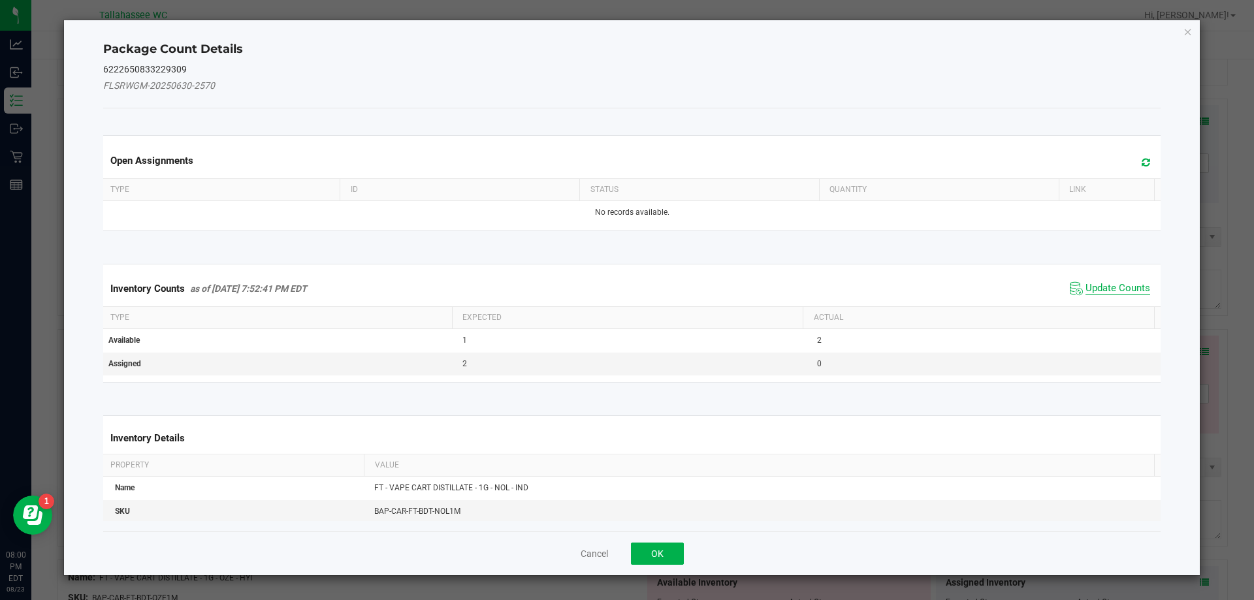
click at [1097, 292] on span "Update Counts" at bounding box center [1117, 288] width 65 height 13
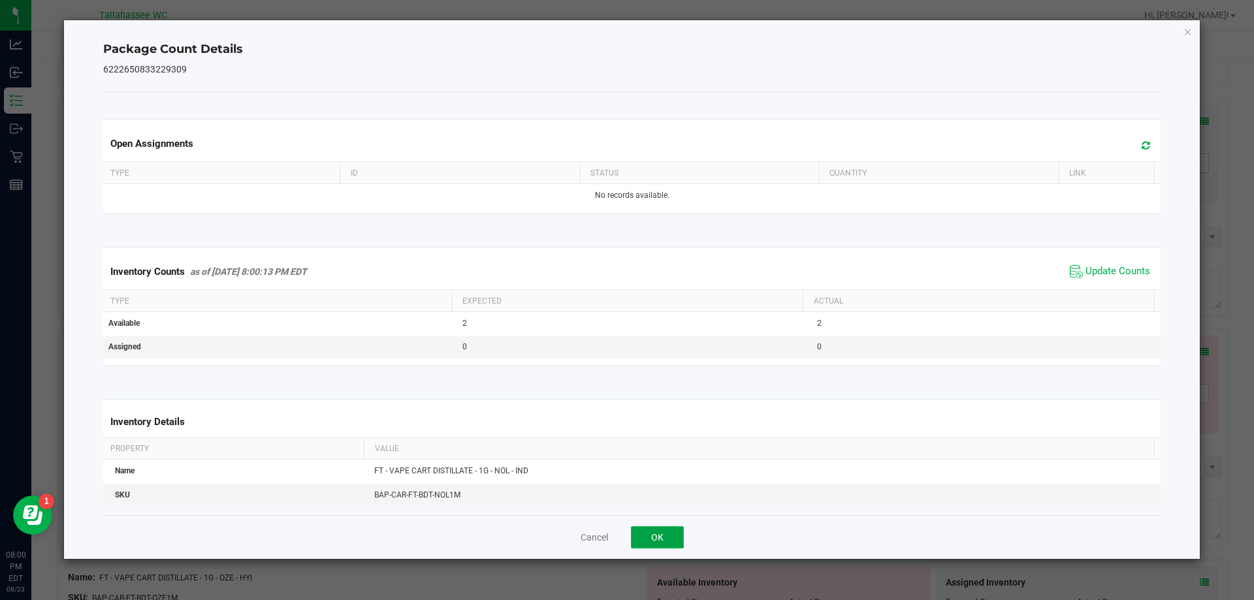
click at [656, 538] on button "OK" at bounding box center [657, 537] width 53 height 22
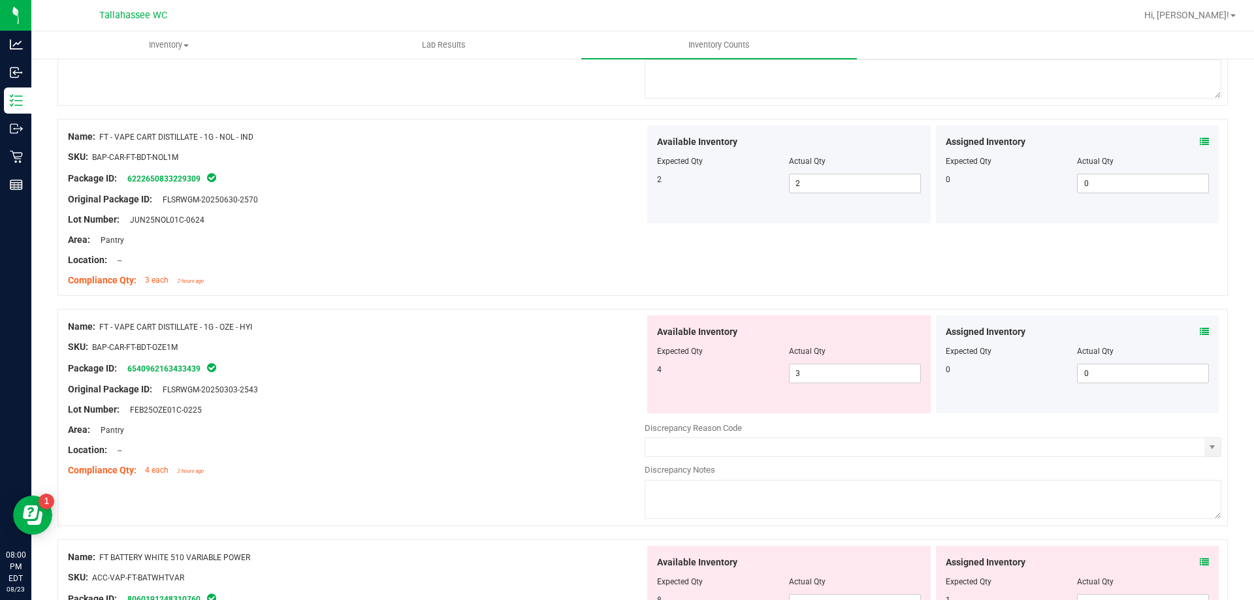
scroll to position [2648, 0]
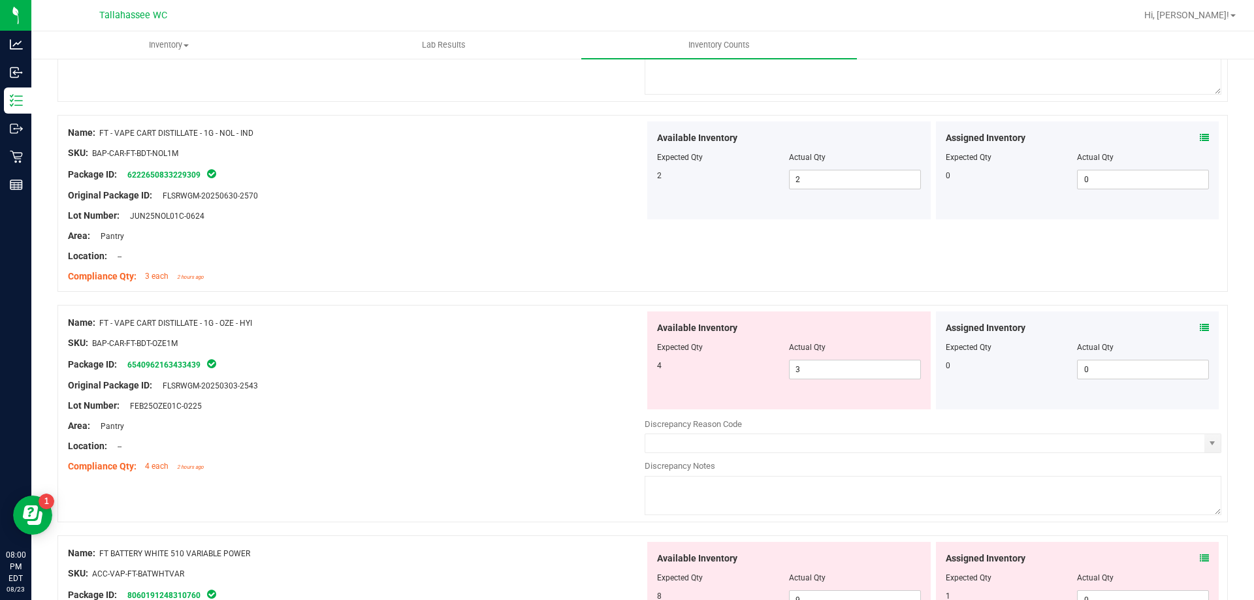
click at [1199, 325] on icon at bounding box center [1203, 327] width 9 height 9
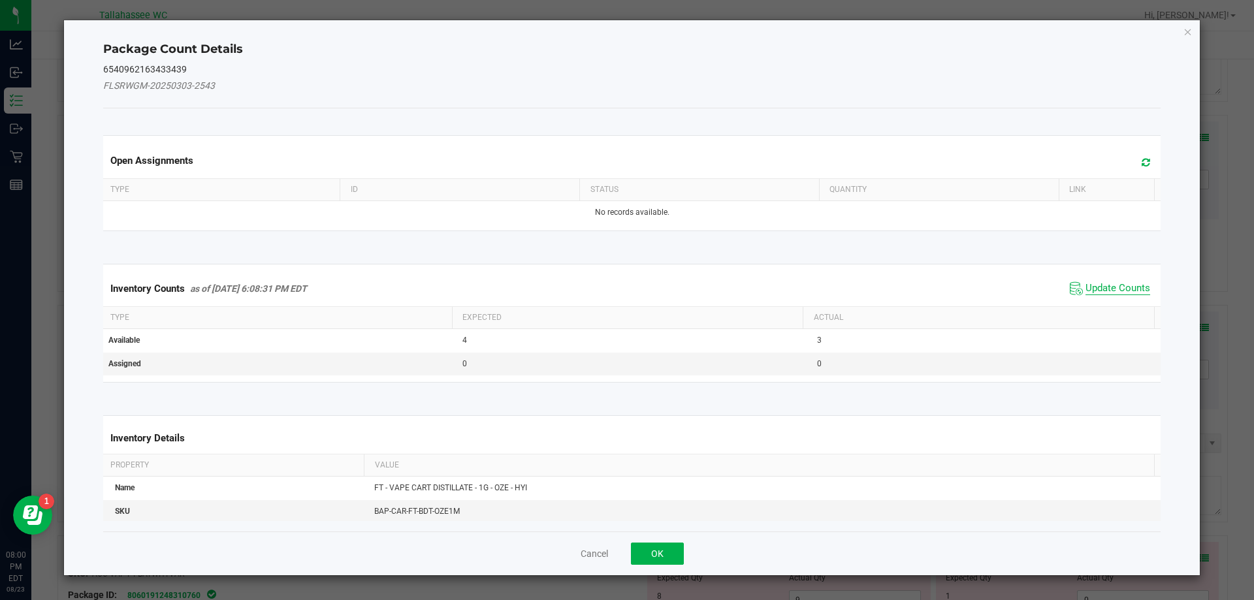
click at [1116, 289] on span "Update Counts" at bounding box center [1117, 288] width 65 height 13
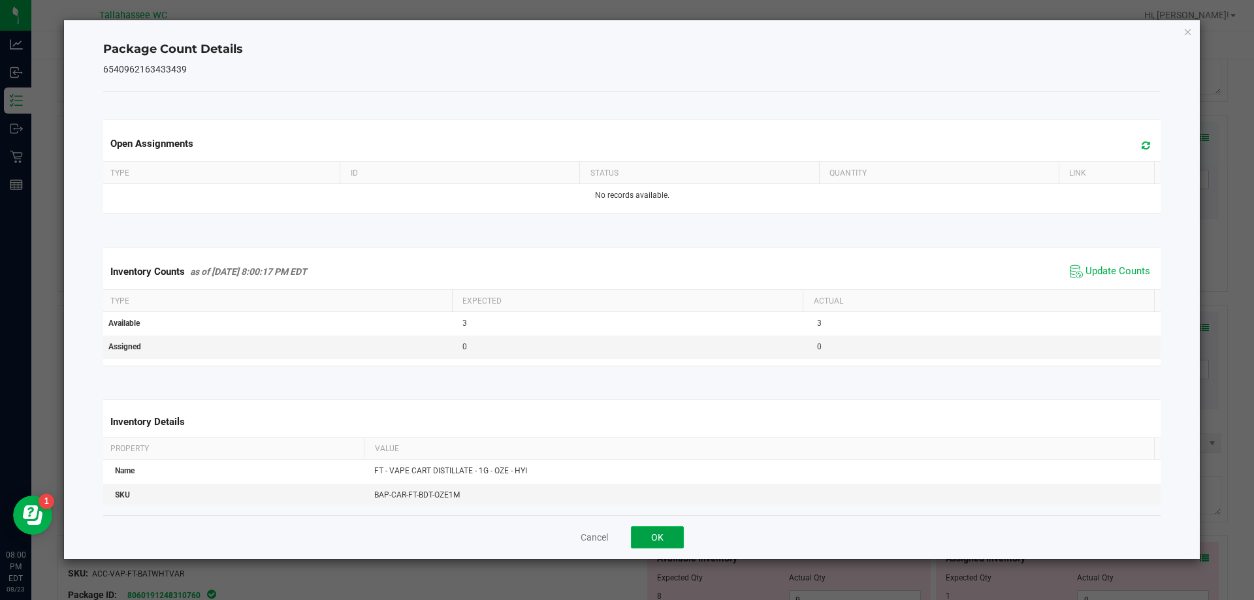
click at [665, 533] on button "OK" at bounding box center [657, 537] width 53 height 22
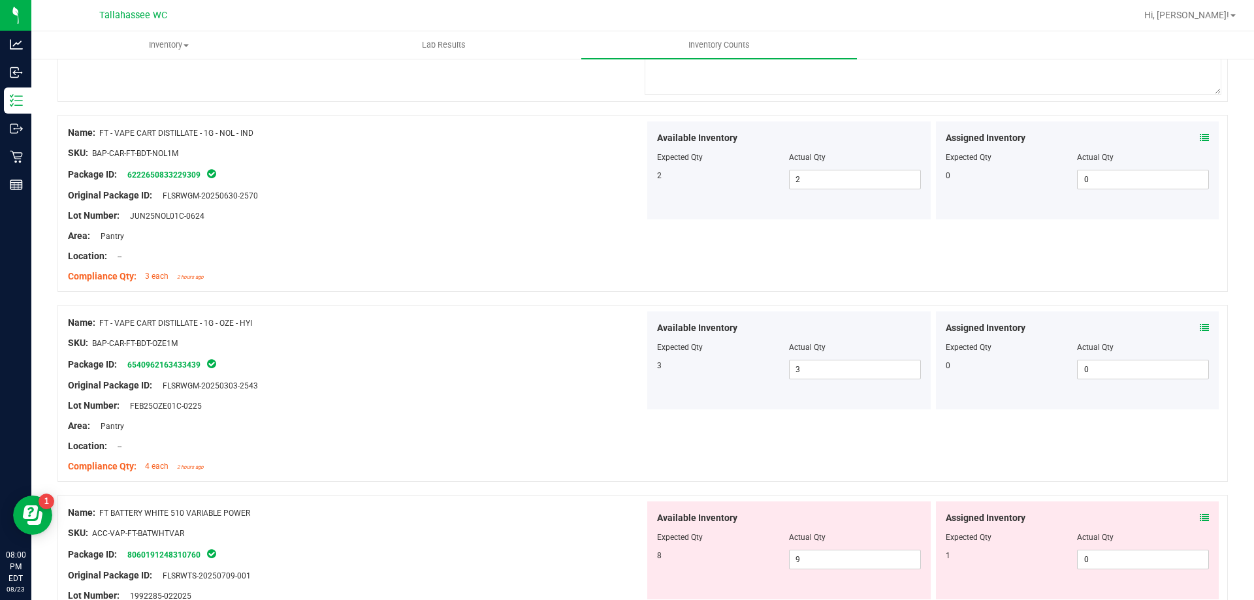
click at [1199, 517] on icon at bounding box center [1203, 517] width 9 height 9
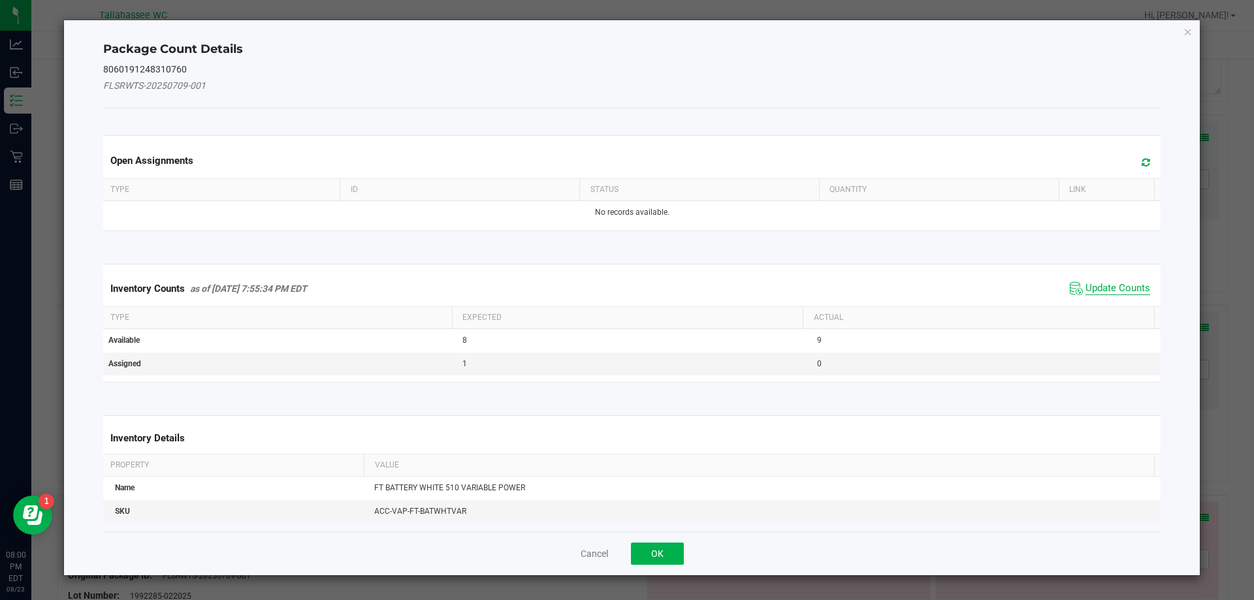
click at [1111, 291] on span "Update Counts" at bounding box center [1117, 288] width 65 height 13
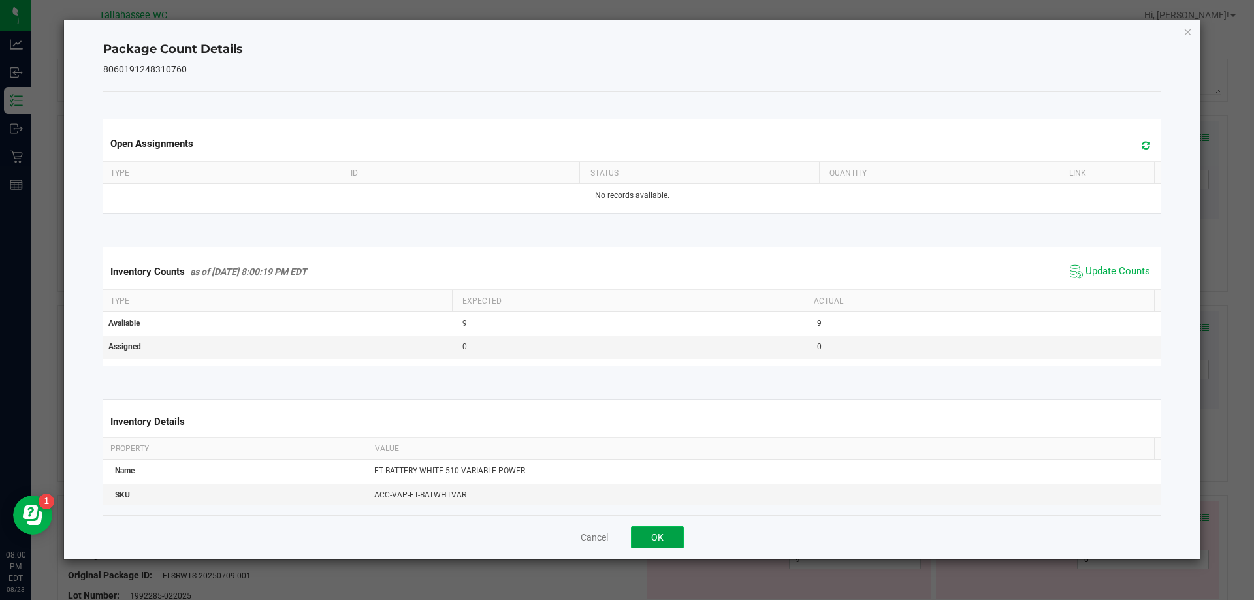
click at [661, 537] on button "OK" at bounding box center [657, 537] width 53 height 22
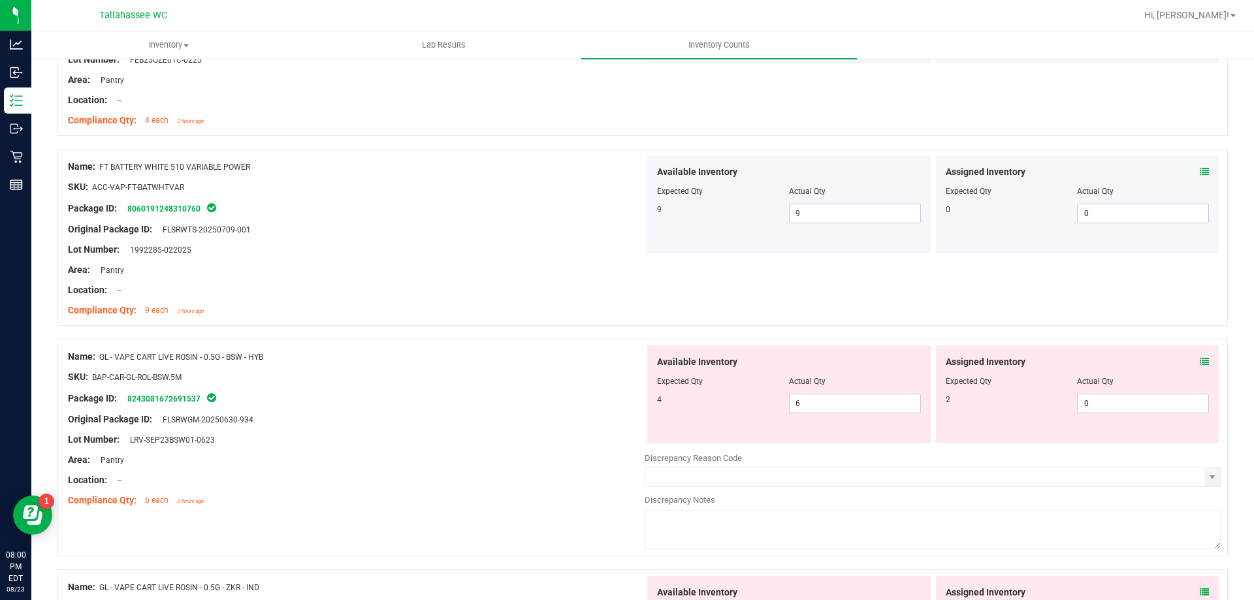
scroll to position [2997, 0]
click at [1199, 358] on icon at bounding box center [1203, 359] width 9 height 9
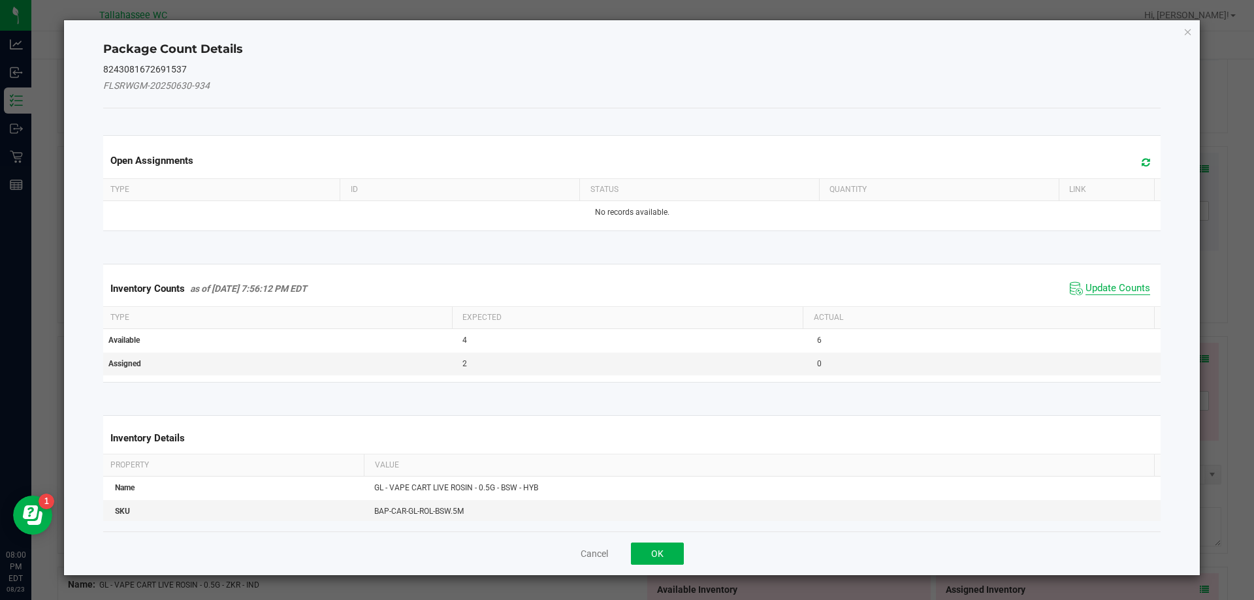
click at [1115, 289] on span "Update Counts" at bounding box center [1117, 288] width 65 height 13
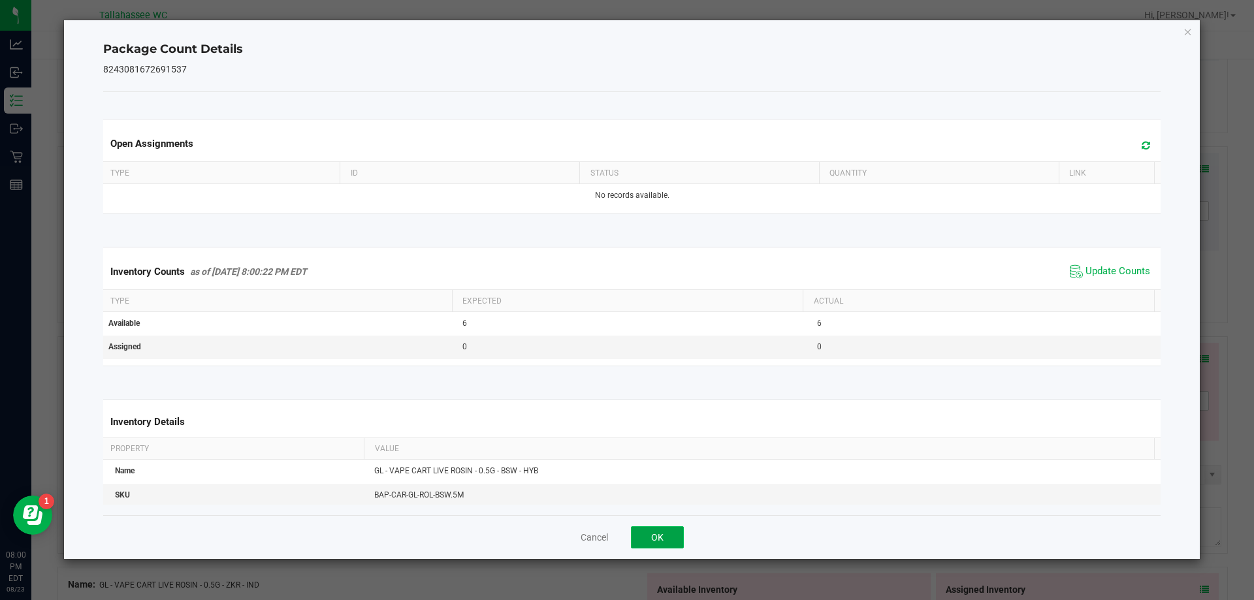
click at [678, 530] on button "OK" at bounding box center [657, 537] width 53 height 22
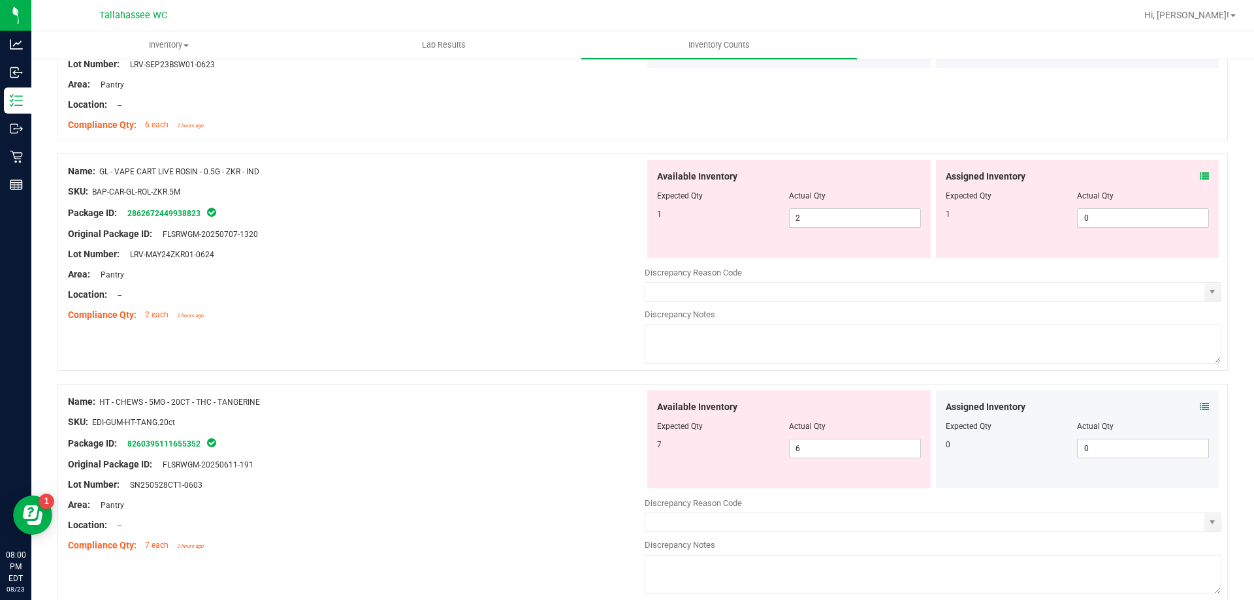
scroll to position [3373, 0]
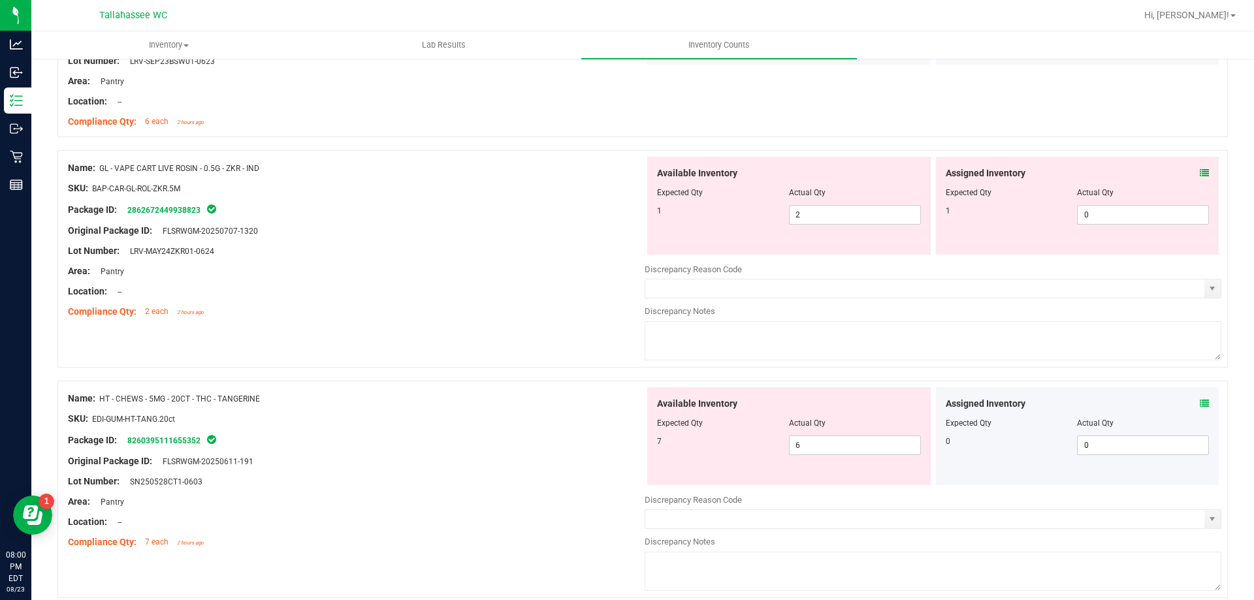
click at [1199, 172] on icon at bounding box center [1203, 172] width 9 height 9
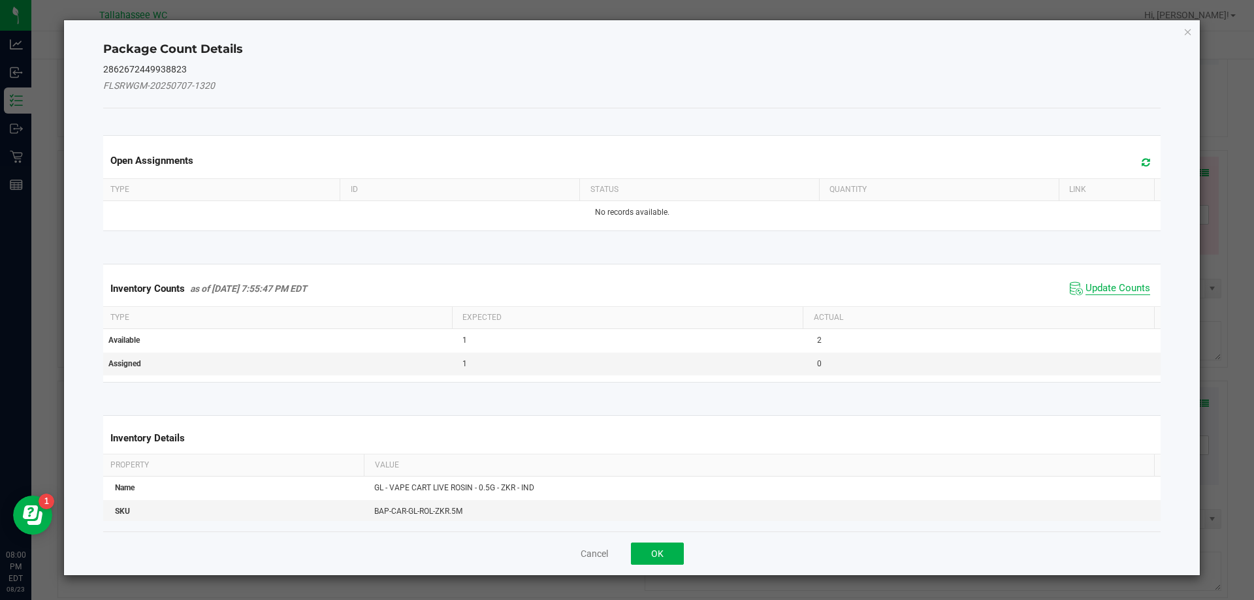
click at [1090, 290] on span "Update Counts" at bounding box center [1117, 288] width 65 height 13
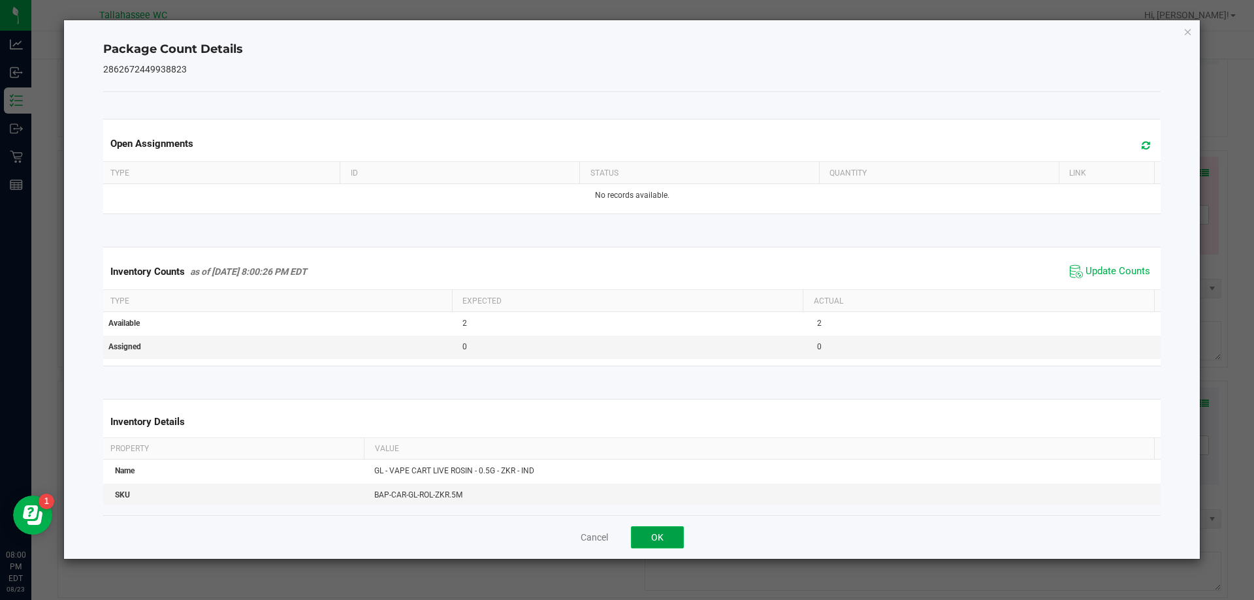
click at [655, 528] on button "OK" at bounding box center [657, 537] width 53 height 22
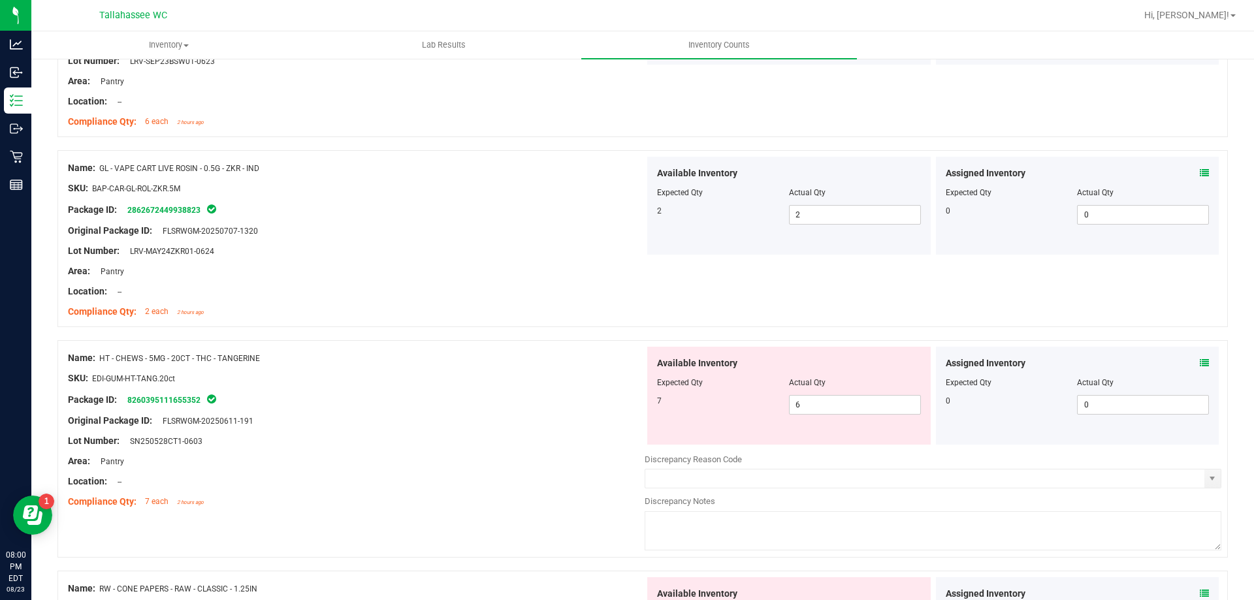
click at [1199, 365] on icon at bounding box center [1203, 362] width 9 height 9
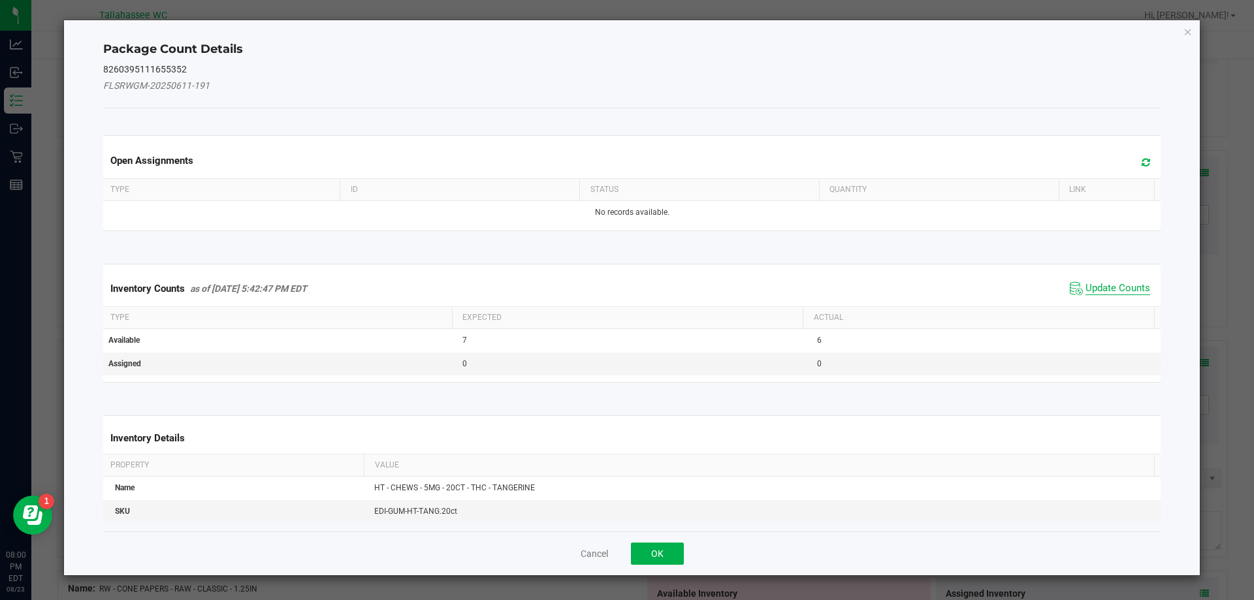
click at [1101, 293] on span "Update Counts" at bounding box center [1117, 288] width 65 height 13
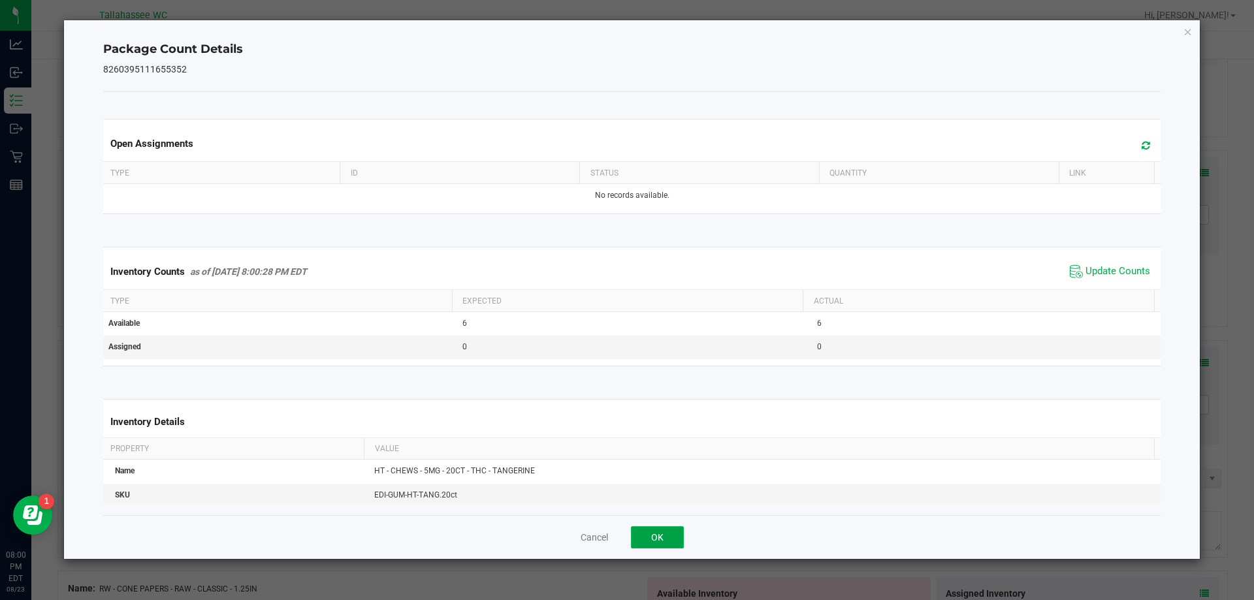
click at [658, 537] on button "OK" at bounding box center [657, 537] width 53 height 22
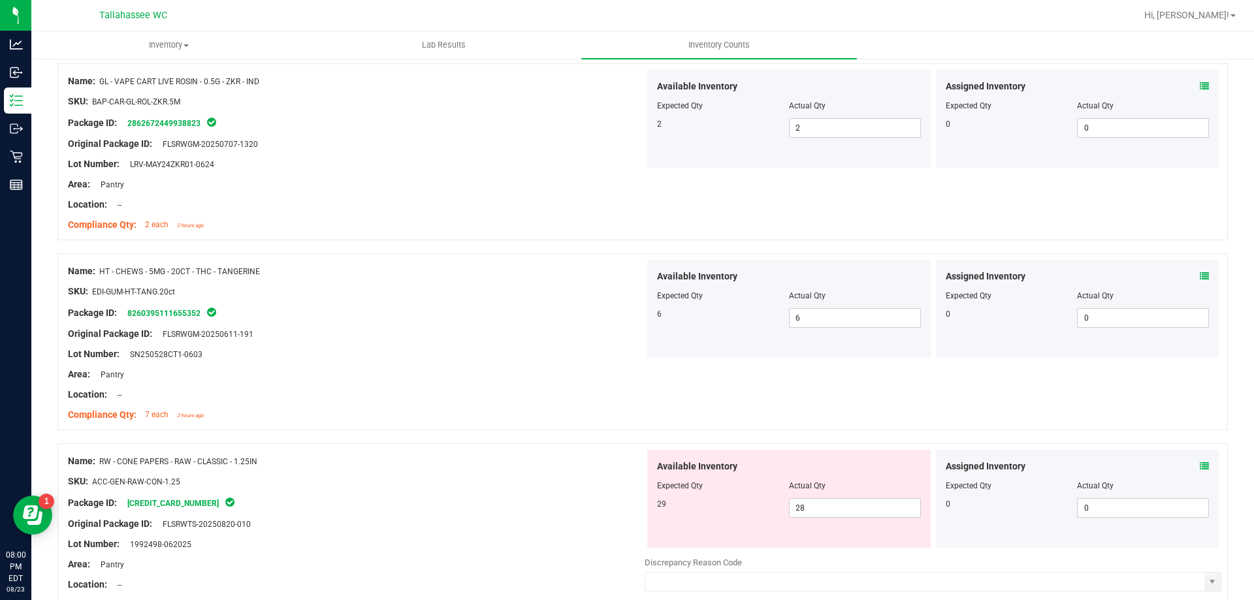
scroll to position [3578, 0]
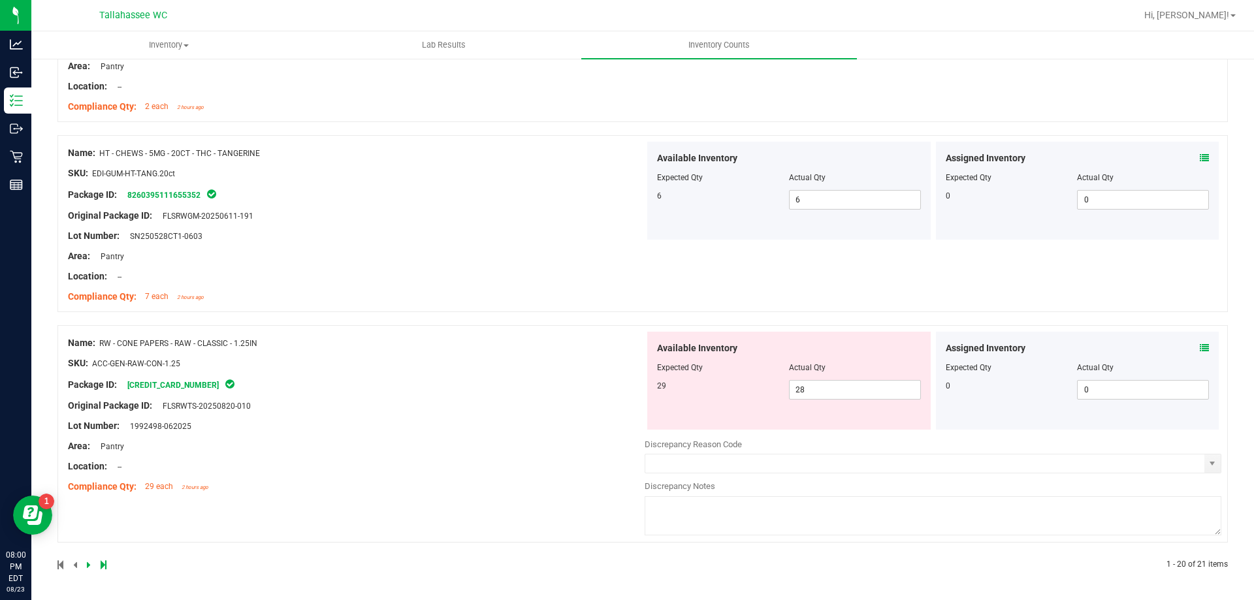
click at [1199, 349] on icon at bounding box center [1203, 347] width 9 height 9
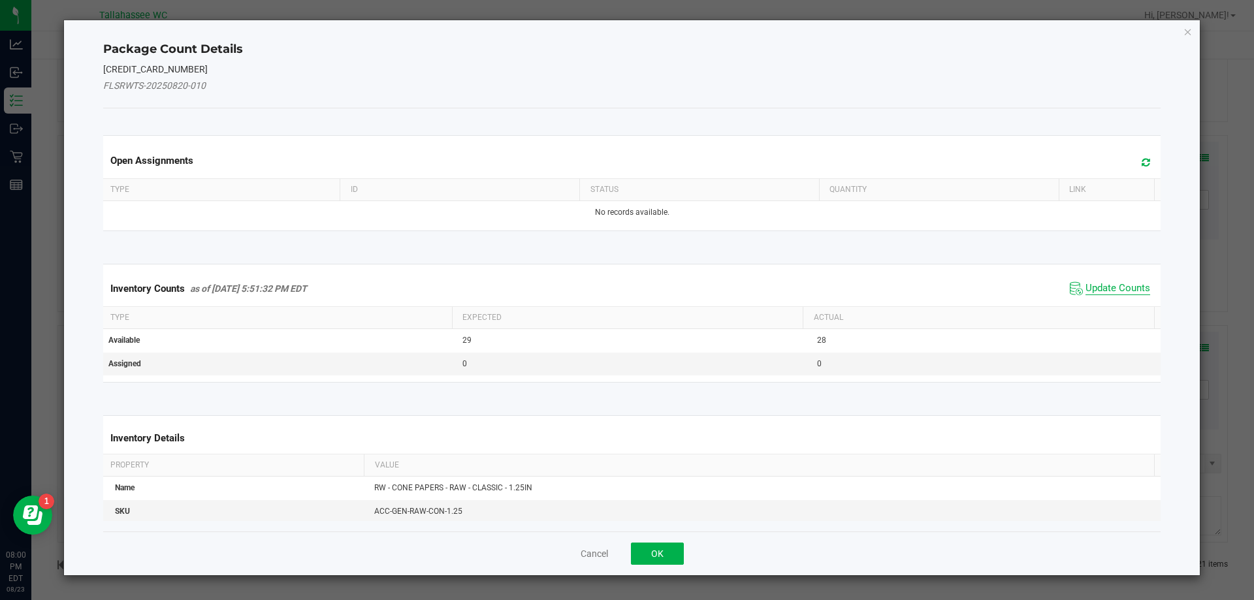
click at [1100, 292] on span "Update Counts" at bounding box center [1117, 288] width 65 height 13
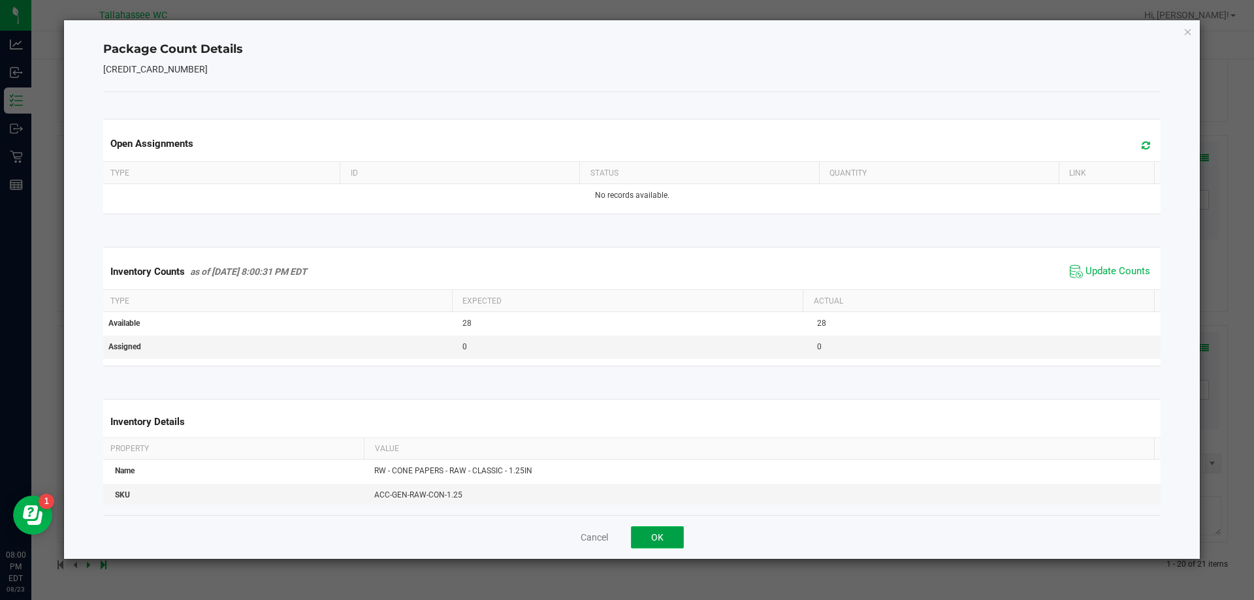
click at [658, 538] on button "OK" at bounding box center [657, 537] width 53 height 22
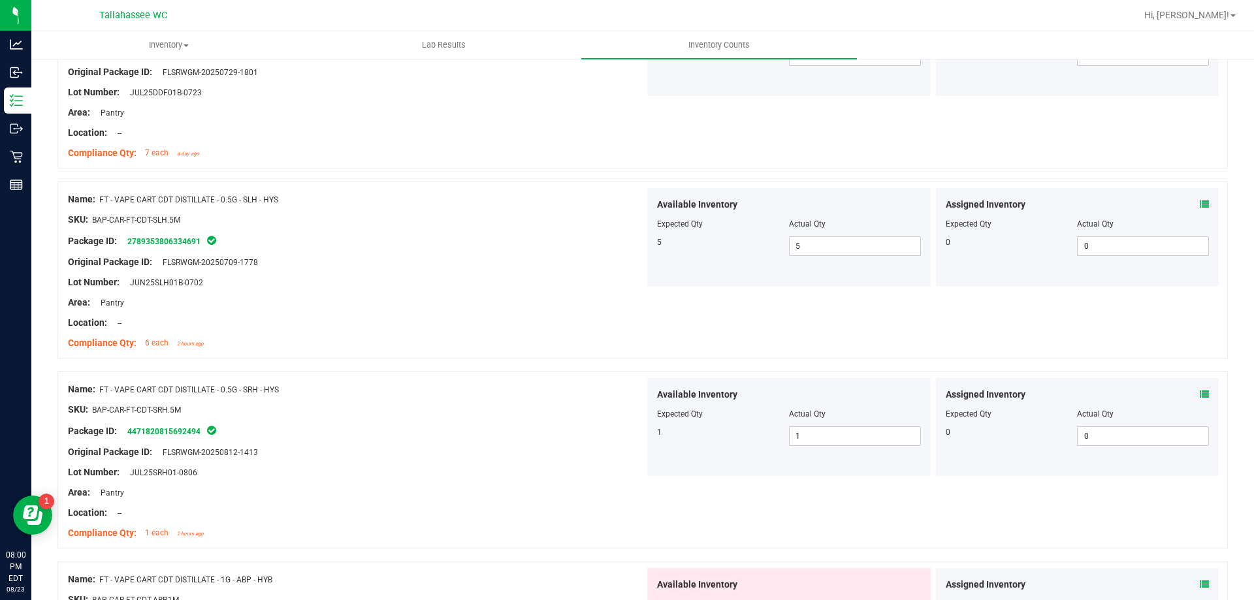
scroll to position [0, 0]
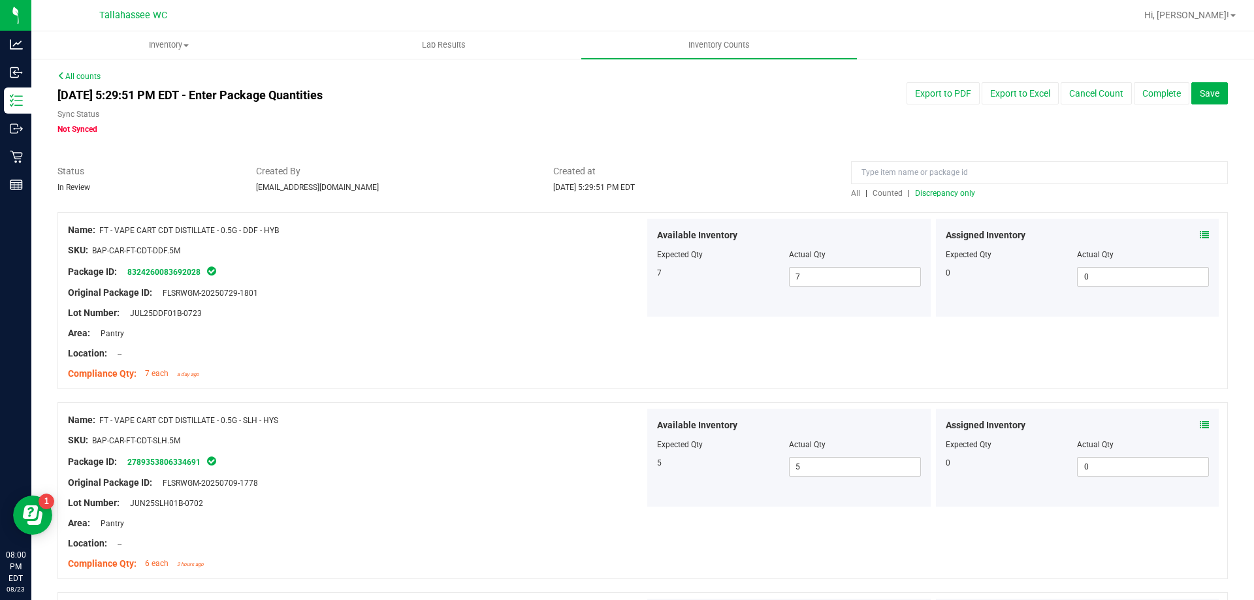
click at [946, 191] on span "Discrepancy only" at bounding box center [945, 193] width 60 height 9
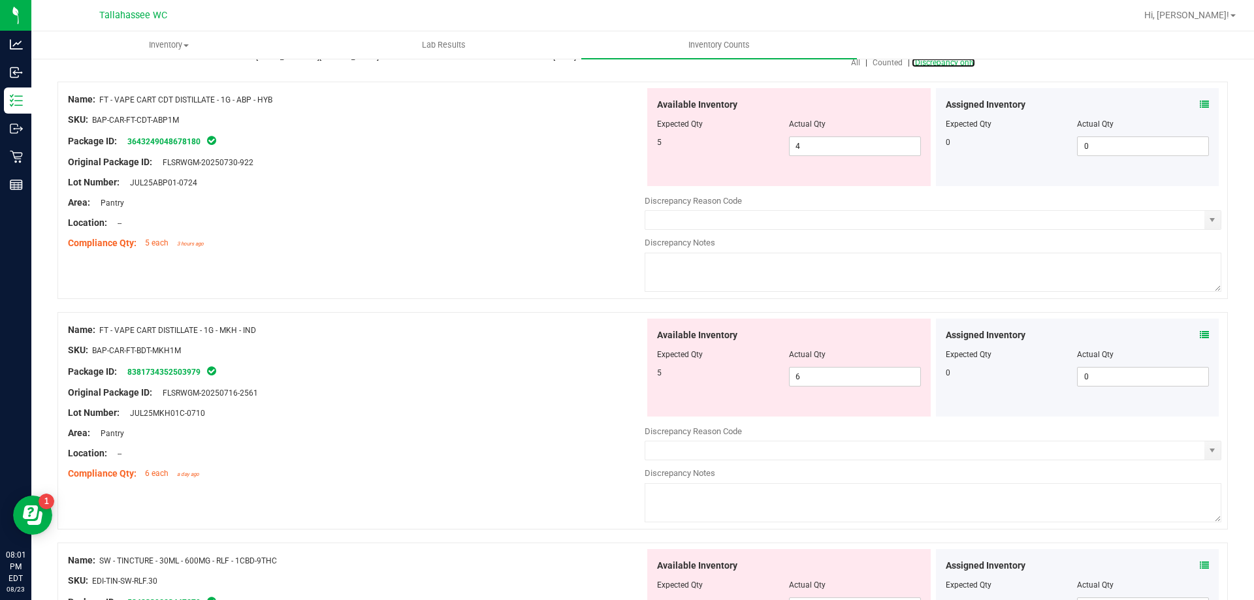
scroll to position [196, 0]
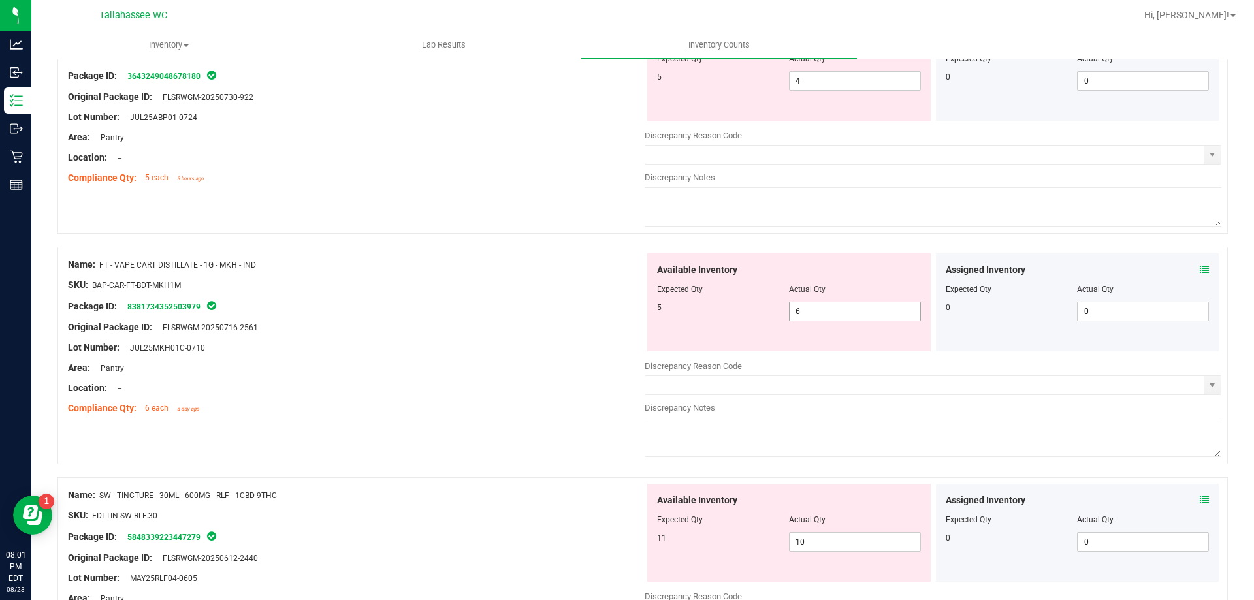
click at [821, 309] on span "6 6" at bounding box center [855, 312] width 132 height 20
type input "5"
click at [480, 255] on div "Name: FT - VAPE CART DISTILLATE - 1G - MKH - IND SKU: BAP-CAR-FT-BDT-MKH1M Pack…" at bounding box center [356, 336] width 577 height 166
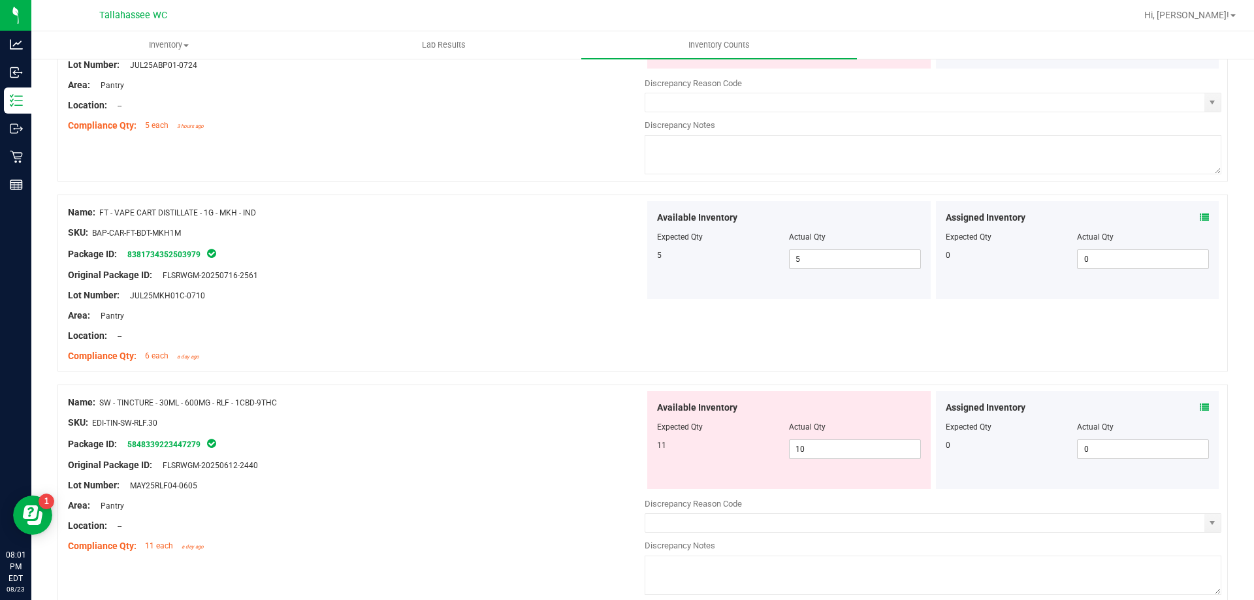
scroll to position [308, 0]
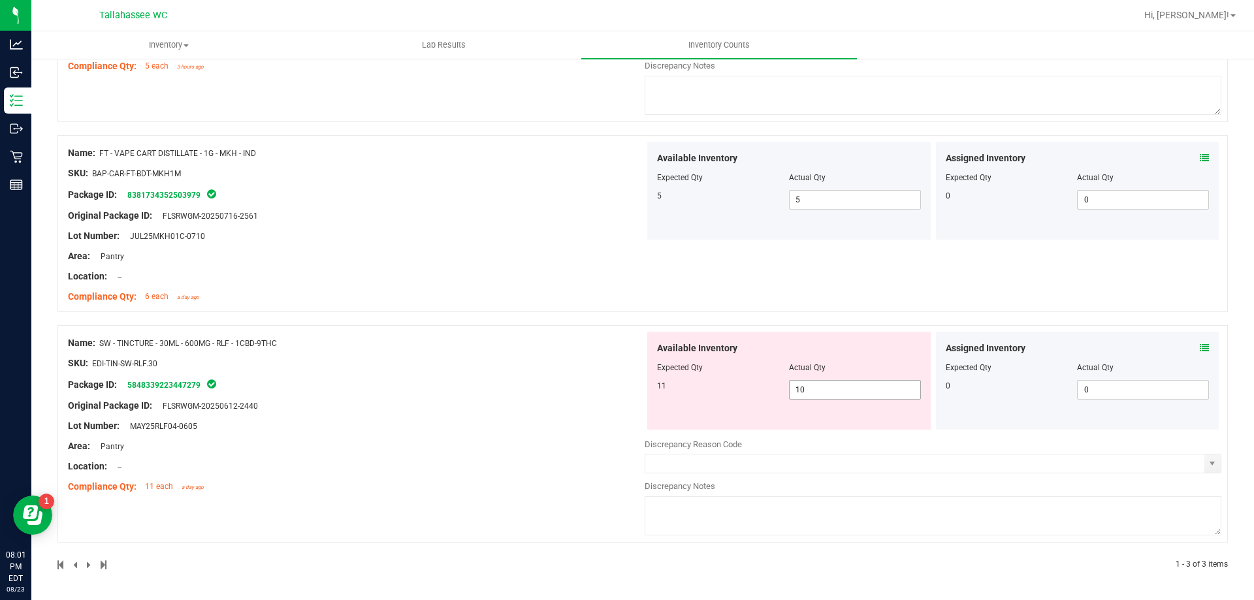
click at [827, 386] on span "10 10" at bounding box center [855, 390] width 132 height 20
type input "11"
click at [507, 402] on div "Name: SW - TINCTURE - 30ML - 600MG - RLF - 1CBD-9THC SKU: EDI-TIN-SW-RLF.30 Pac…" at bounding box center [356, 415] width 577 height 166
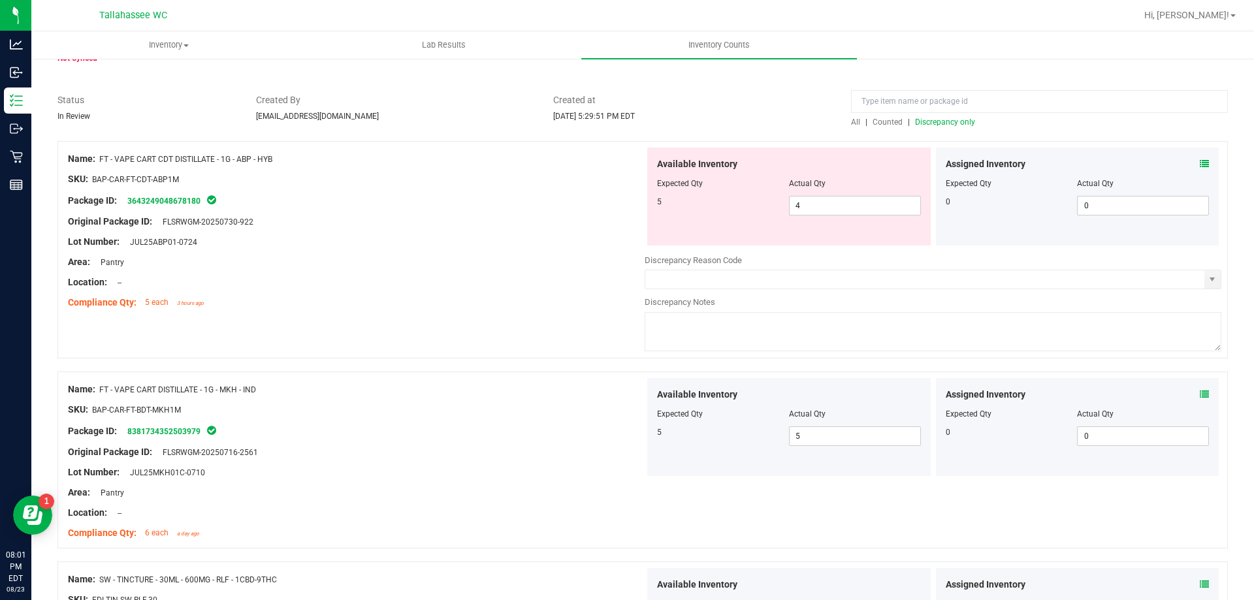
scroll to position [0, 0]
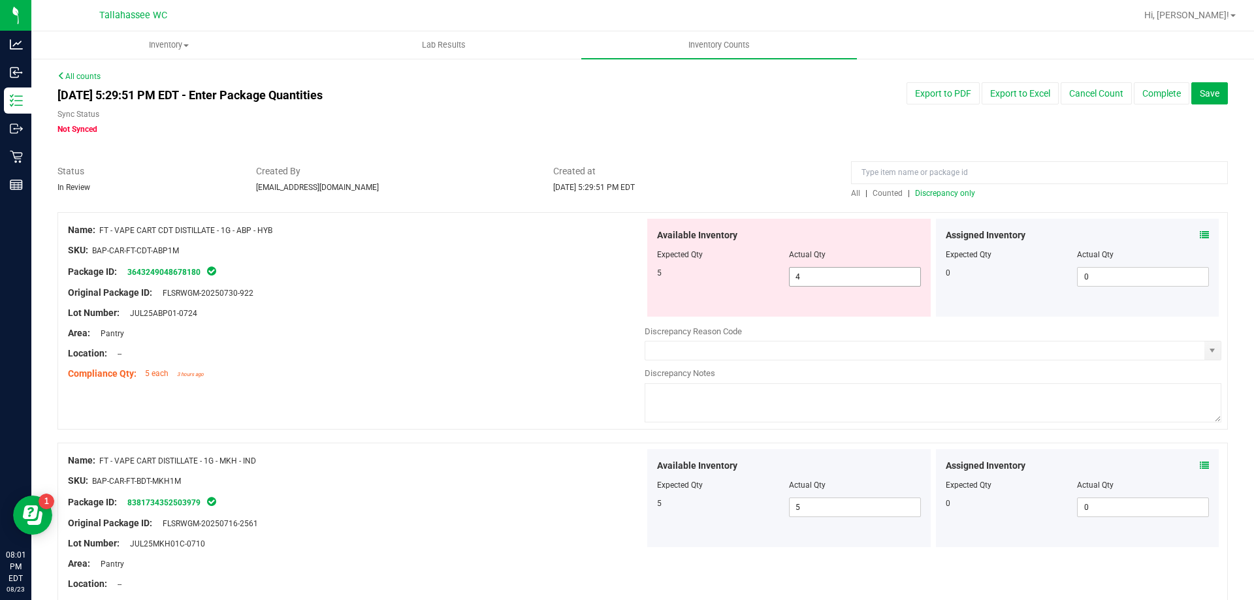
click at [816, 279] on span "4 4" at bounding box center [855, 277] width 132 height 20
type input "5"
click at [424, 304] on div at bounding box center [356, 303] width 577 height 7
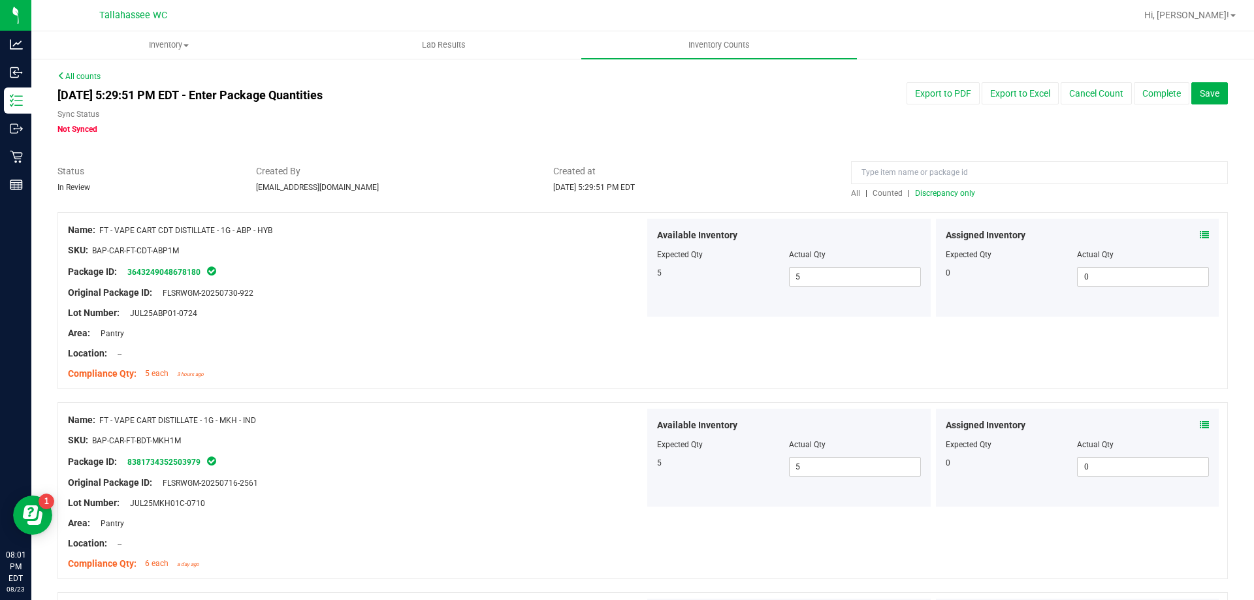
click at [962, 194] on span "Discrepancy only" at bounding box center [945, 193] width 60 height 9
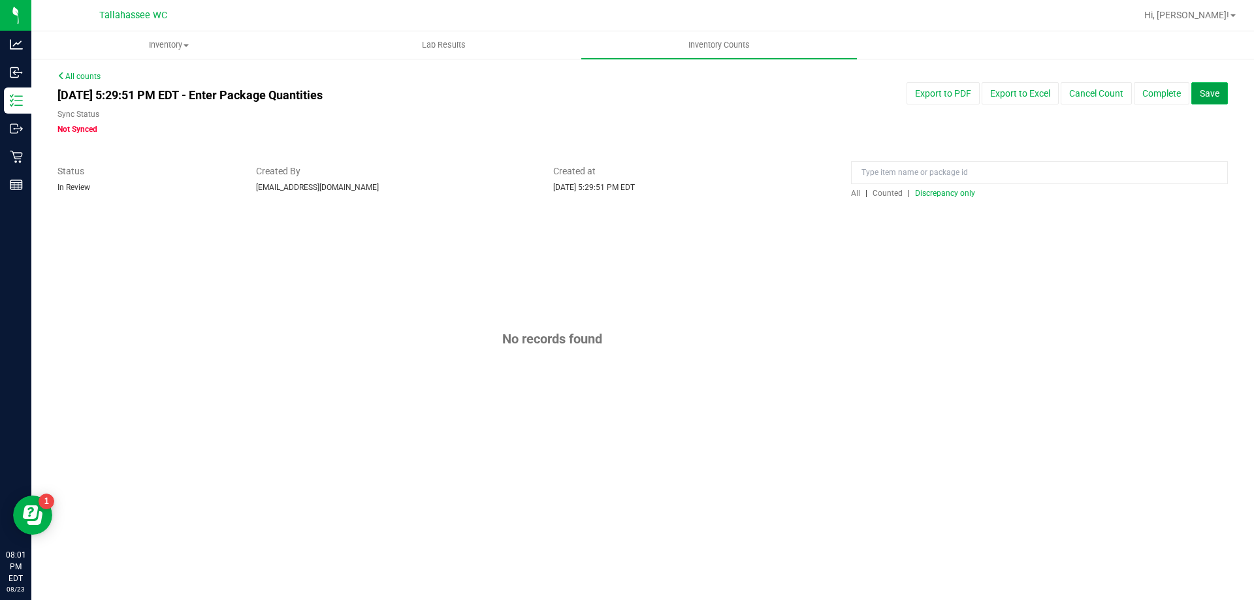
click at [1201, 96] on span "Save" at bounding box center [1209, 93] width 20 height 10
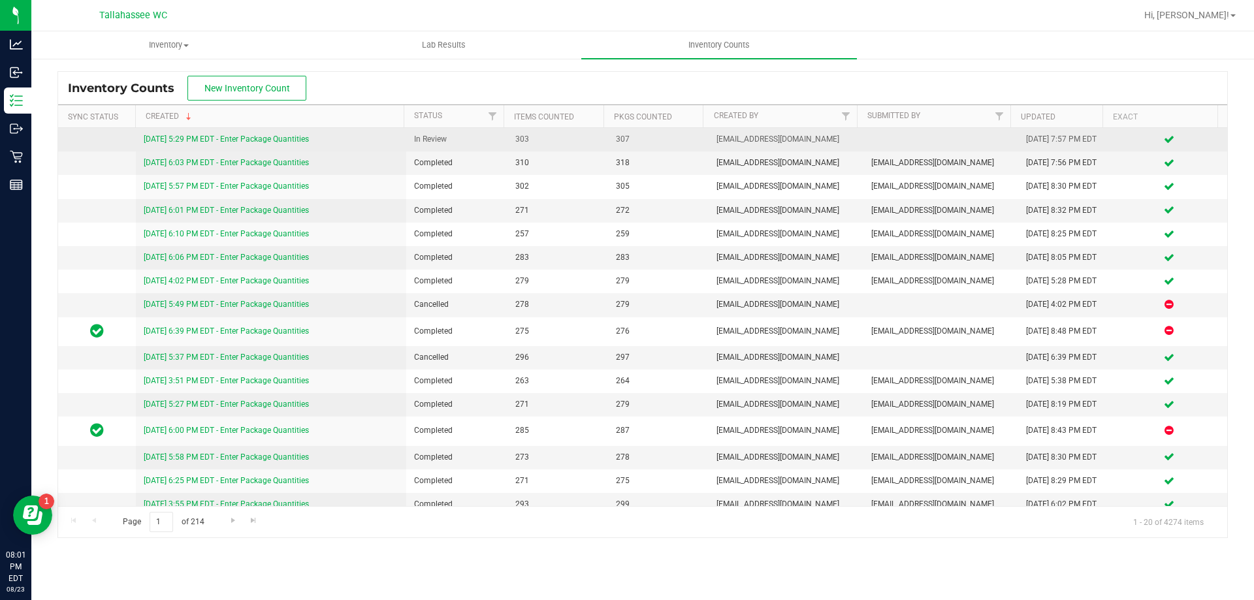
click at [266, 136] on link "8/23/25 5:29 PM EDT - Enter Package Quantities" at bounding box center [226, 139] width 165 height 9
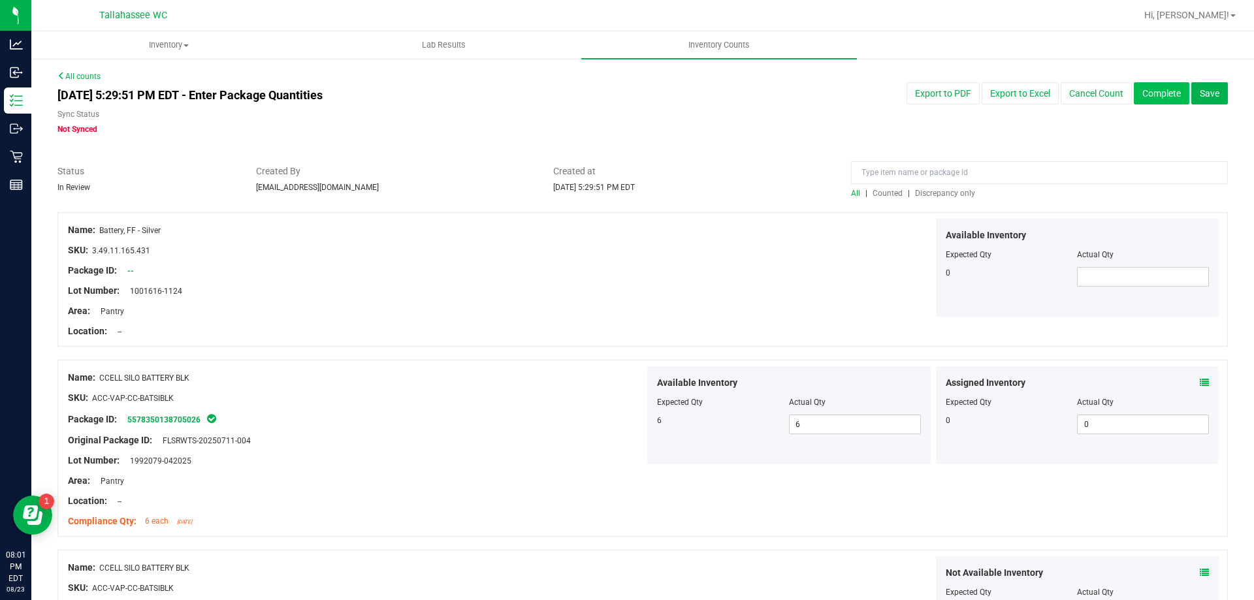
click at [1136, 93] on button "Complete" at bounding box center [1161, 93] width 55 height 22
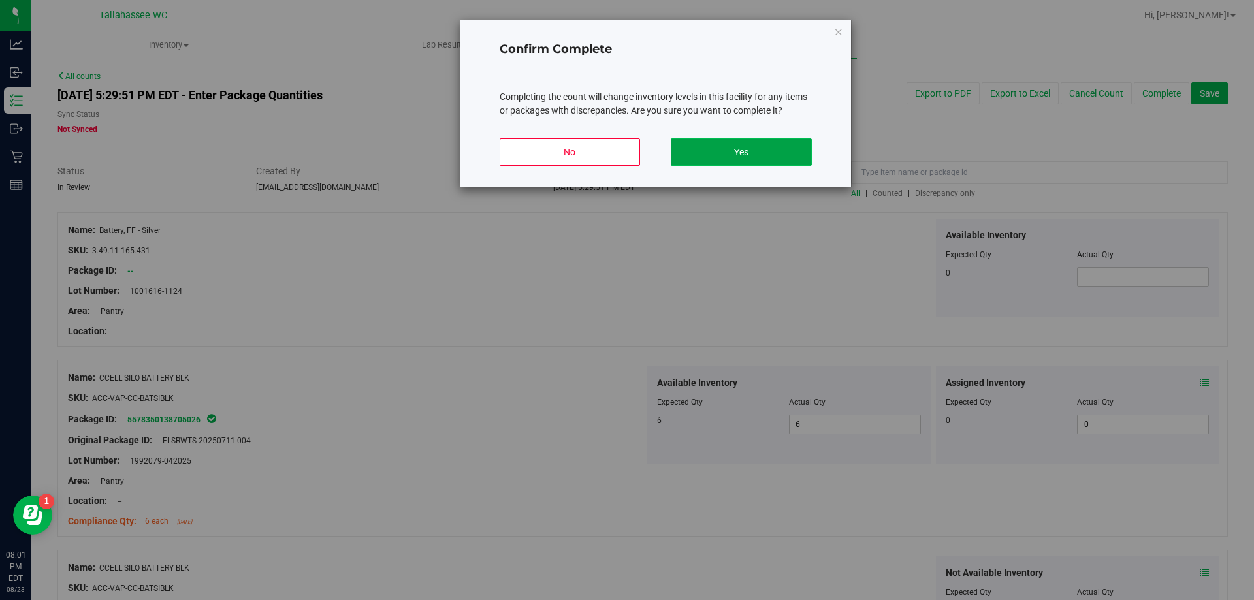
click at [772, 154] on button "Yes" at bounding box center [741, 151] width 140 height 27
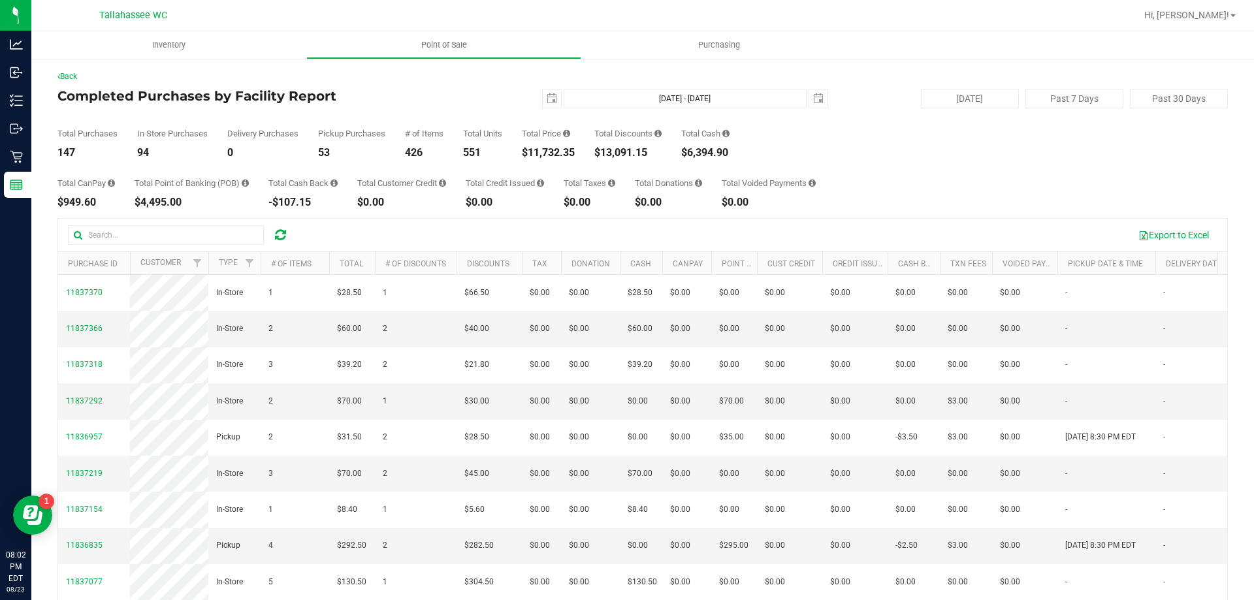
click at [532, 152] on div "$11,732.35" at bounding box center [548, 153] width 53 height 10
copy div "11,732.35"
click at [543, 93] on span "select" at bounding box center [552, 98] width 18 height 18
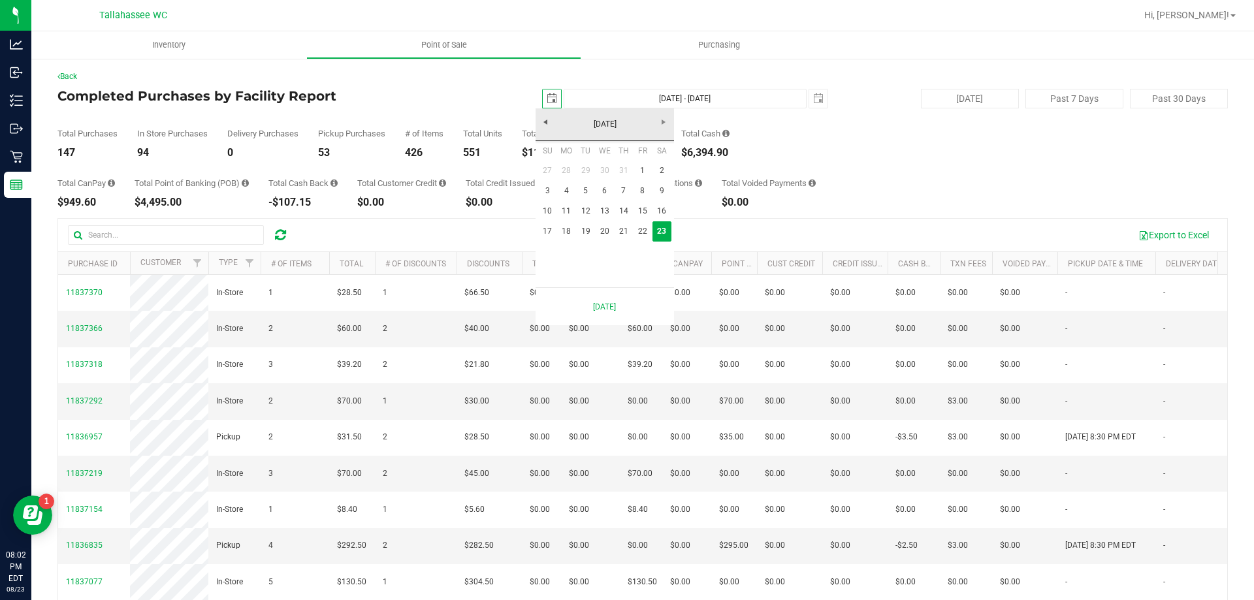
scroll to position [0, 33]
click at [554, 212] on link "10" at bounding box center [547, 211] width 19 height 20
type input "[DATE]"
type input "[DATE] - [DATE]"
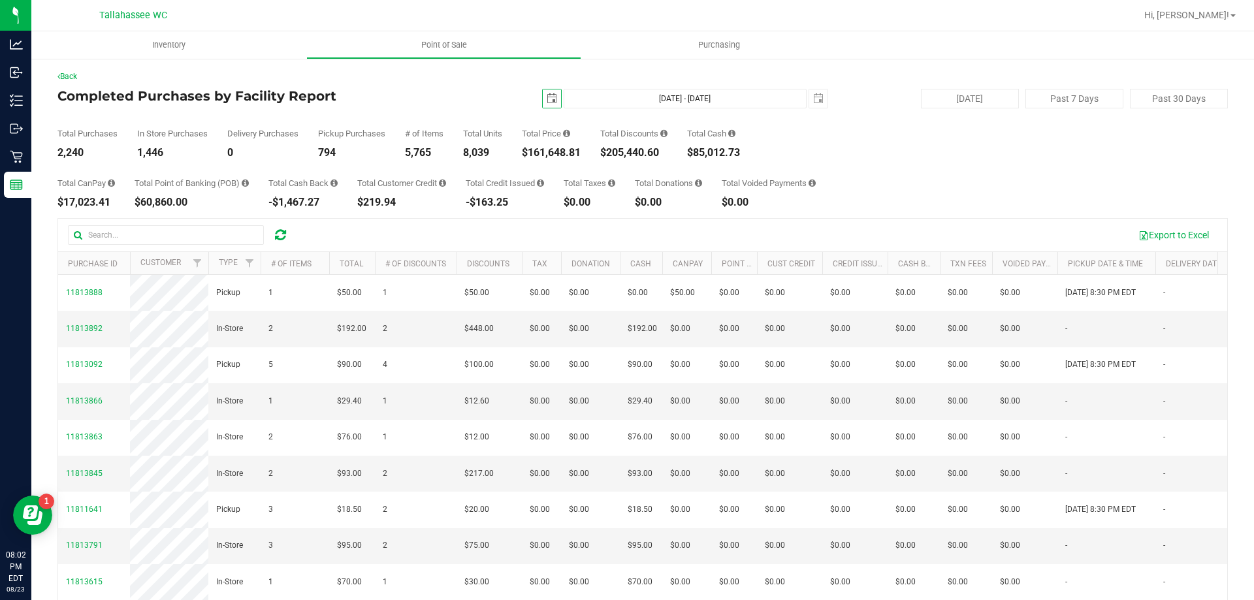
click at [547, 102] on span "select" at bounding box center [552, 98] width 10 height 10
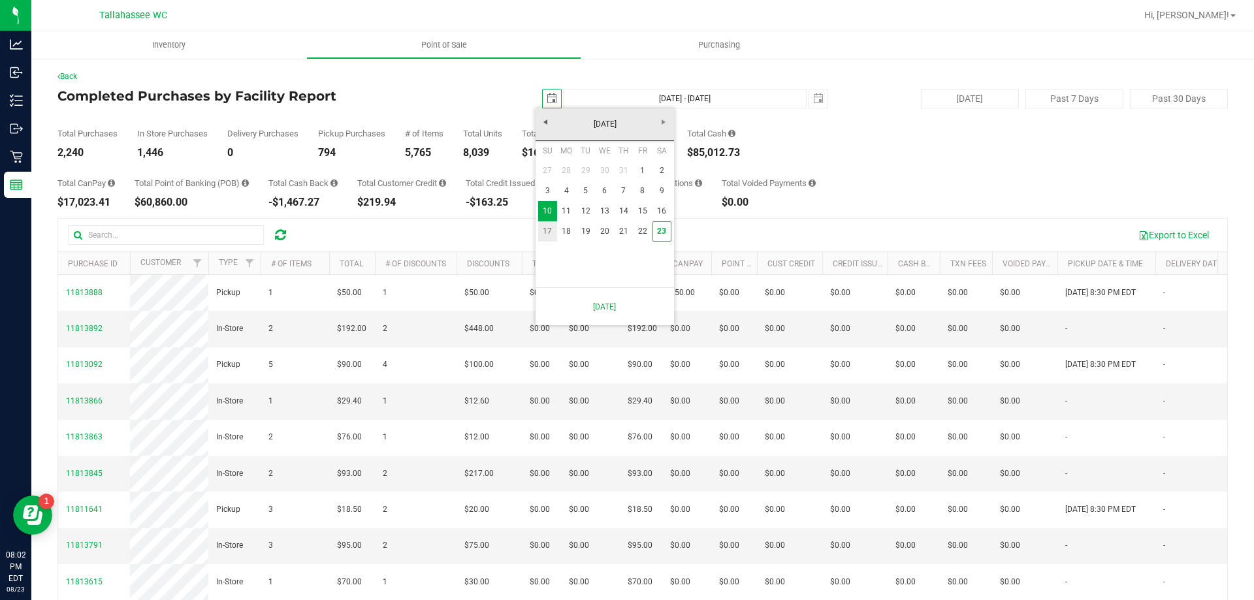
click at [550, 232] on link "17" at bounding box center [547, 231] width 19 height 20
type input "[DATE]"
type input "[DATE] - [DATE]"
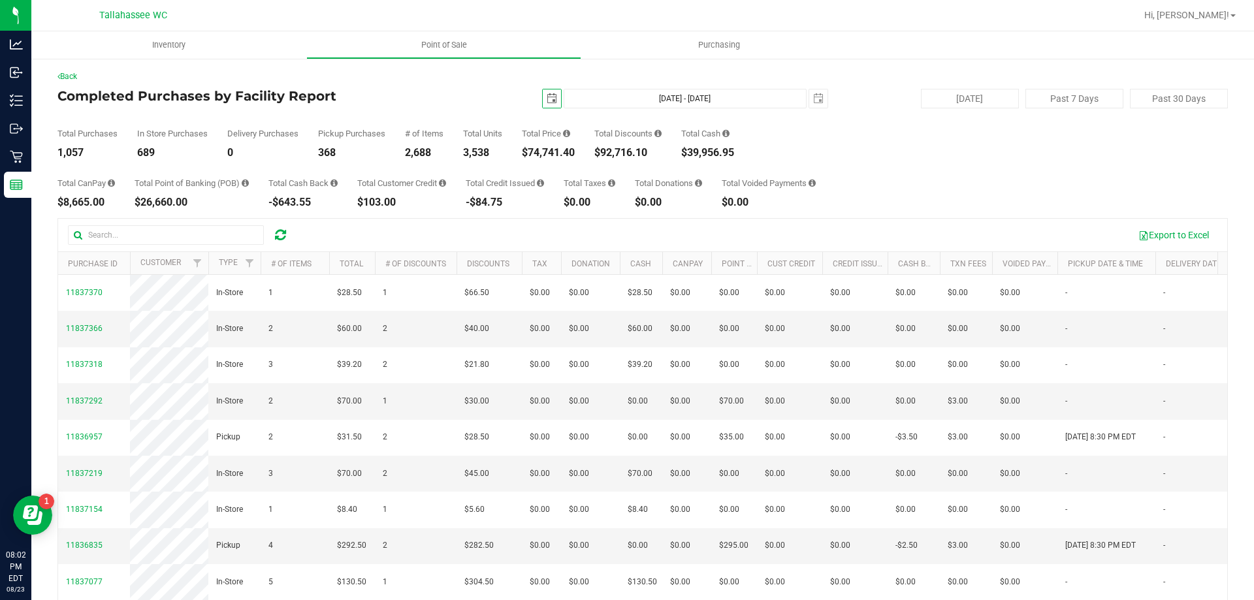
click at [533, 153] on div "$74,741.40" at bounding box center [548, 153] width 53 height 10
click at [532, 153] on div "$74,741.40" at bounding box center [548, 153] width 53 height 10
copy div "74,741.40"
click at [547, 95] on span "select" at bounding box center [552, 98] width 10 height 10
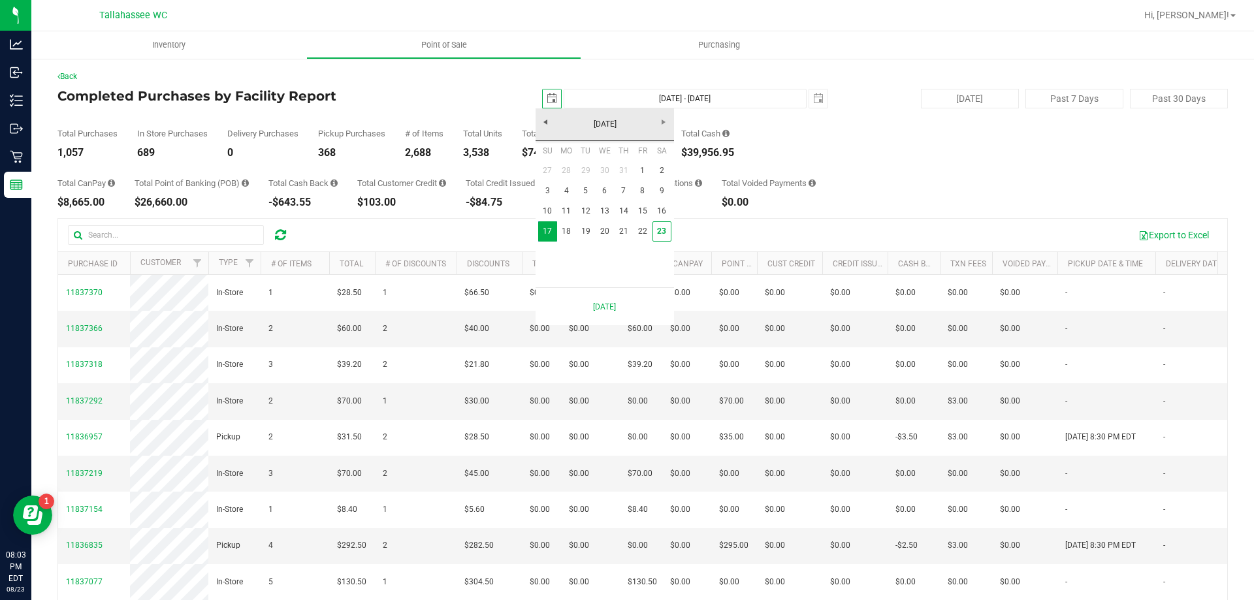
scroll to position [0, 33]
click at [637, 163] on link "1" at bounding box center [642, 171] width 19 height 20
type input "[DATE]"
type input "[DATE] - [DATE]"
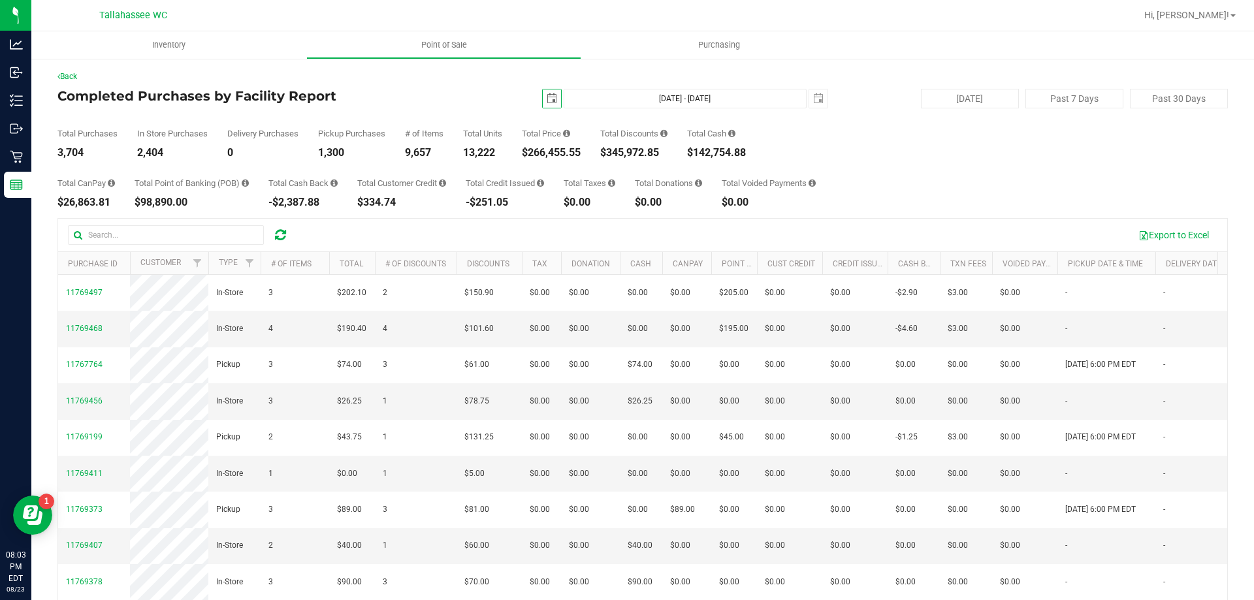
click at [531, 153] on div "$266,455.55" at bounding box center [551, 153] width 59 height 10
copy div "266,455.55"
click at [547, 102] on span "select" at bounding box center [552, 98] width 10 height 10
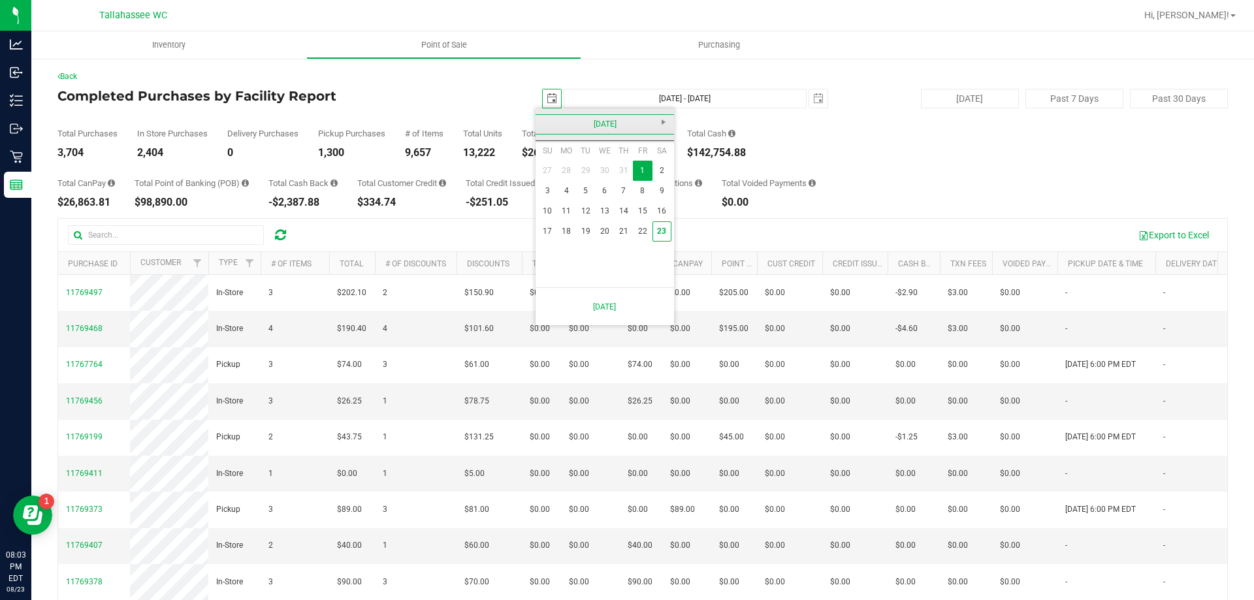
click at [544, 125] on link "[DATE]" at bounding box center [605, 124] width 140 height 20
click at [627, 201] on link "[DATE]" at bounding box center [621, 196] width 33 height 33
click at [605, 234] on link "23" at bounding box center [604, 231] width 19 height 20
type input "[DATE]"
type input "[DATE] - [DATE]"
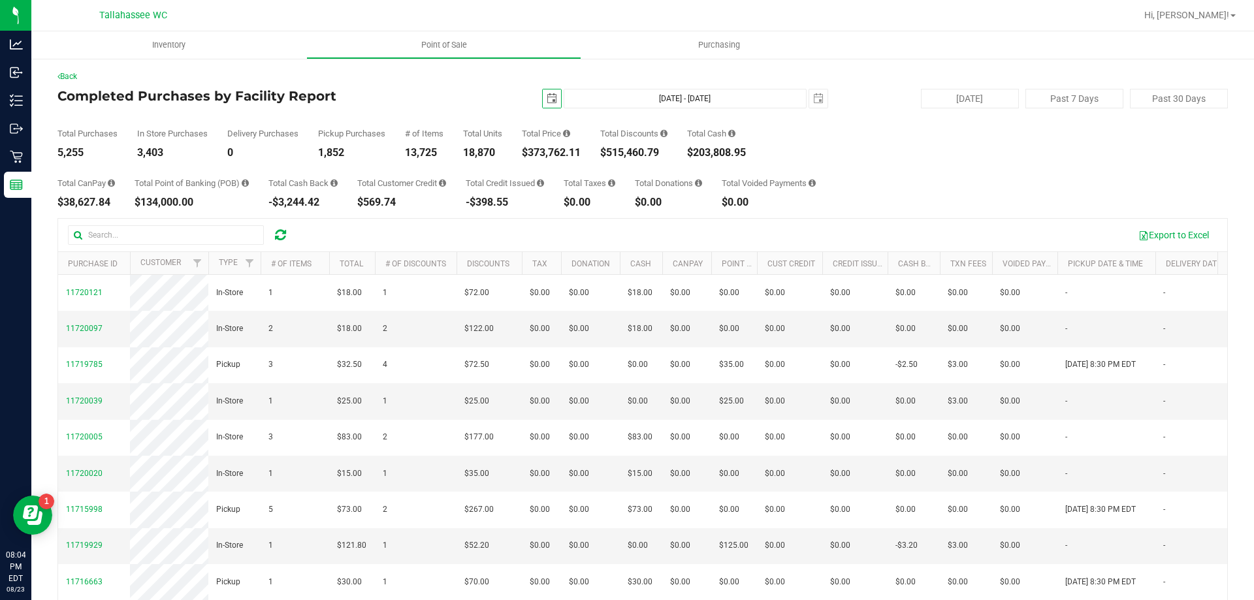
click at [547, 95] on span "select" at bounding box center [552, 98] width 10 height 10
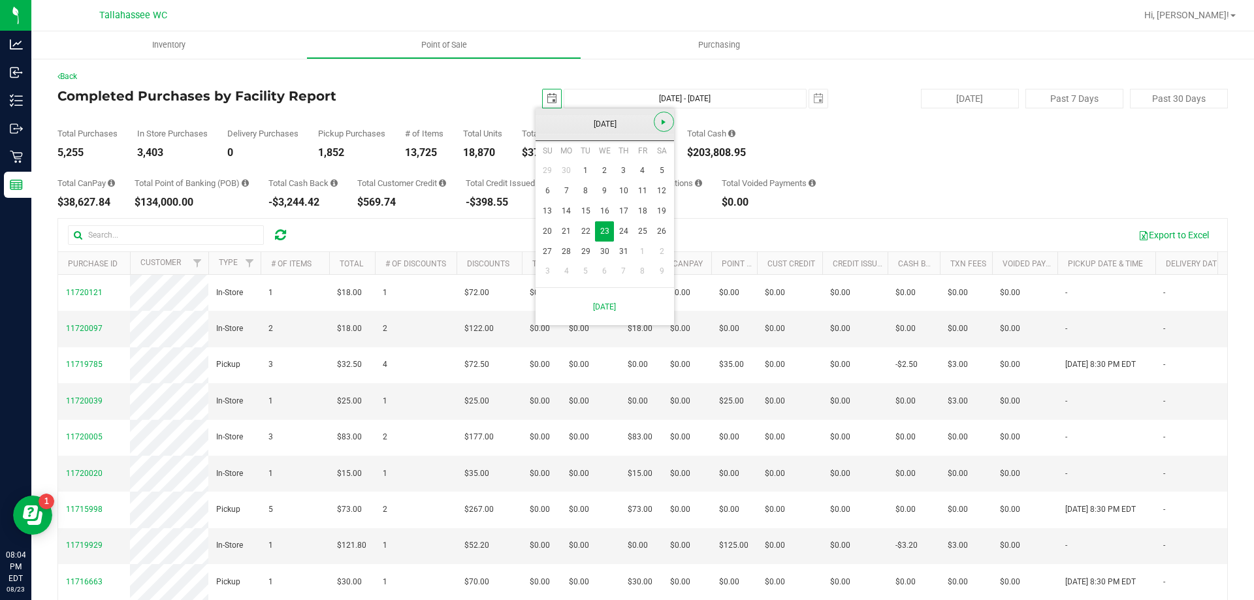
click at [665, 121] on span "Next" at bounding box center [663, 122] width 10 height 10
click at [661, 234] on link "23" at bounding box center [661, 231] width 19 height 20
type input "[DATE]"
type input "[DATE] - [DATE]"
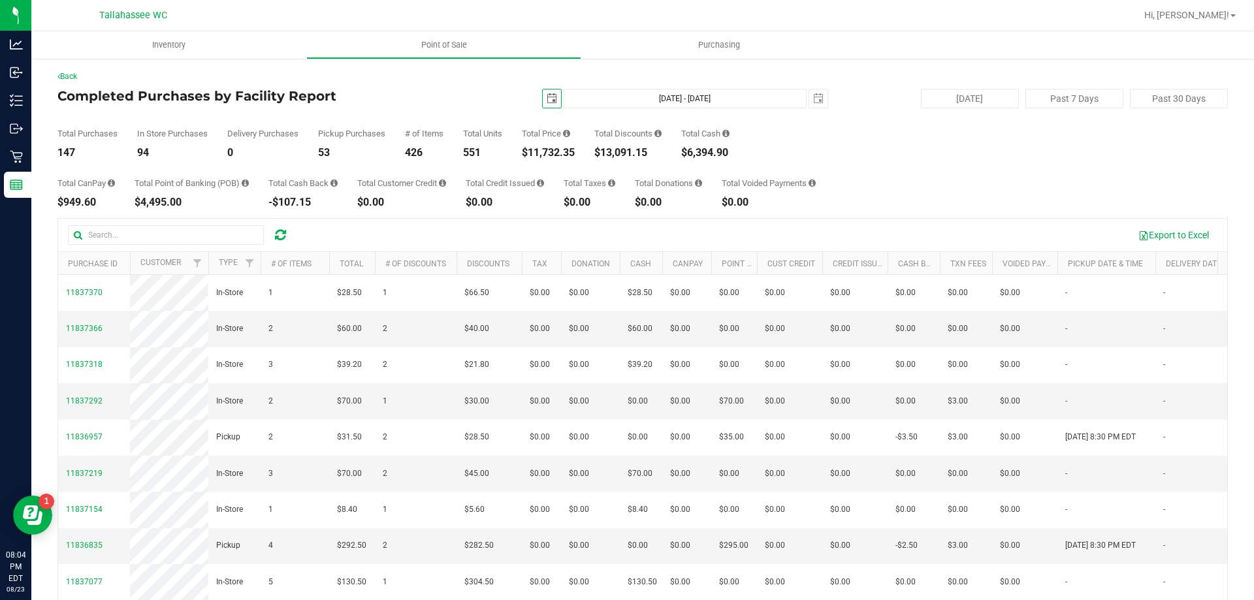
click at [607, 151] on div "$13,091.15" at bounding box center [627, 153] width 67 height 10
copy div "13,091.15"
click at [61, 151] on div "147" at bounding box center [87, 153] width 60 height 10
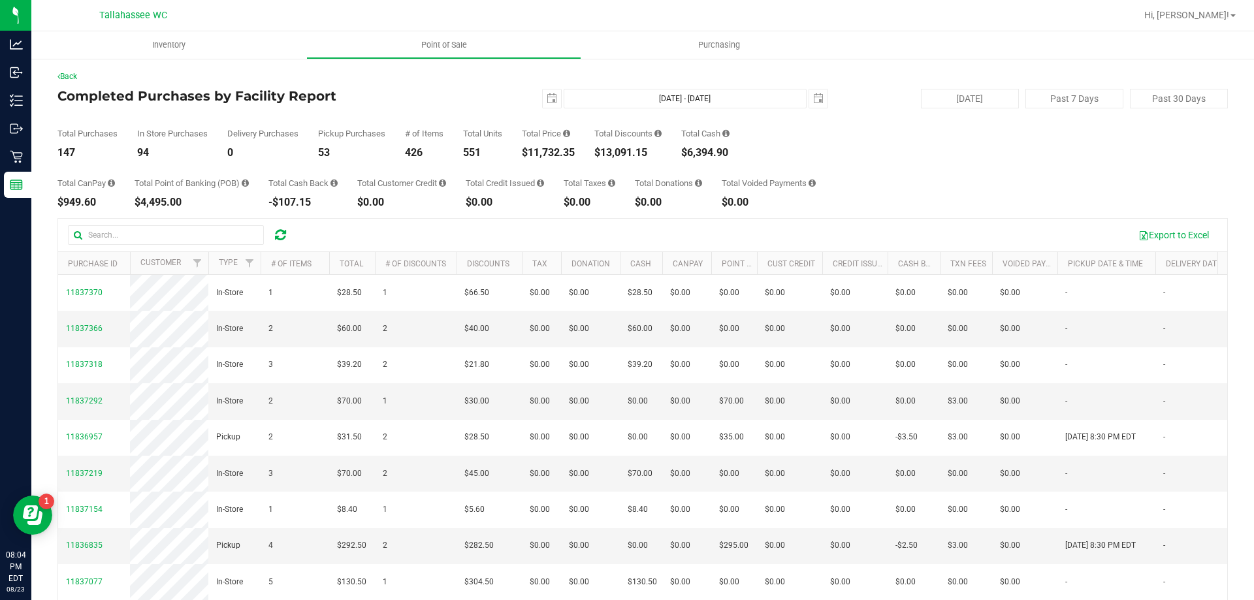
copy div "147"
click at [531, 148] on div "$11,732.35" at bounding box center [548, 153] width 53 height 10
copy div "11,732.35"
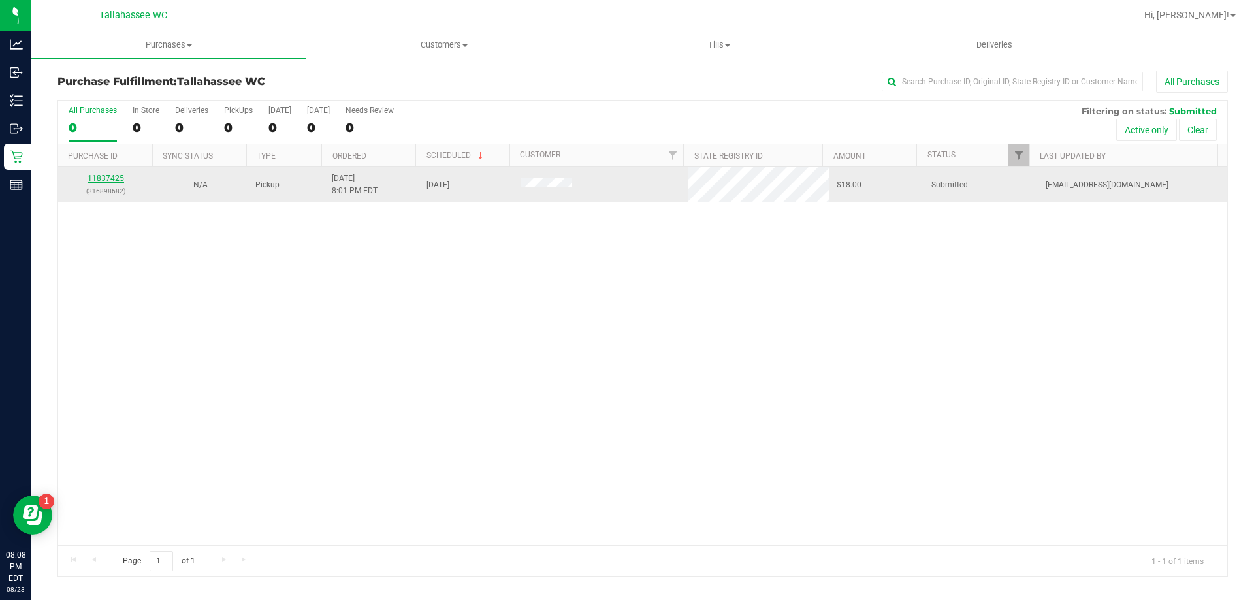
click at [111, 178] on link "11837425" at bounding box center [105, 178] width 37 height 9
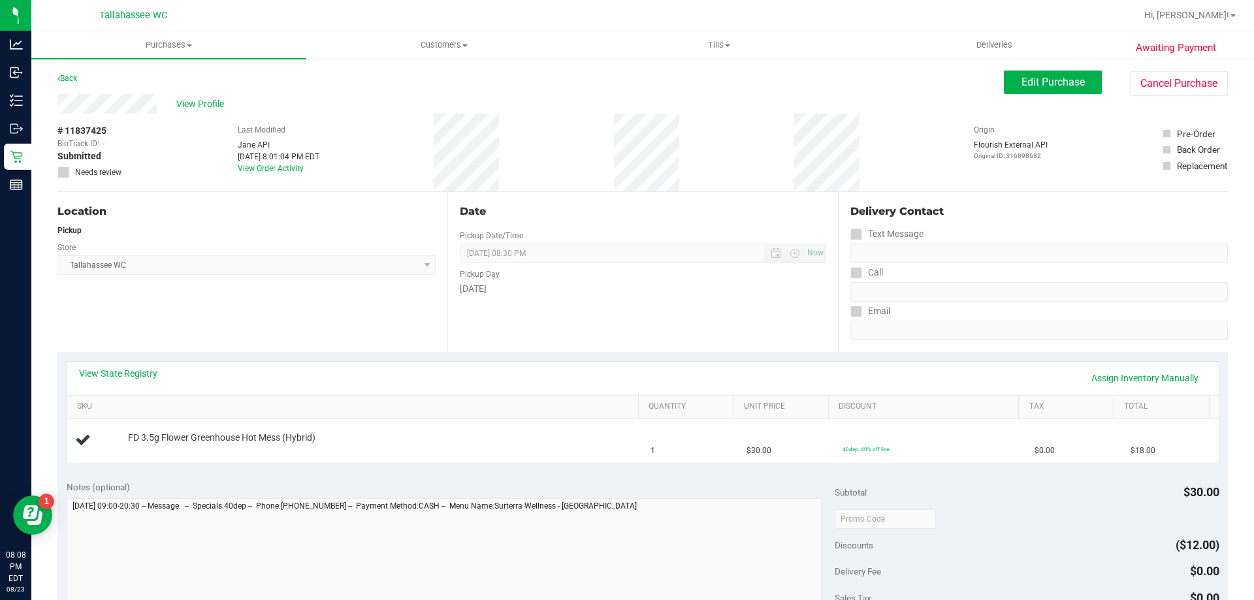
click at [701, 94] on div "View Profile" at bounding box center [530, 104] width 946 height 20
click at [181, 44] on span "Purchases" at bounding box center [168, 45] width 275 height 12
click at [172, 74] on li "Summary of purchases" at bounding box center [168, 79] width 275 height 16
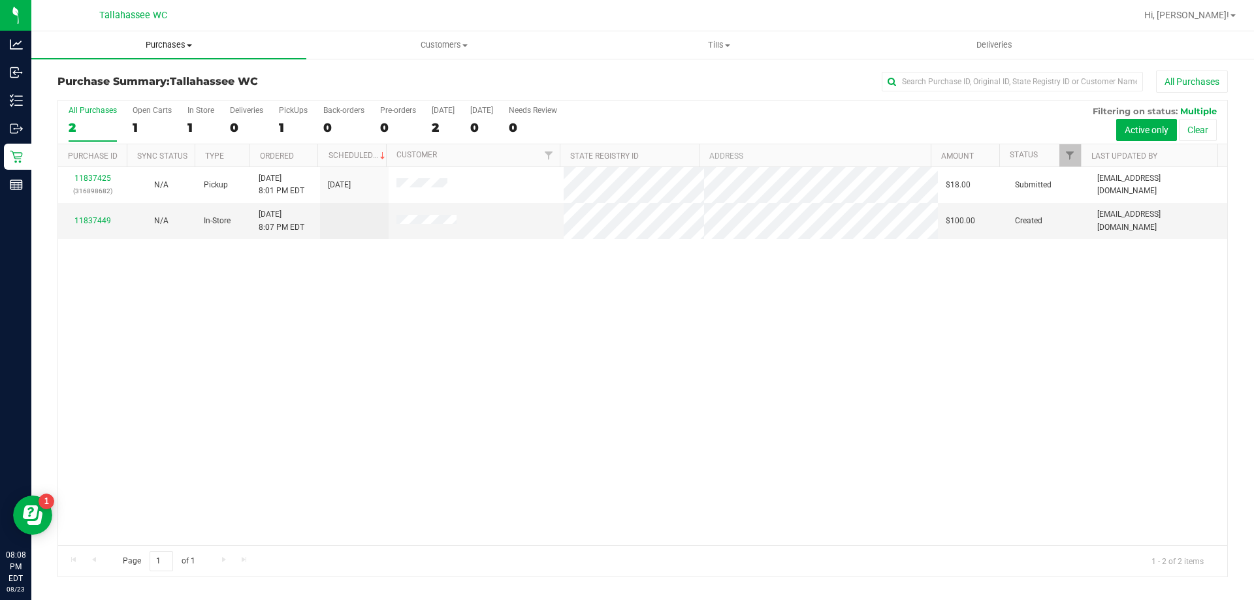
click at [166, 41] on span "Purchases" at bounding box center [168, 45] width 275 height 12
click at [164, 93] on li "Fulfillment" at bounding box center [168, 95] width 275 height 16
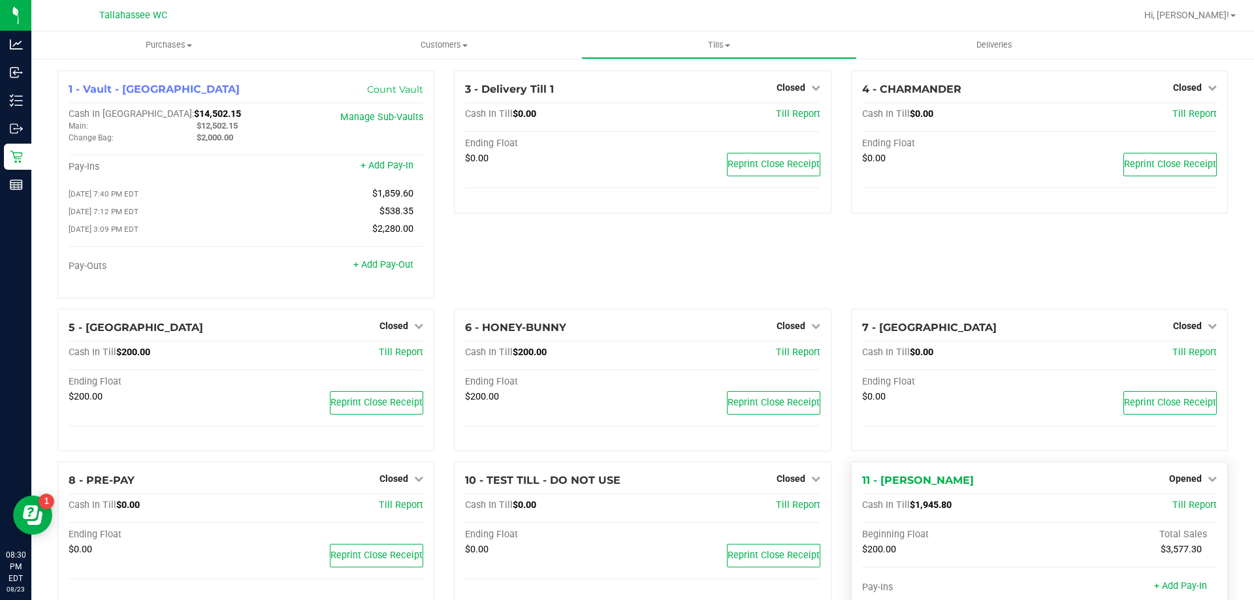
click at [910, 503] on span "$1,945.80" at bounding box center [931, 504] width 42 height 11
copy span "1,945.80"
click at [1181, 482] on span "Opened" at bounding box center [1185, 478] width 33 height 10
click at [1169, 509] on link "Close Till" at bounding box center [1186, 506] width 35 height 10
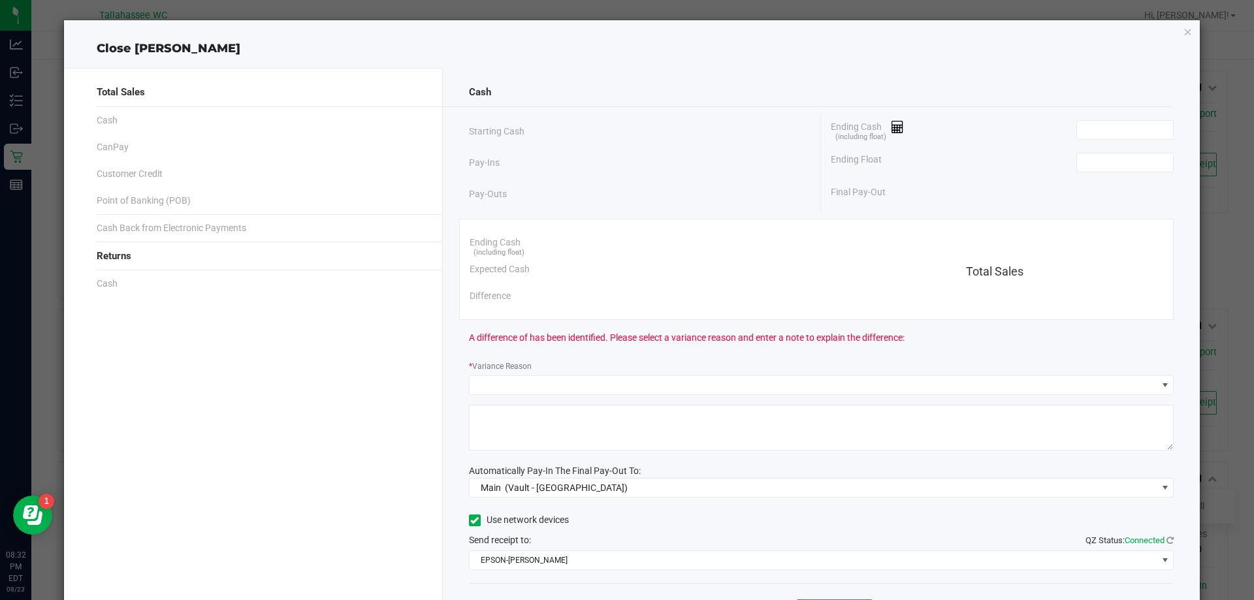
click at [1128, 151] on div "Ending Float" at bounding box center [1002, 162] width 343 height 33
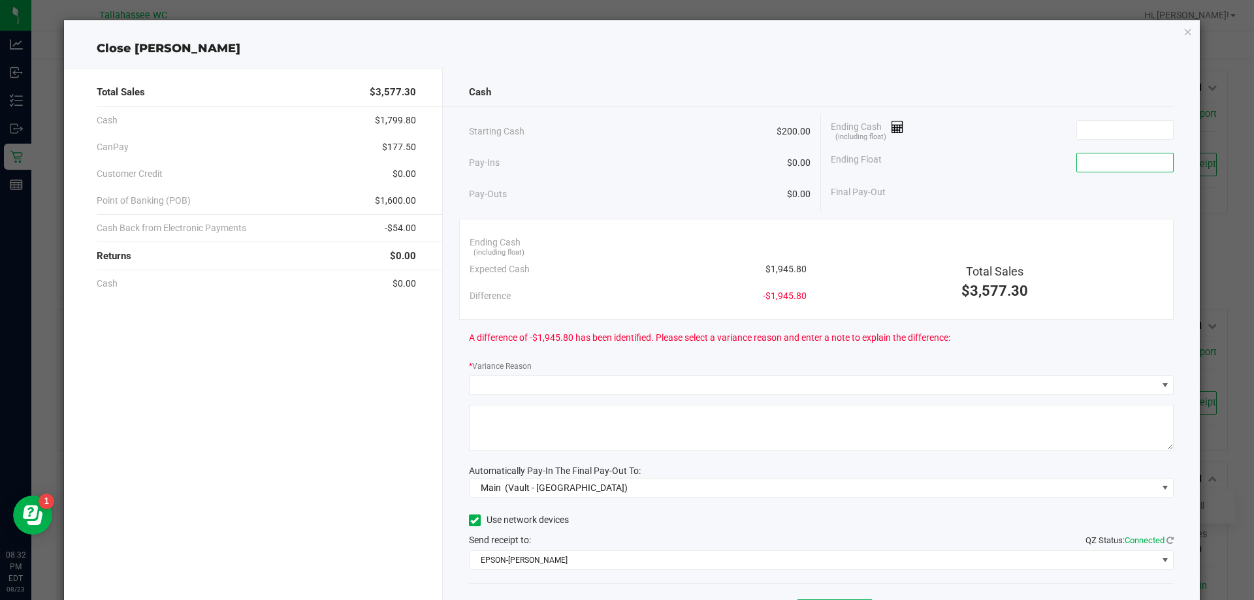
click at [1130, 166] on input at bounding box center [1125, 162] width 96 height 18
type input "$200.00"
click at [1112, 131] on input at bounding box center [1125, 130] width 96 height 18
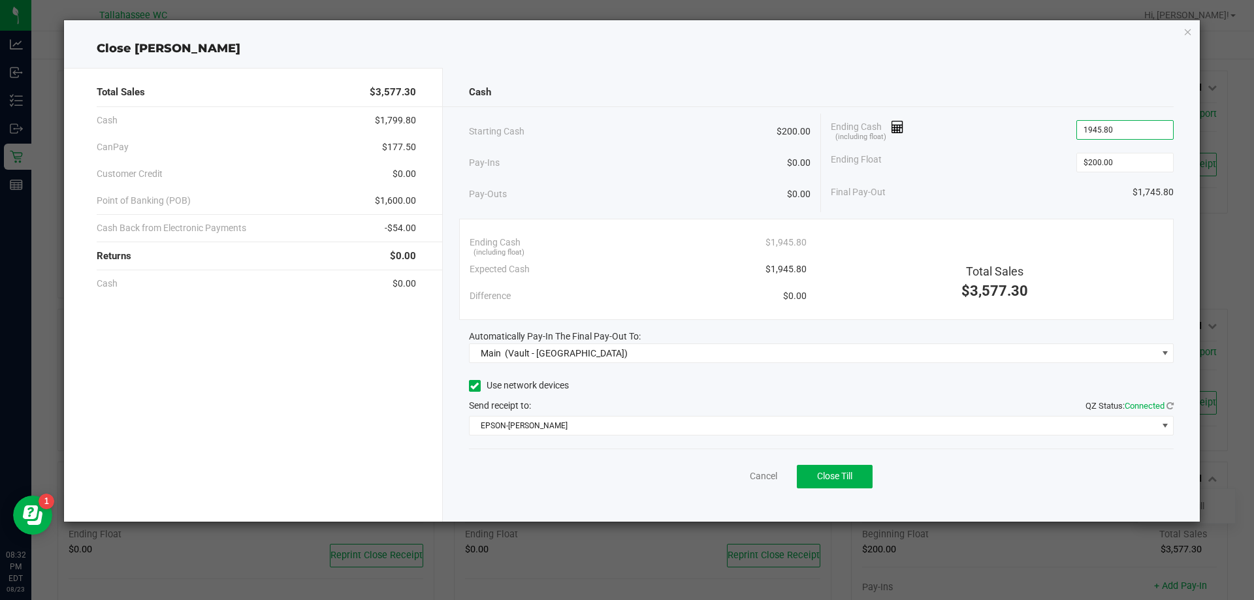
type input "$1,945.80"
click at [390, 143] on span "$177.50" at bounding box center [399, 147] width 34 height 14
copy span "177.50"
click at [394, 227] on span "-$54.00" at bounding box center [400, 228] width 31 height 14
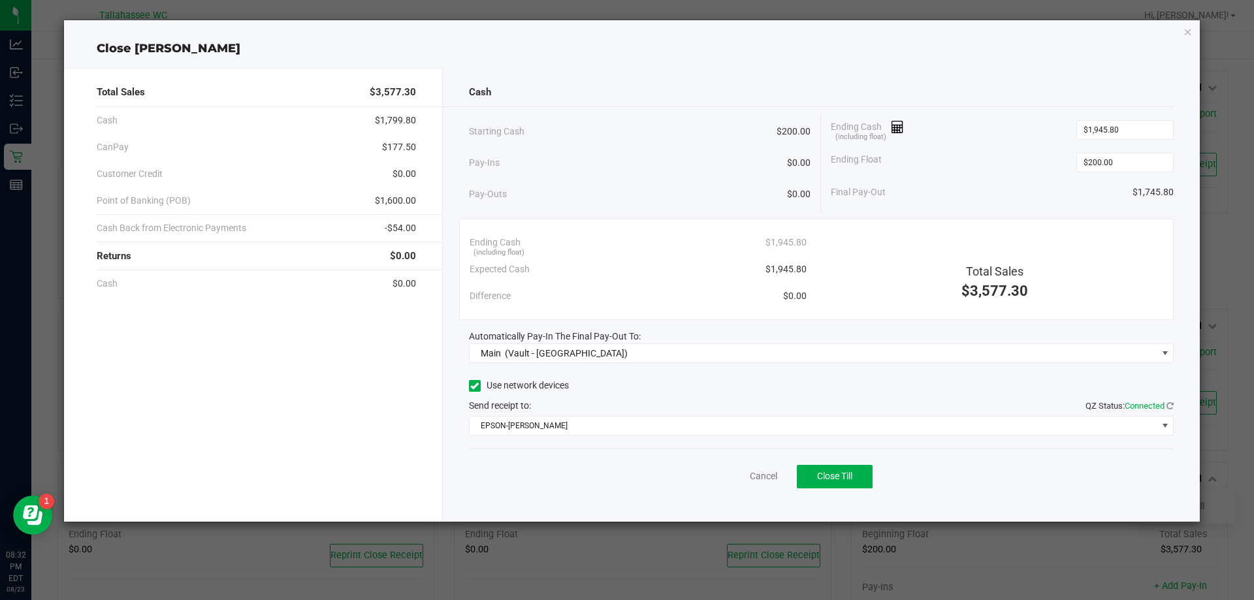
click at [394, 227] on span "-$54.00" at bounding box center [400, 228] width 31 height 14
copy span "54.00"
click at [382, 200] on span "$1,600.00" at bounding box center [395, 201] width 41 height 14
click at [381, 200] on span "$1,600.00" at bounding box center [395, 201] width 41 height 14
copy span "1,600.00"
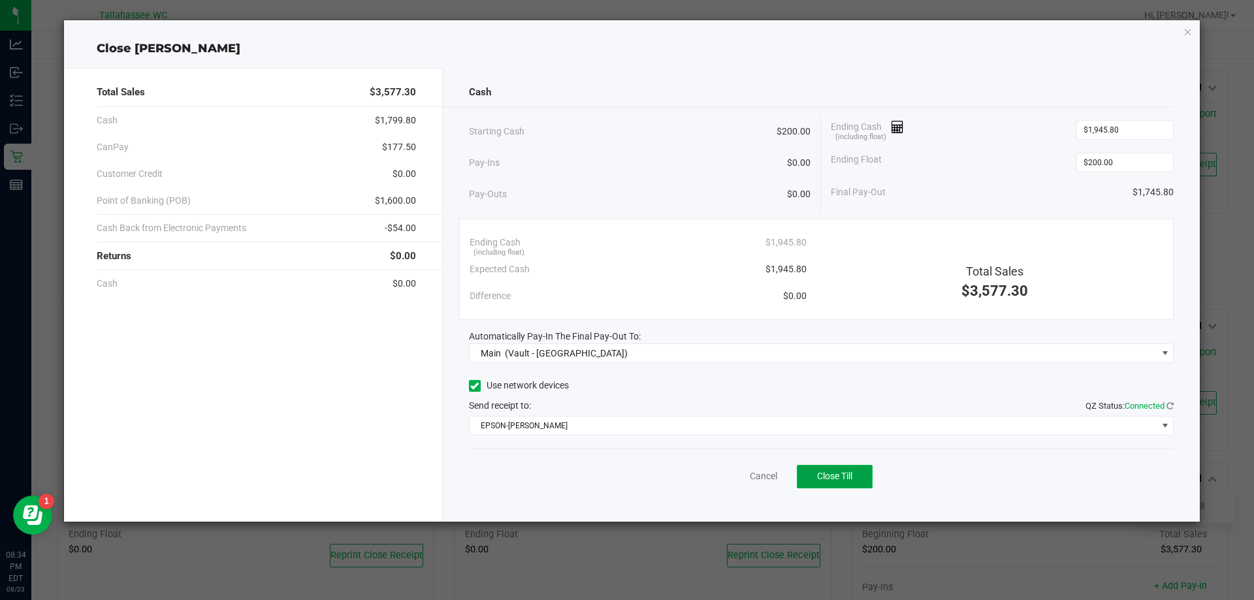
click at [856, 477] on button "Close Till" at bounding box center [835, 477] width 76 height 24
click at [738, 480] on link "Dismiss" at bounding box center [734, 476] width 31 height 14
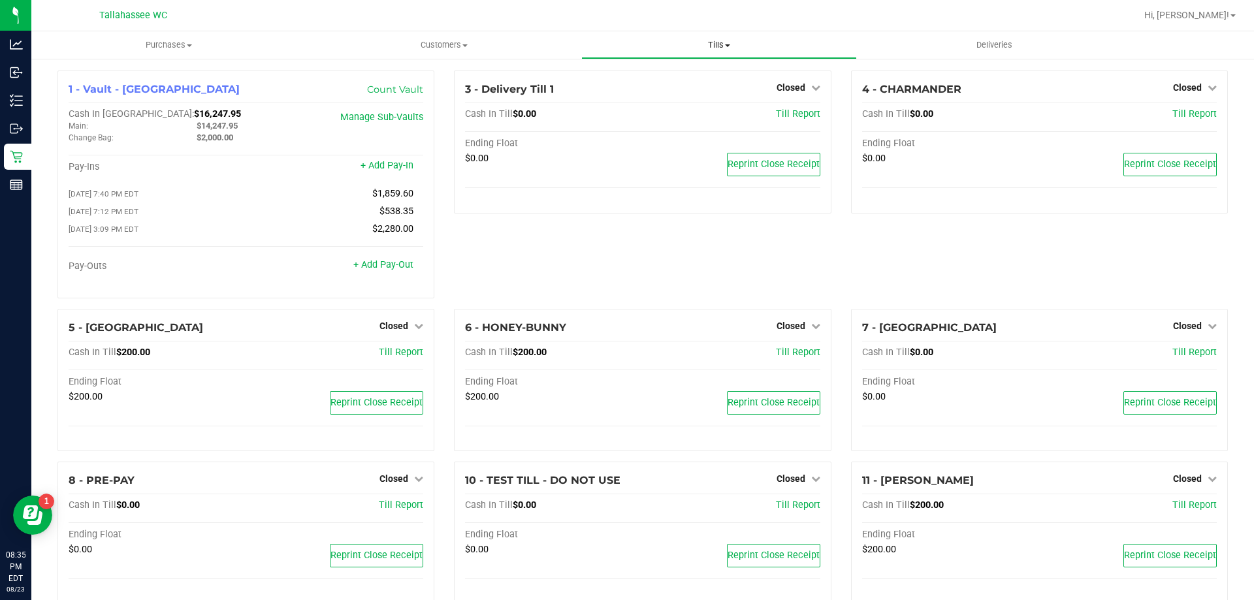
click at [723, 41] on span "Tills" at bounding box center [719, 45] width 274 height 12
click at [695, 89] on span "Reconcile e-payments" at bounding box center [646, 94] width 130 height 11
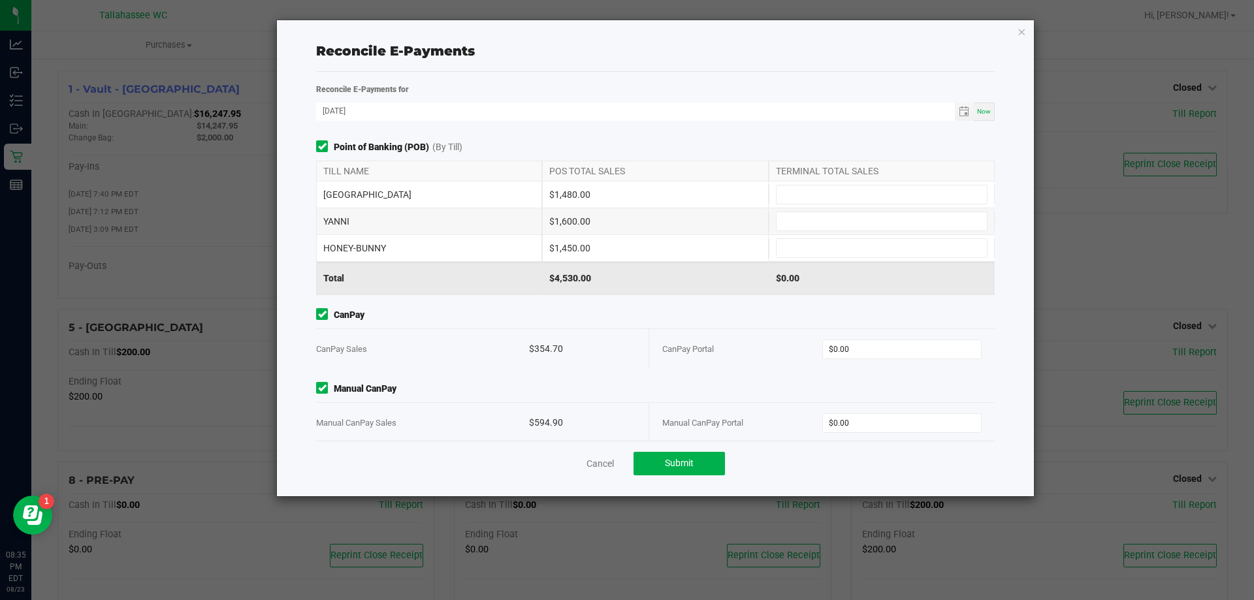
click at [554, 192] on div "$1,480.00" at bounding box center [655, 195] width 226 height 26
copy div "1,480.00"
click at [790, 195] on input at bounding box center [881, 194] width 210 height 18
paste input "1480"
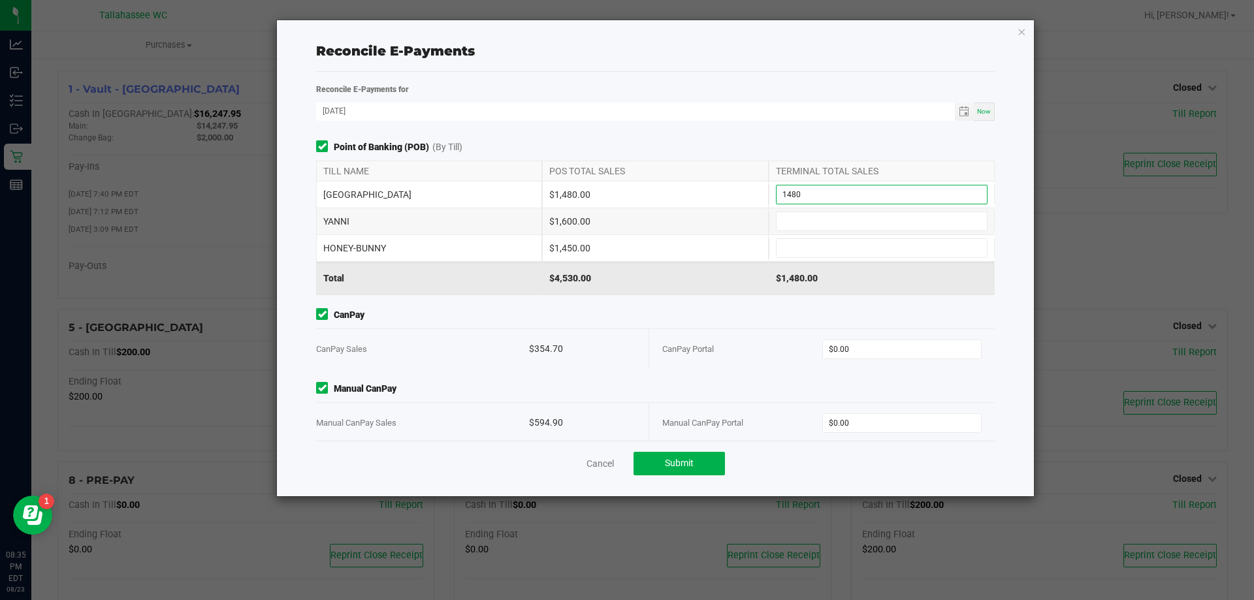
type input "$1,480.00"
click at [554, 224] on div "$1,600.00" at bounding box center [655, 221] width 226 height 26
copy div "1,600.00"
click at [784, 221] on input at bounding box center [881, 221] width 210 height 18
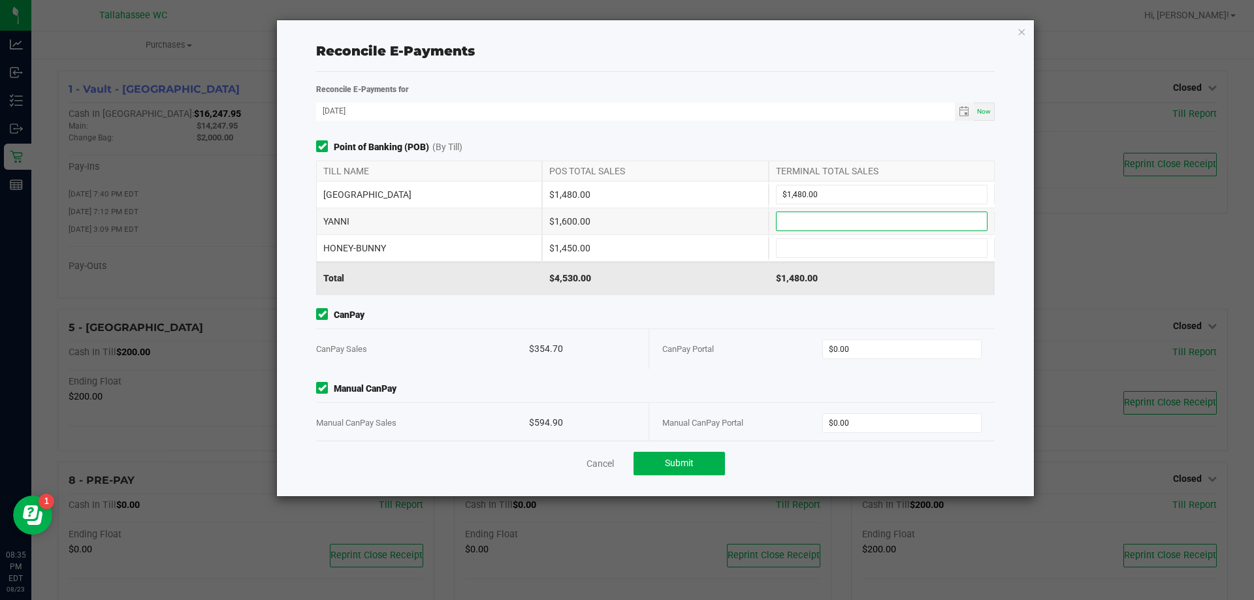
paste input "1600"
type input "$1,600.00"
click at [551, 247] on div "$1,450.00" at bounding box center [655, 248] width 226 height 26
copy div "1,450.00"
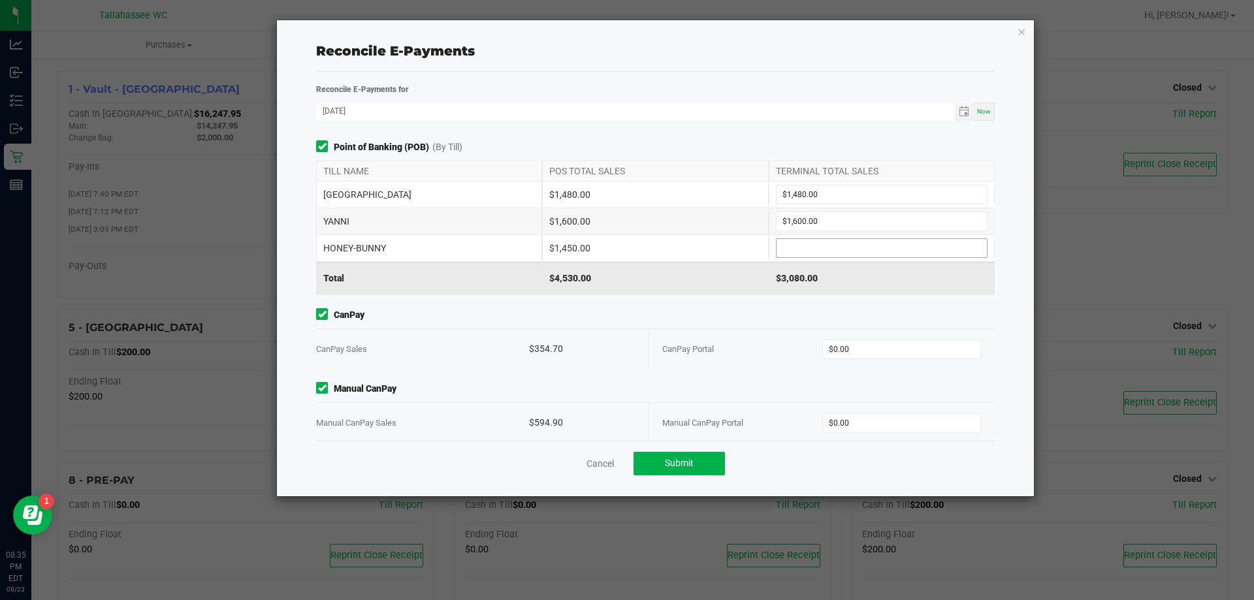
click at [783, 246] on input at bounding box center [881, 248] width 210 height 18
paste input "1450"
type input "$1,450.00"
click at [531, 344] on div "$354.70" at bounding box center [582, 349] width 106 height 40
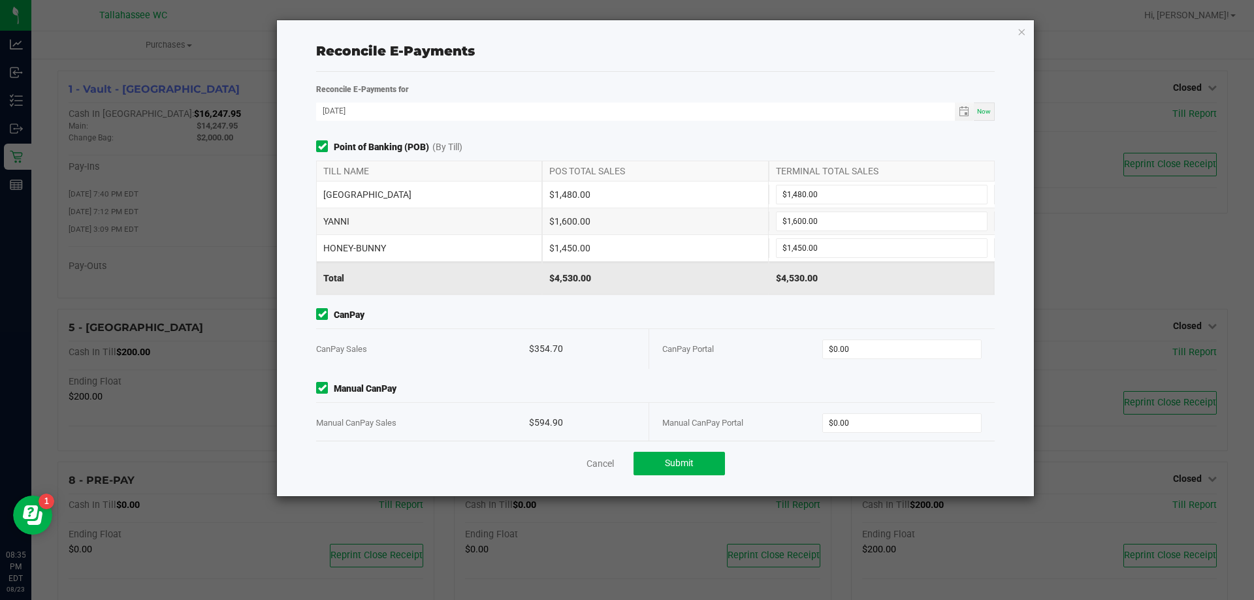
copy div "354.70"
click at [844, 345] on input "0" at bounding box center [902, 349] width 159 height 18
paste input "354.7"
type input "$354.70"
click at [534, 419] on div "$594.90" at bounding box center [582, 423] width 106 height 40
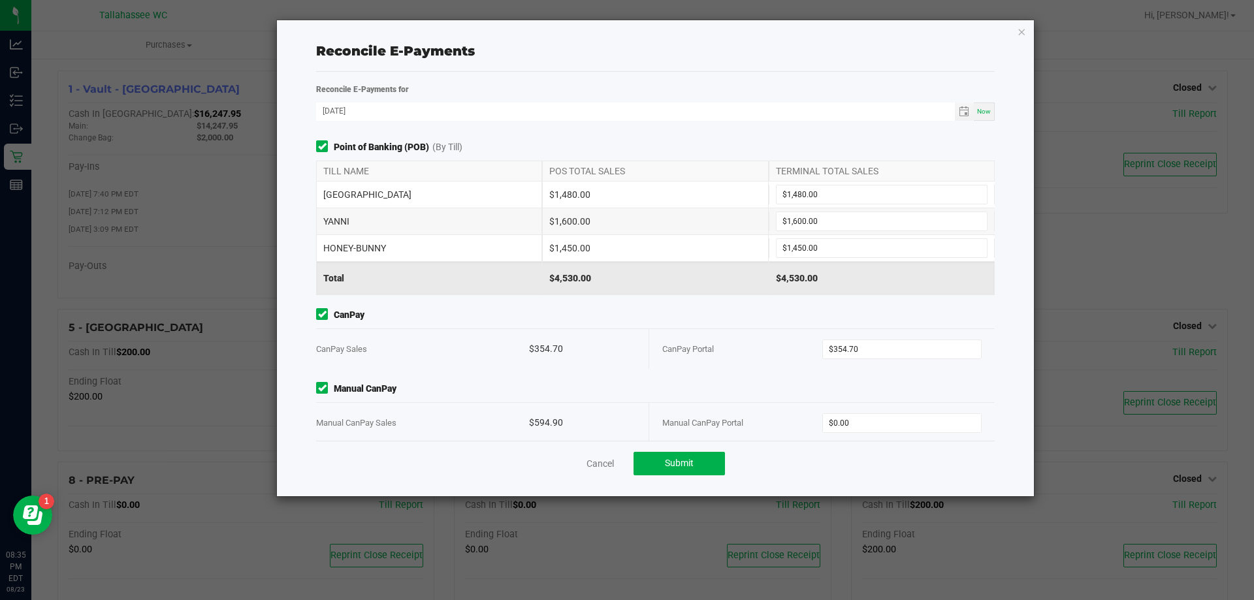
click at [534, 419] on div "$594.90" at bounding box center [582, 423] width 106 height 40
copy div "594.90"
click at [868, 419] on input "0" at bounding box center [902, 423] width 159 height 18
paste input "594.9"
type input "$594.90"
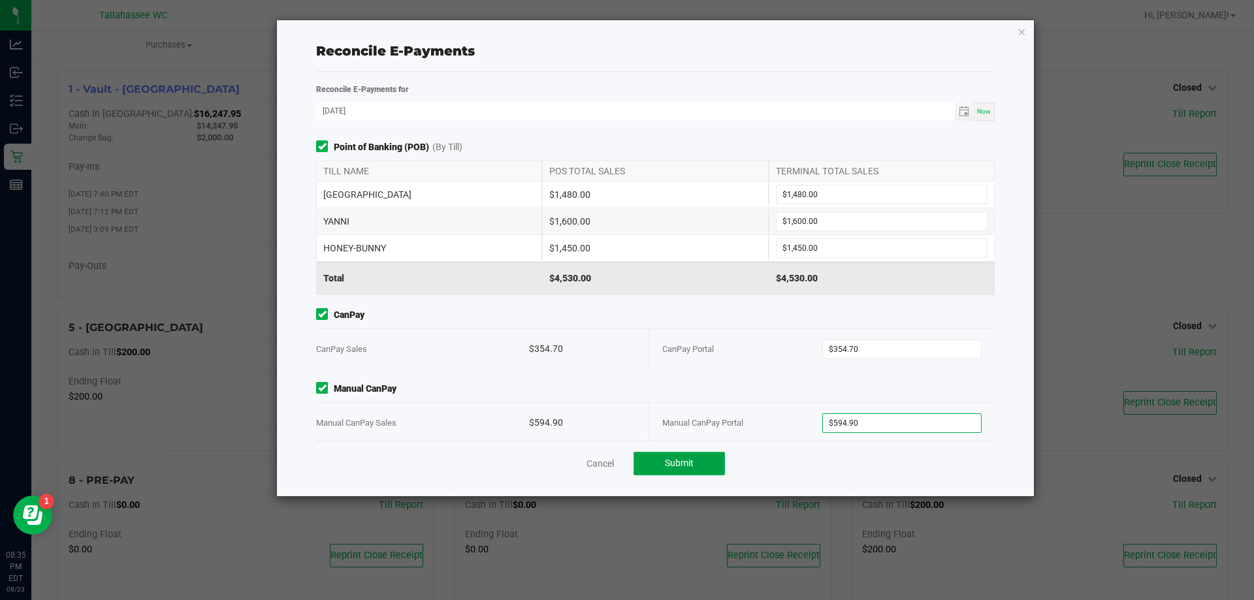
click at [697, 469] on button "Submit" at bounding box center [678, 464] width 91 height 24
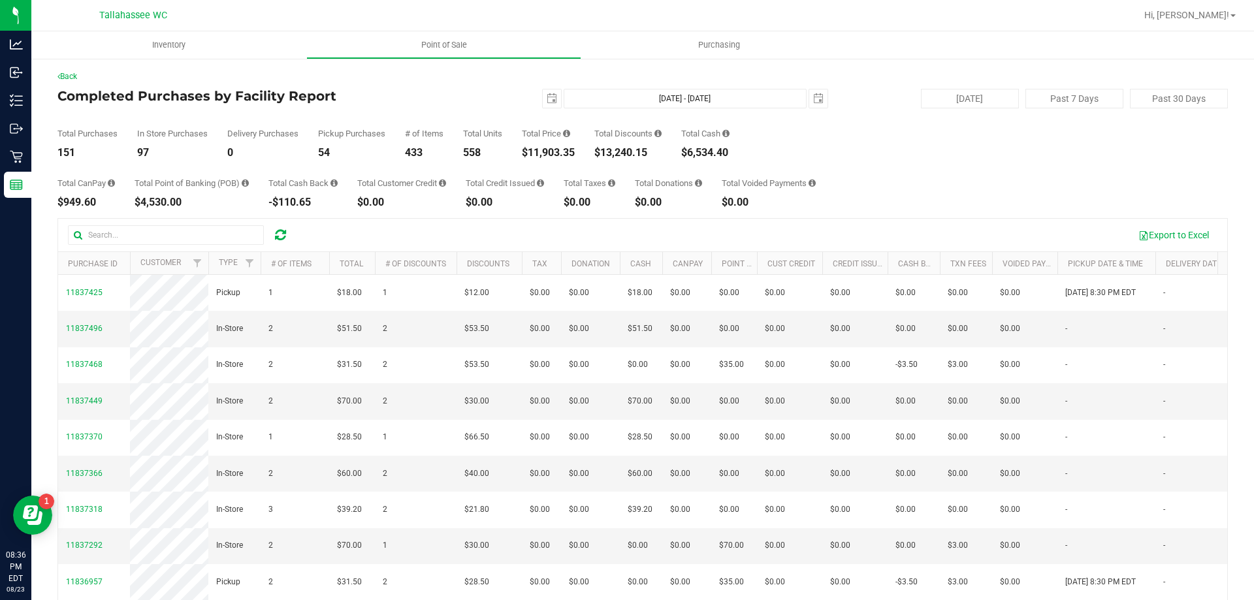
click at [144, 201] on div "$4,530.00" at bounding box center [192, 202] width 114 height 10
copy div "4,530.00"
click at [693, 151] on div "$6,534.40" at bounding box center [705, 153] width 48 height 10
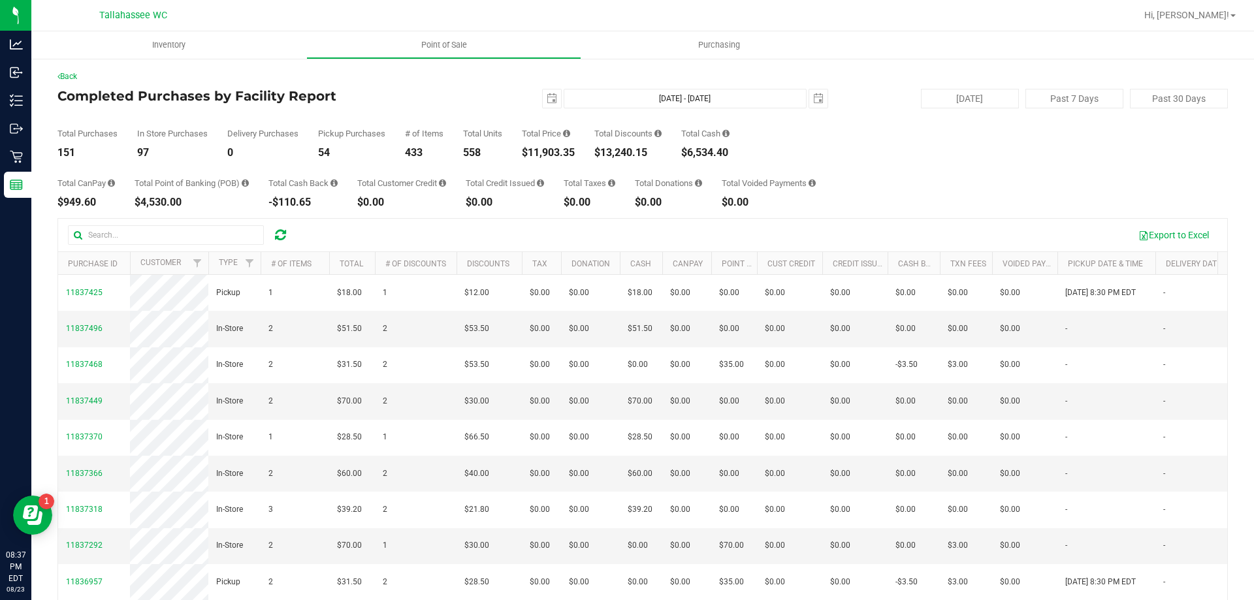
copy div "6,534.40"
